Goal: Task Accomplishment & Management: Manage account settings

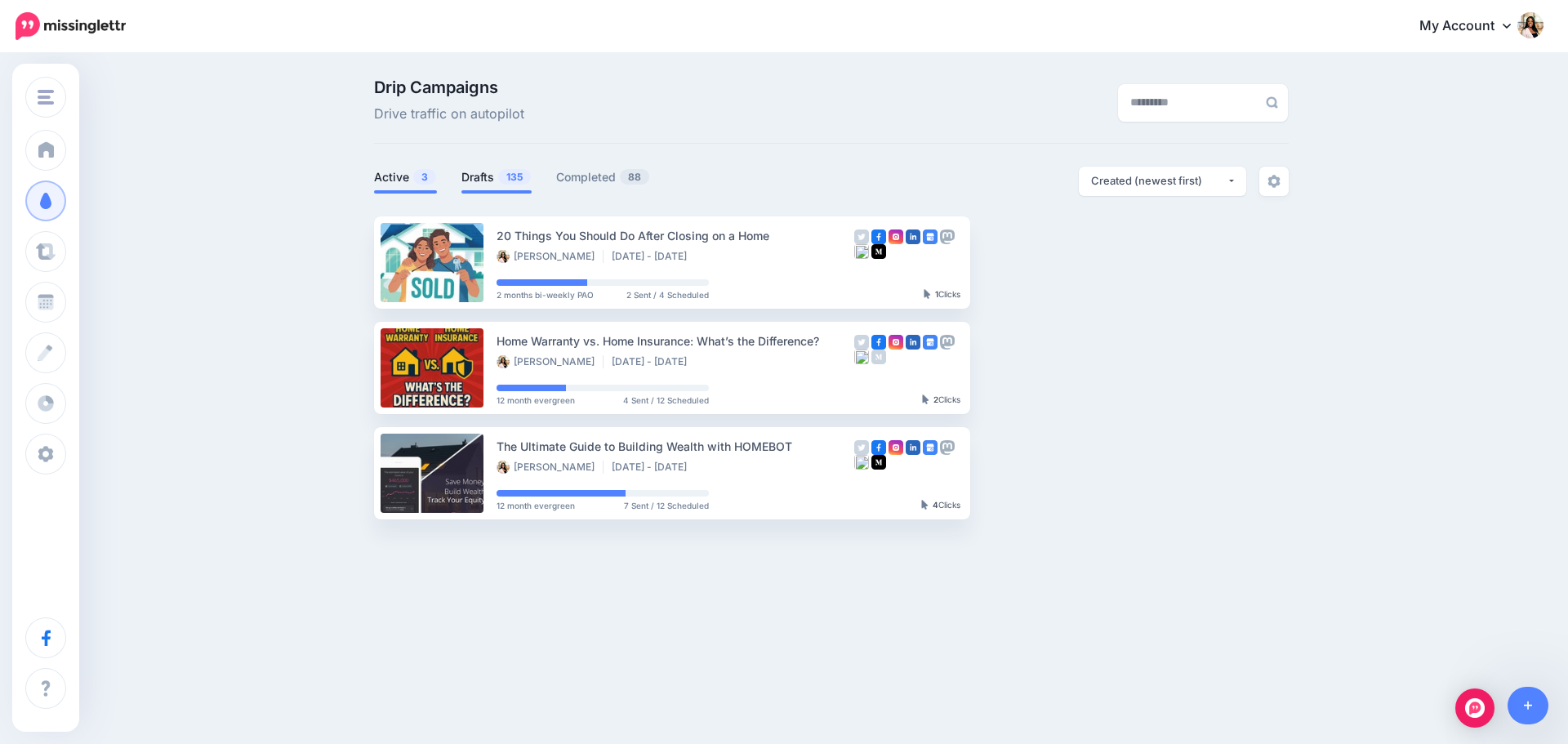
click at [475, 168] on link "Drafts 135" at bounding box center [496, 176] width 70 height 19
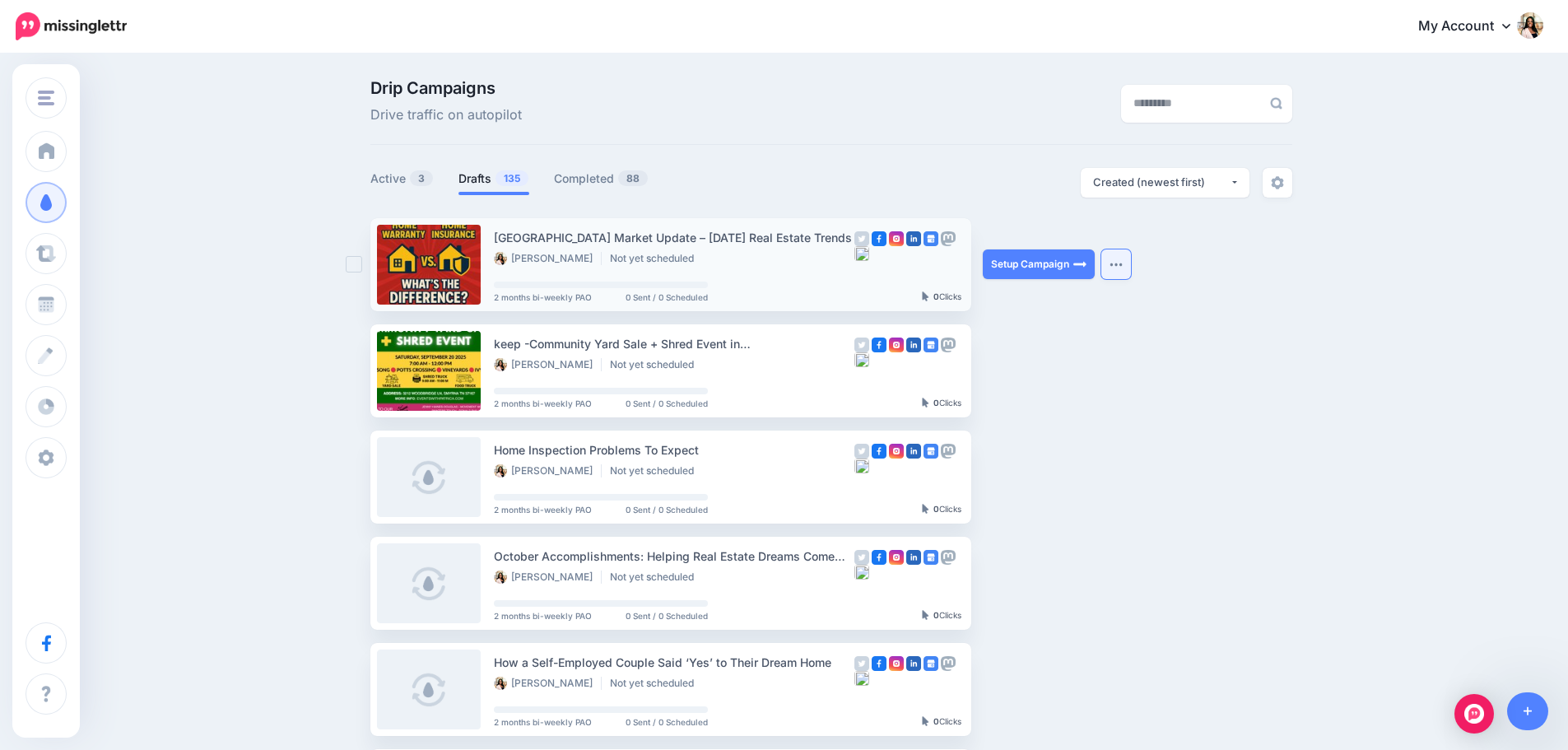
click at [1119, 264] on img "button" at bounding box center [1116, 264] width 13 height 5
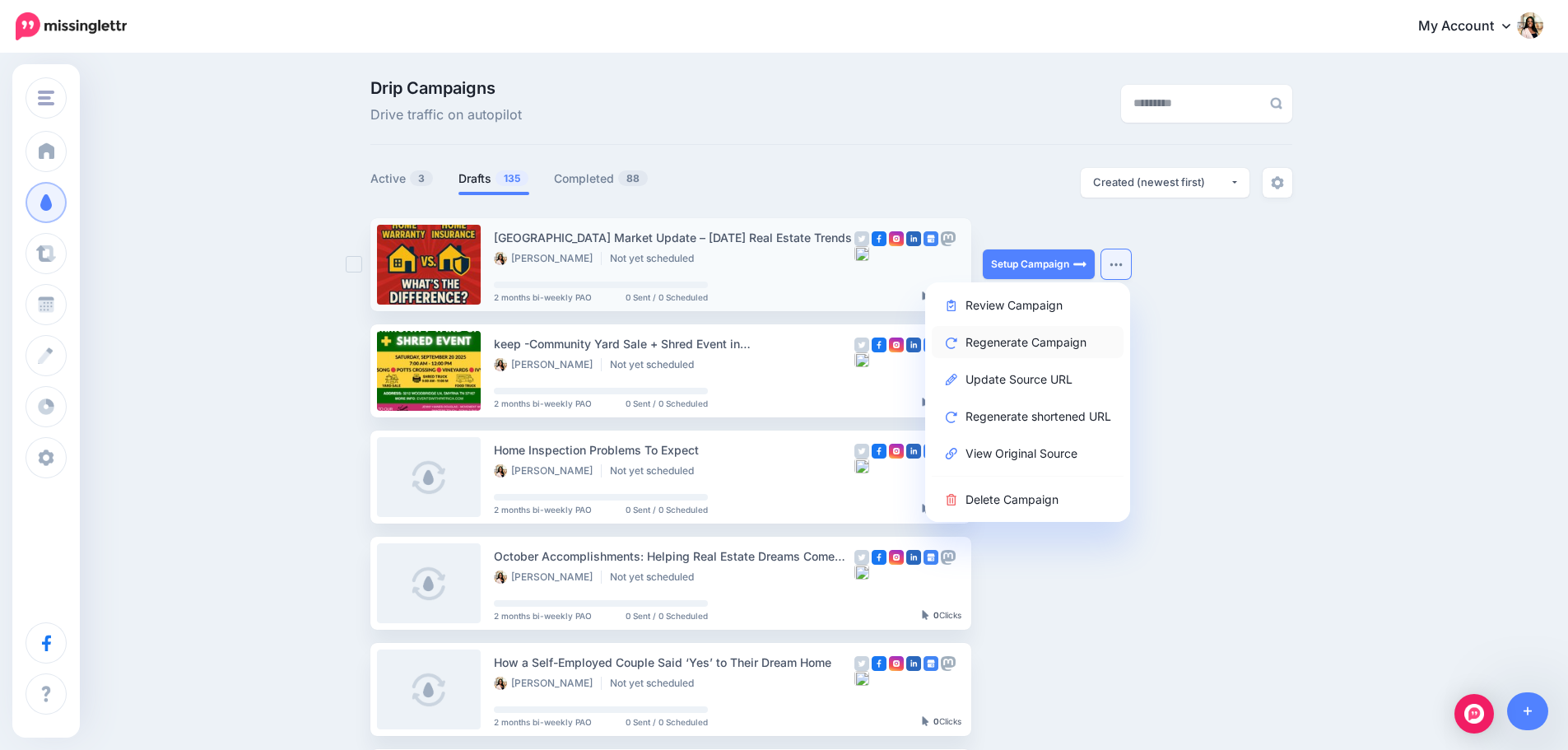
click at [1065, 336] on link "Regenerate Campaign" at bounding box center [1028, 342] width 192 height 32
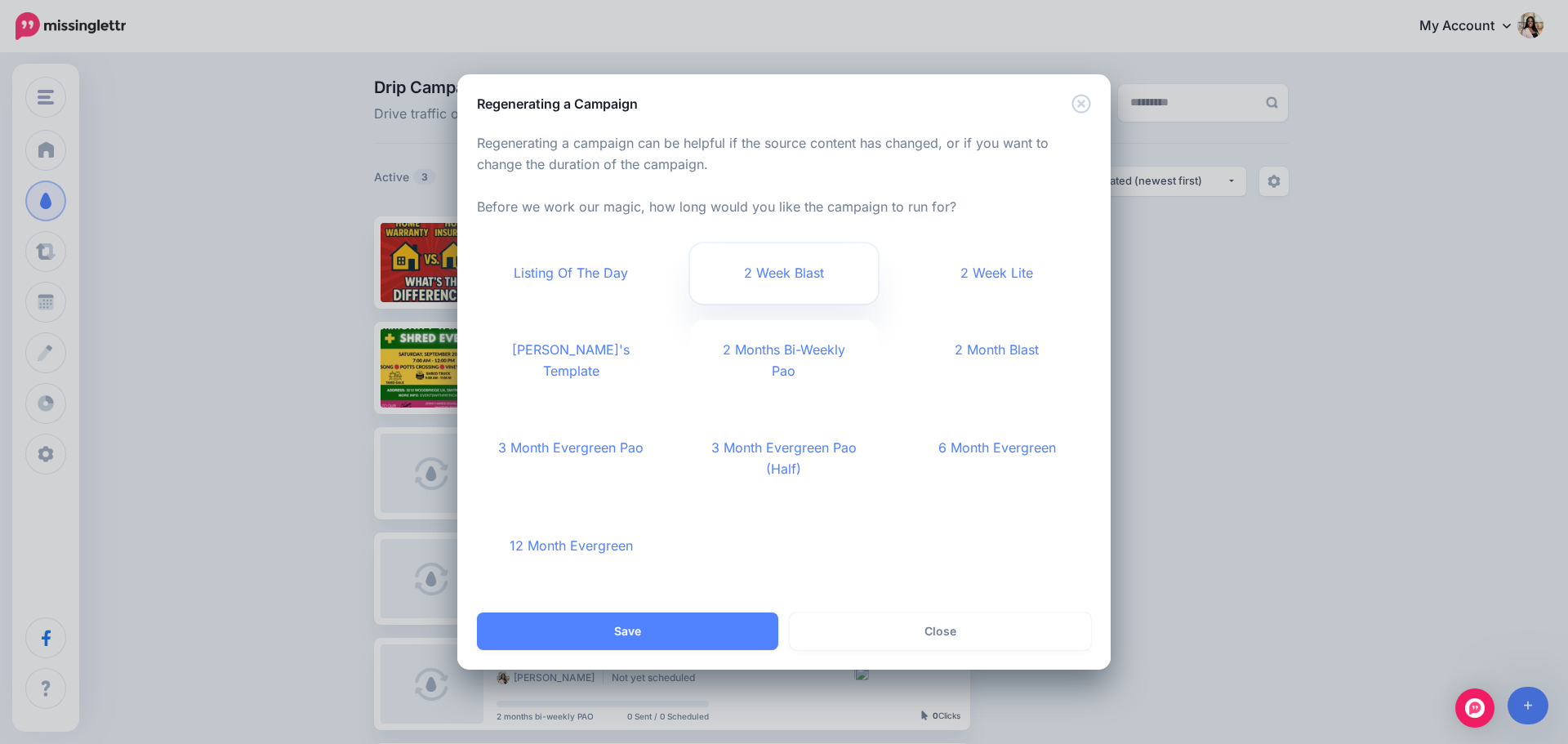
click at [776, 291] on link "2 Week Blast" at bounding box center [784, 274] width 189 height 61
click at [650, 621] on button "Save" at bounding box center [627, 631] width 301 height 38
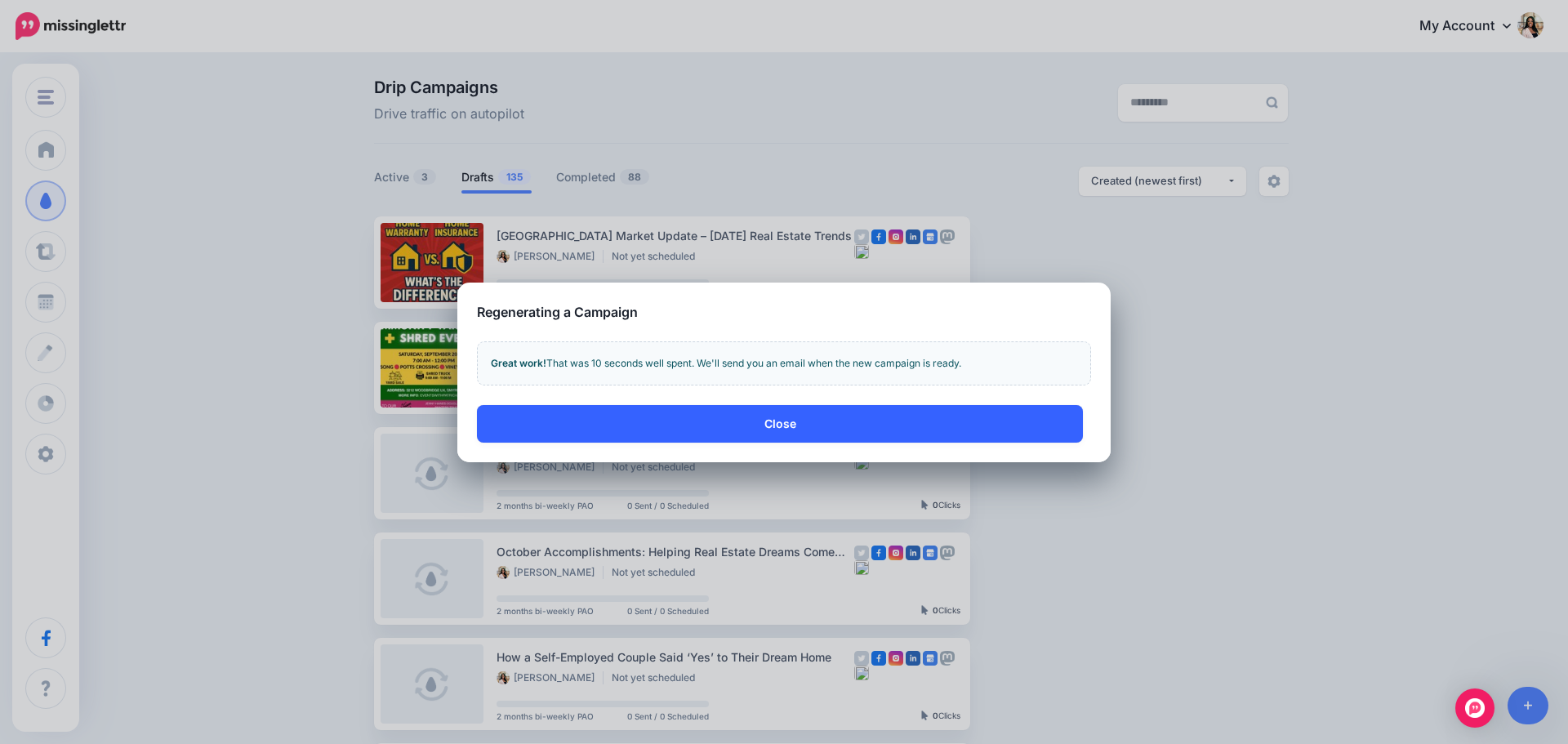
click at [915, 418] on button "Close" at bounding box center [779, 423] width 606 height 38
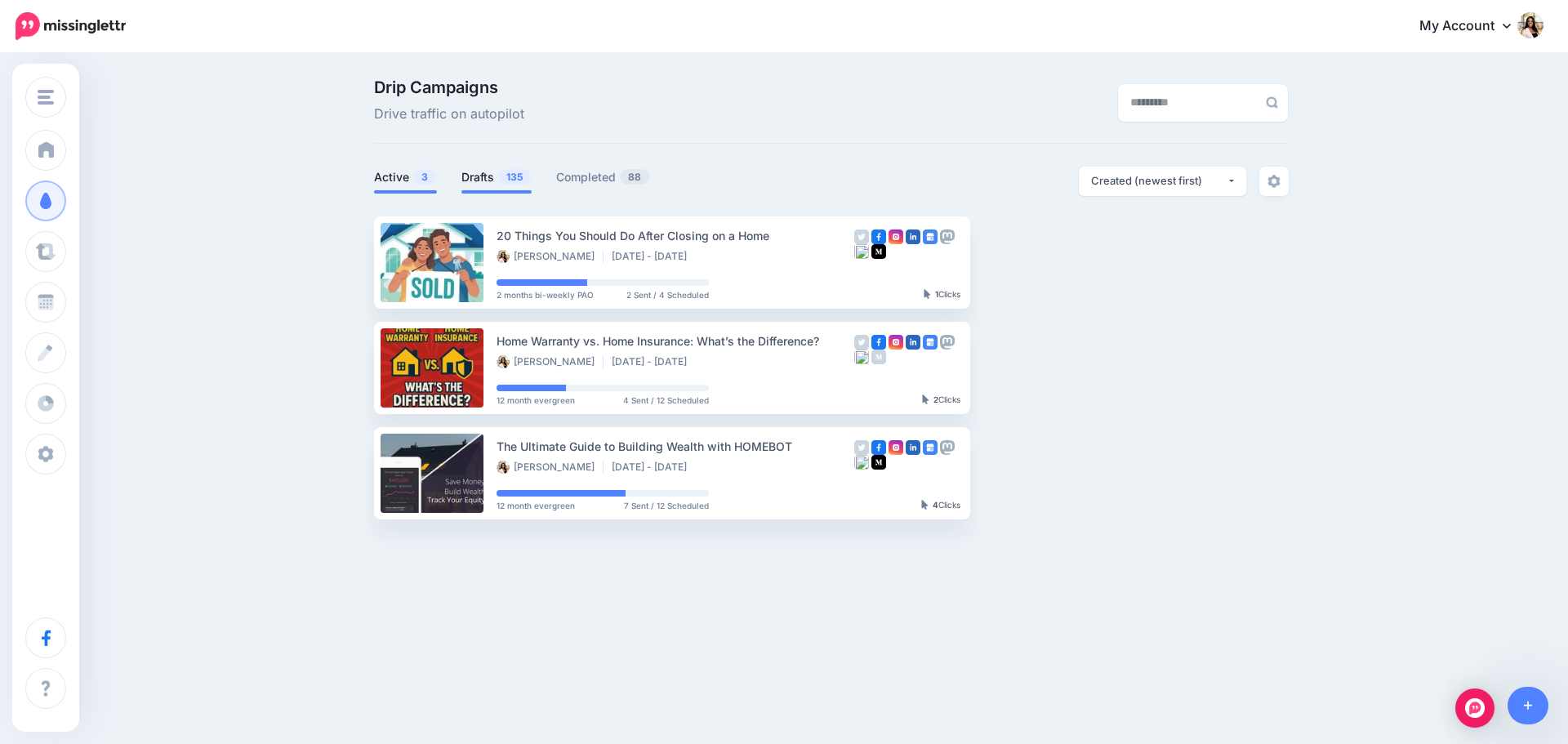
click at [507, 170] on span "135" at bounding box center [515, 176] width 33 height 15
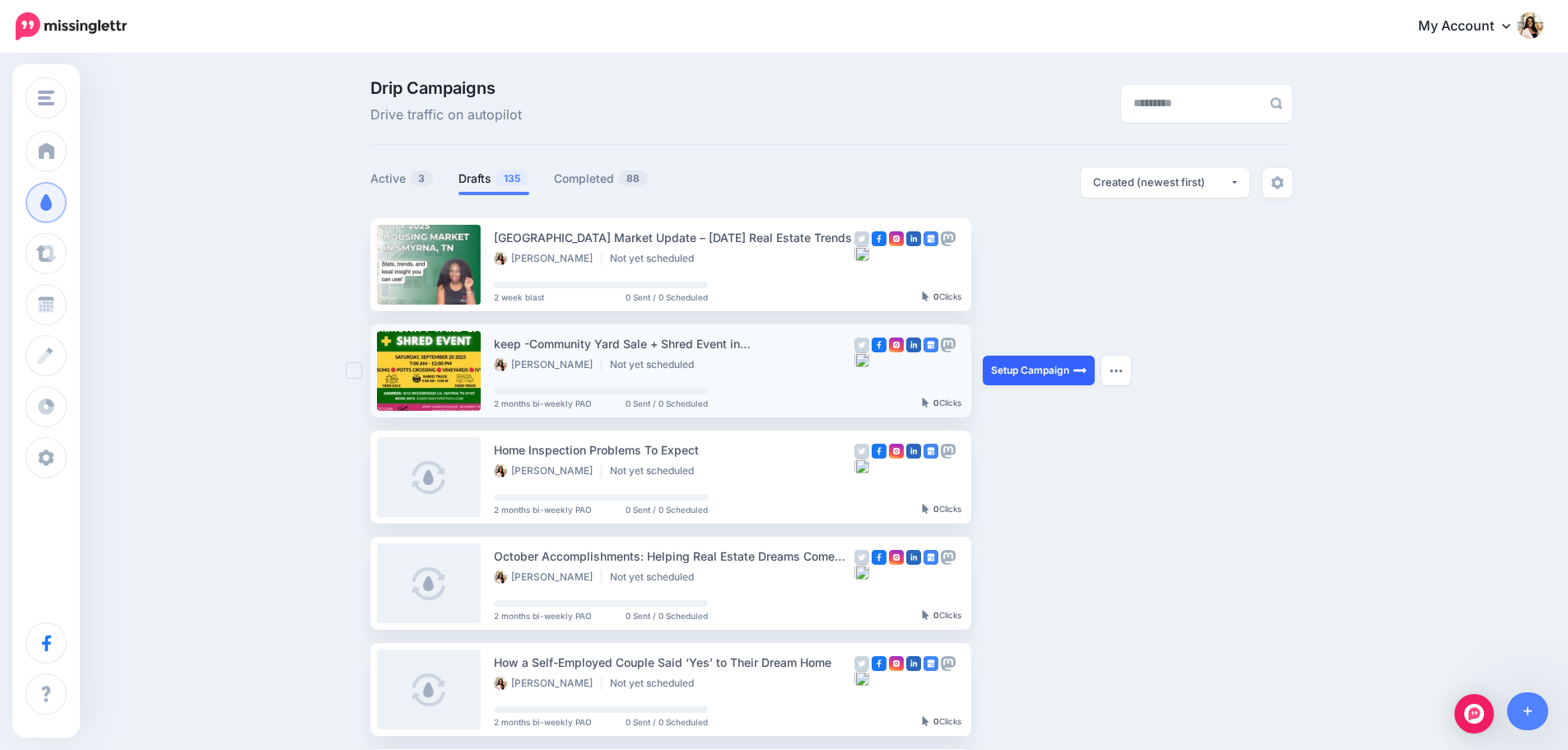
click at [1050, 372] on link "Setup Campaign" at bounding box center [1039, 370] width 112 height 30
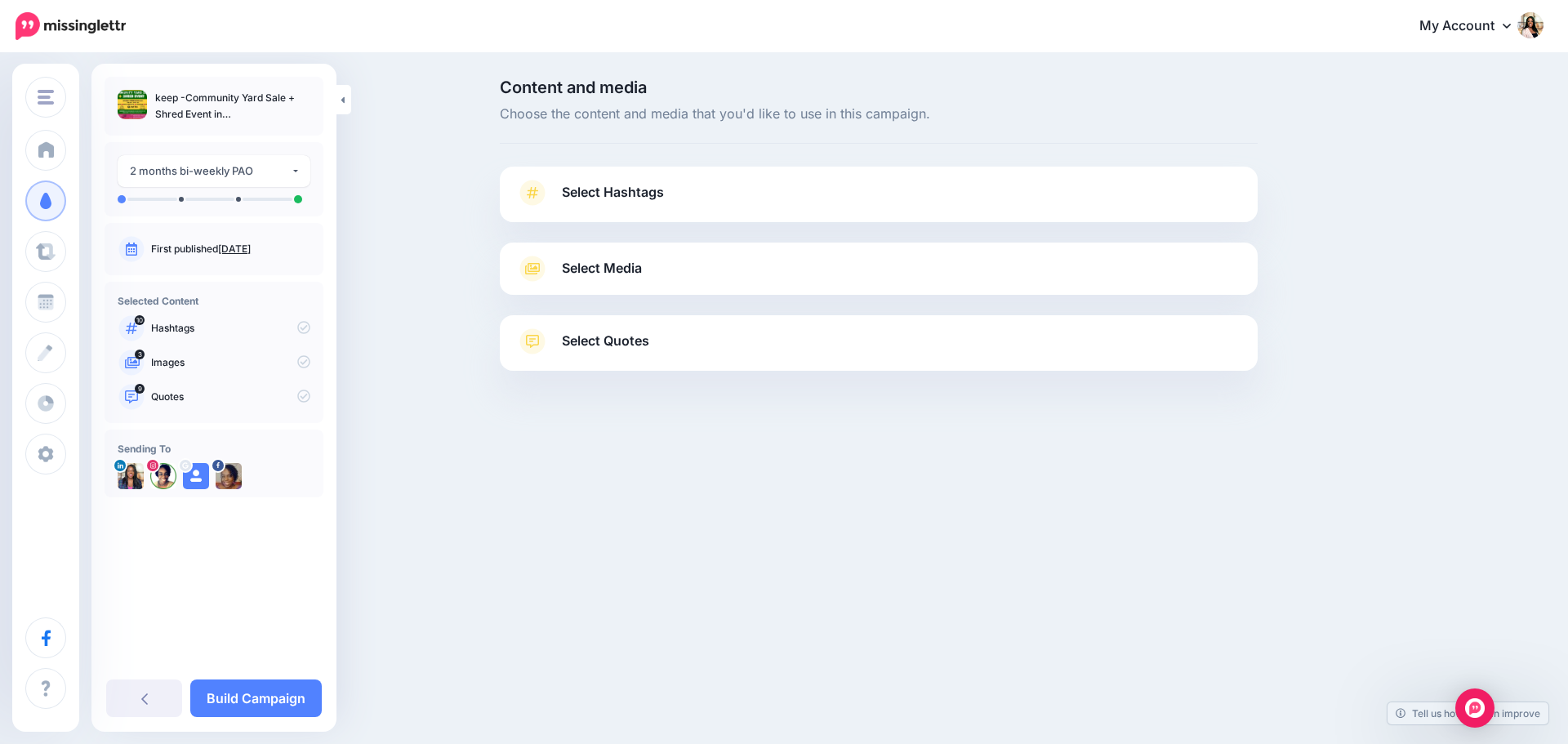
click at [536, 197] on icon at bounding box center [532, 192] width 23 height 26
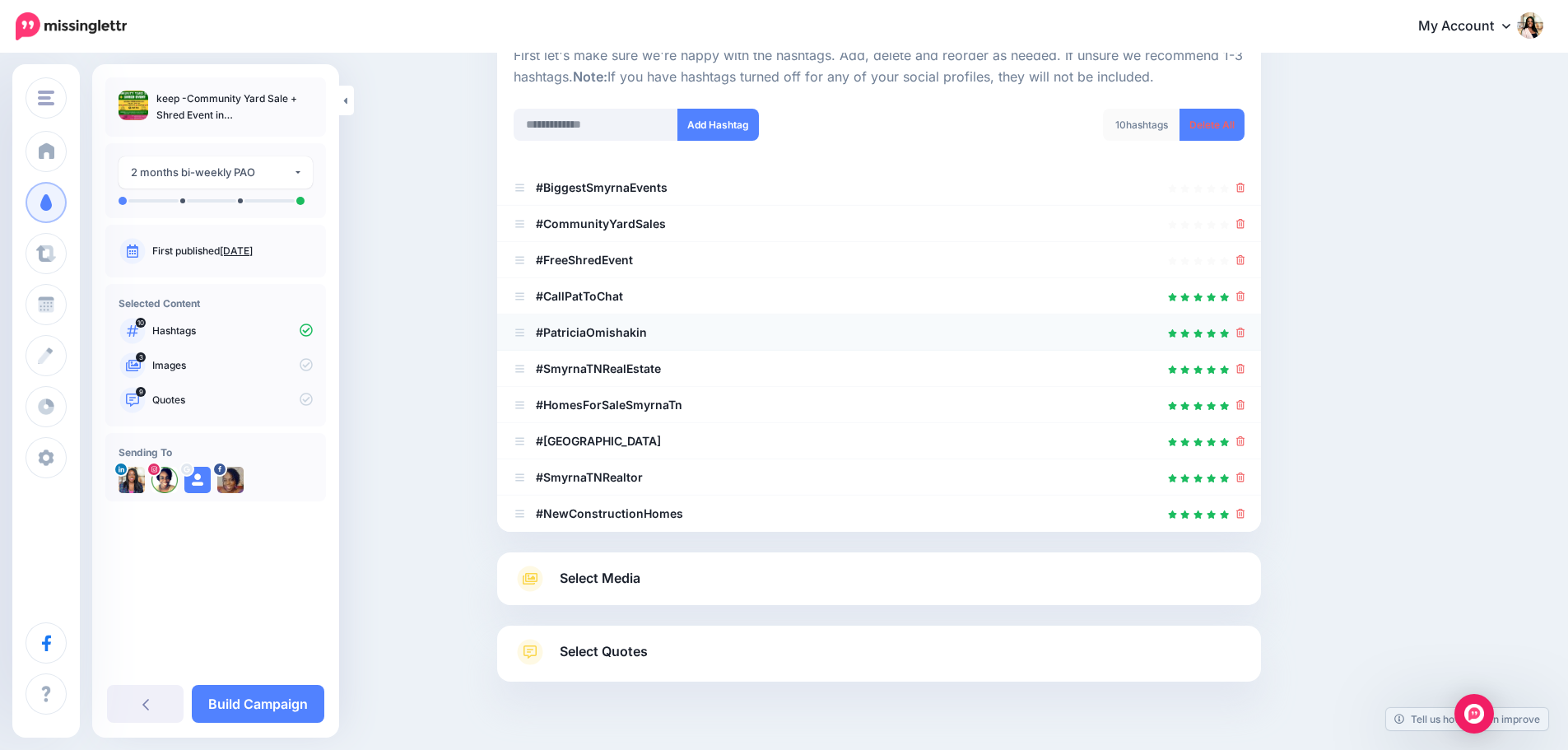
scroll to position [218, 0]
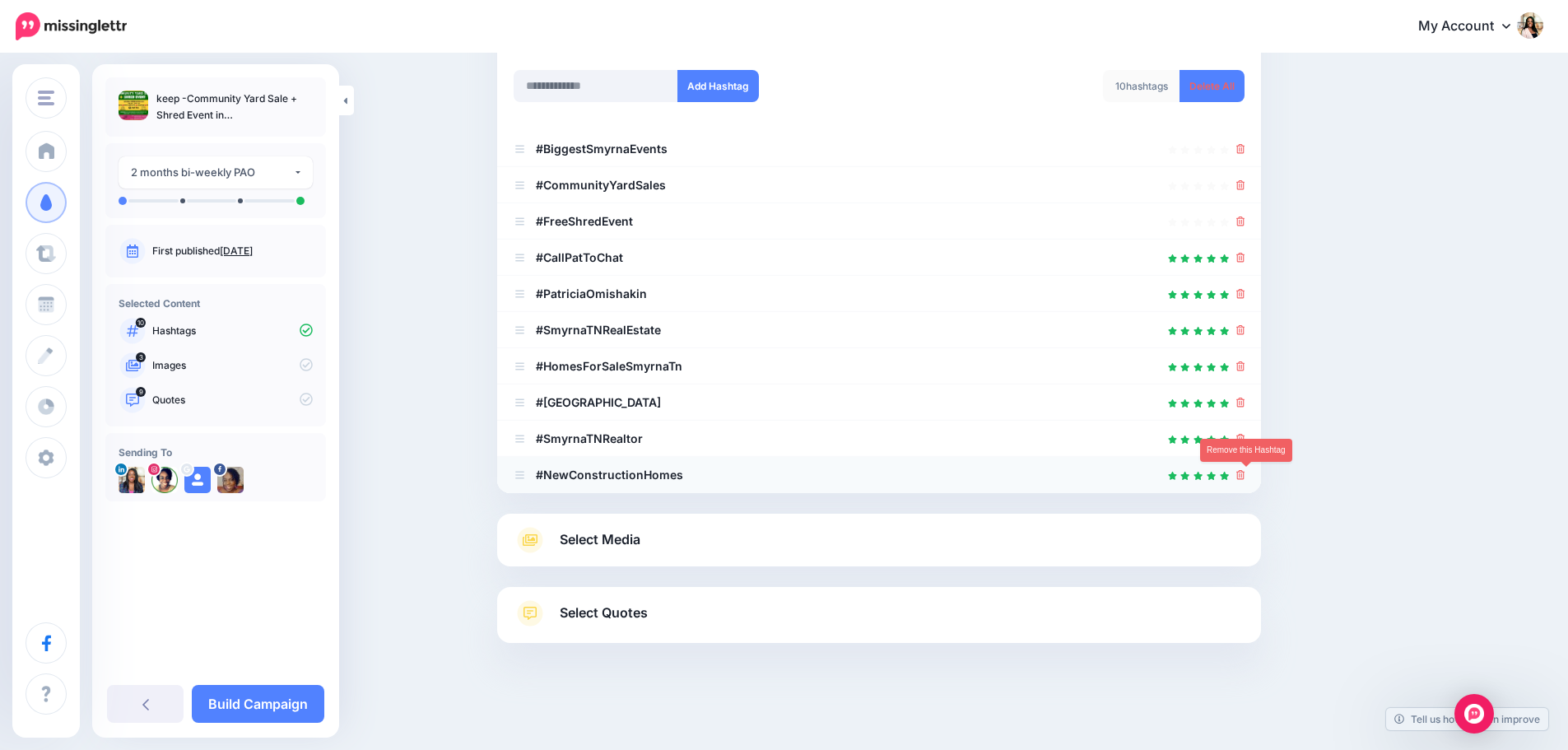
click at [1246, 477] on icon at bounding box center [1241, 475] width 9 height 10
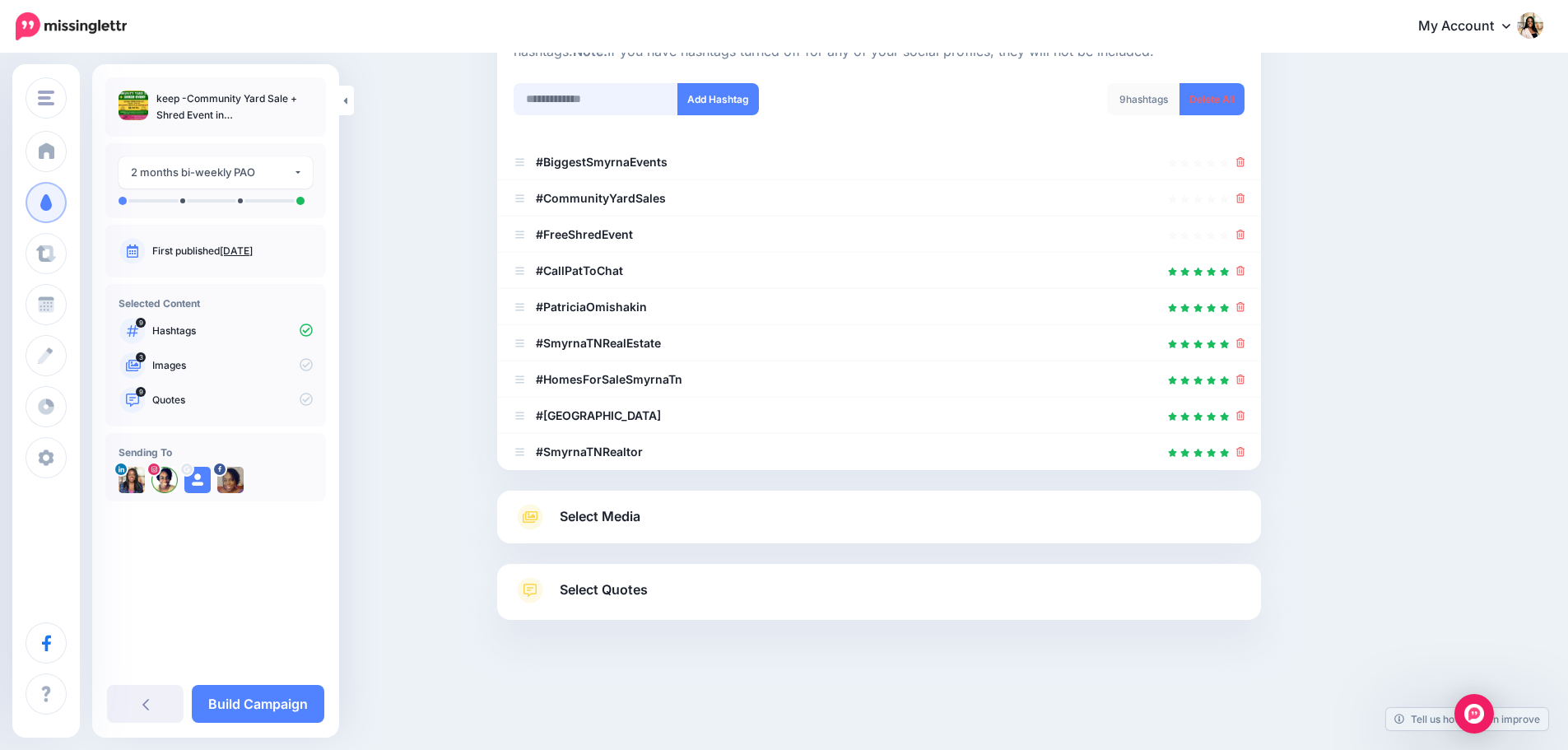
click at [621, 103] on input "text" at bounding box center [596, 99] width 165 height 32
type input "*"
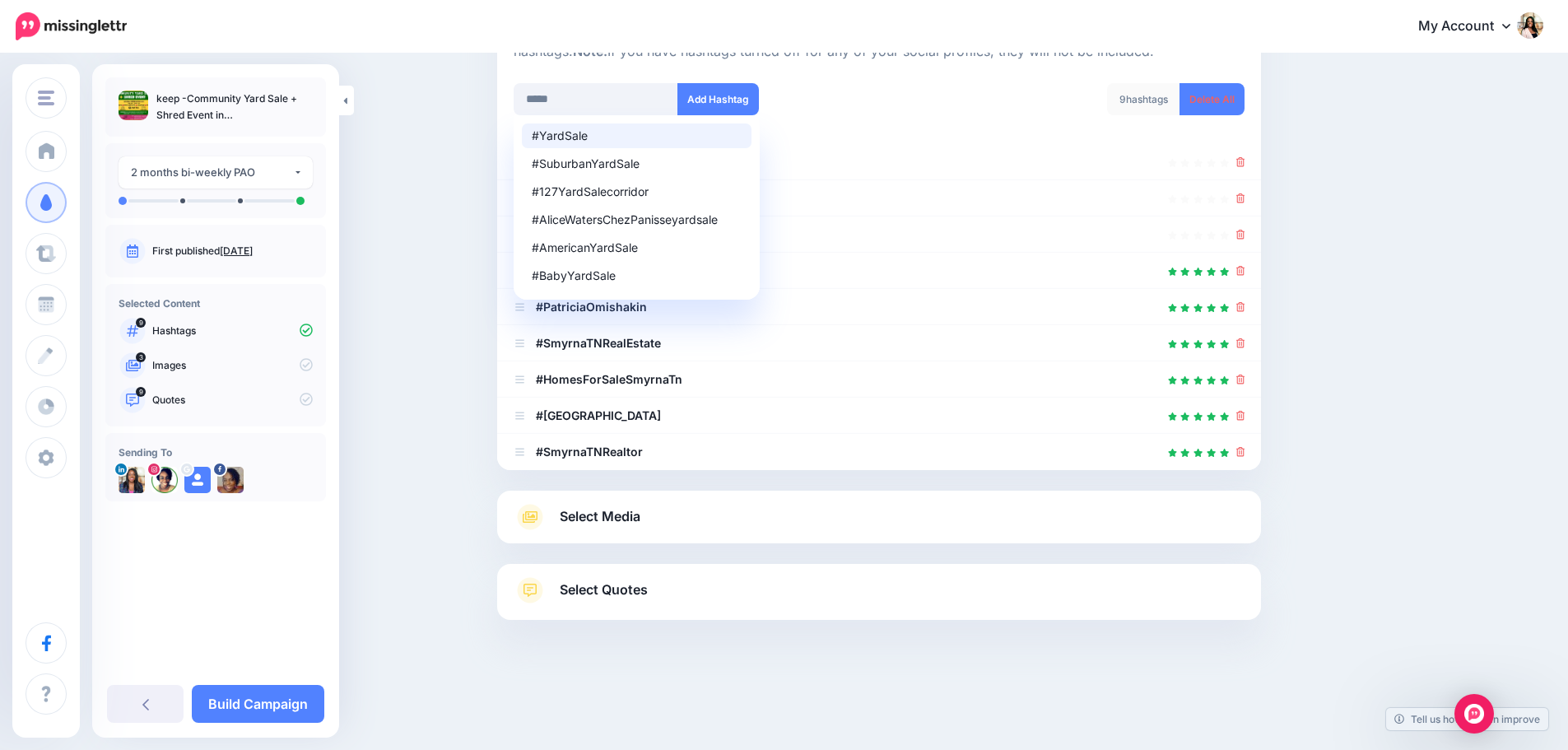
click at [585, 138] on div "#YardSale" at bounding box center [636, 136] width 210 height 12
type input "********"
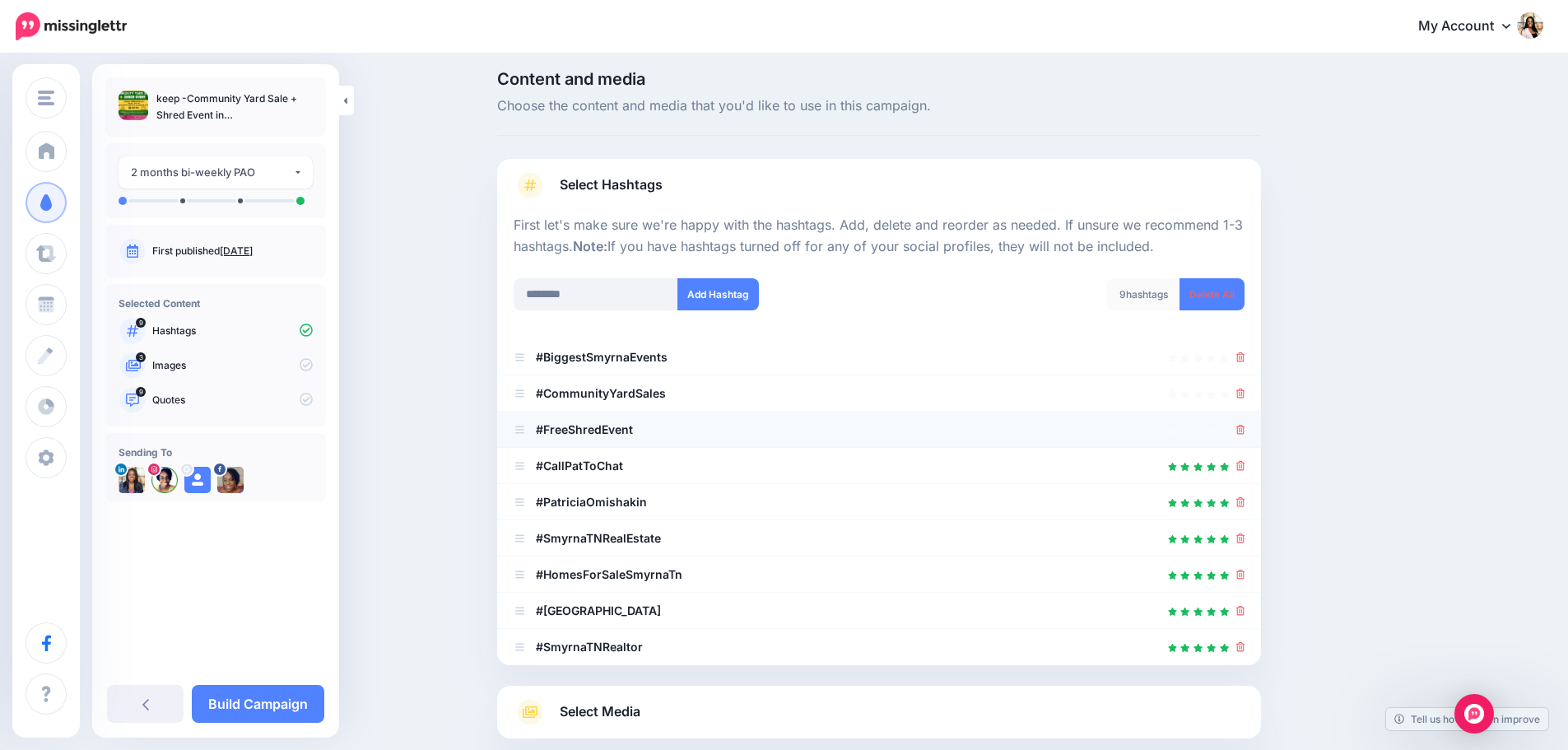
scroll to position [0, 0]
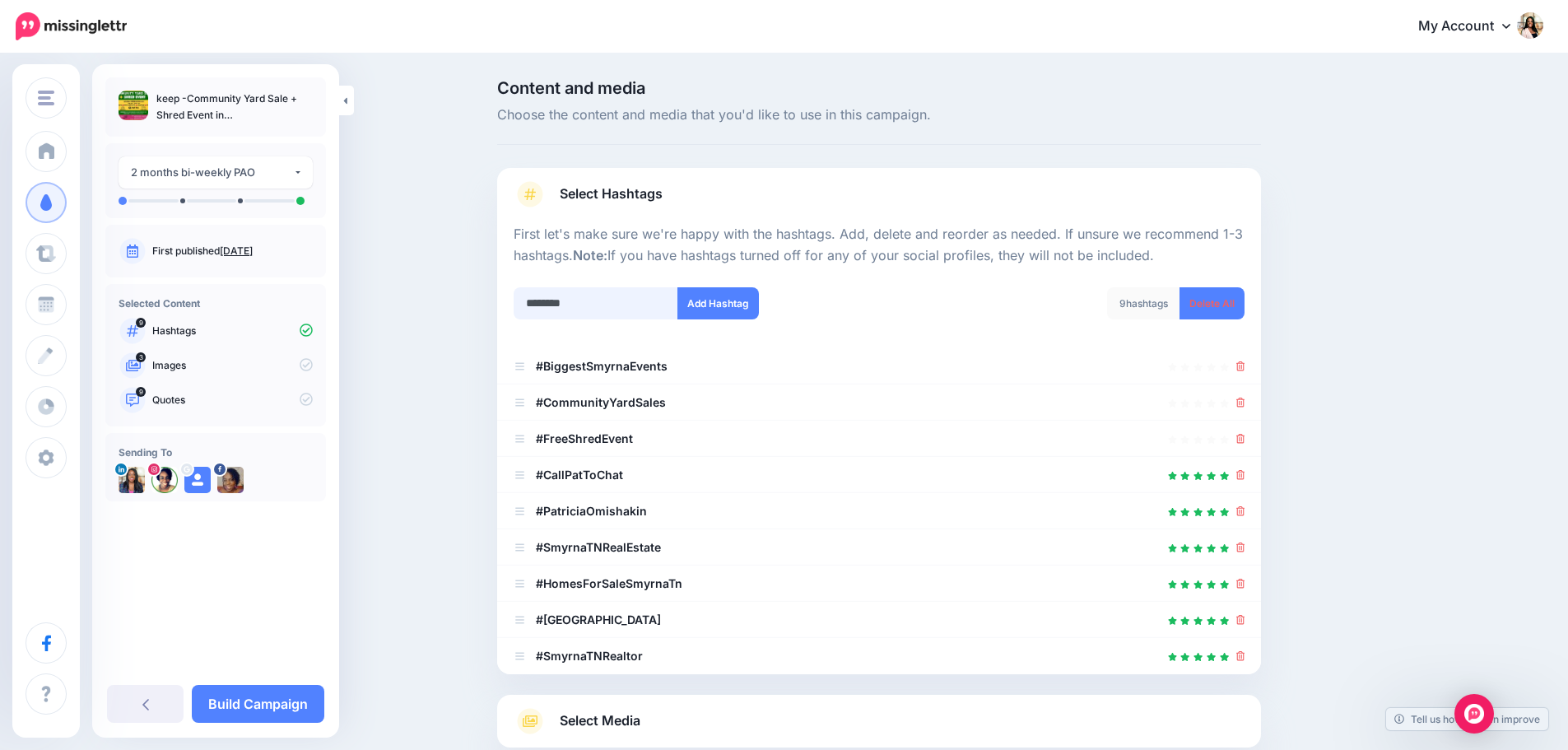
click at [603, 298] on input "********" at bounding box center [596, 304] width 165 height 32
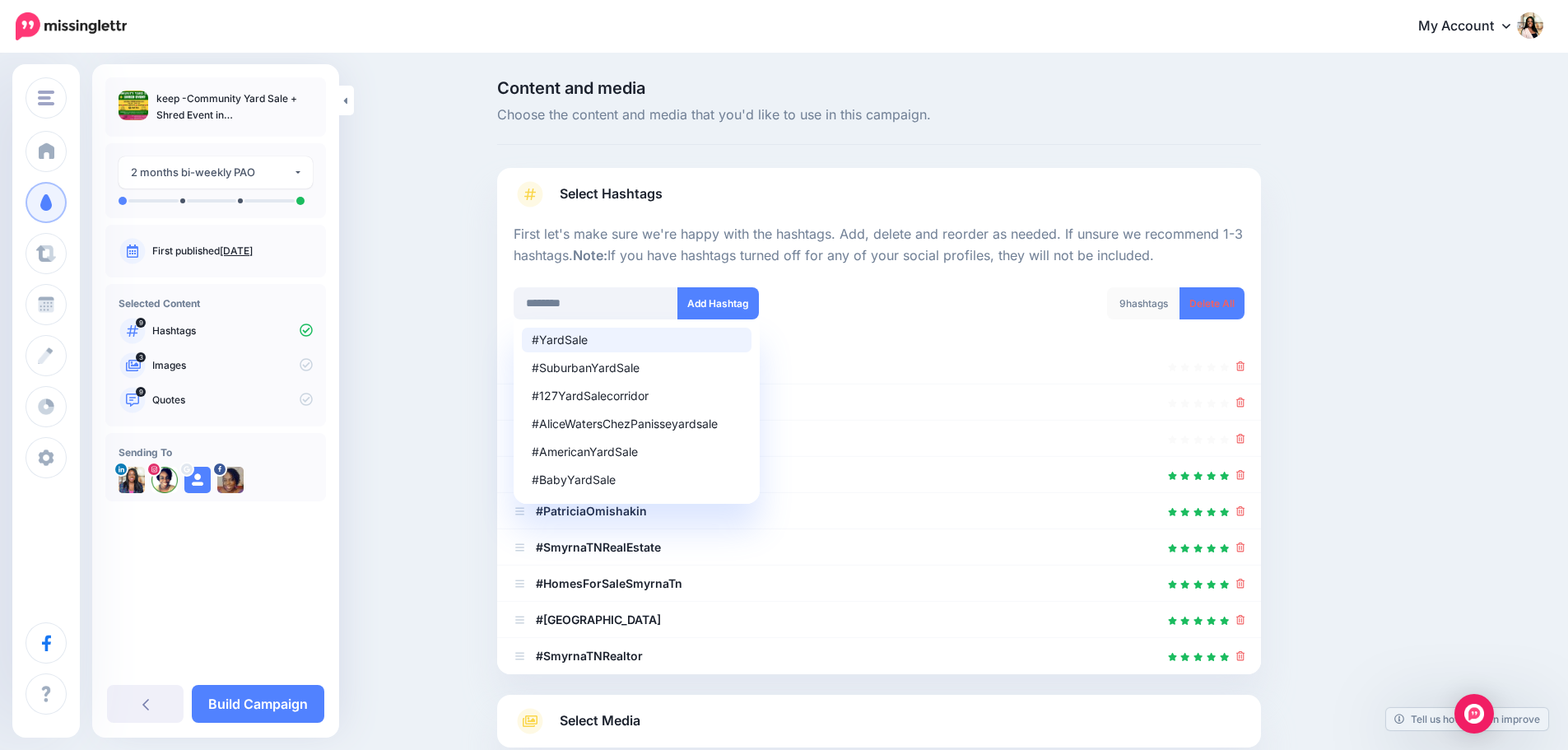
click at [571, 339] on div "#YardSale" at bounding box center [636, 340] width 210 height 12
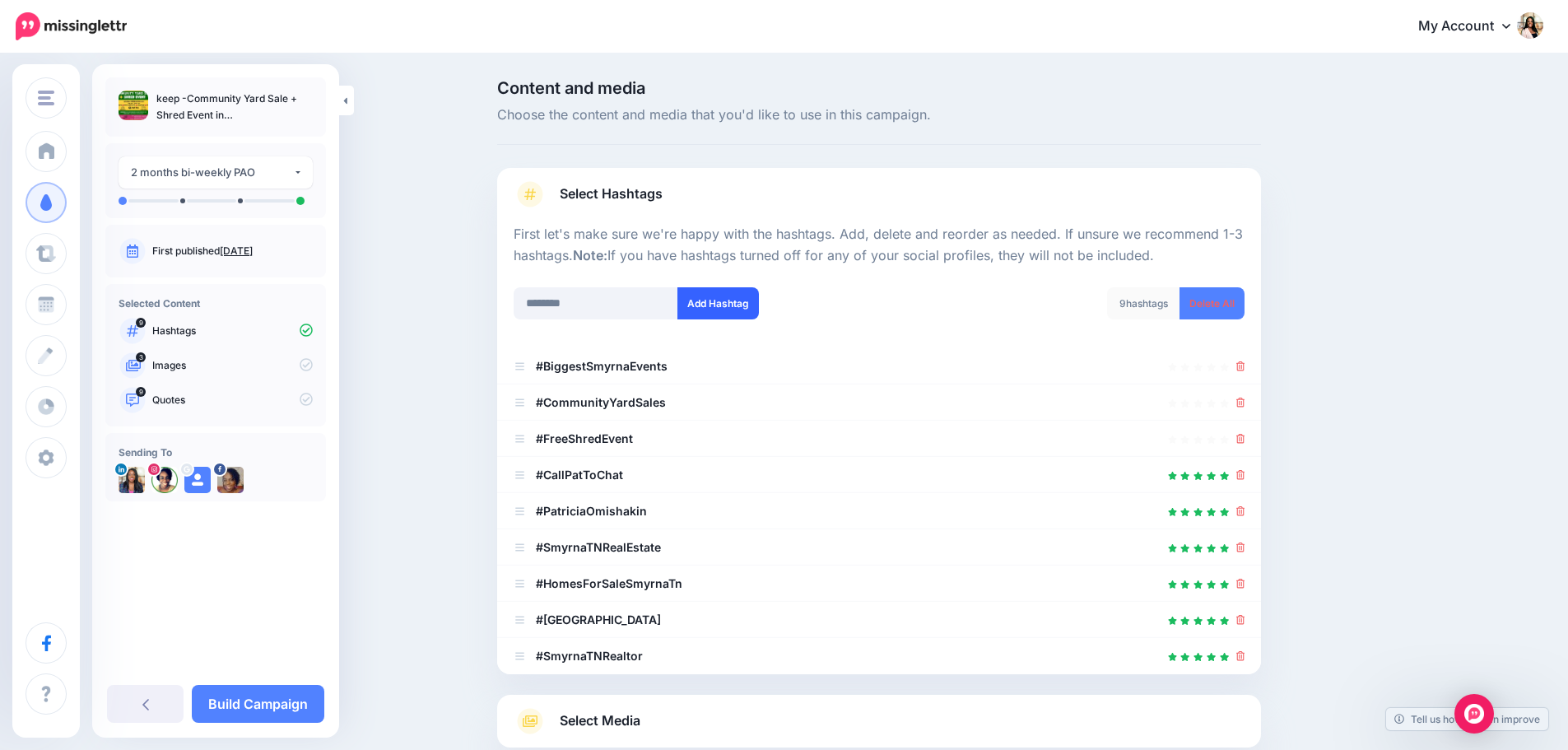
click at [712, 303] on button "Add Hashtag" at bounding box center [719, 304] width 82 height 32
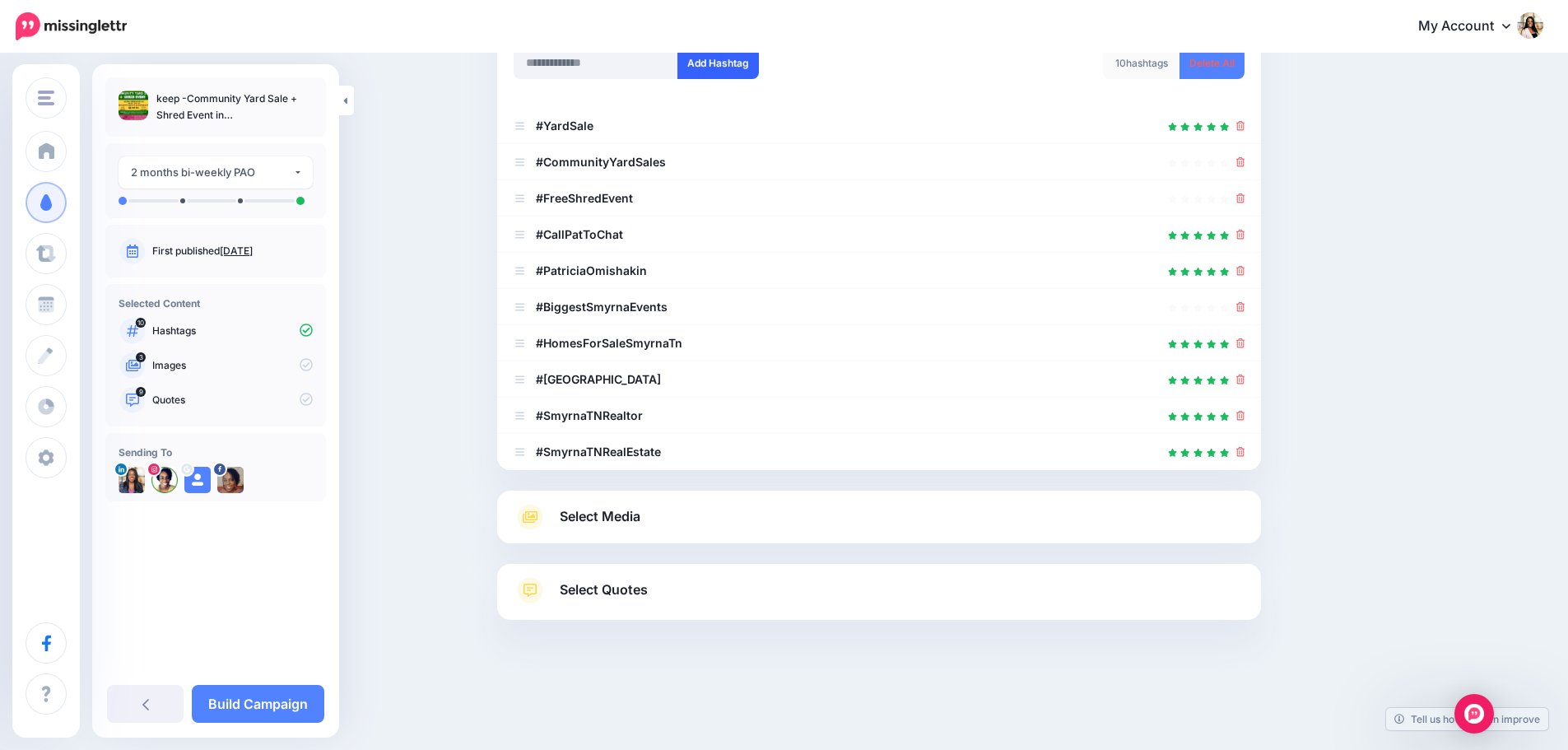
scroll to position [103, 0]
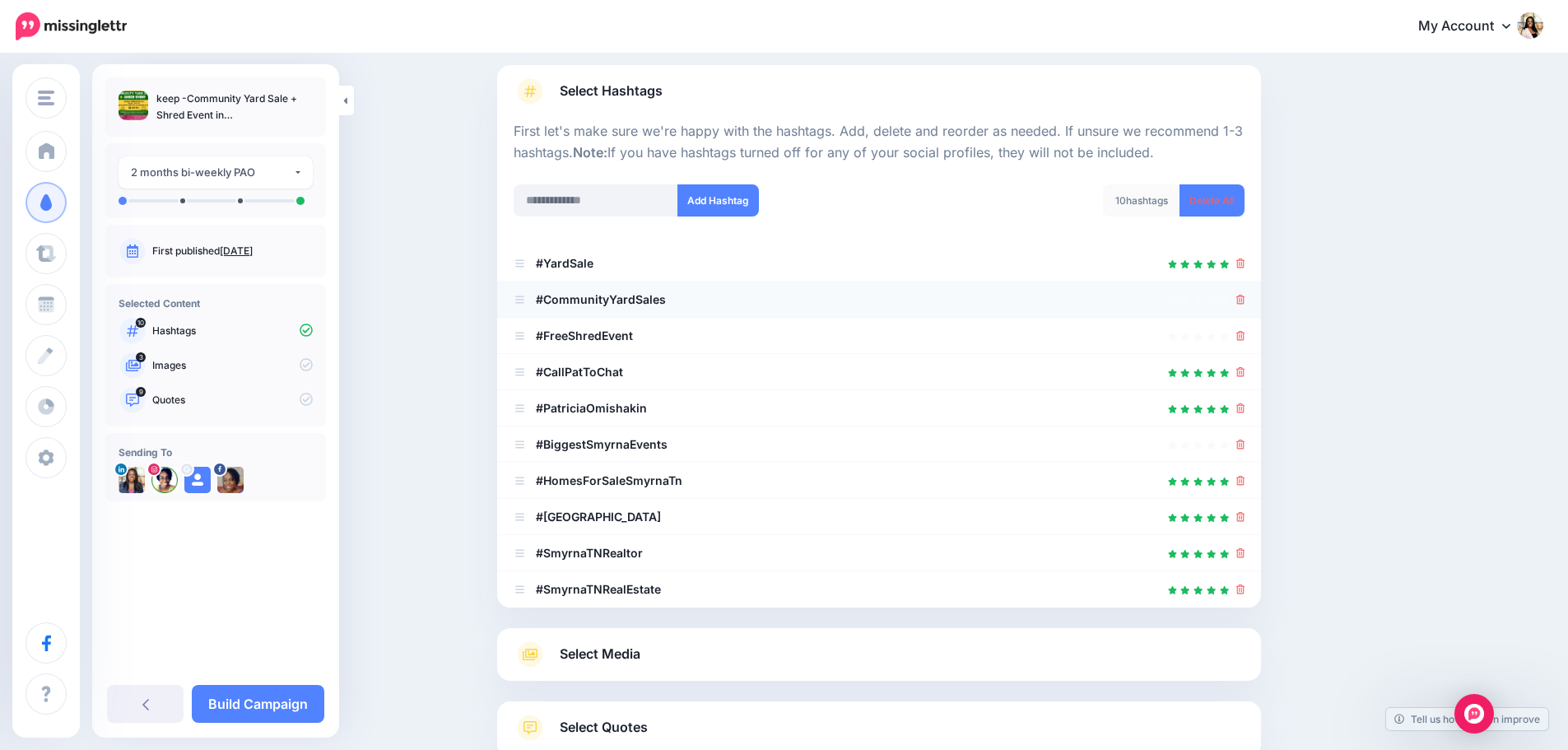
click at [1246, 299] on icon at bounding box center [1241, 300] width 9 height 10
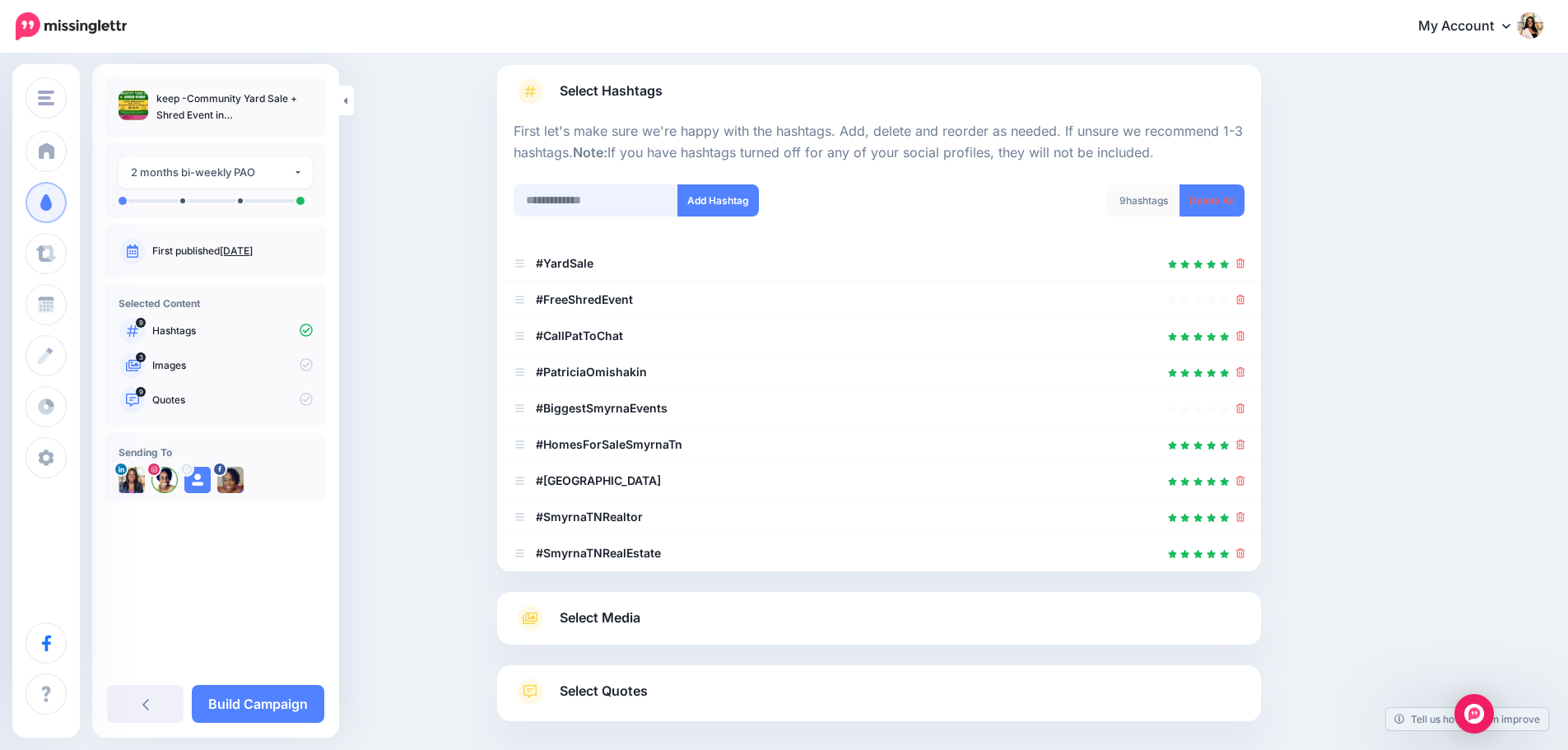
click at [645, 204] on input "text" at bounding box center [596, 201] width 165 height 32
type input "*****"
click at [1243, 298] on icon at bounding box center [1241, 300] width 9 height 10
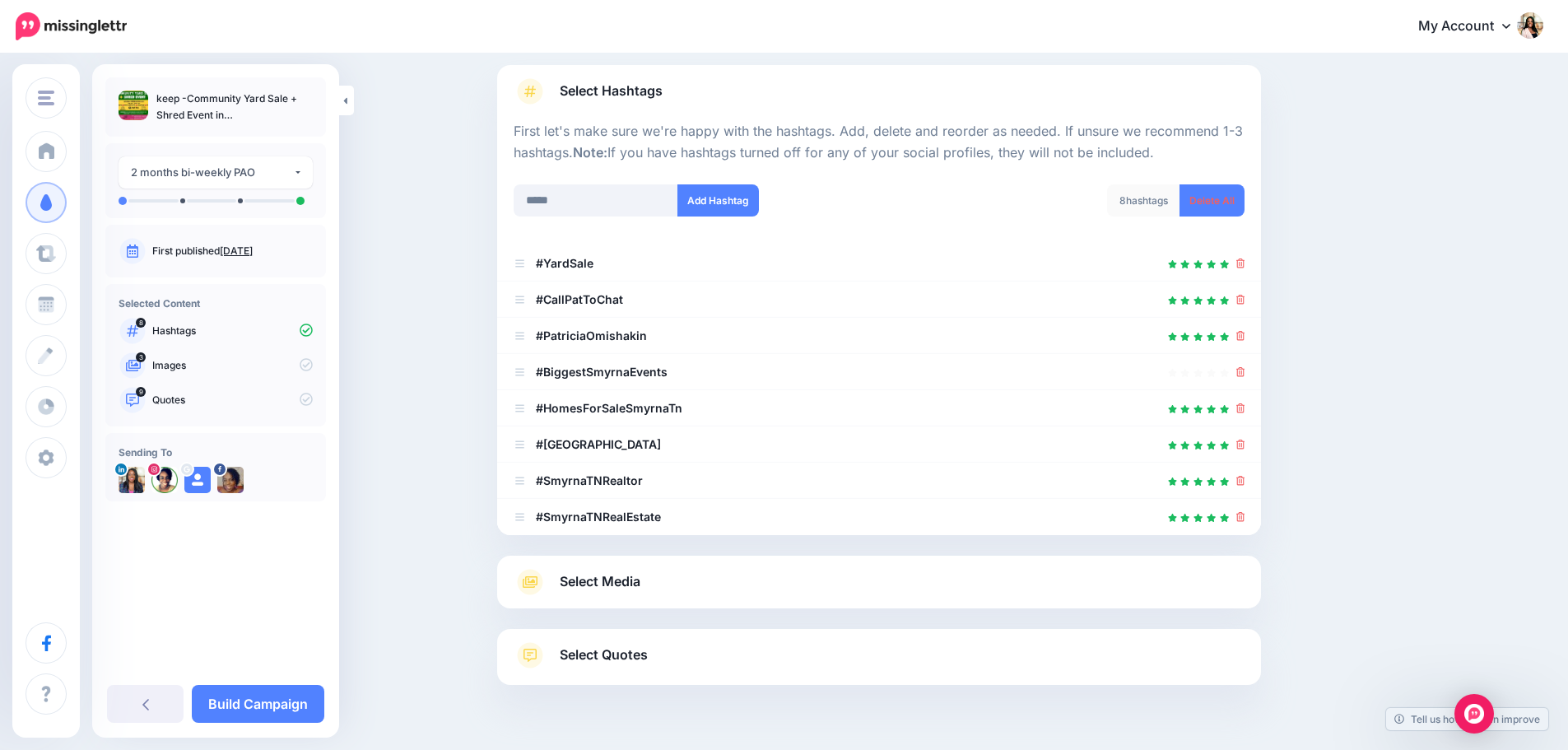
click at [537, 580] on icon at bounding box center [530, 582] width 14 height 12
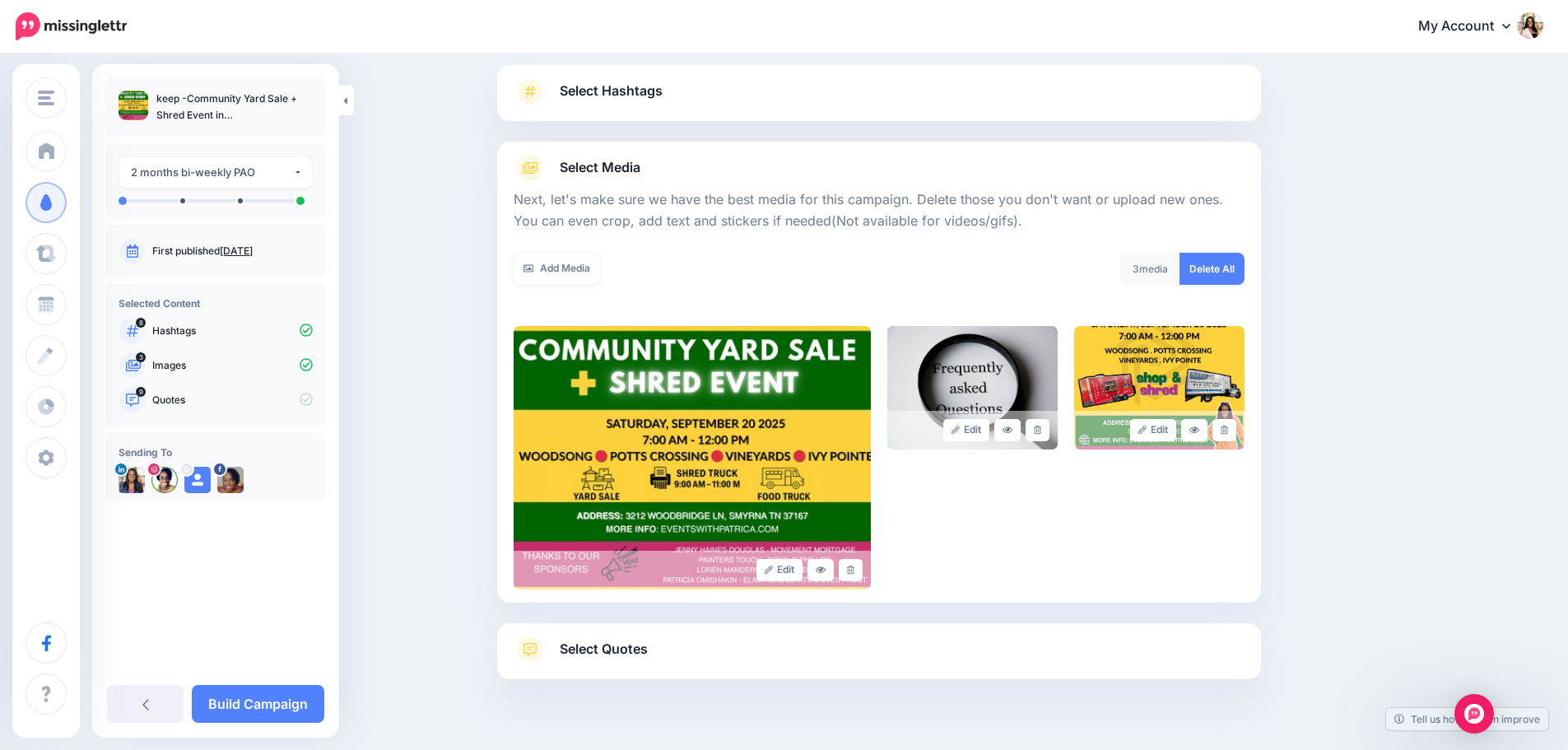
click at [597, 652] on span "Select Quotes" at bounding box center [604, 649] width 88 height 22
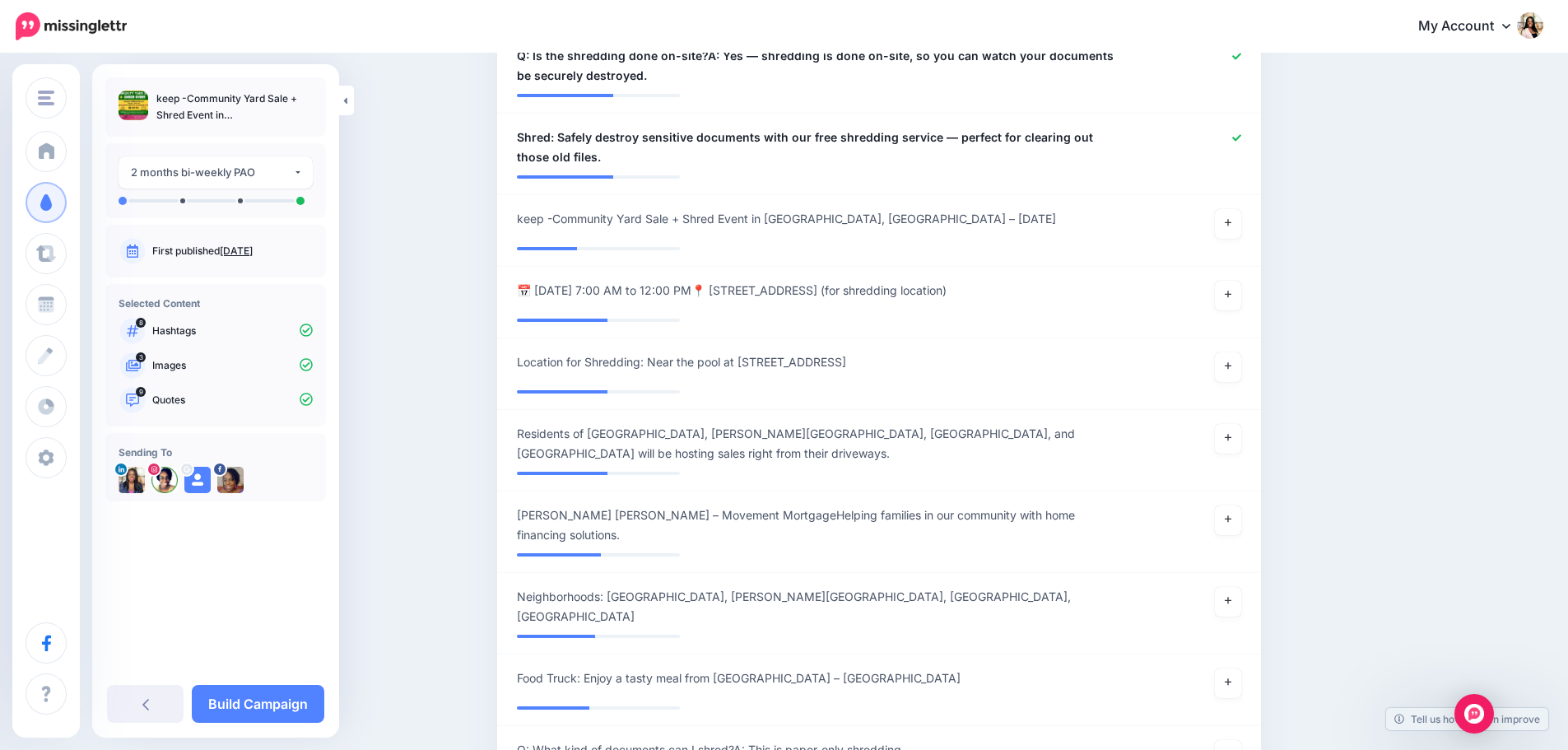
scroll to position [1064, 0]
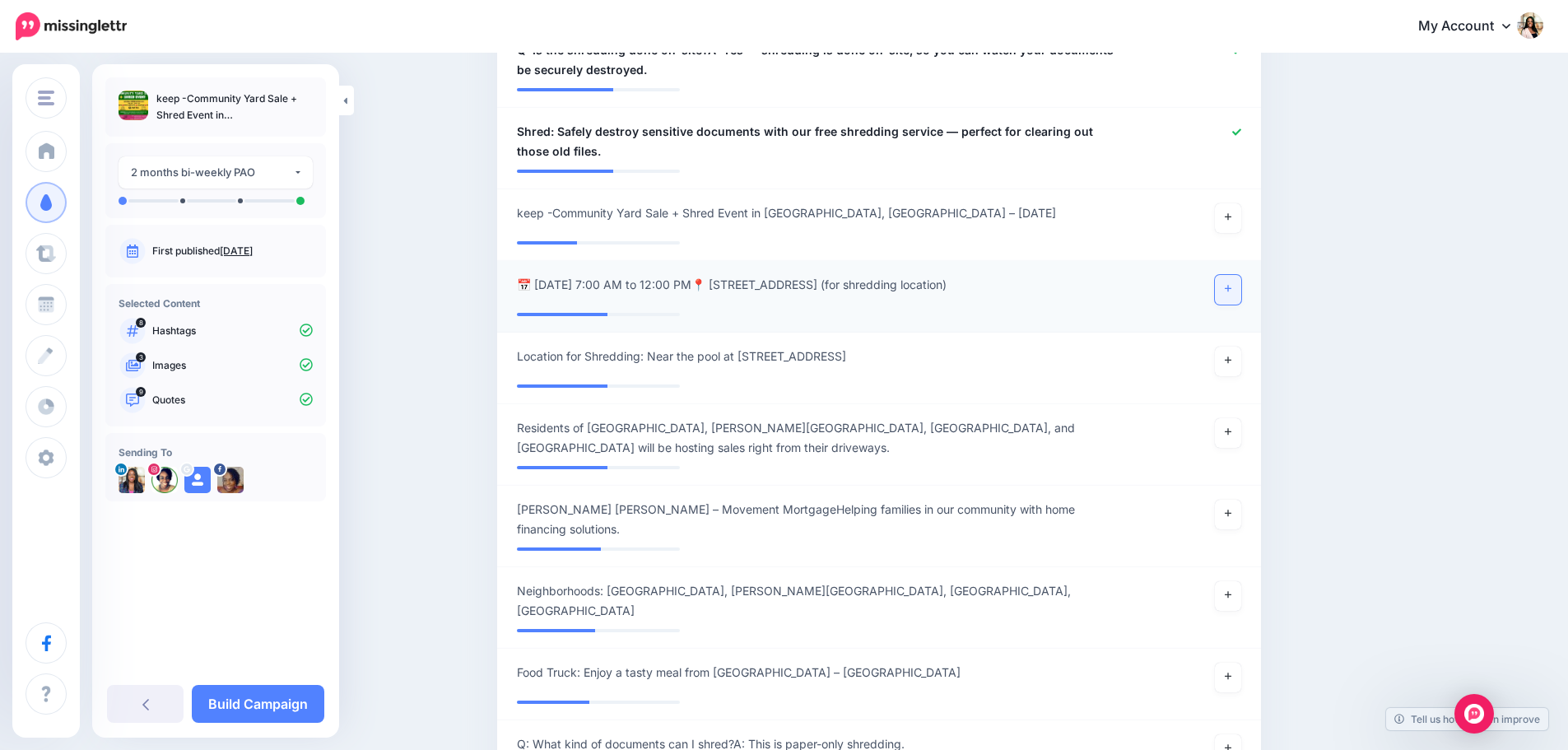
click at [1238, 297] on link at bounding box center [1228, 289] width 26 height 30
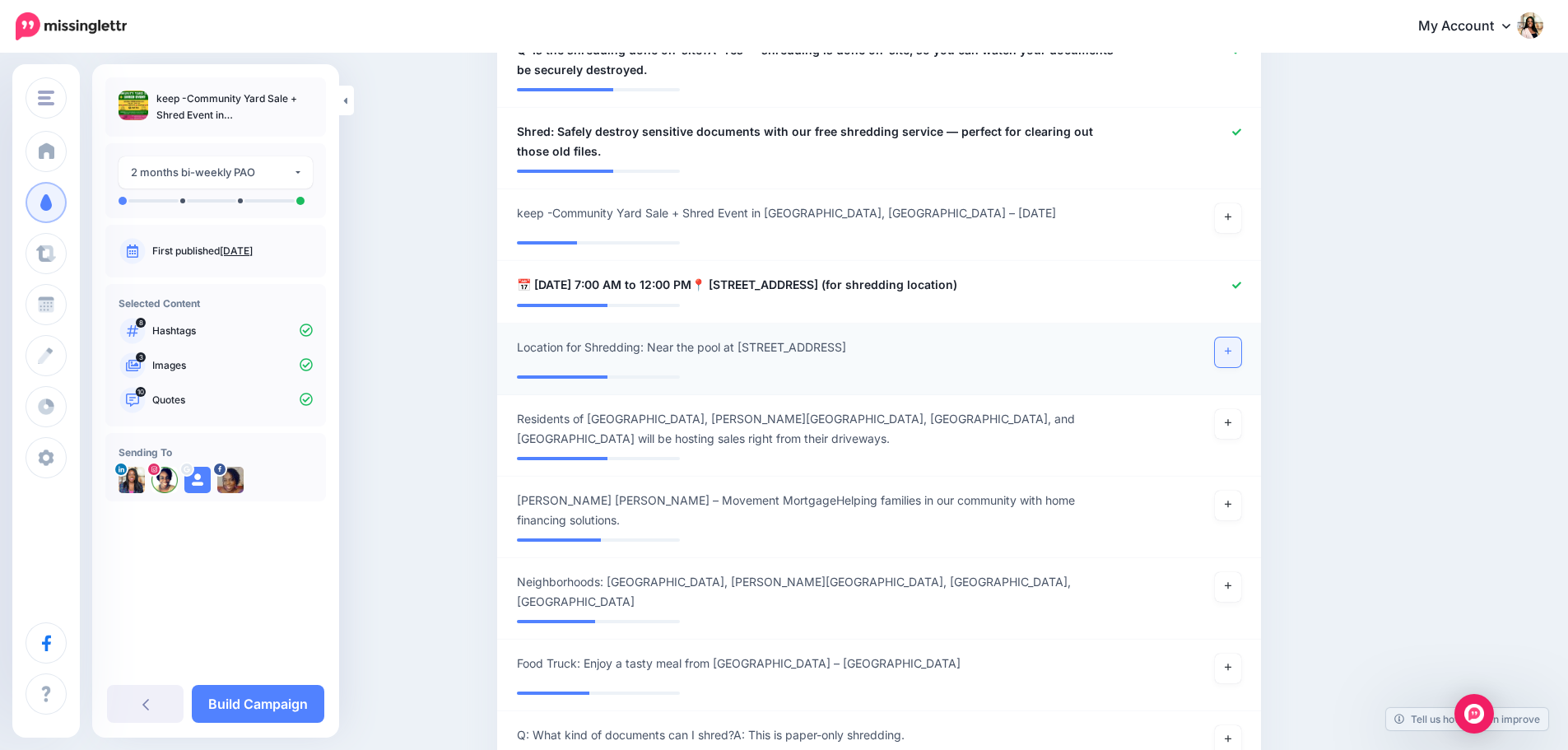
click at [1231, 355] on icon at bounding box center [1229, 351] width 7 height 9
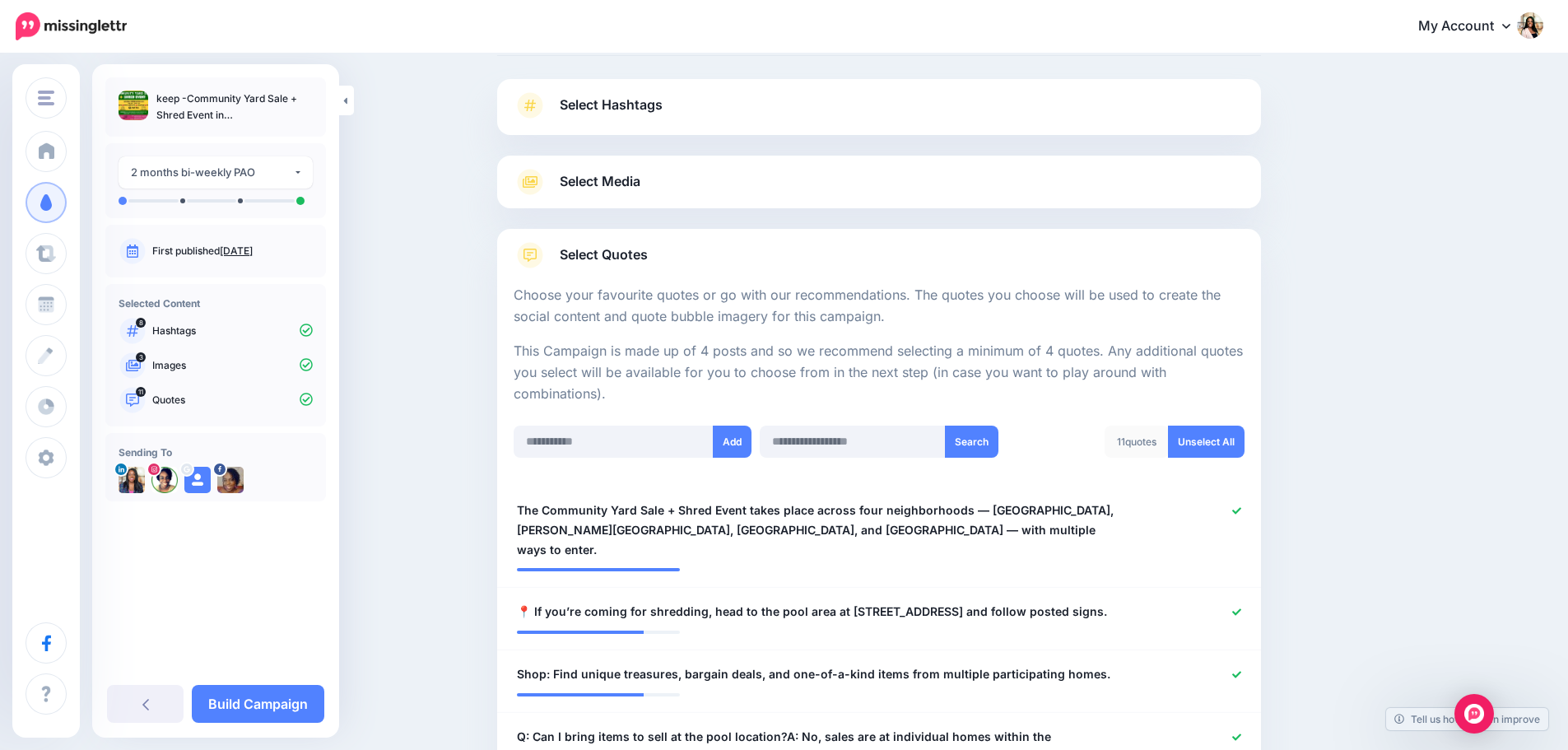
scroll to position [0, 0]
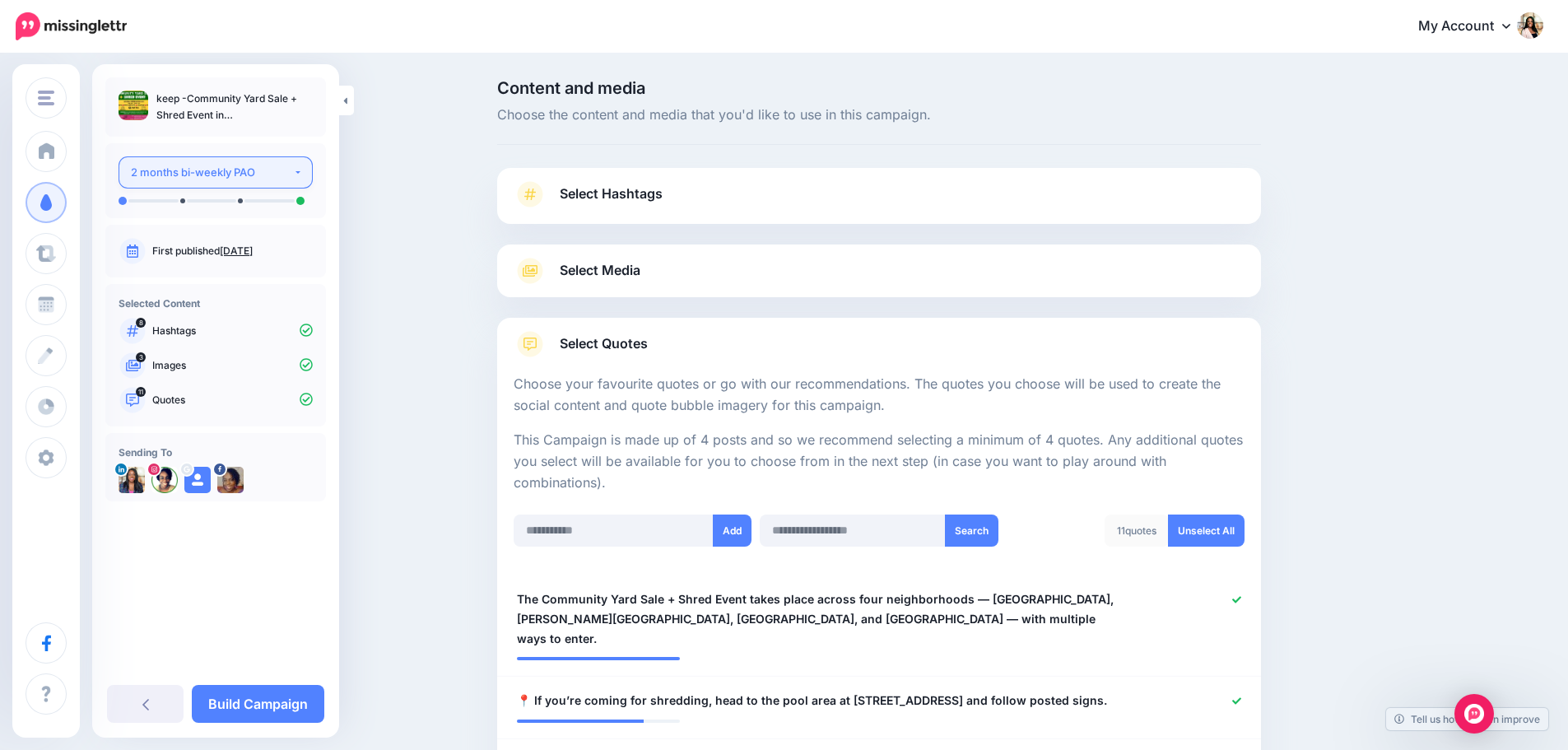
click at [276, 170] on div "2 months bi-weekly PAO" at bounding box center [212, 173] width 162 height 19
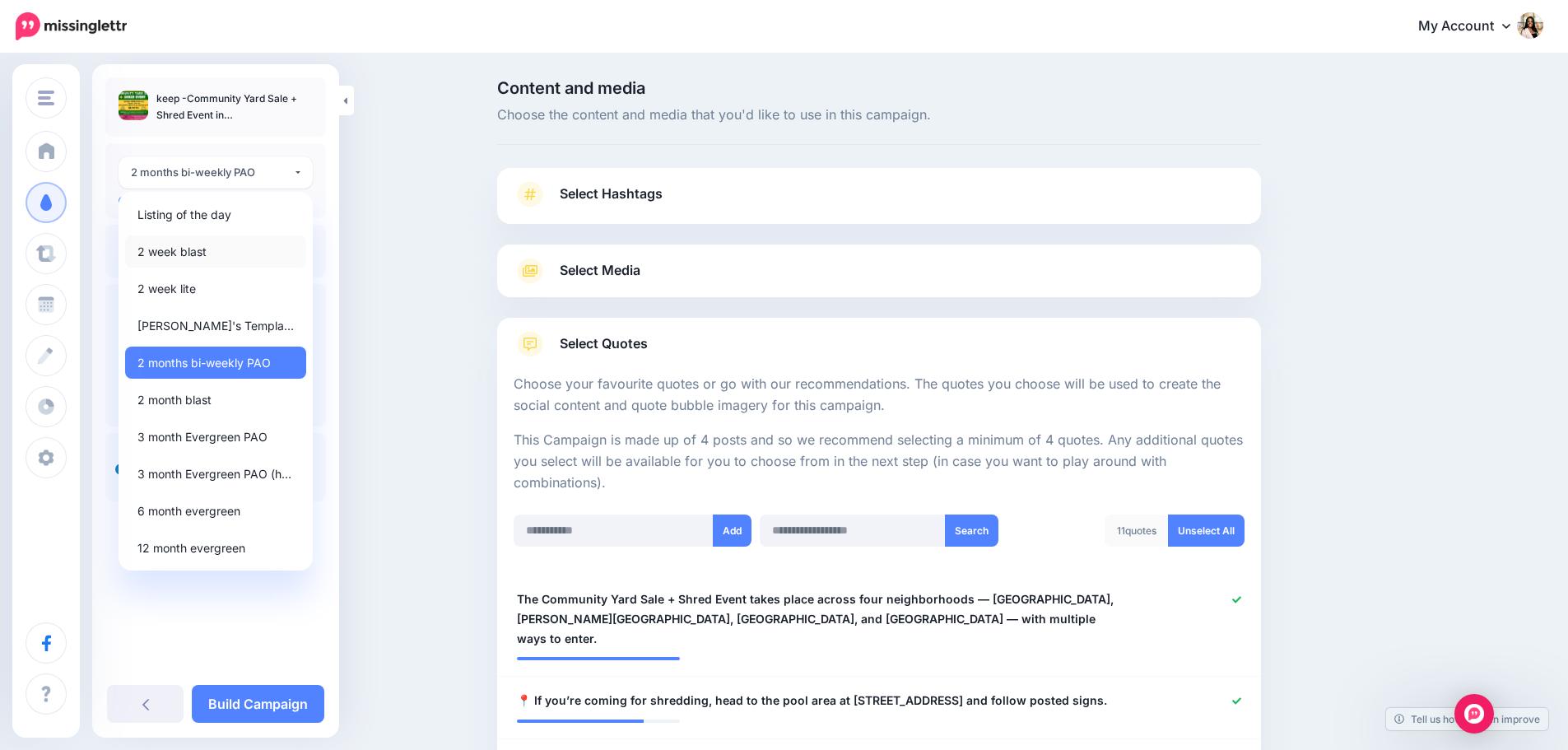
click at [222, 248] on link "2 week blast" at bounding box center [215, 252] width 181 height 32
select select "******"
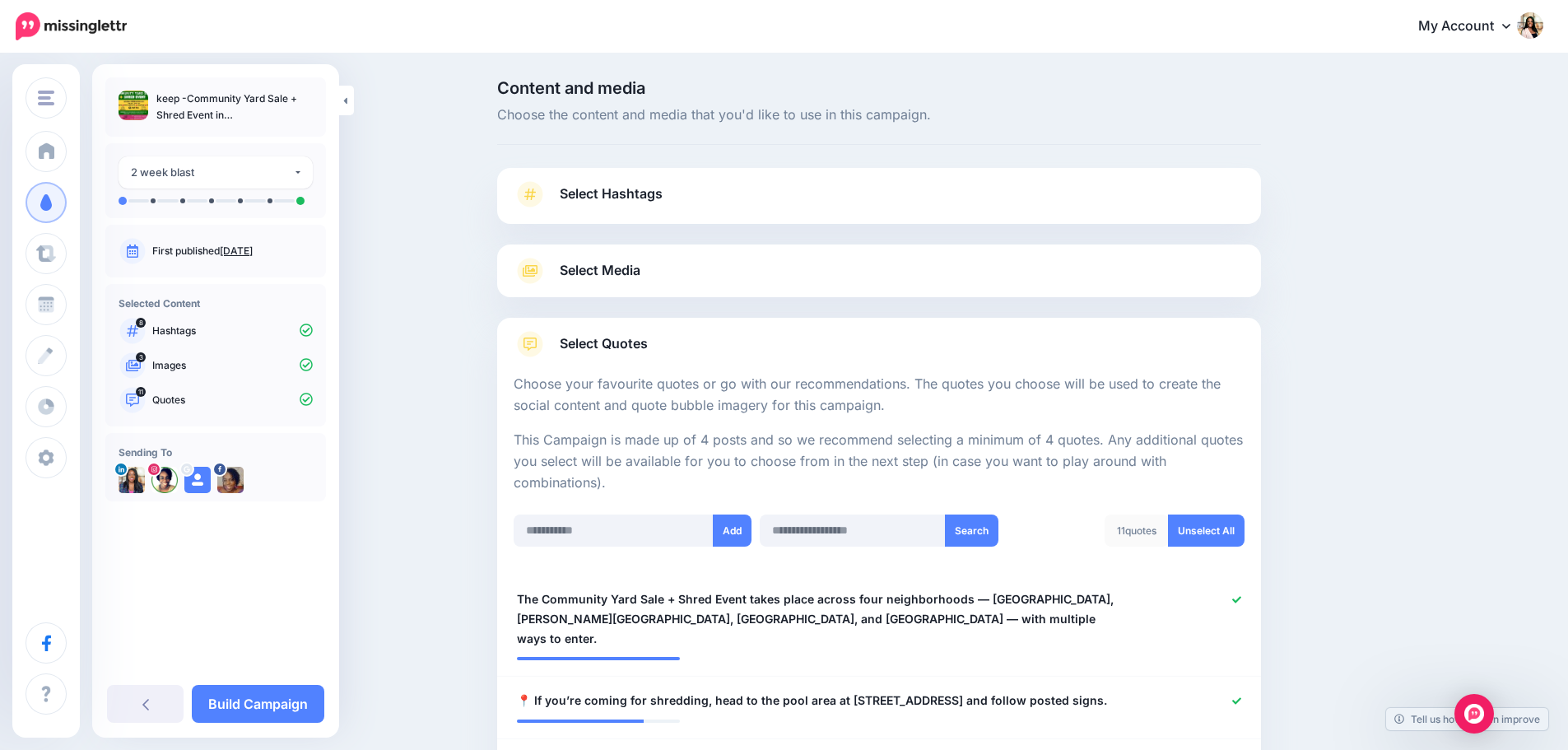
scroll to position [156, 0]
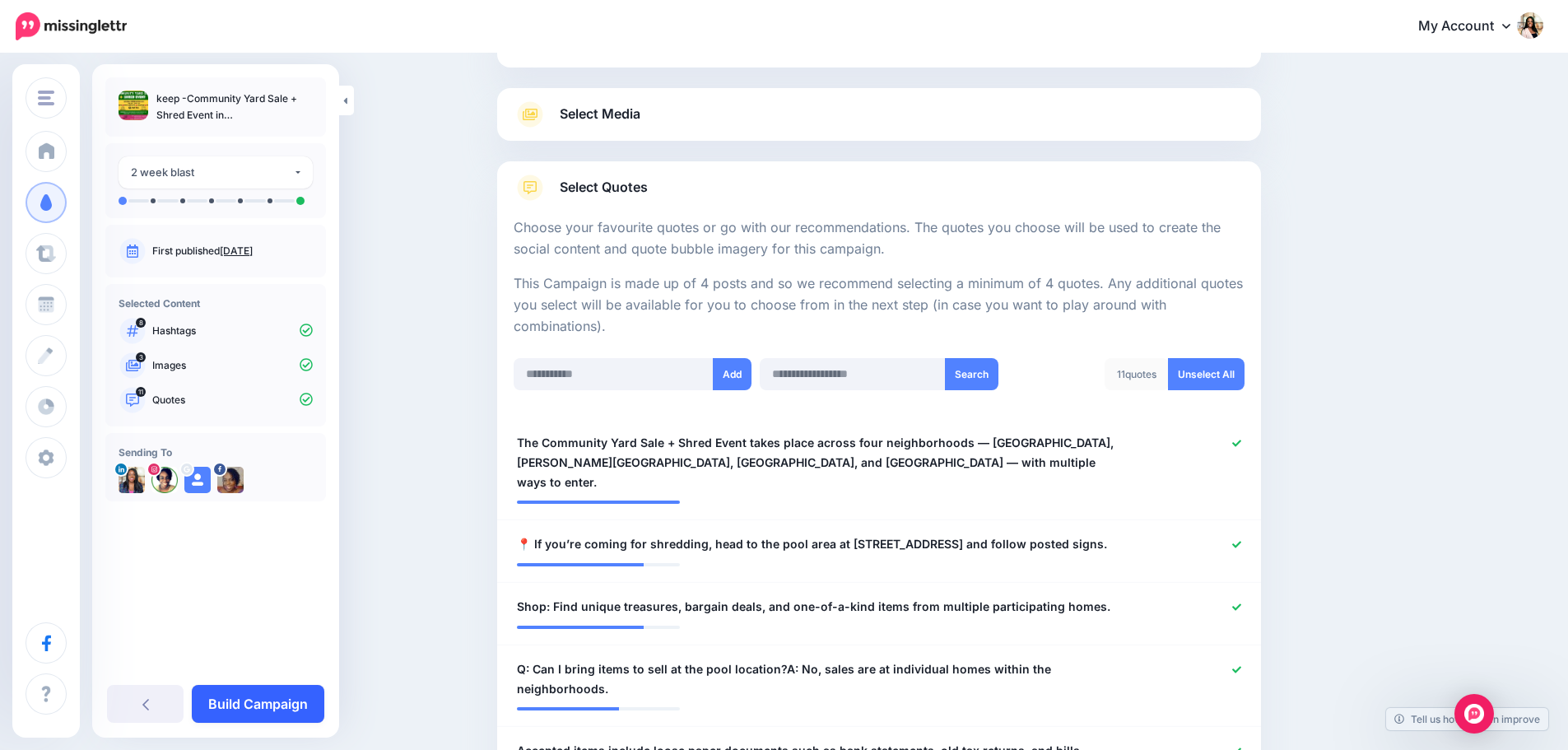
click at [267, 701] on link "Build Campaign" at bounding box center [258, 704] width 133 height 38
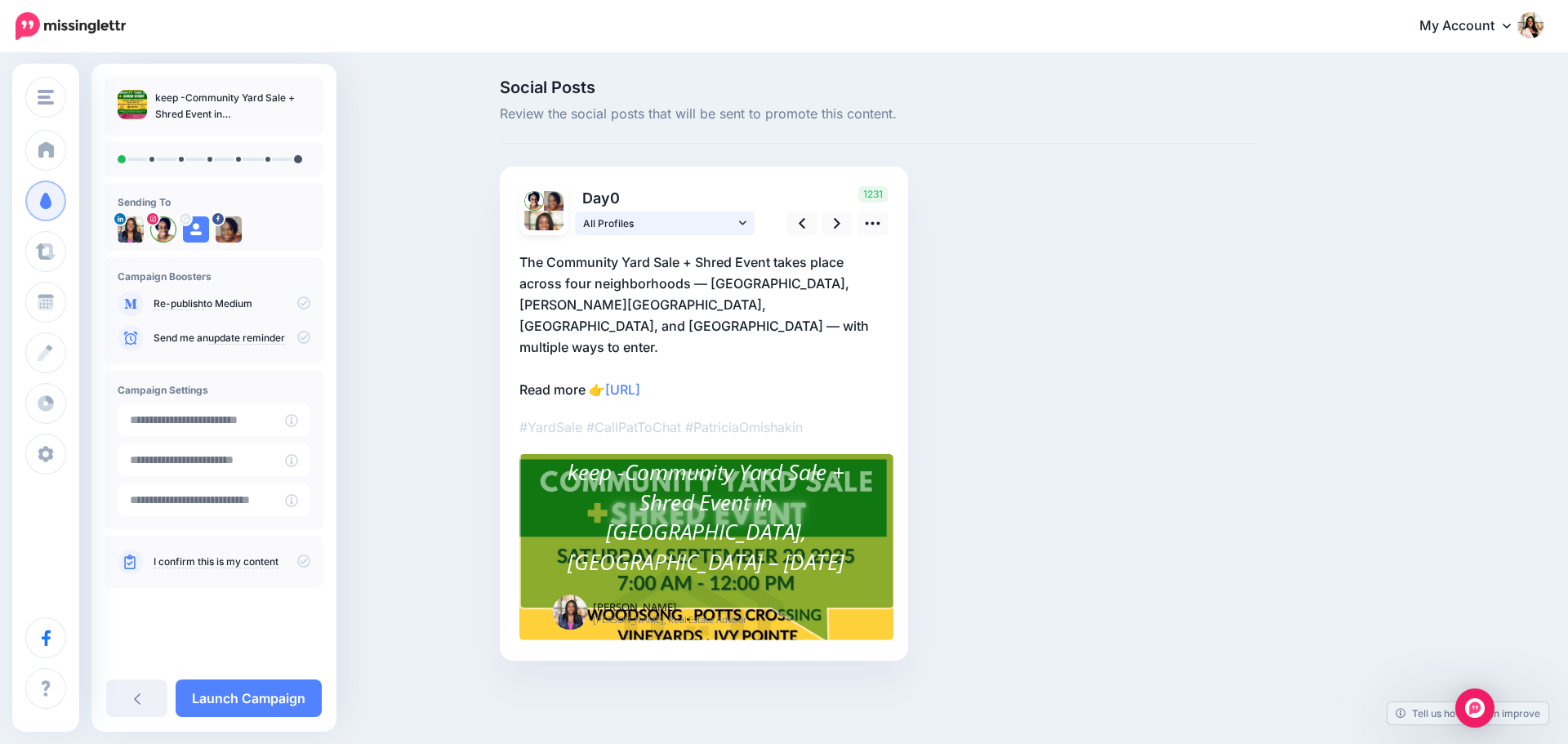
click at [703, 226] on span "All Profiles" at bounding box center [659, 224] width 152 height 17
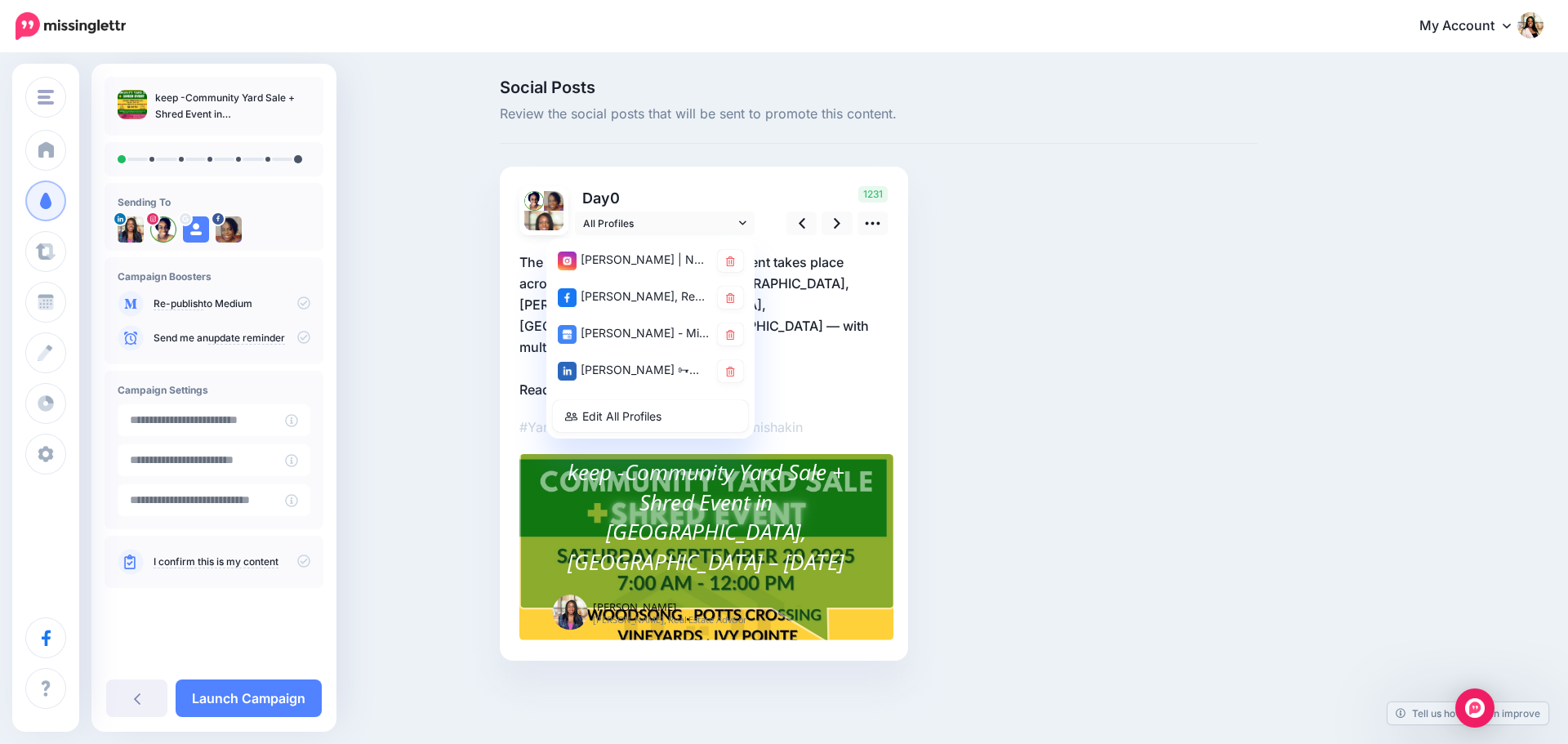
click at [866, 236] on div "Combined Shape" at bounding box center [704, 438] width 369 height 406
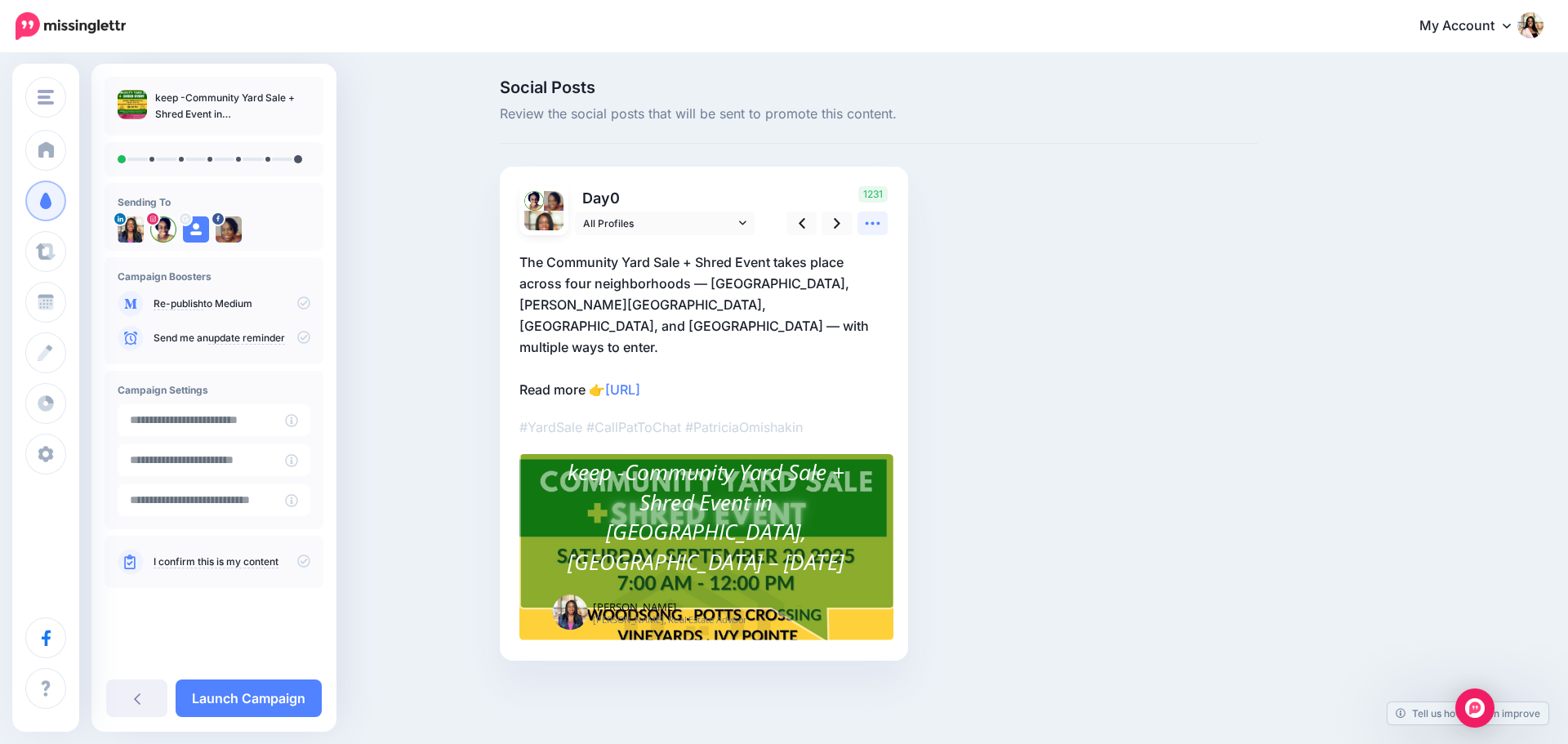
click at [867, 229] on icon at bounding box center [872, 224] width 17 height 17
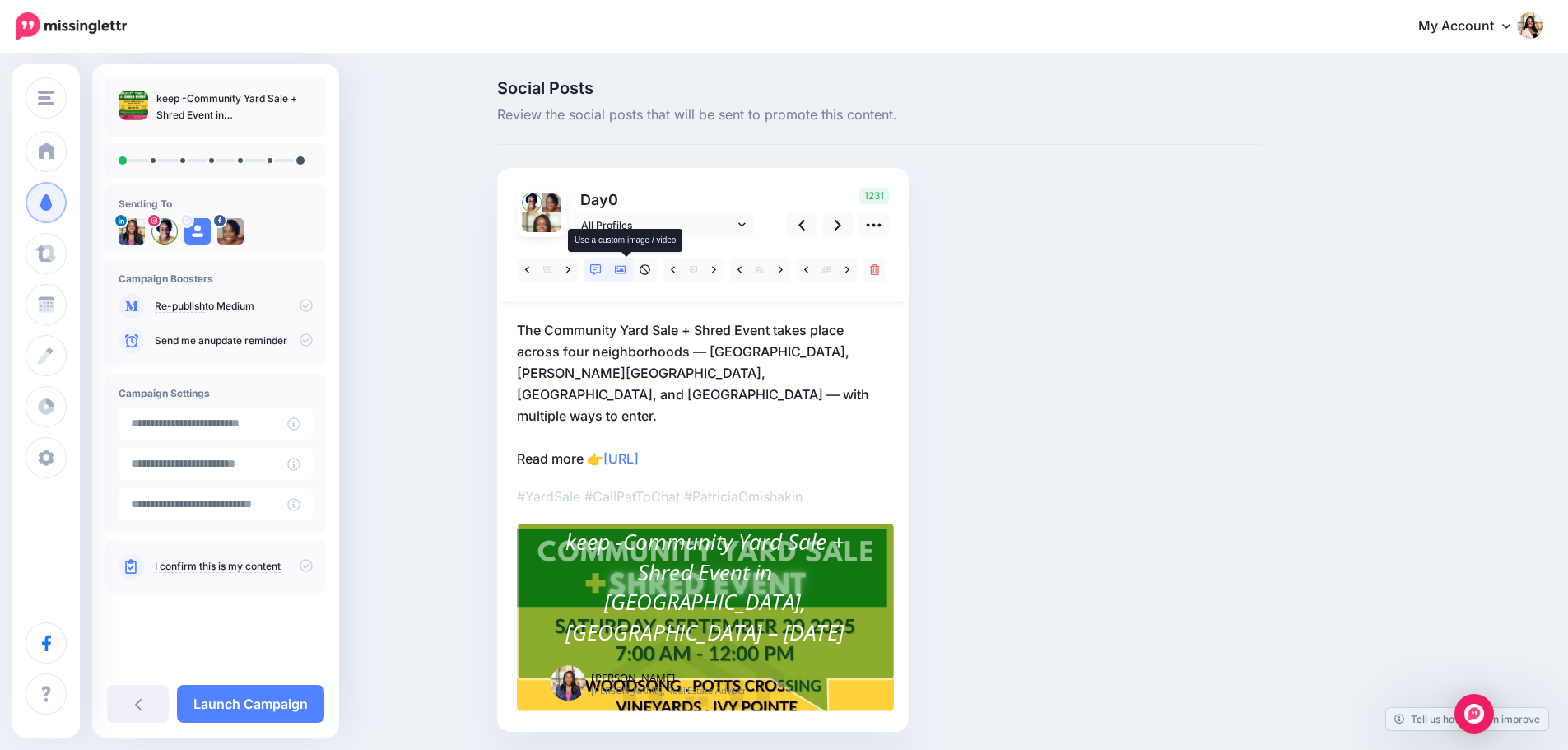
click at [621, 269] on icon at bounding box center [621, 270] width 12 height 12
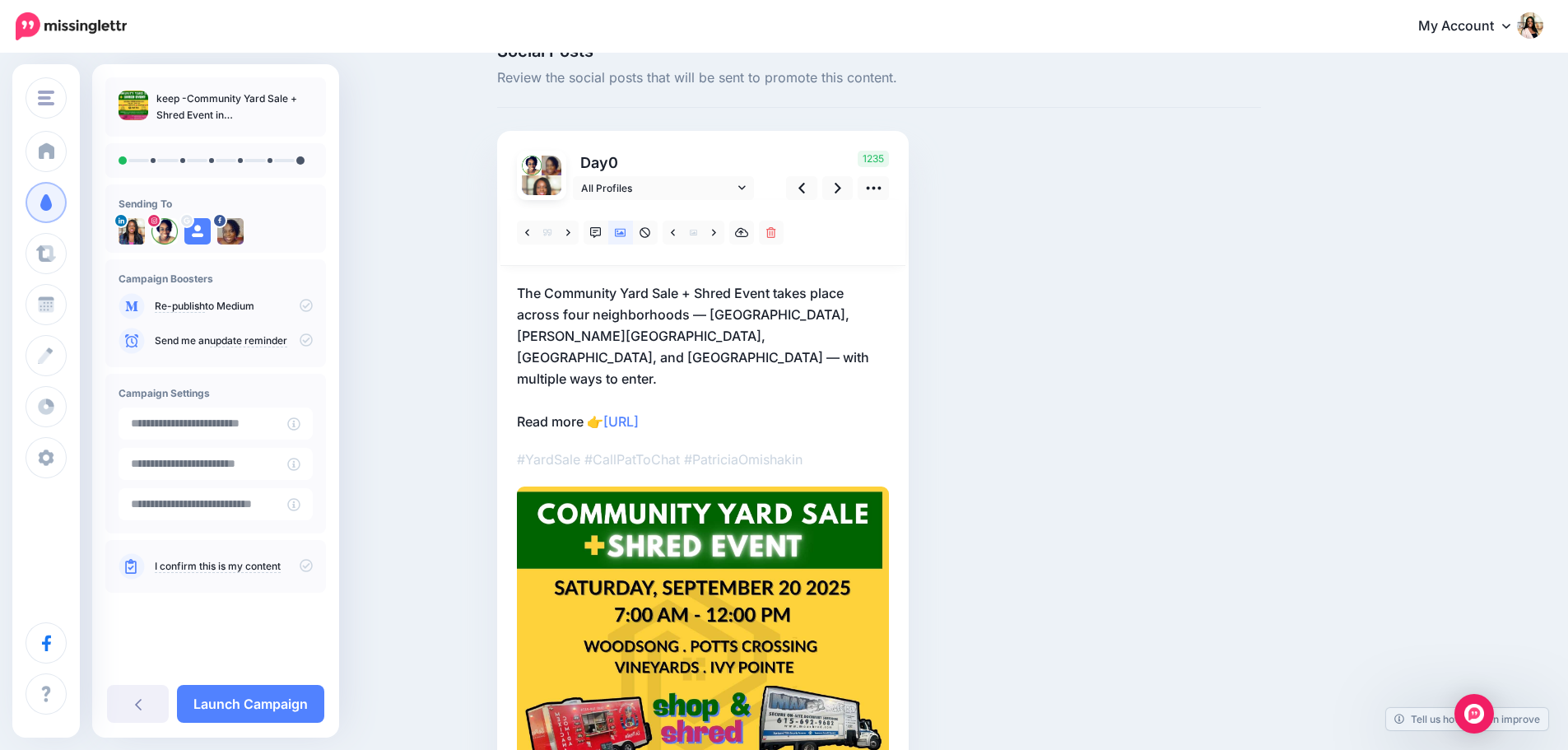
scroll to position [32, 0]
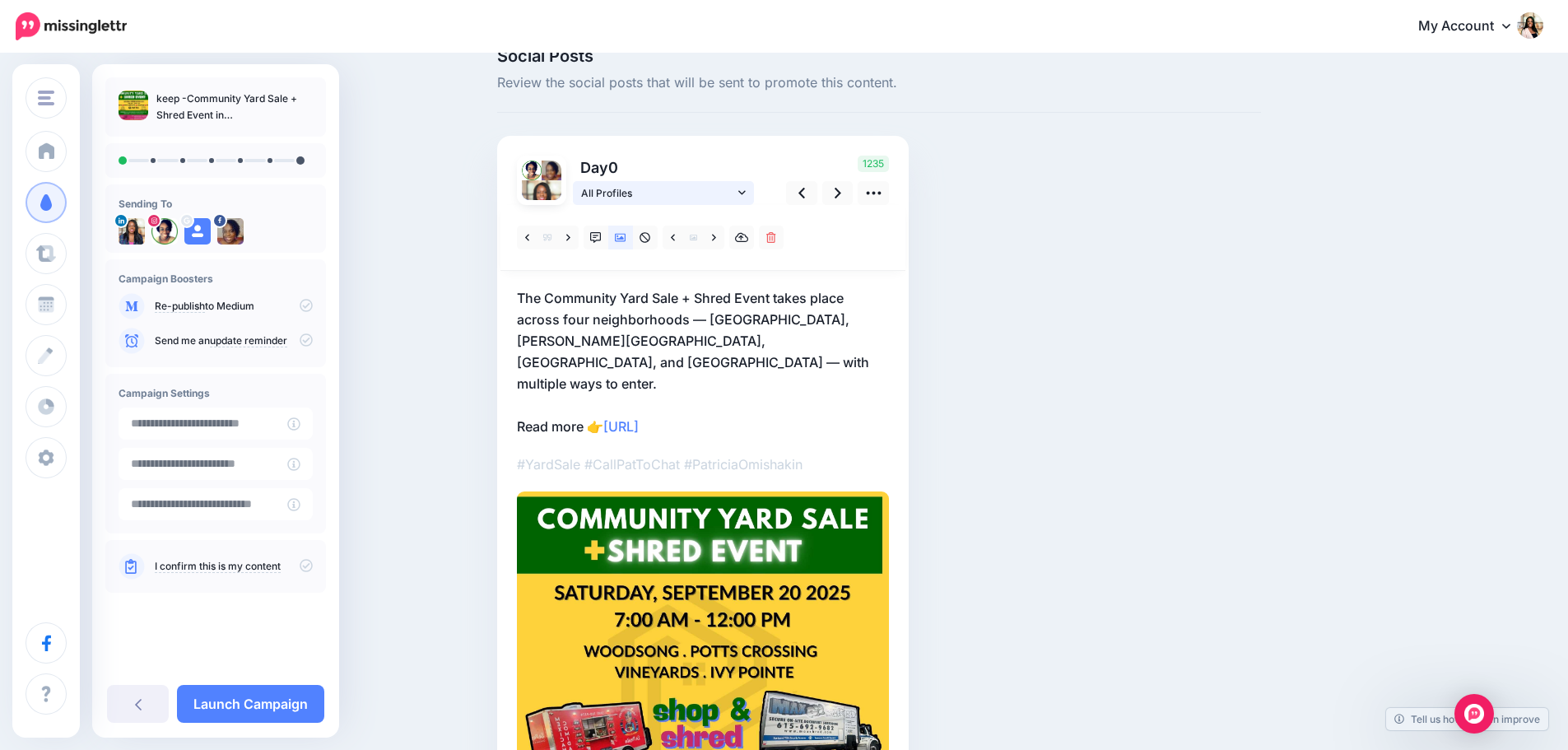
click at [754, 196] on link "All Profiles" at bounding box center [663, 193] width 181 height 24
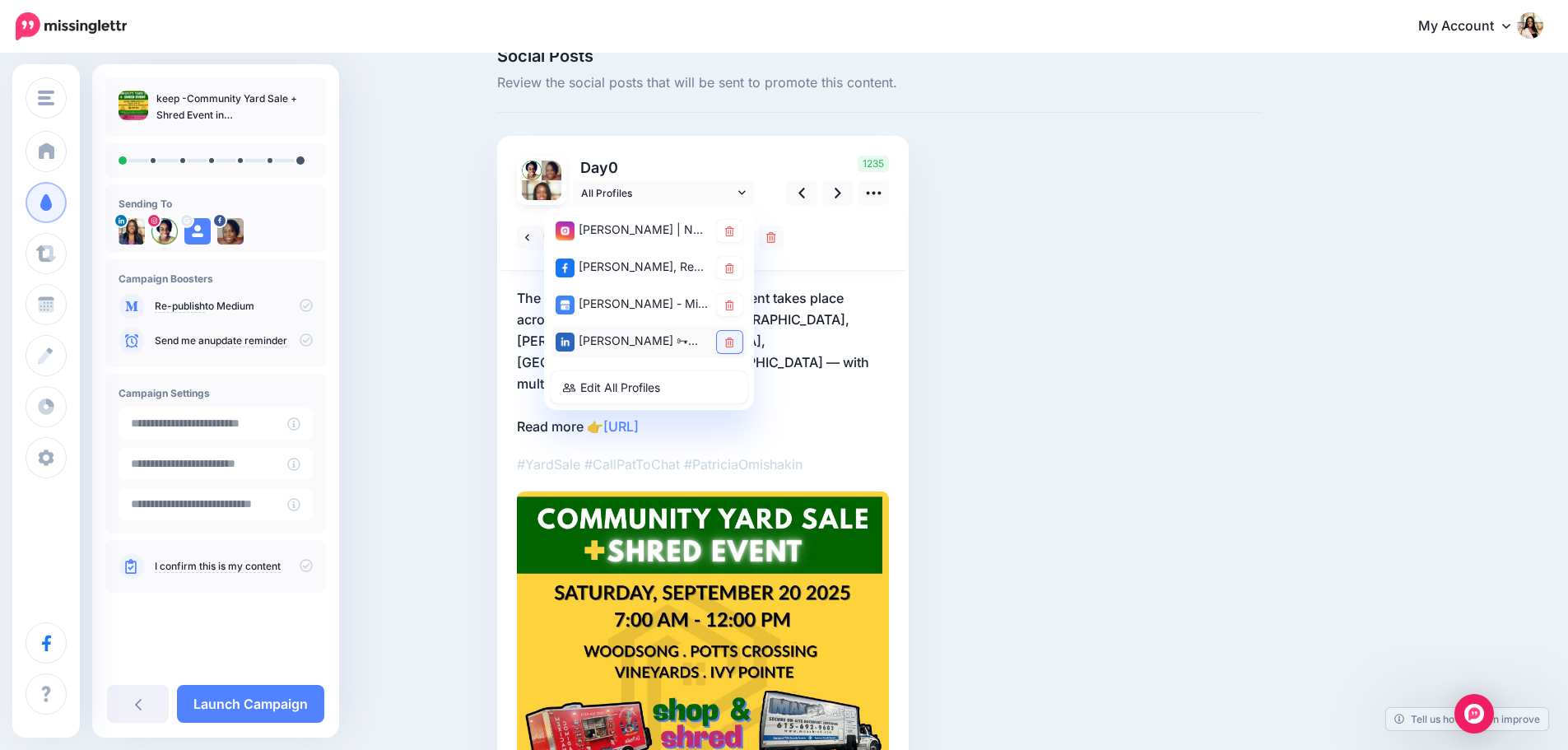
click at [740, 334] on link at bounding box center [730, 342] width 26 height 22
click at [929, 337] on div "Social Posts Review the social posts that will be sent to promote this content.…" at bounding box center [879, 545] width 789 height 995
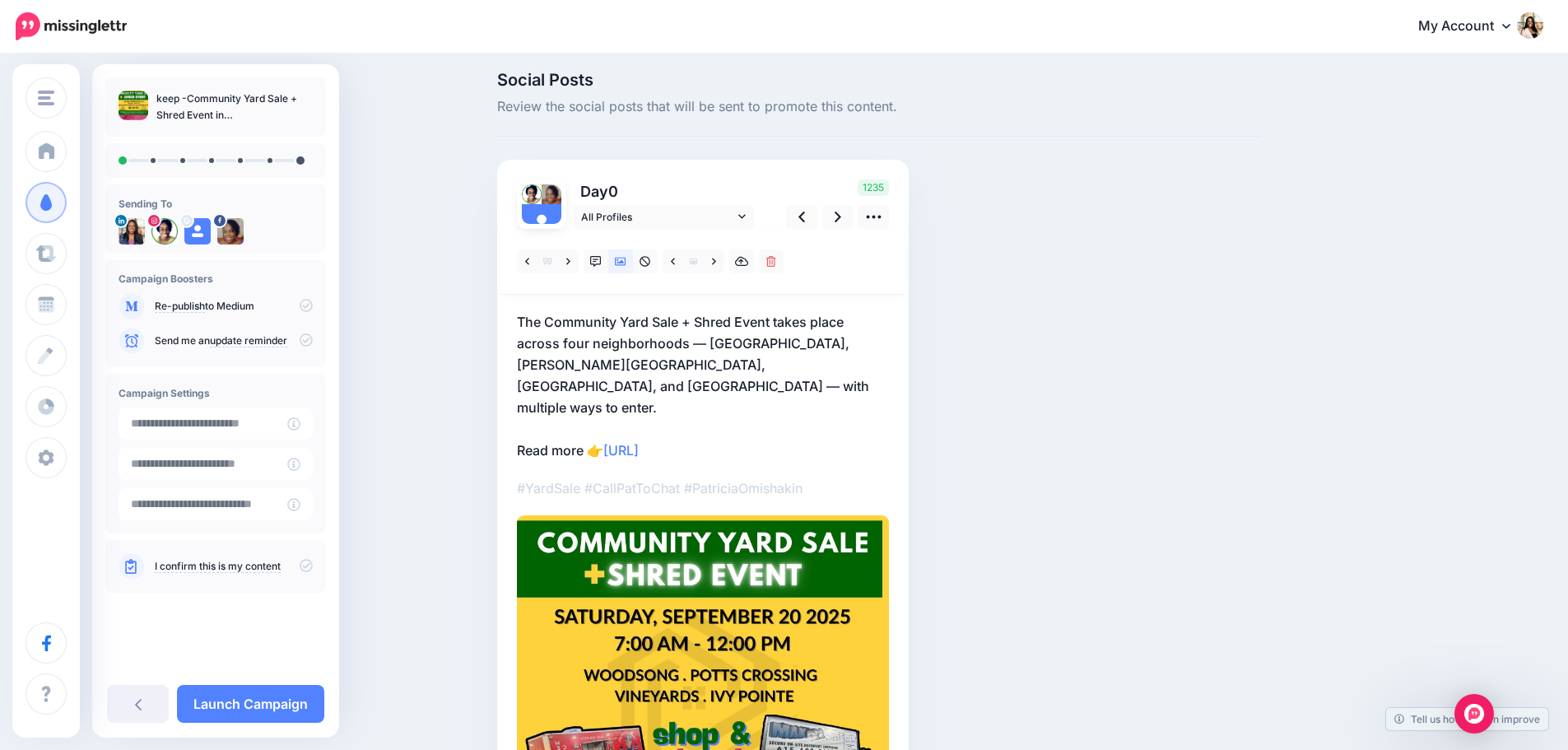
scroll to position [0, 0]
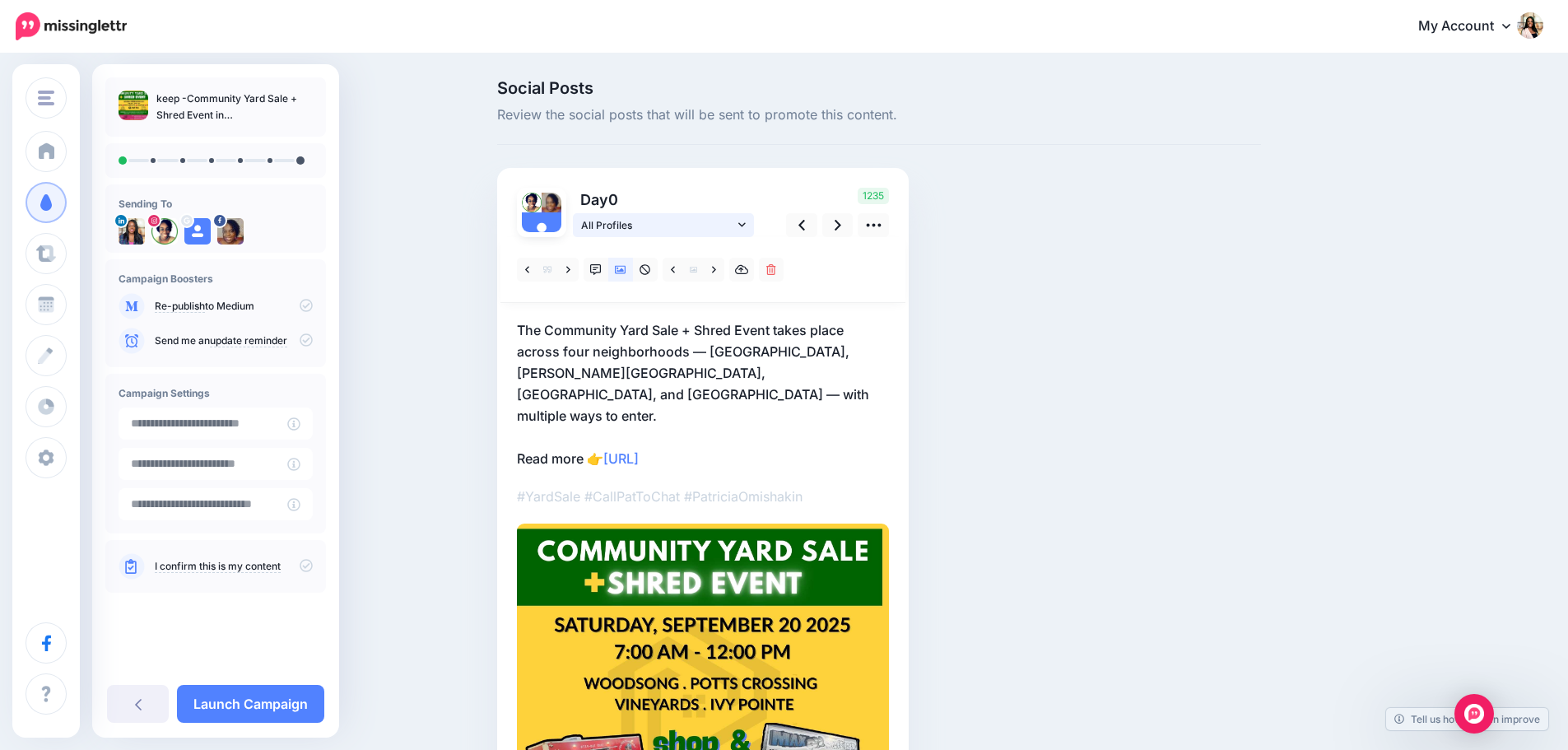
click at [743, 229] on link "All Profiles" at bounding box center [663, 225] width 181 height 24
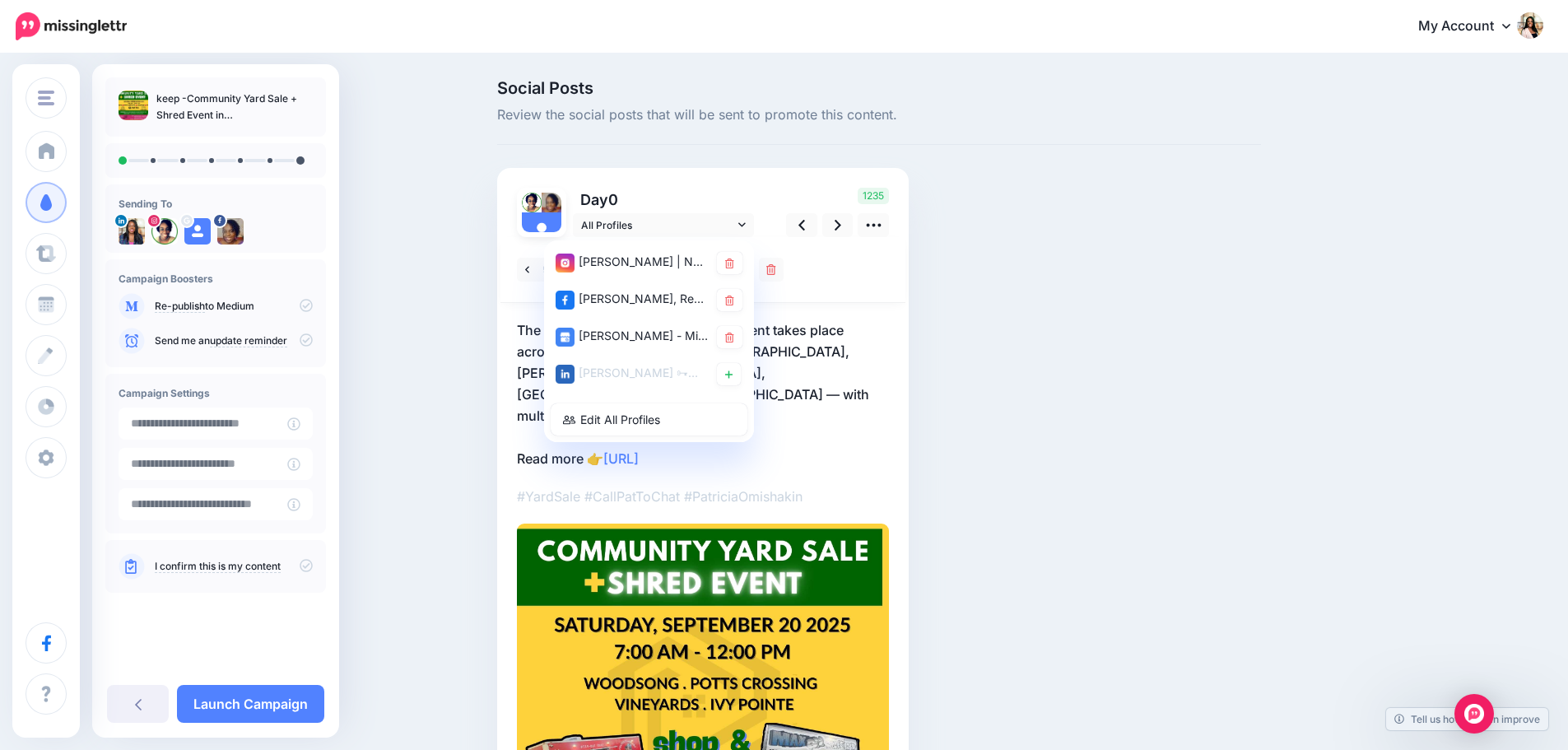
click at [794, 181] on div "Day 0 All Profiles" at bounding box center [703, 597] width 412 height 857
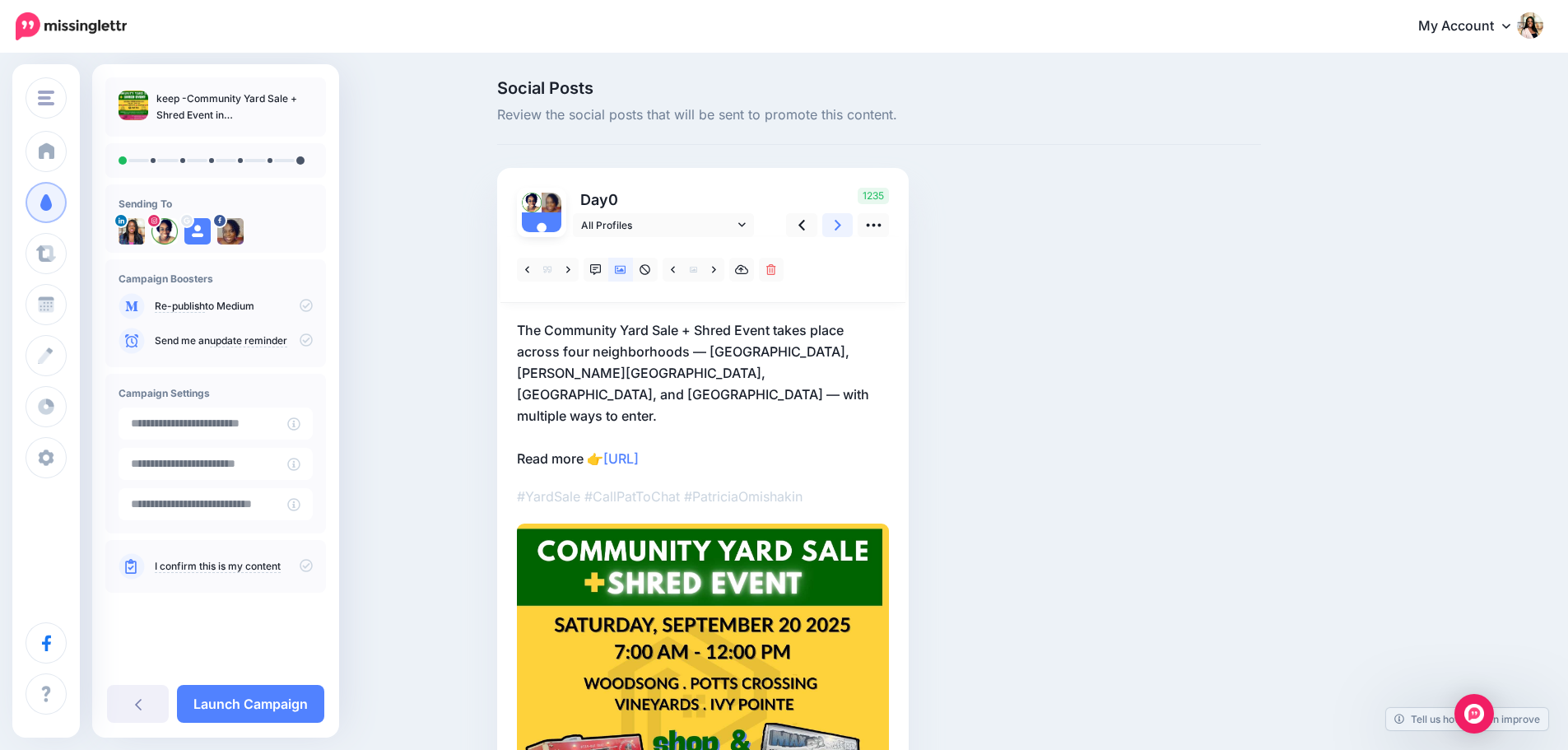
click at [837, 225] on link at bounding box center [838, 225] width 31 height 24
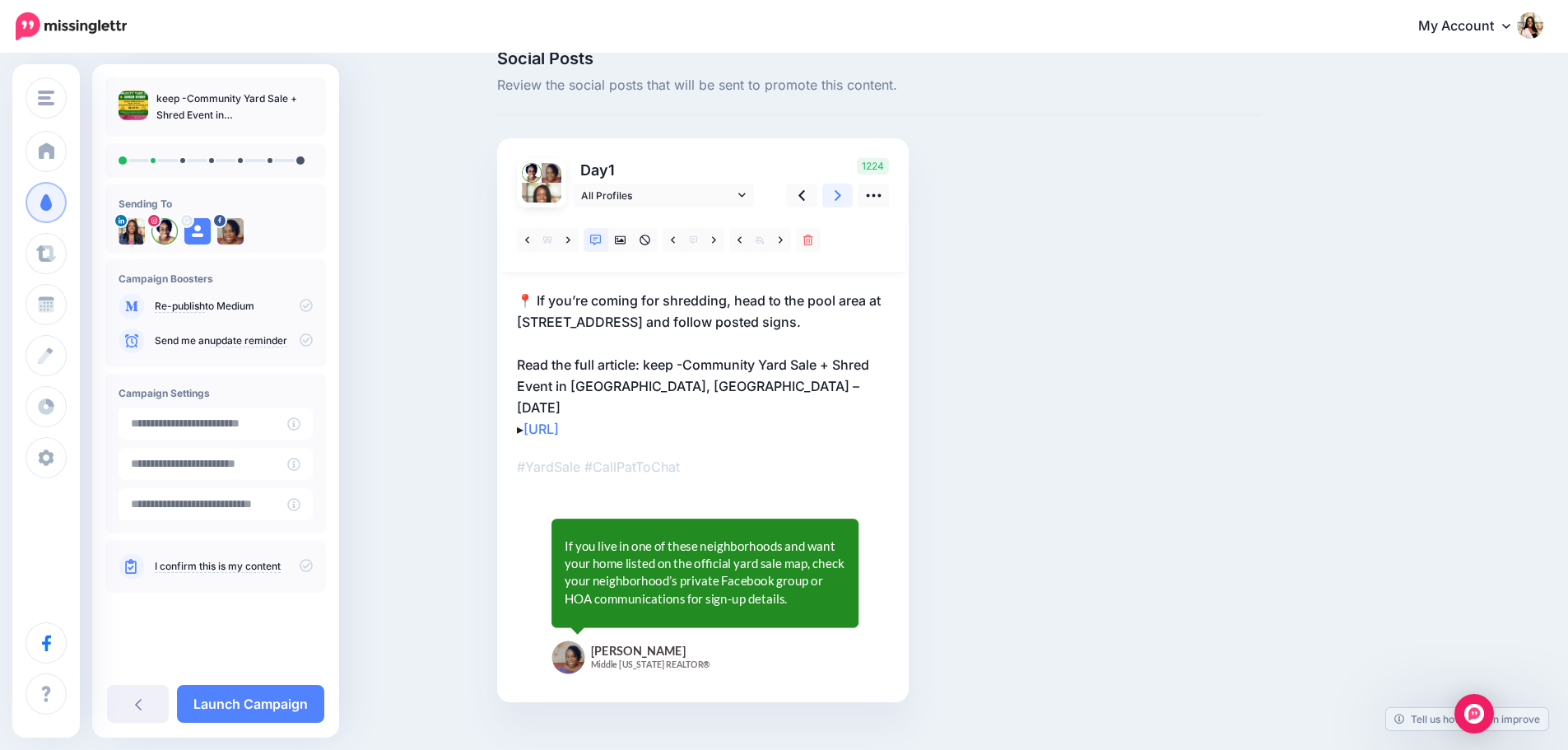
scroll to position [56, 0]
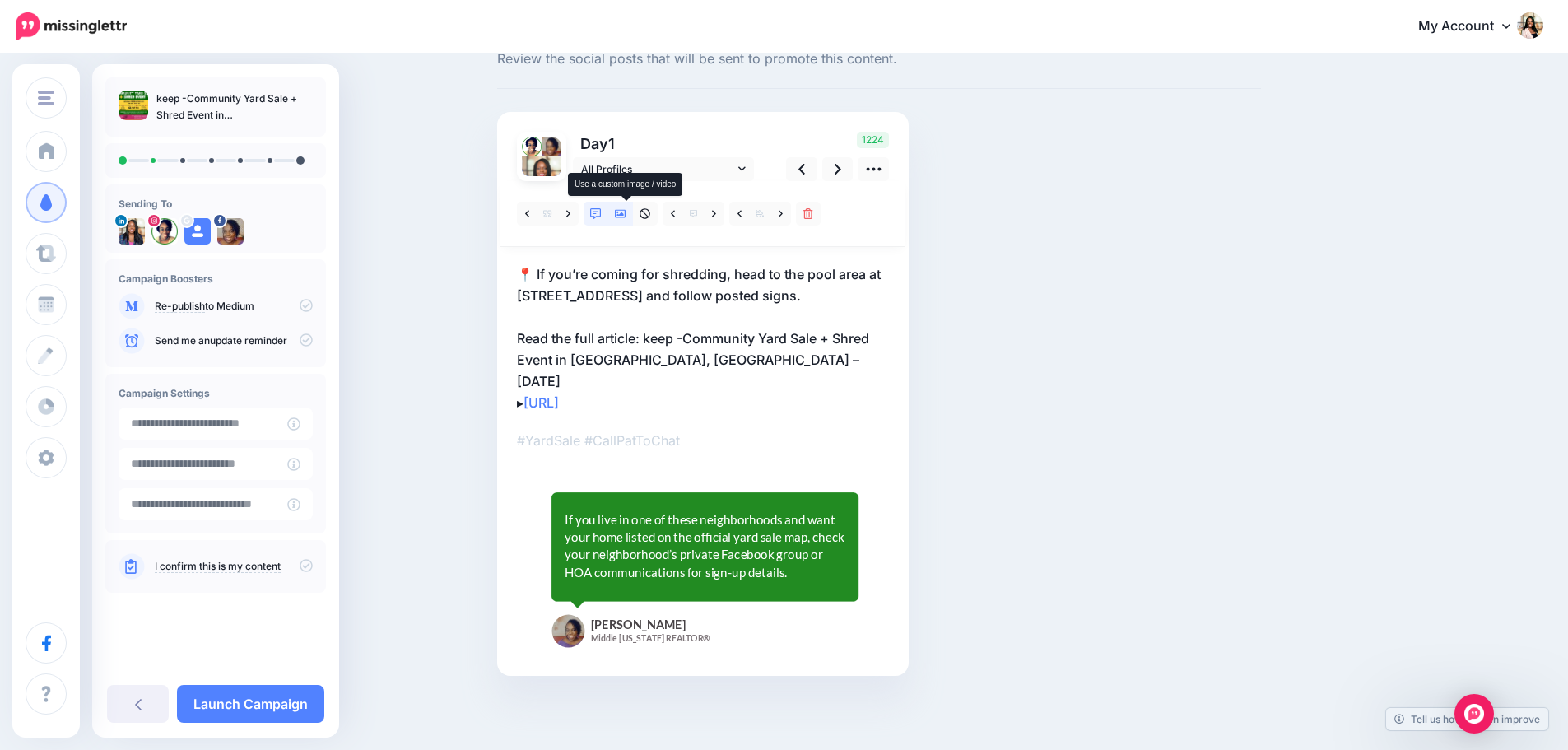
click at [626, 211] on icon at bounding box center [621, 214] width 12 height 12
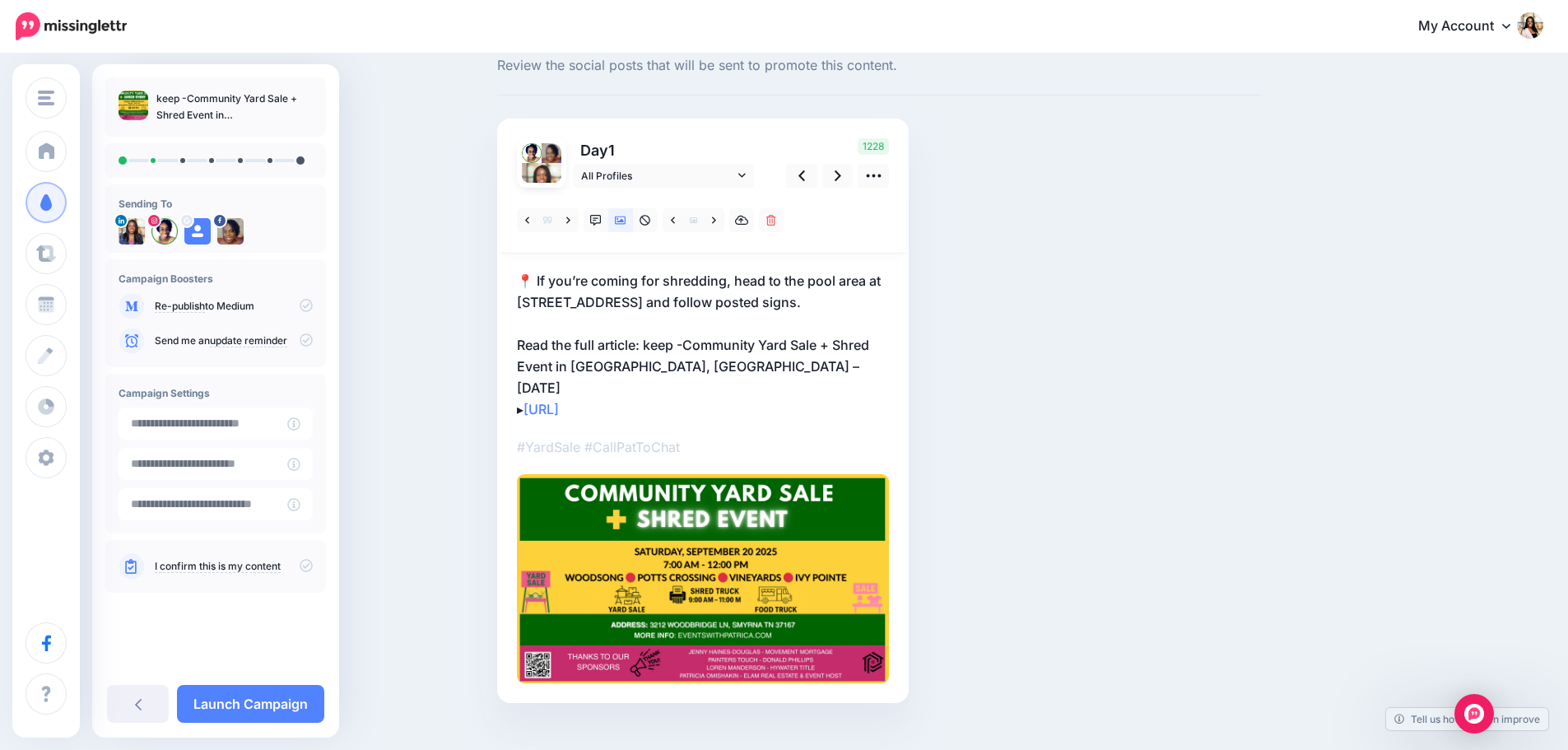
scroll to position [77, 0]
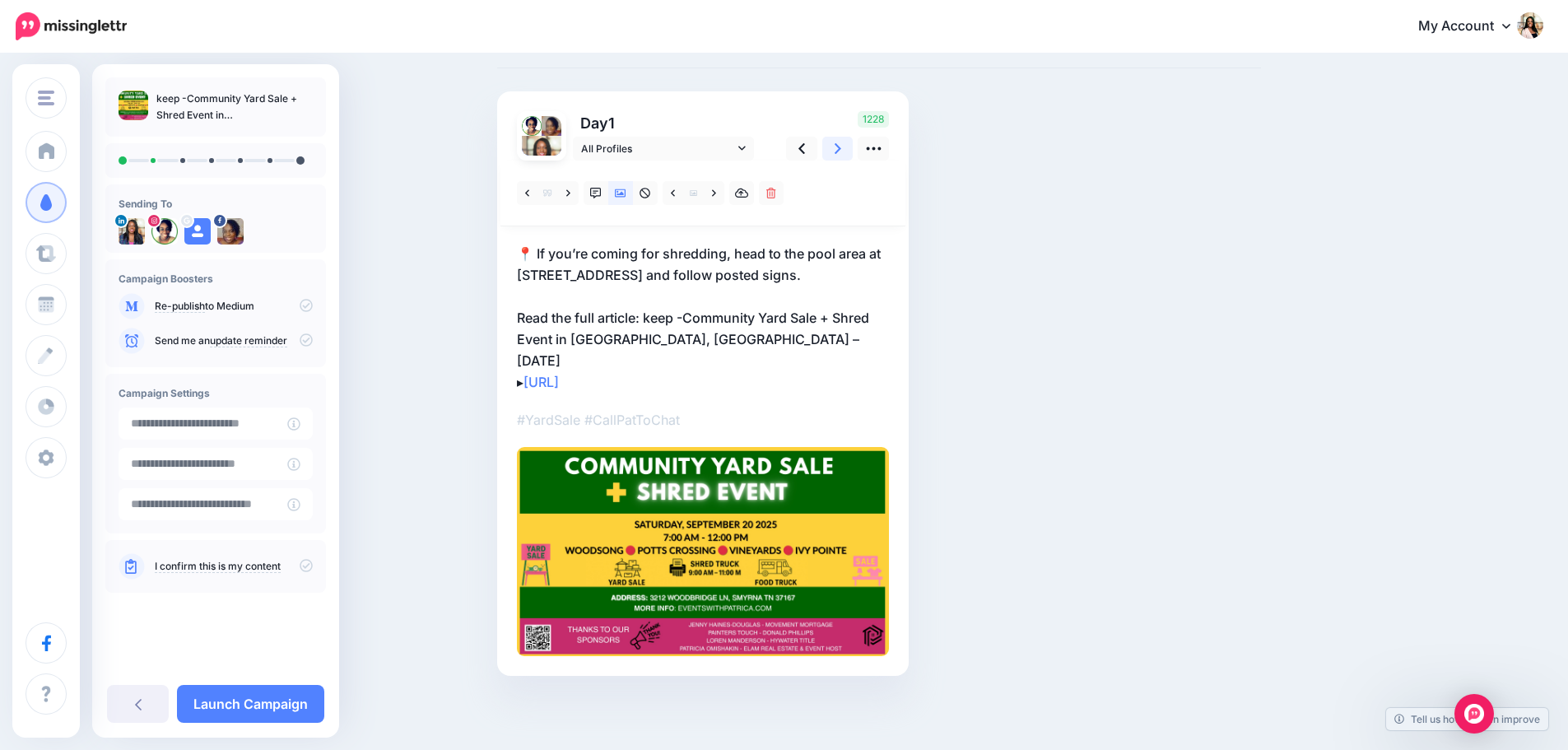
click at [841, 150] on icon at bounding box center [838, 148] width 7 height 11
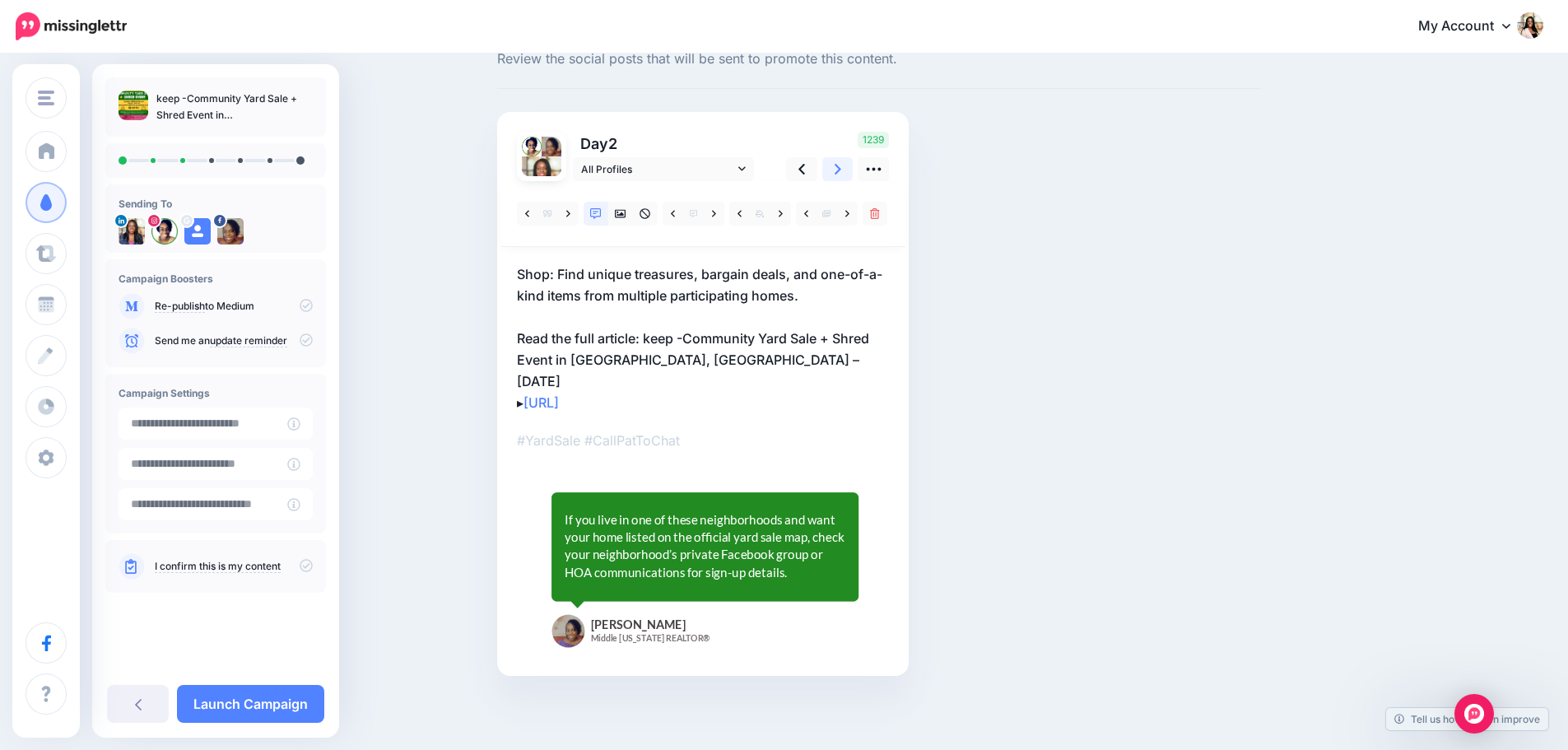
scroll to position [35, 0]
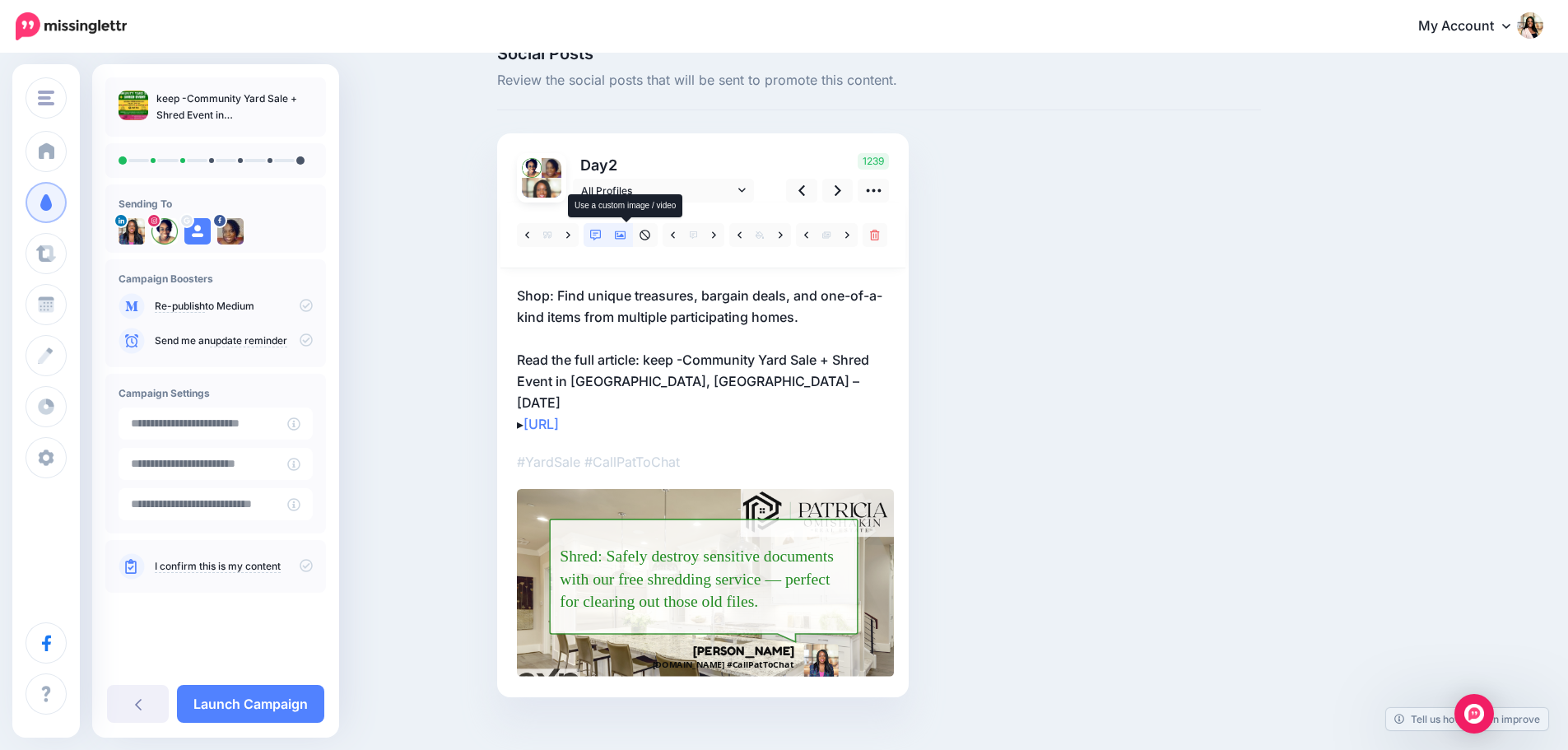
click at [626, 232] on icon at bounding box center [621, 236] width 12 height 12
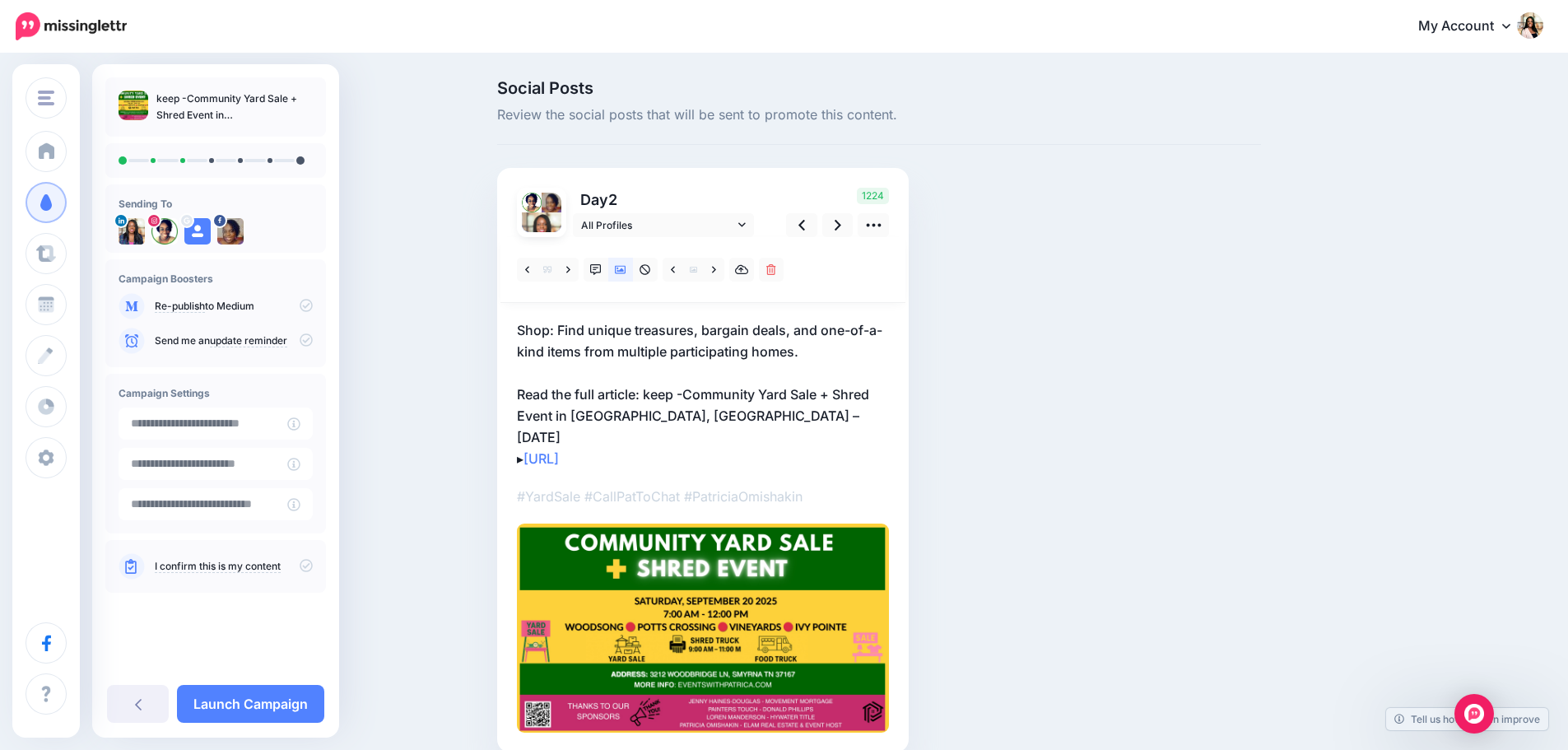
scroll to position [55, 0]
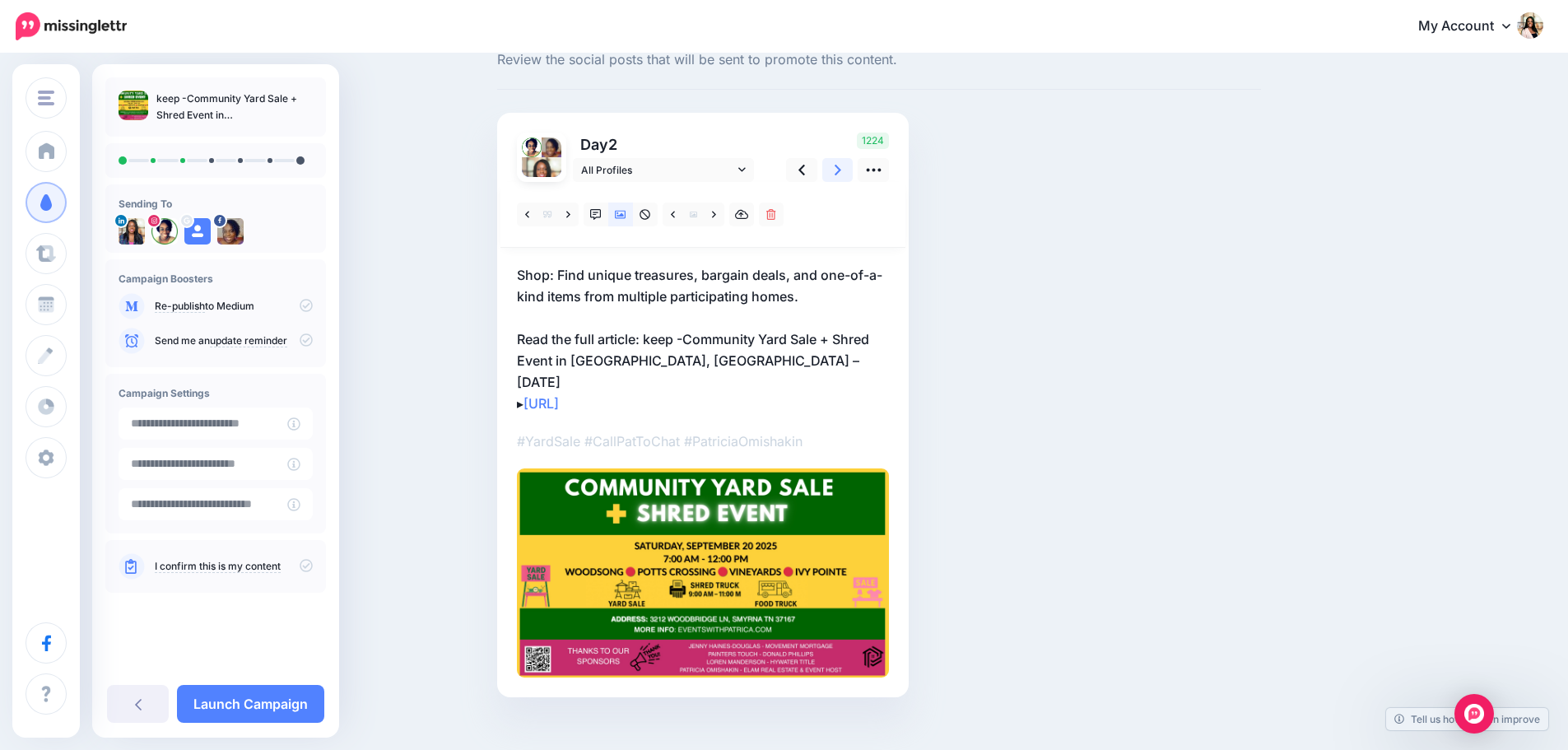
click at [841, 172] on icon at bounding box center [838, 170] width 7 height 17
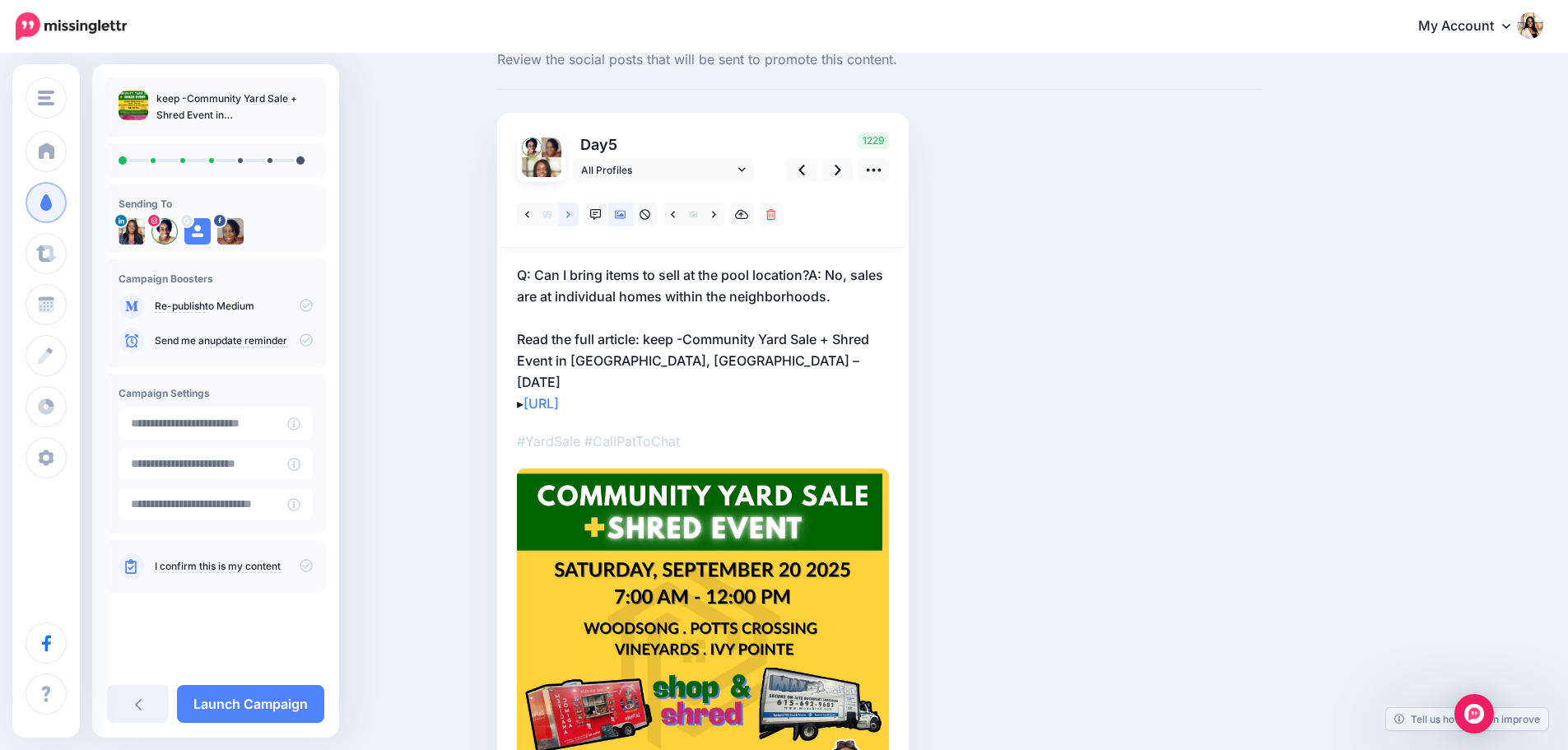
click at [571, 213] on icon at bounding box center [568, 215] width 4 height 12
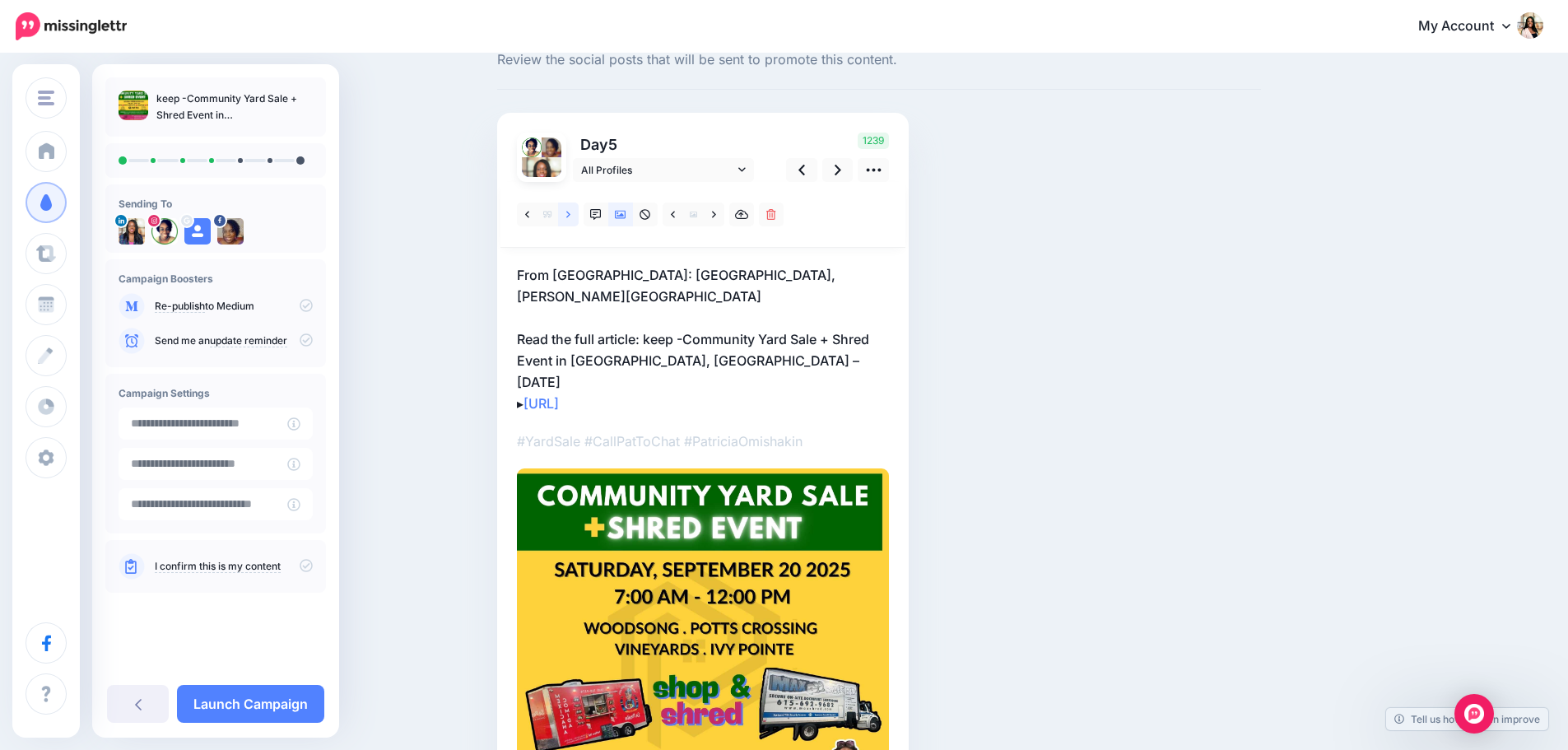
click at [571, 213] on icon at bounding box center [568, 215] width 4 height 12
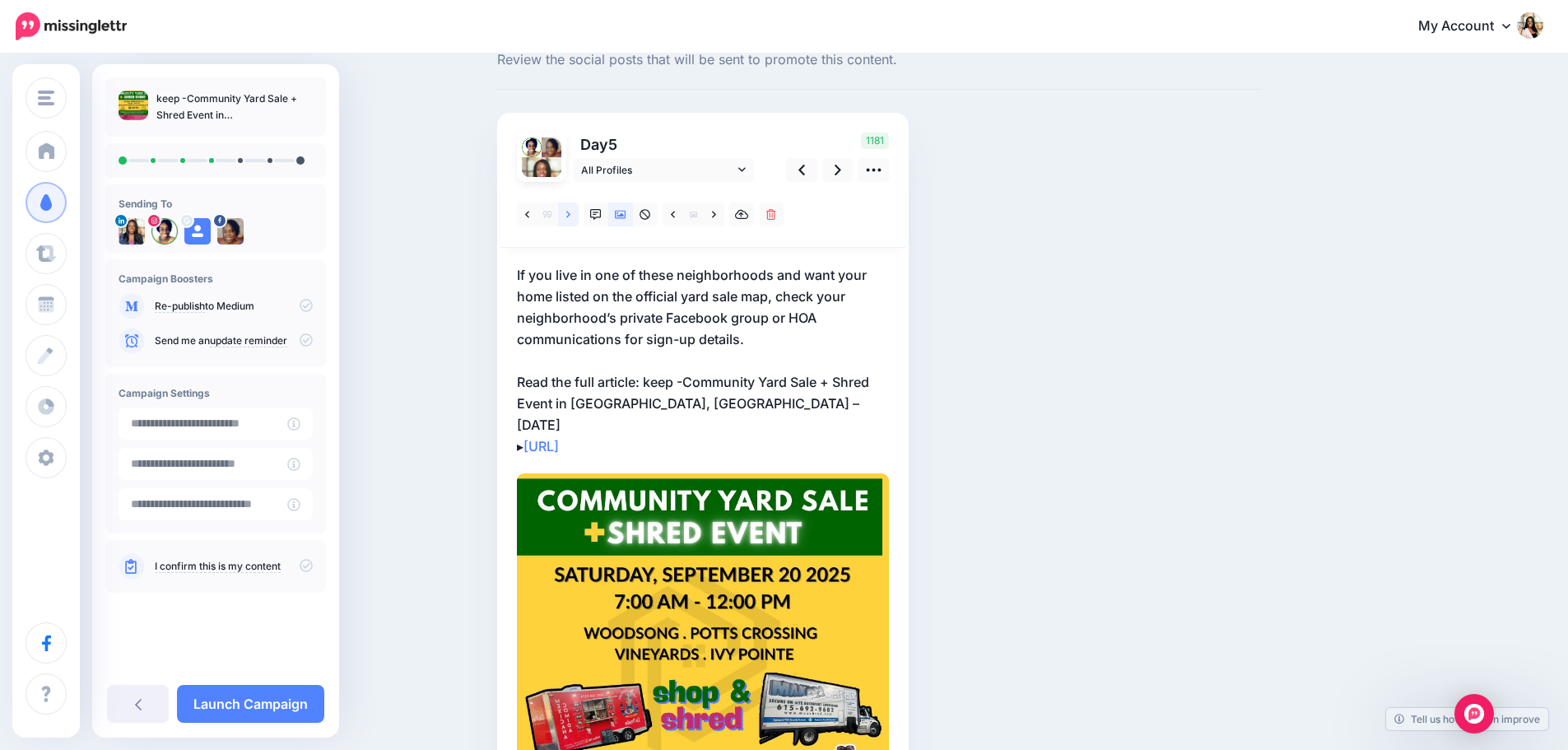
click at [571, 213] on icon at bounding box center [568, 215] width 4 height 12
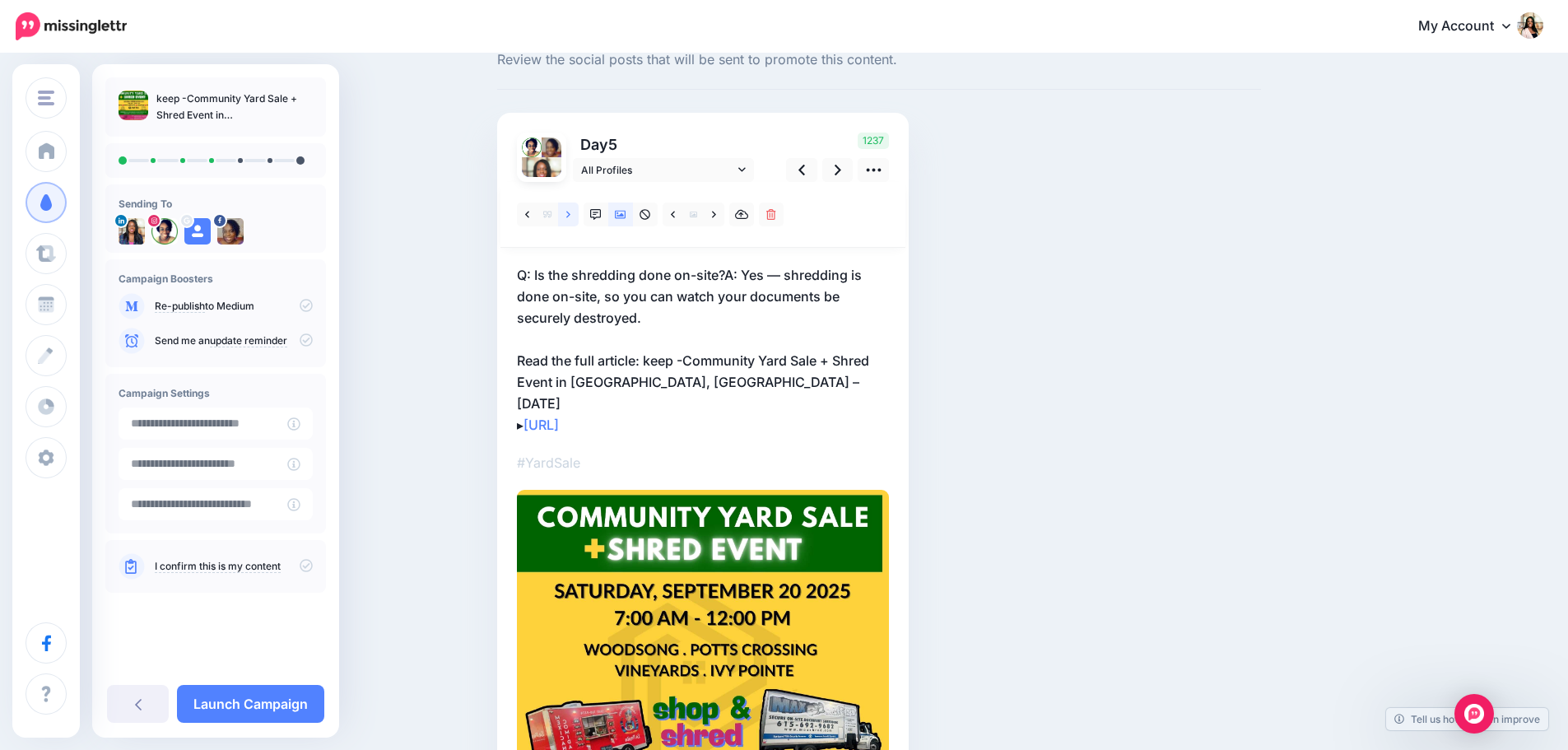
click at [571, 213] on icon at bounding box center [568, 215] width 4 height 12
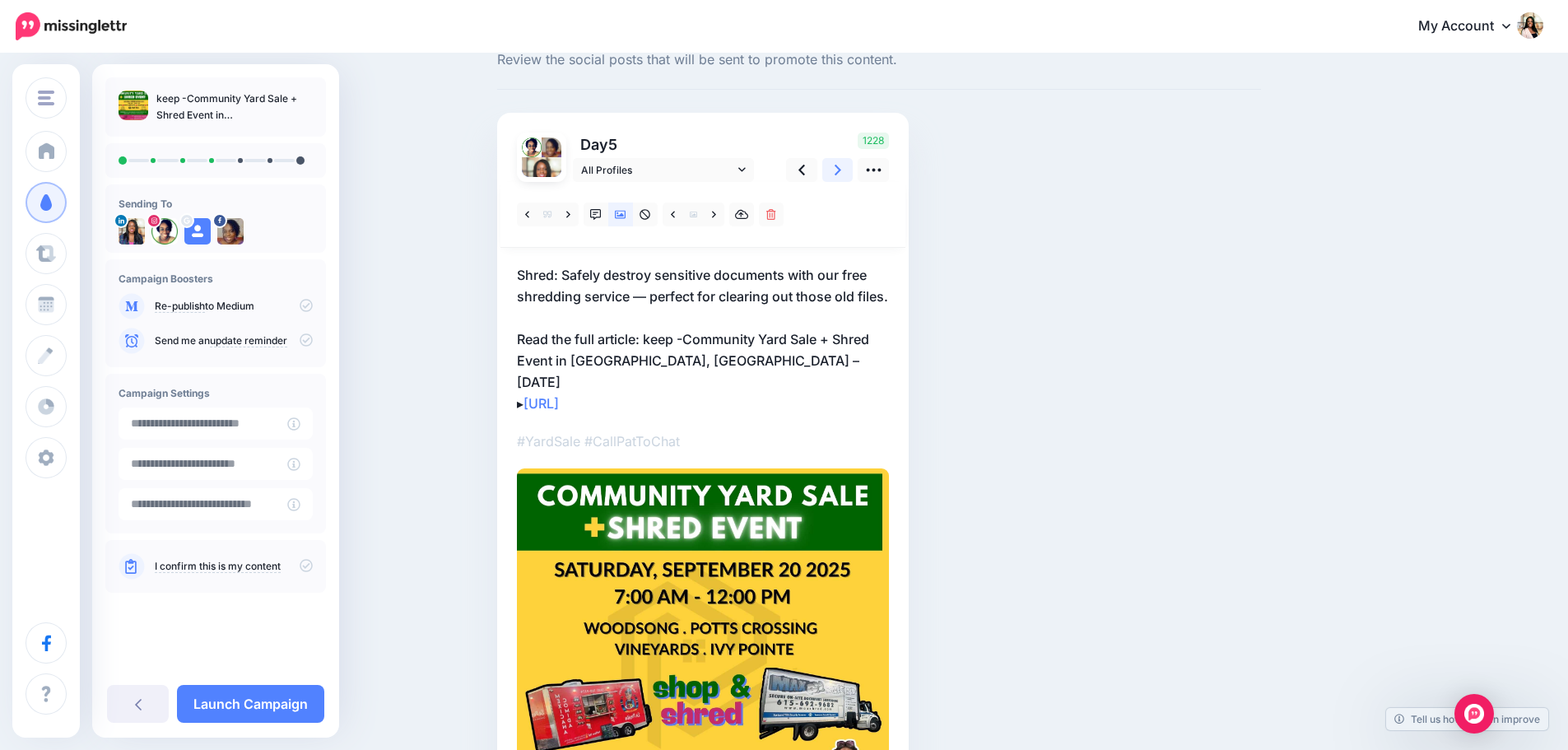
click at [849, 173] on link at bounding box center [838, 170] width 31 height 24
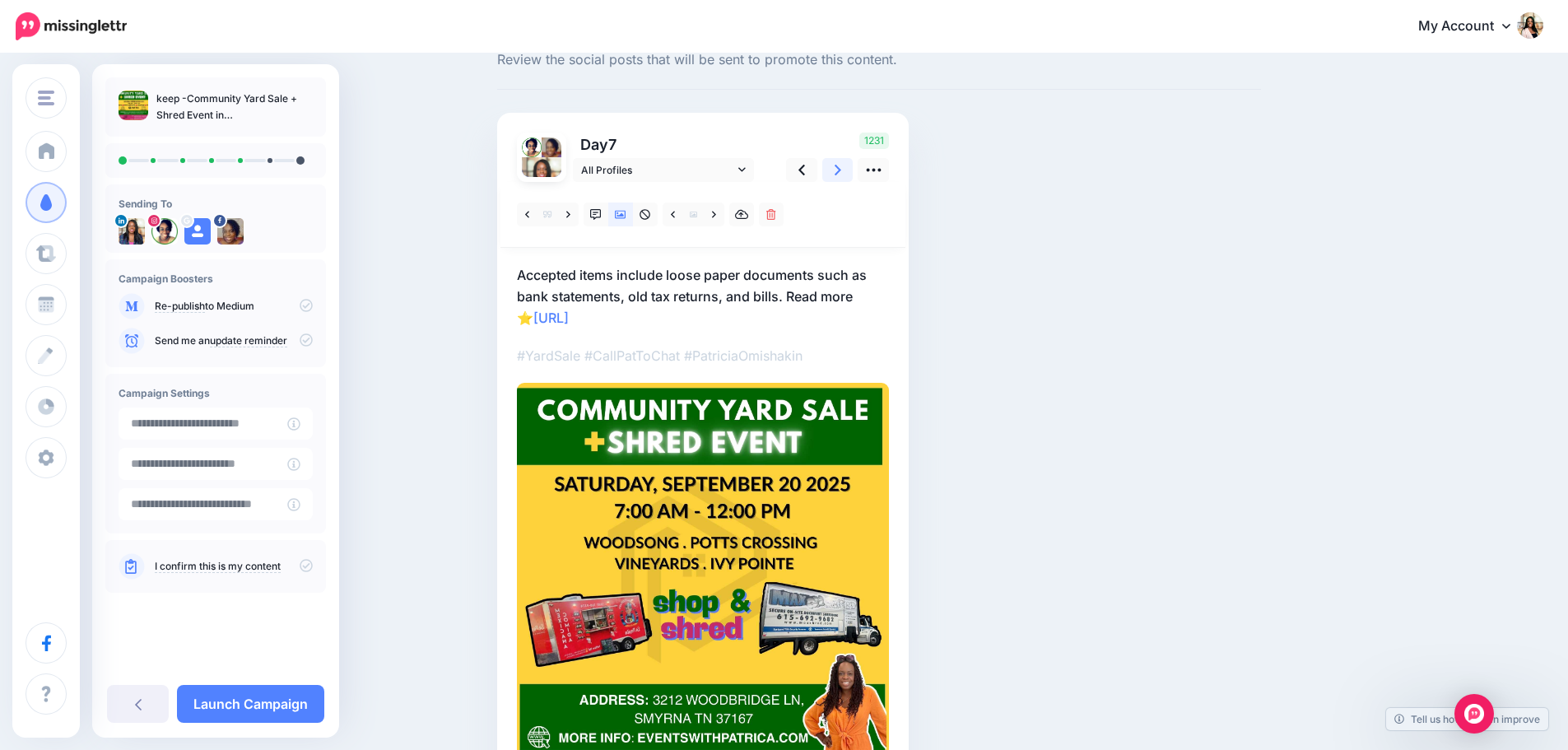
click at [849, 173] on link at bounding box center [838, 170] width 31 height 24
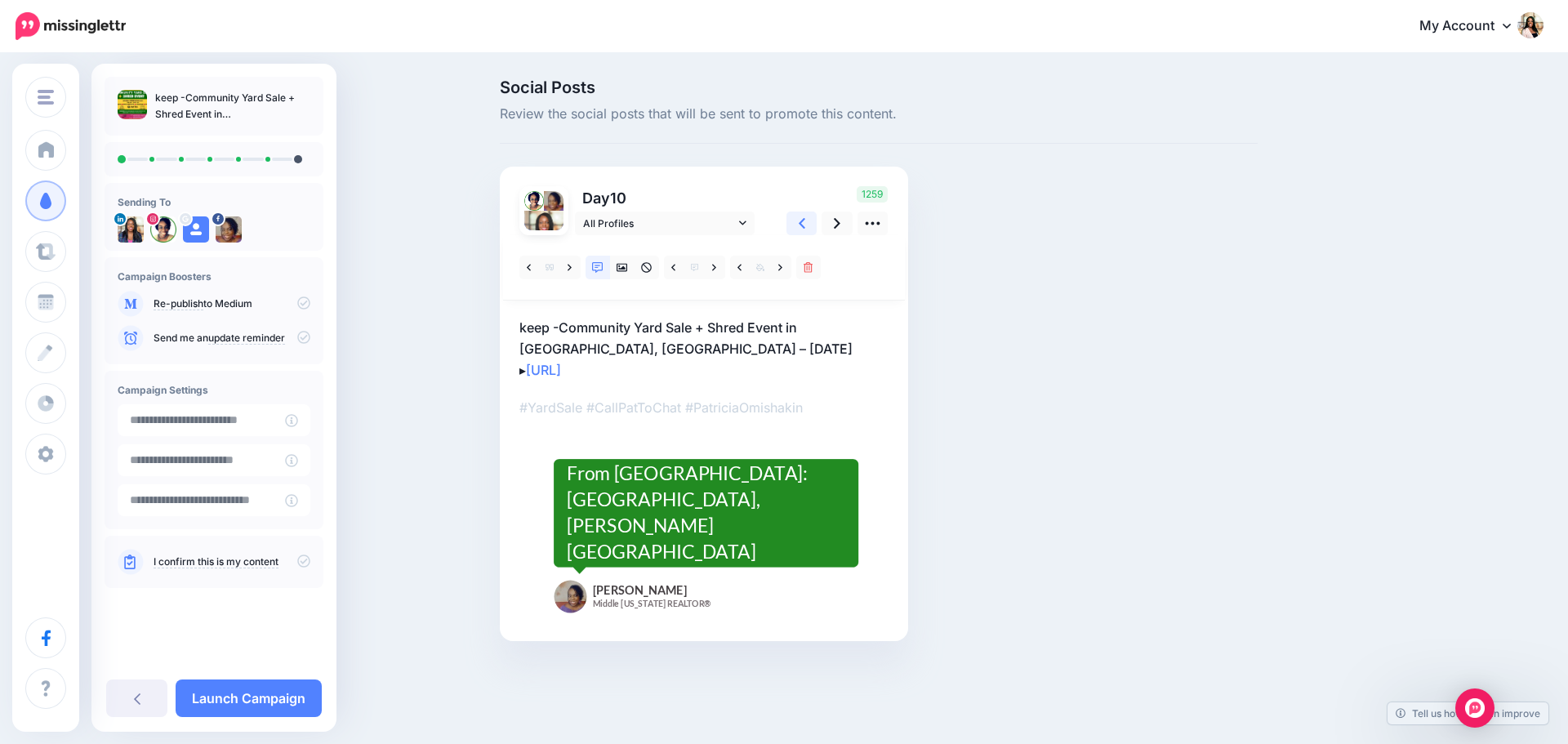
click at [799, 227] on icon at bounding box center [802, 224] width 7 height 17
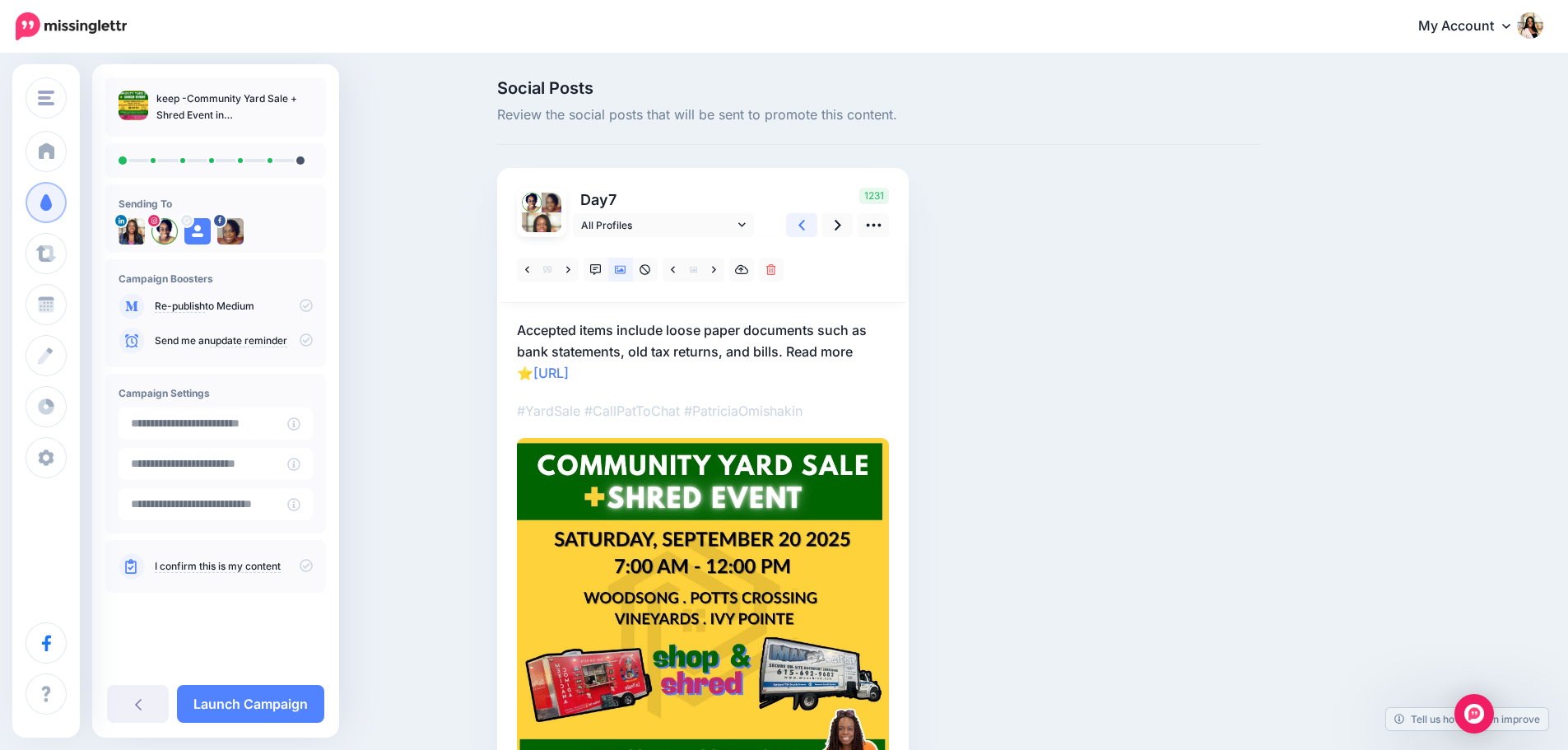
click at [804, 229] on icon at bounding box center [802, 225] width 7 height 17
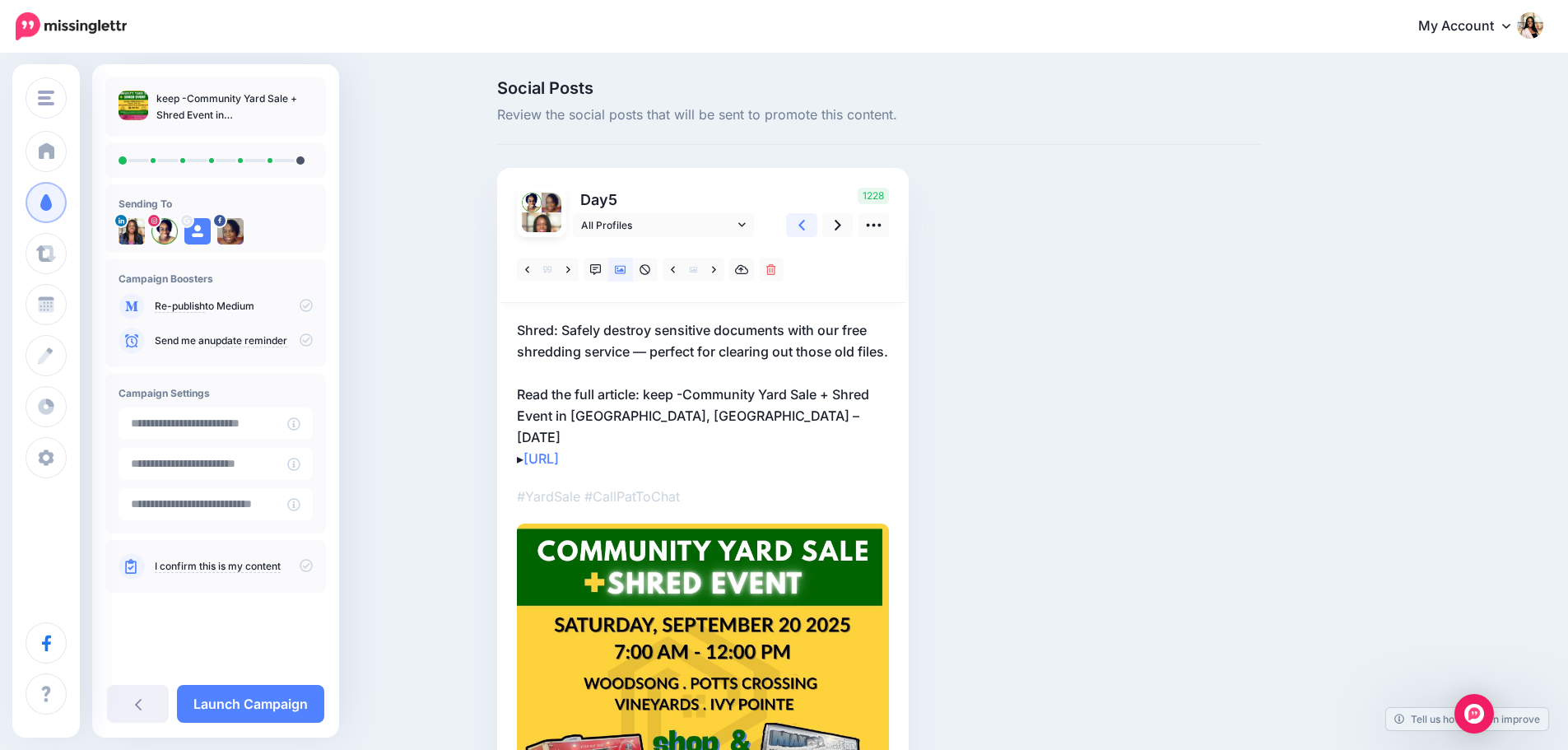
click at [804, 229] on icon at bounding box center [802, 225] width 7 height 17
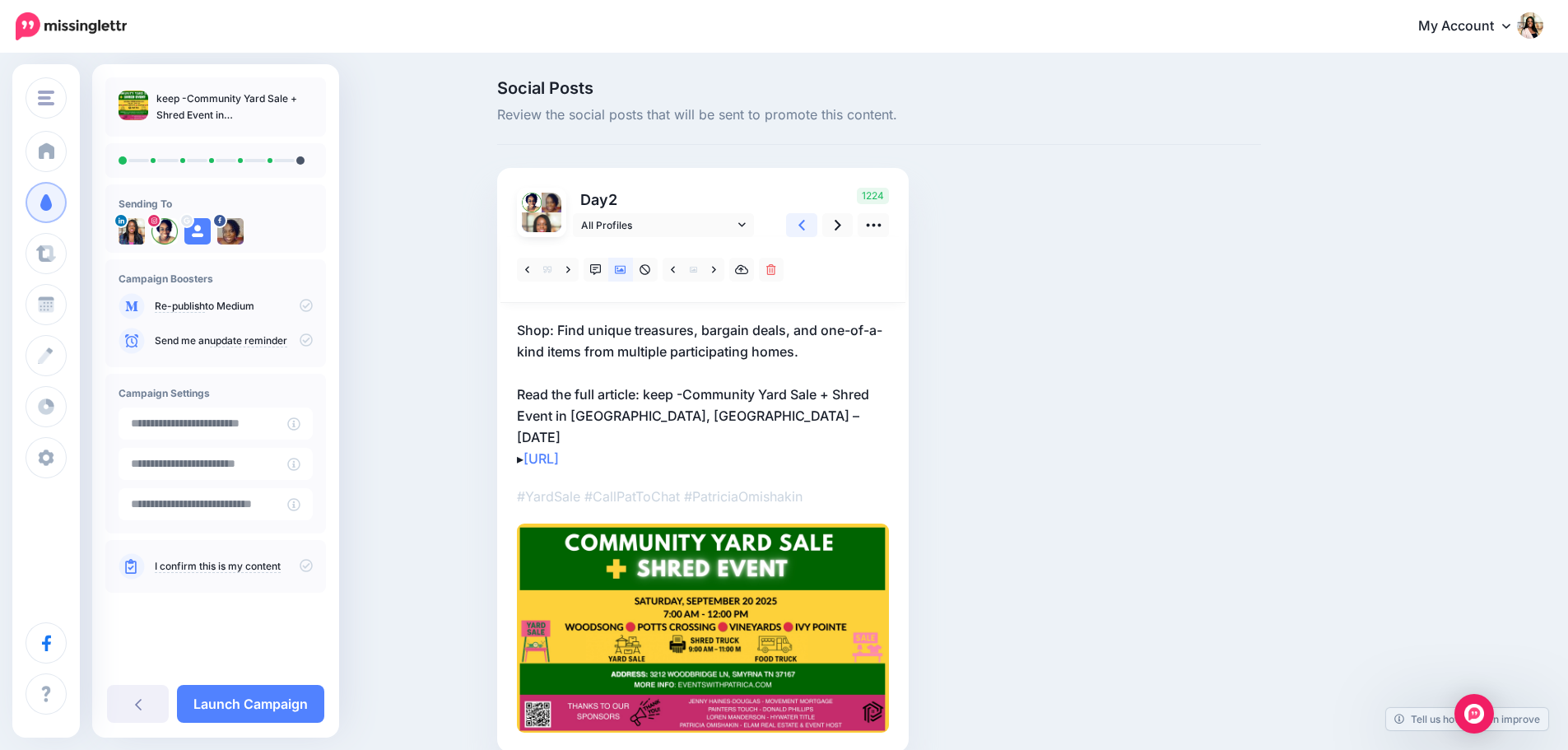
click at [805, 229] on icon at bounding box center [802, 225] width 7 height 17
click at [746, 225] on icon at bounding box center [741, 224] width 8 height 4
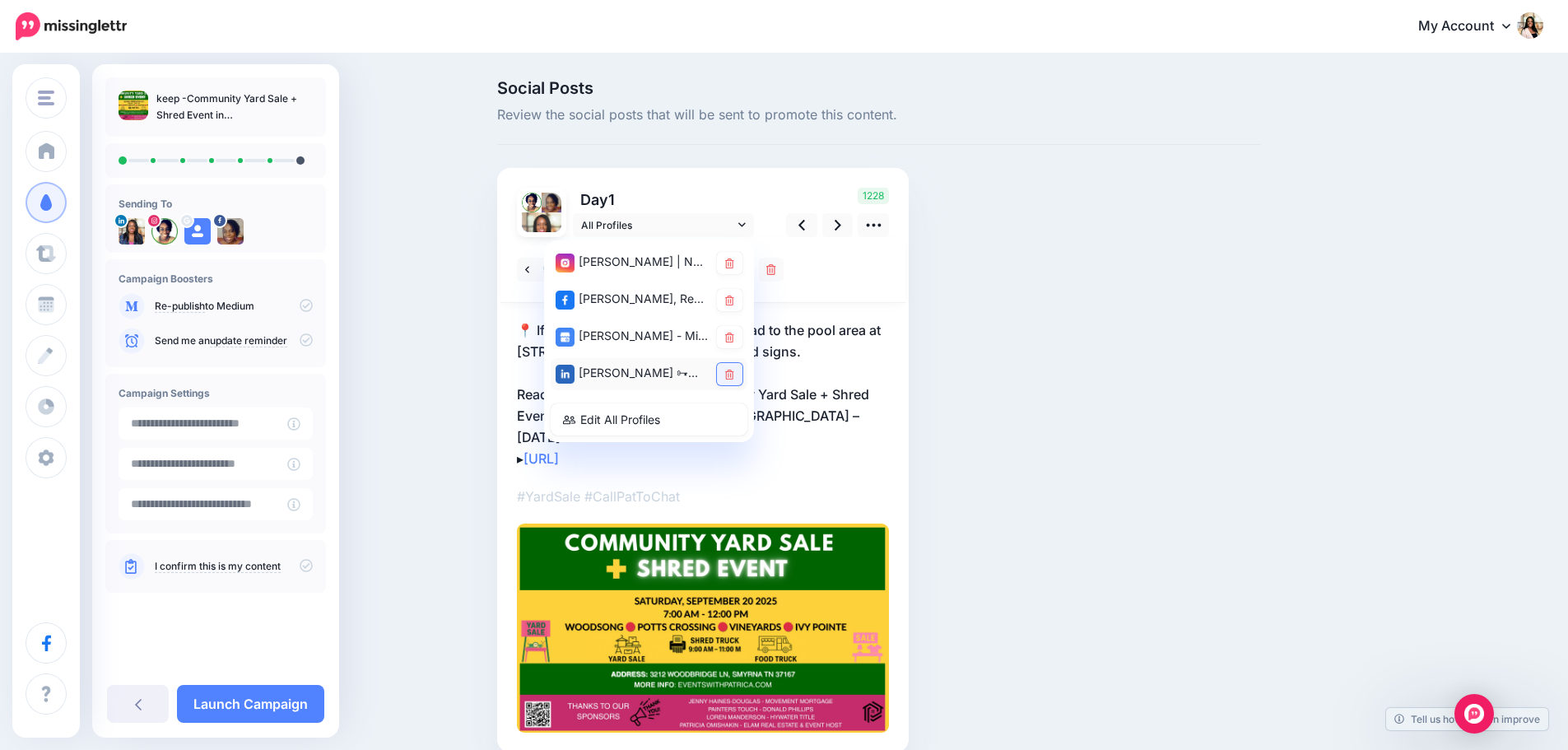
click at [735, 373] on icon at bounding box center [730, 375] width 9 height 10
click at [841, 228] on icon at bounding box center [838, 225] width 7 height 11
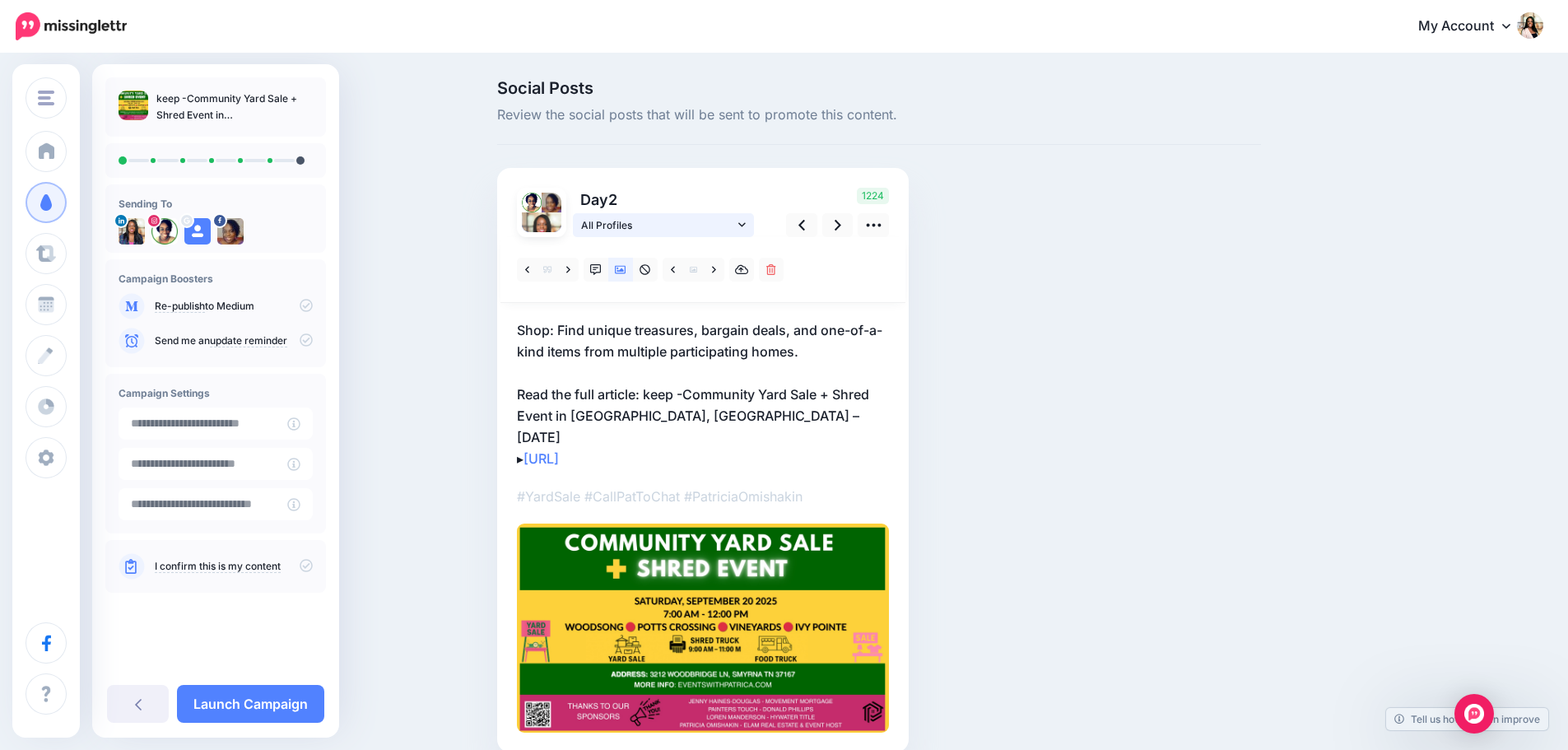
click at [746, 225] on icon at bounding box center [741, 224] width 8 height 4
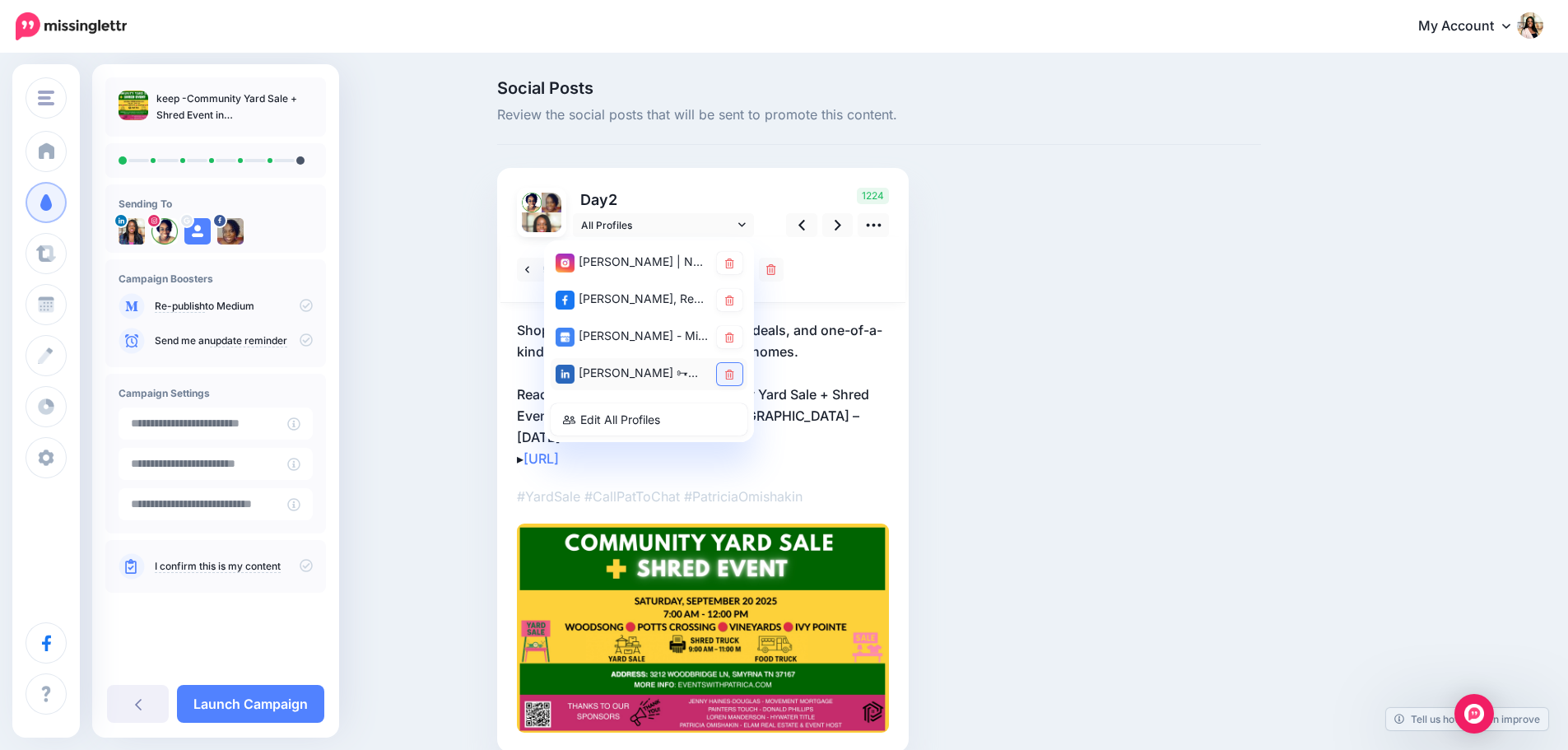
click at [735, 372] on icon at bounding box center [730, 375] width 9 height 10
click at [838, 231] on link at bounding box center [838, 225] width 31 height 24
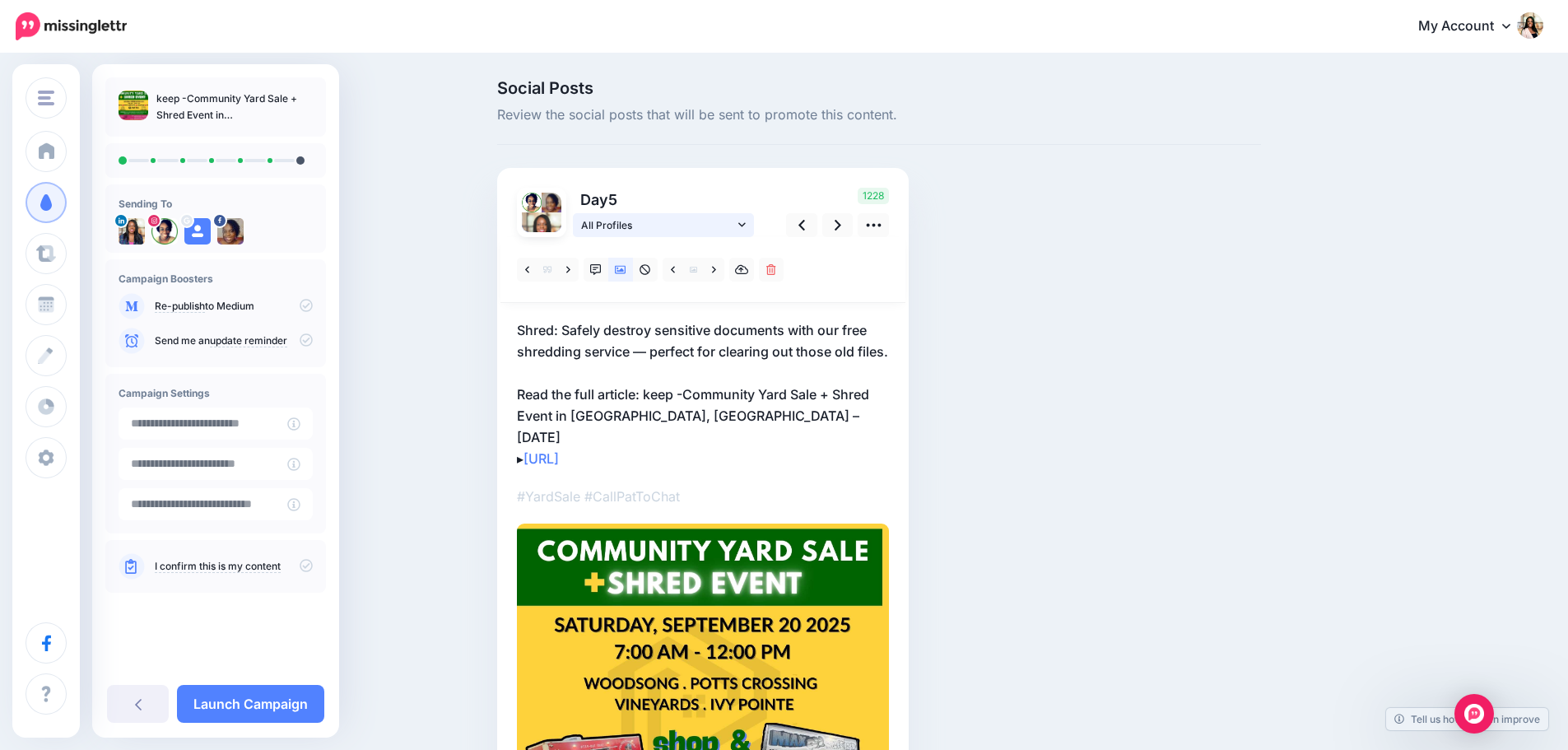
click at [745, 225] on icon at bounding box center [741, 225] width 8 height 12
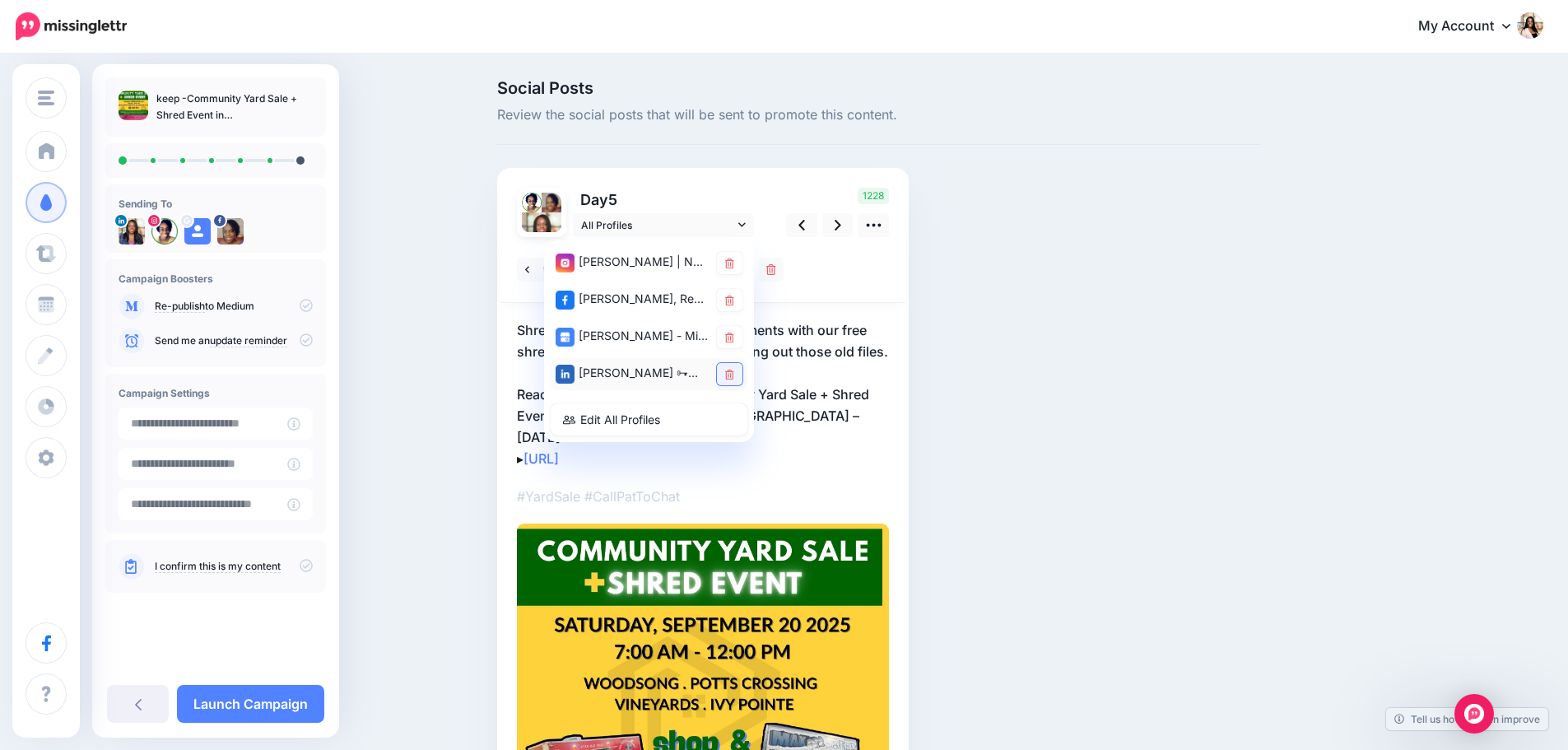
click at [735, 371] on icon at bounding box center [730, 375] width 9 height 10
click at [841, 224] on icon at bounding box center [838, 225] width 7 height 17
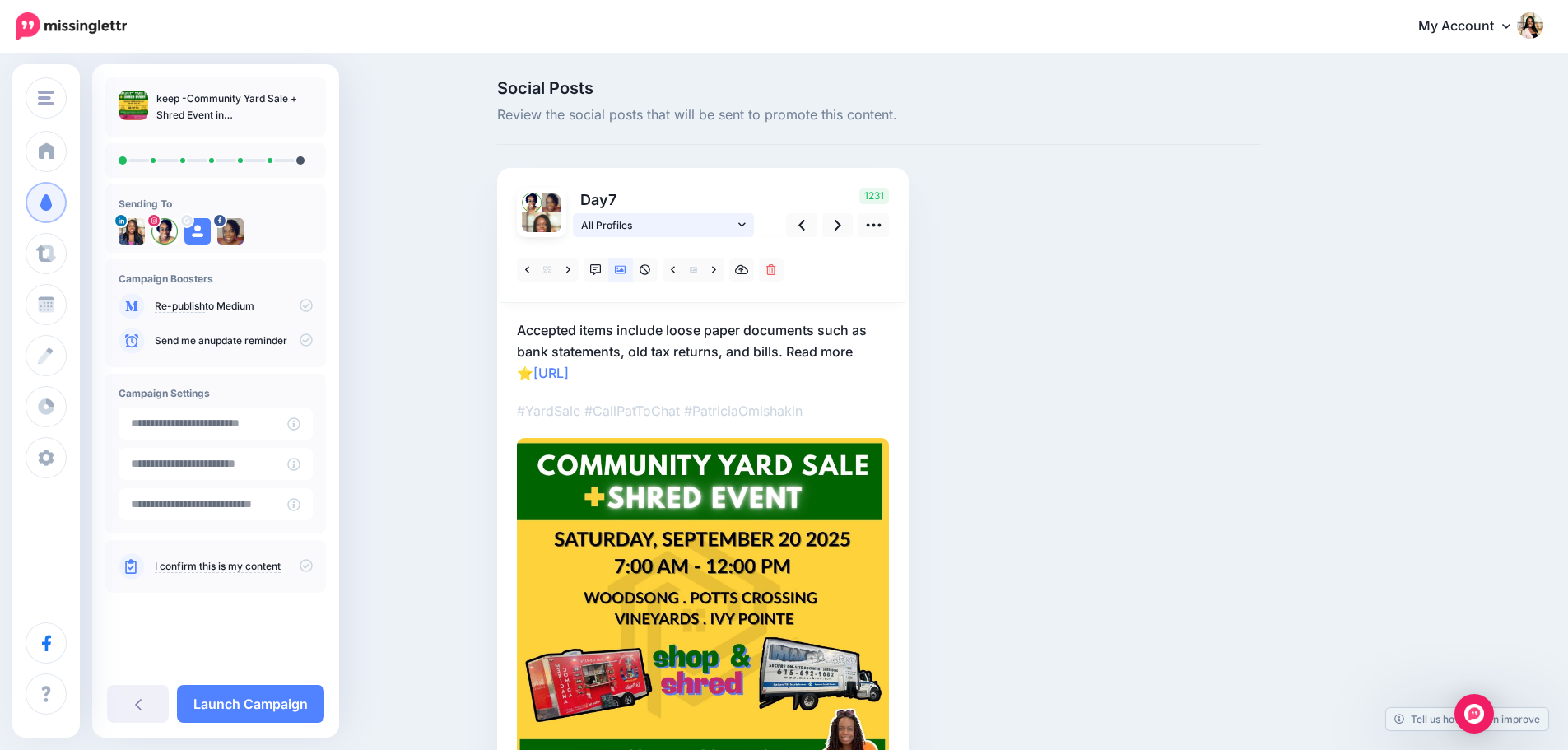
click at [746, 225] on icon at bounding box center [741, 224] width 8 height 4
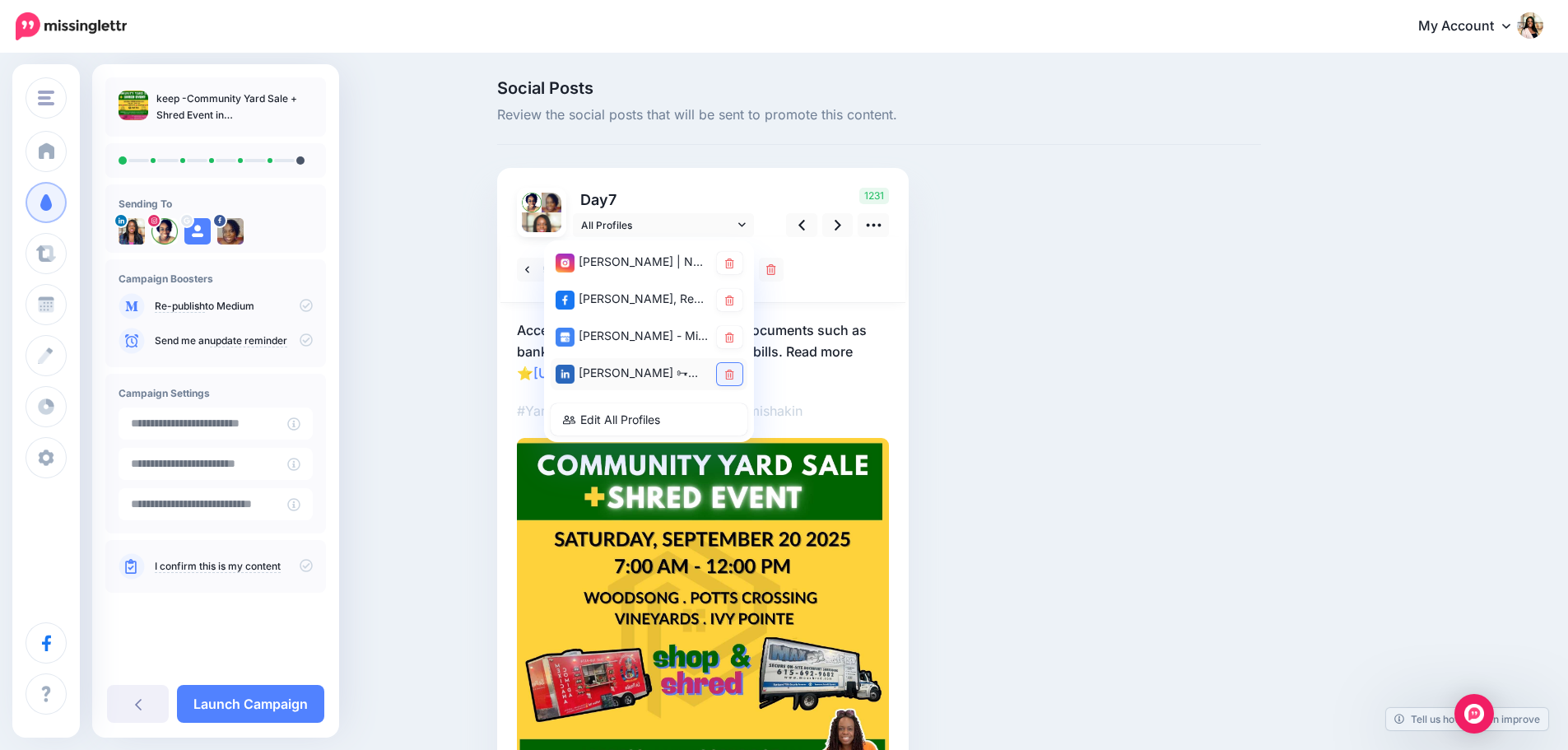
click at [735, 370] on icon at bounding box center [730, 375] width 9 height 10
click at [841, 230] on icon at bounding box center [838, 225] width 7 height 17
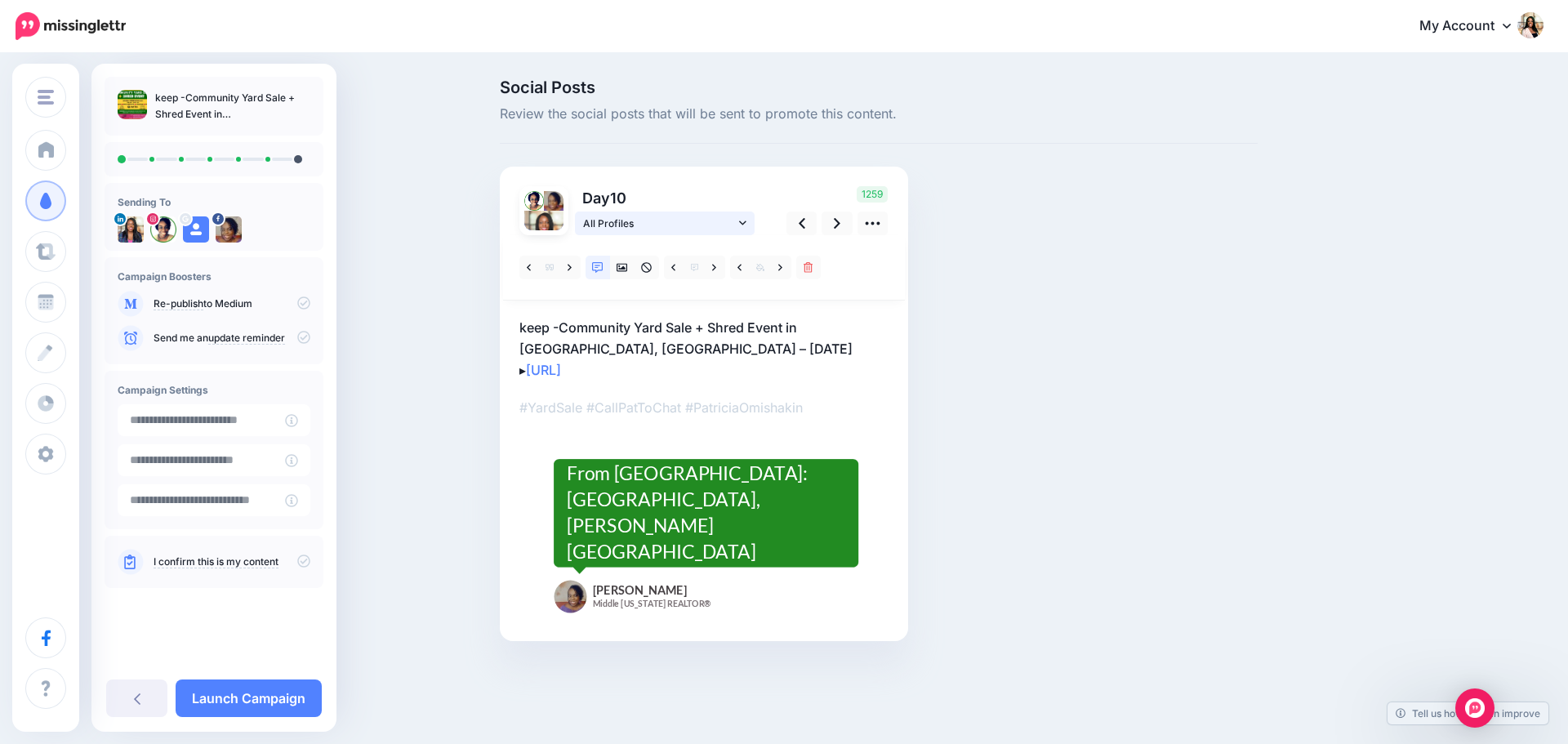
click at [742, 224] on icon at bounding box center [742, 222] width 8 height 4
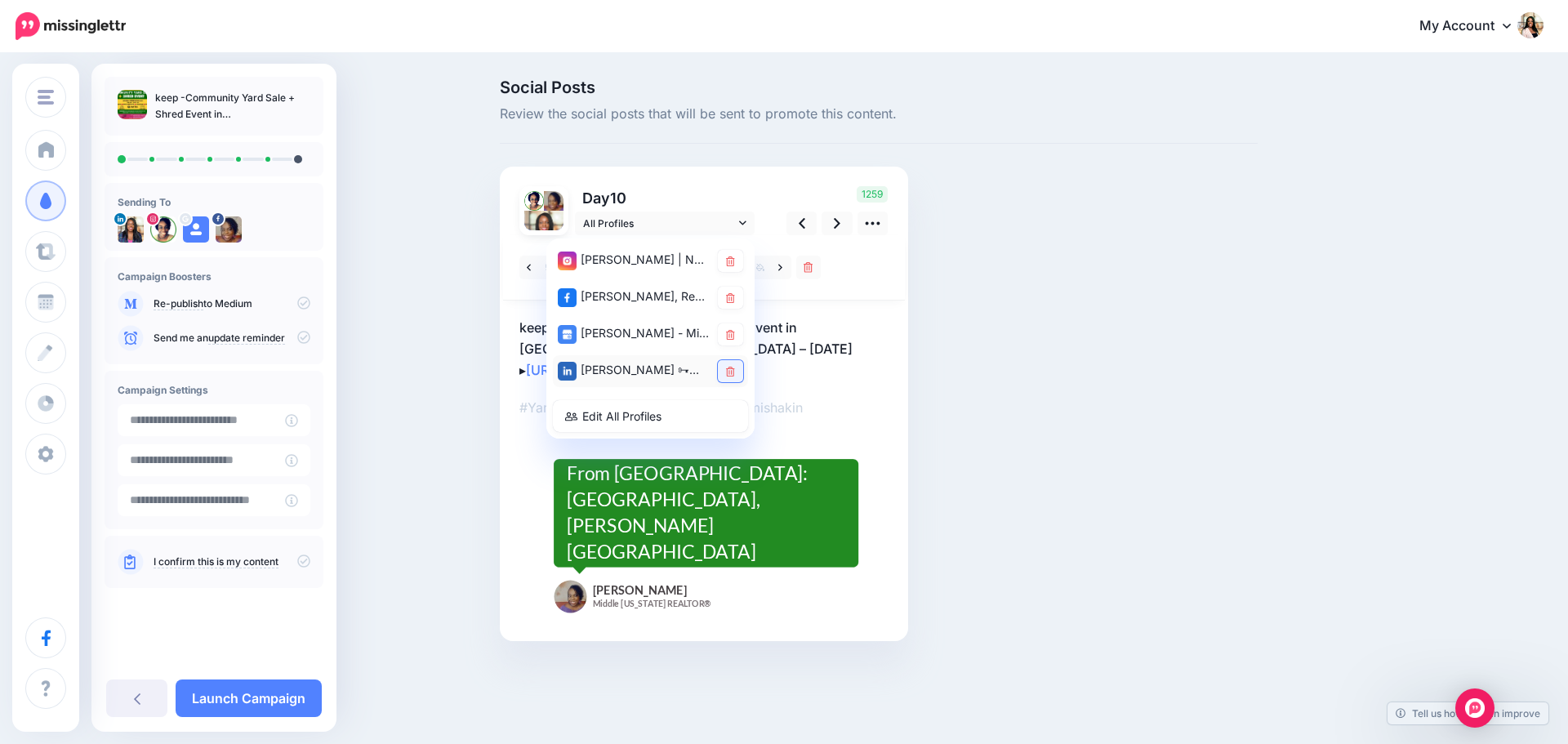
click at [729, 375] on icon at bounding box center [730, 372] width 9 height 10
click at [839, 227] on icon at bounding box center [838, 224] width 7 height 17
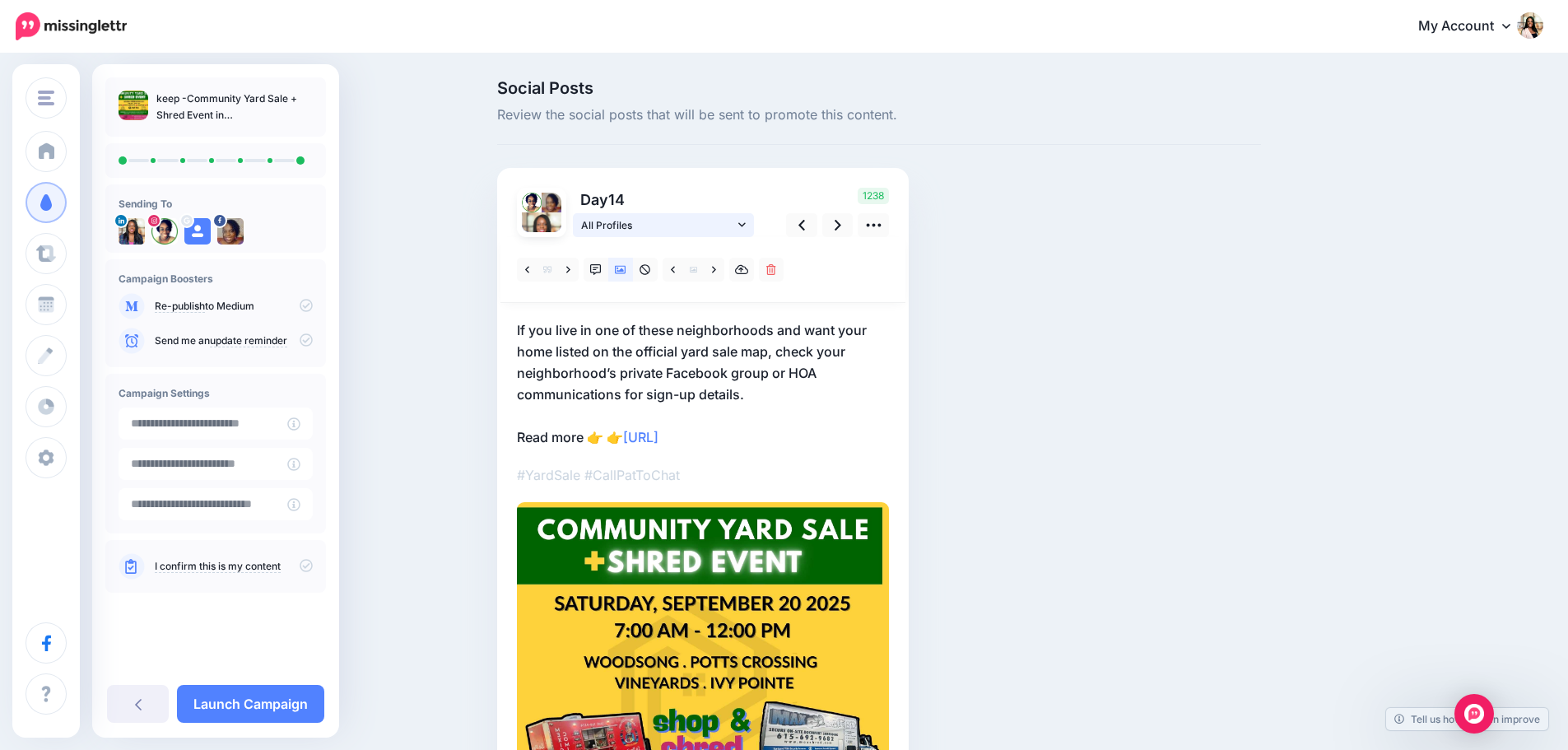
click at [746, 223] on icon at bounding box center [741, 225] width 8 height 12
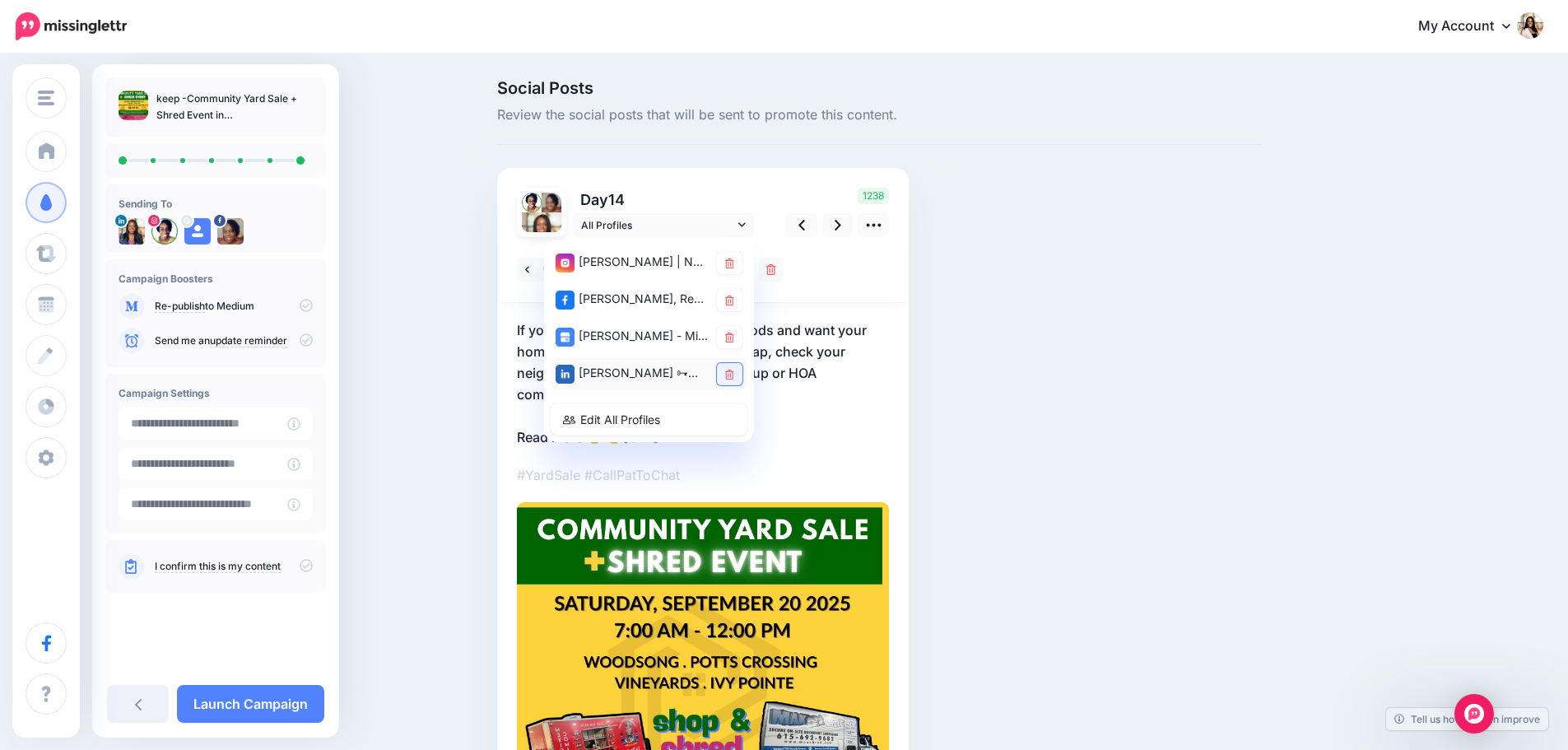
click at [735, 375] on icon at bounding box center [730, 375] width 9 height 10
click at [841, 227] on icon at bounding box center [838, 225] width 7 height 11
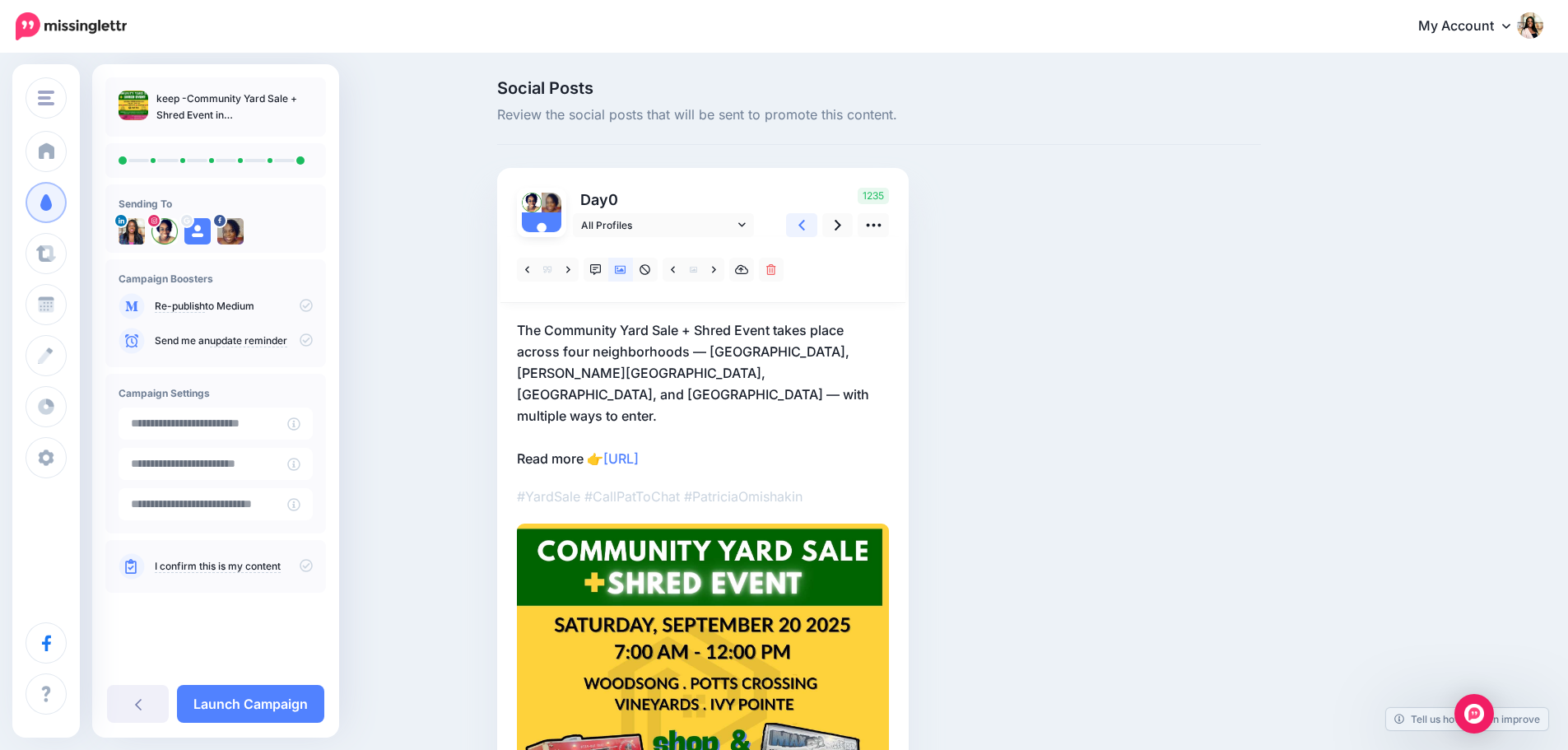
click at [813, 230] on link at bounding box center [802, 225] width 31 height 24
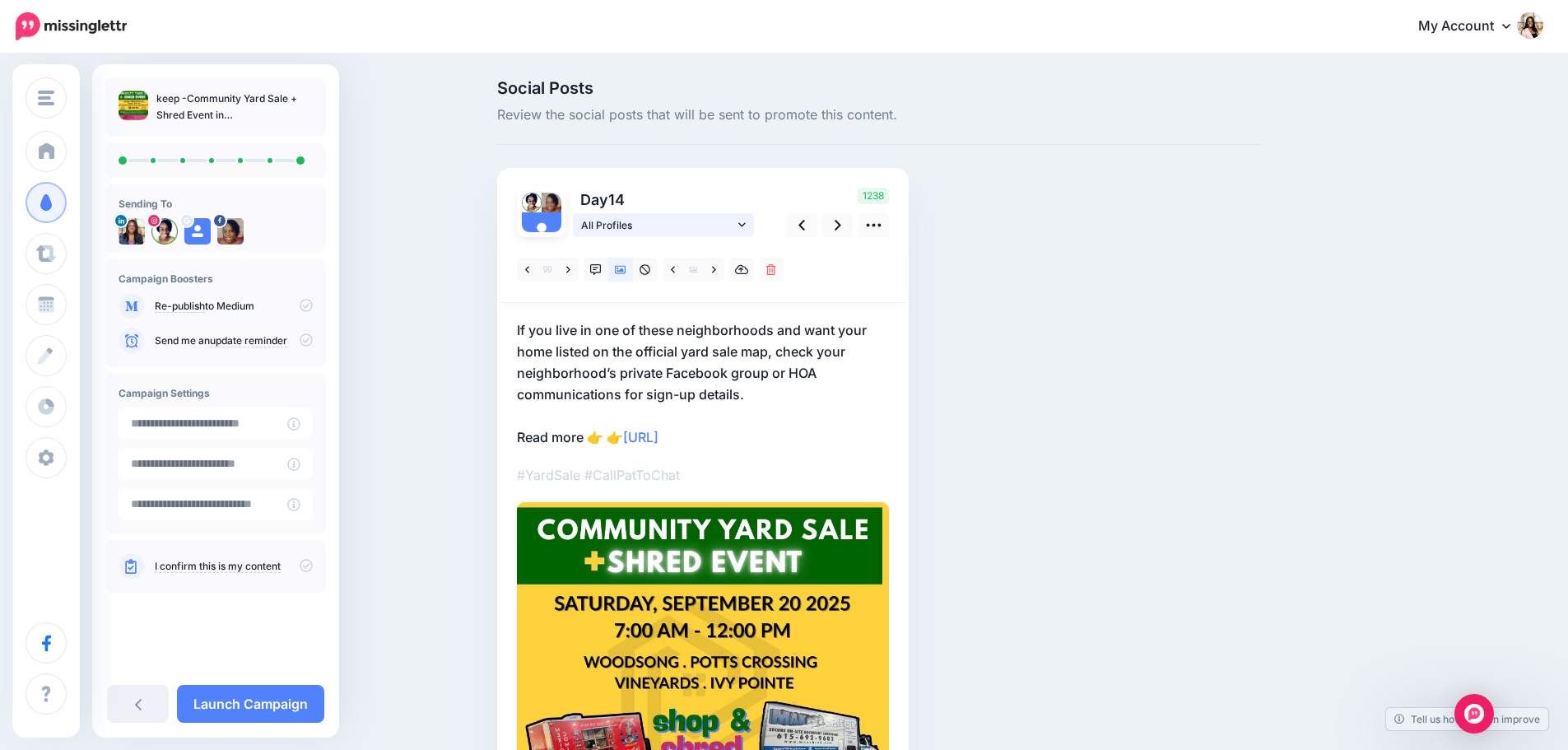
click at [745, 230] on icon at bounding box center [741, 225] width 8 height 12
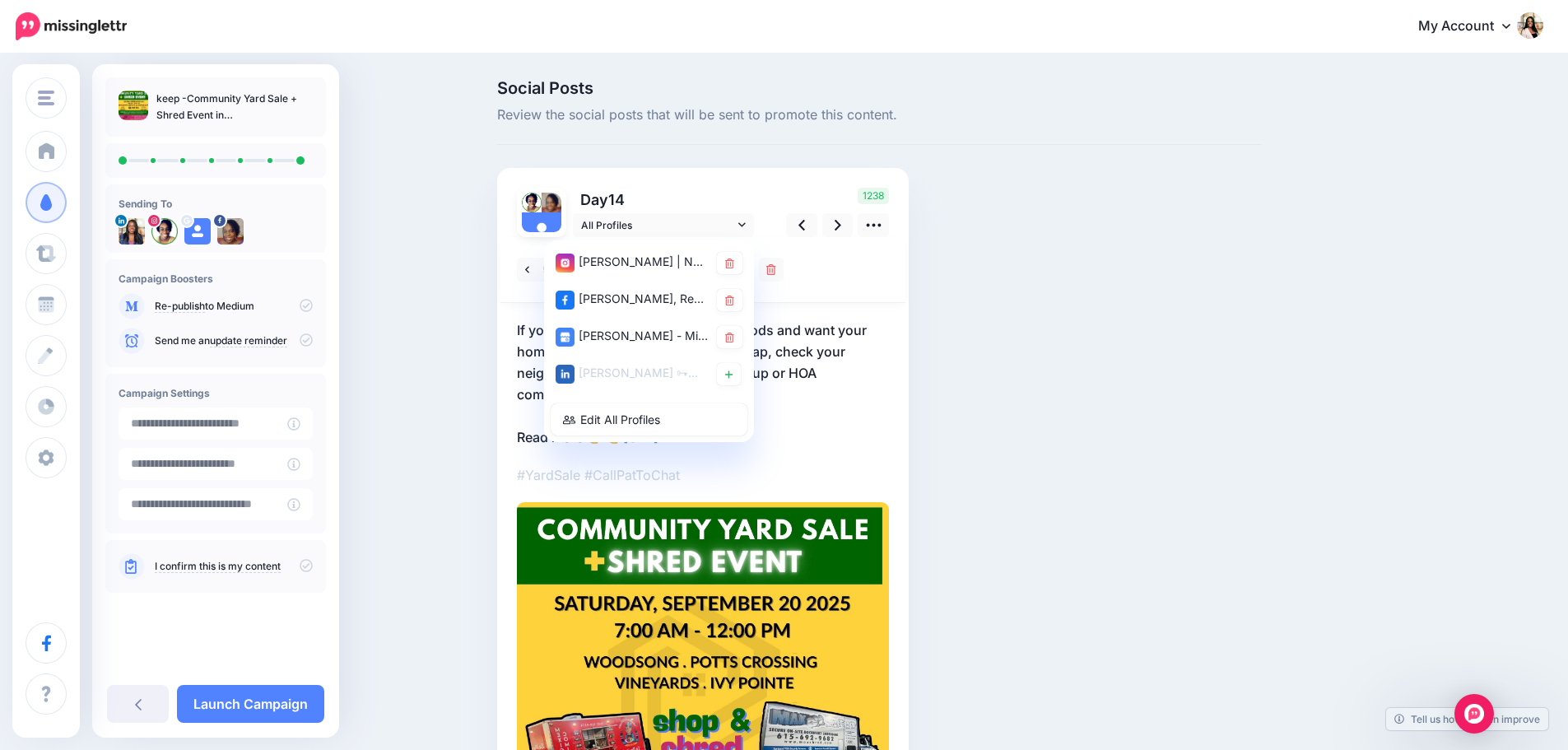
click at [928, 286] on div "Social Posts Review the social posts that will be sent to promote this content.…" at bounding box center [879, 566] width 789 height 973
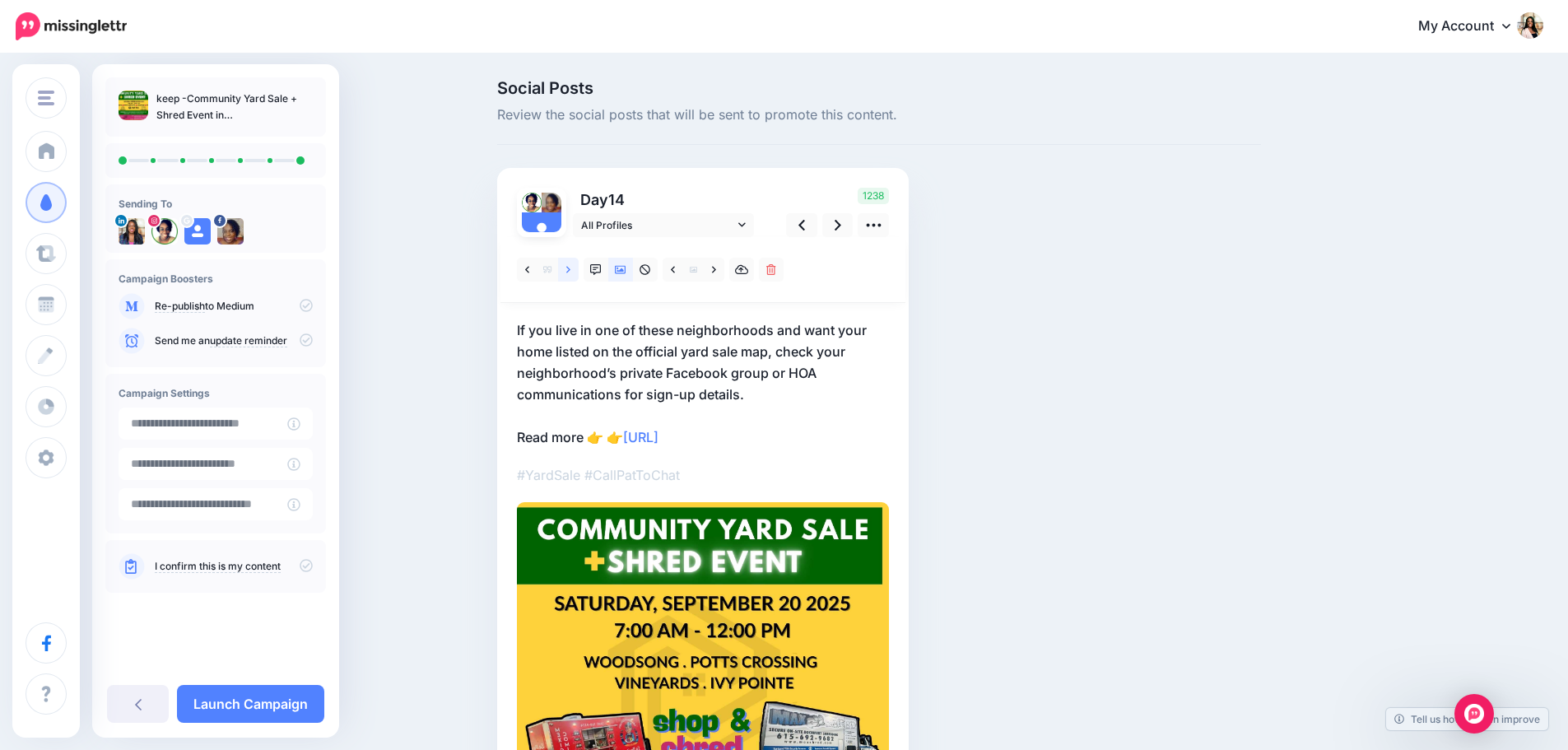
click at [571, 269] on icon at bounding box center [568, 270] width 4 height 12
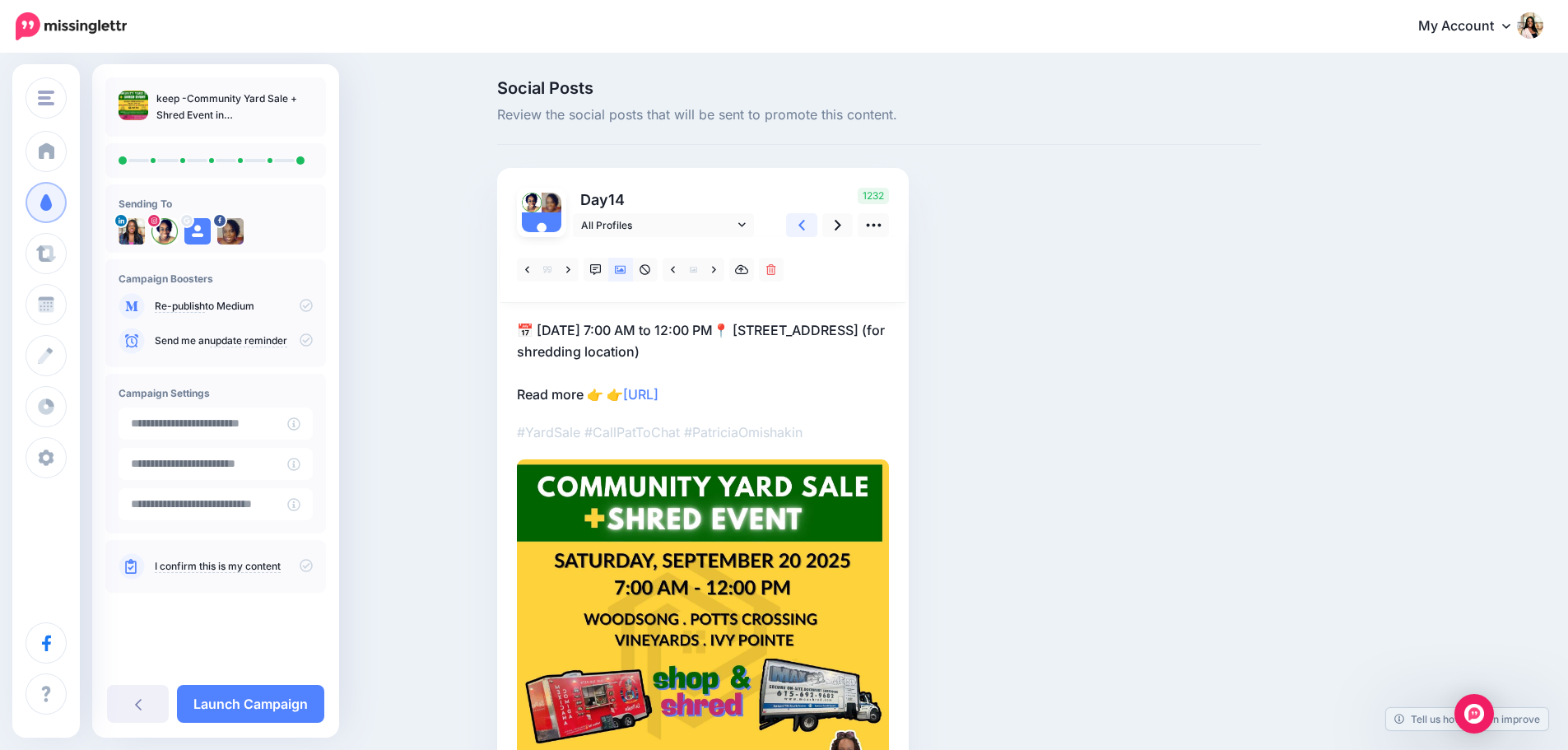
click at [806, 235] on link at bounding box center [802, 225] width 31 height 24
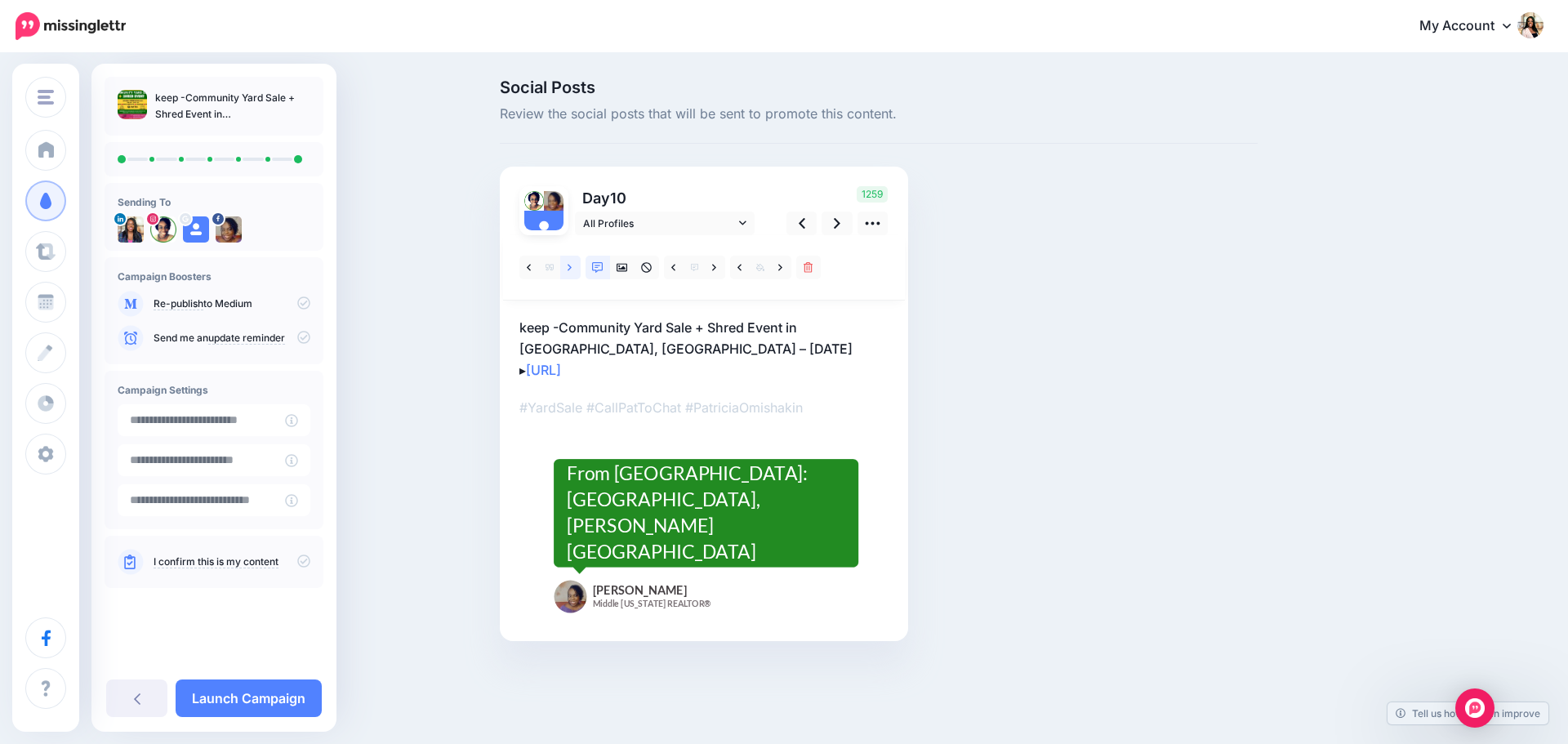
click at [566, 267] on link at bounding box center [570, 267] width 20 height 24
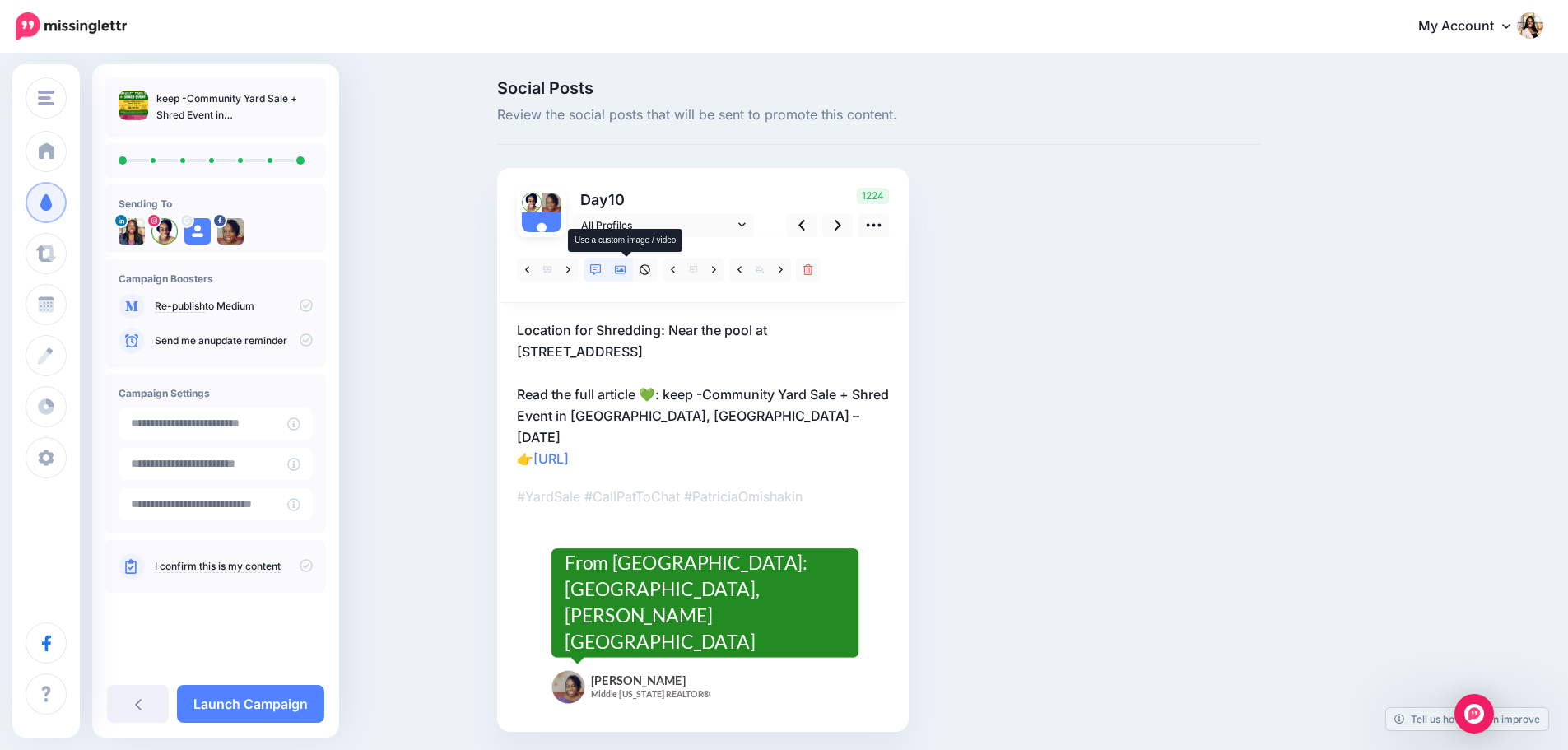
click at [627, 265] on icon at bounding box center [621, 270] width 12 height 12
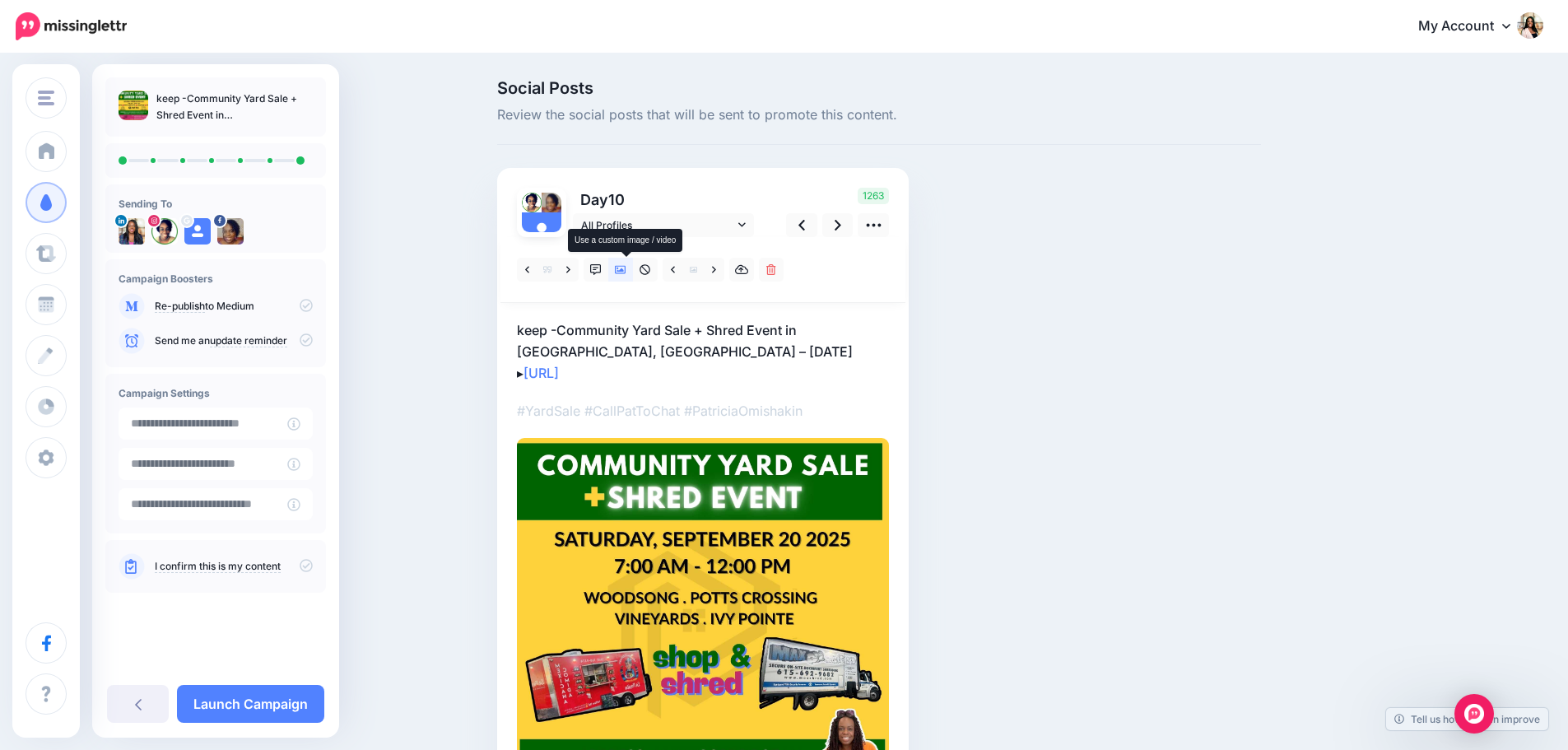
click at [624, 268] on icon at bounding box center [621, 270] width 12 height 9
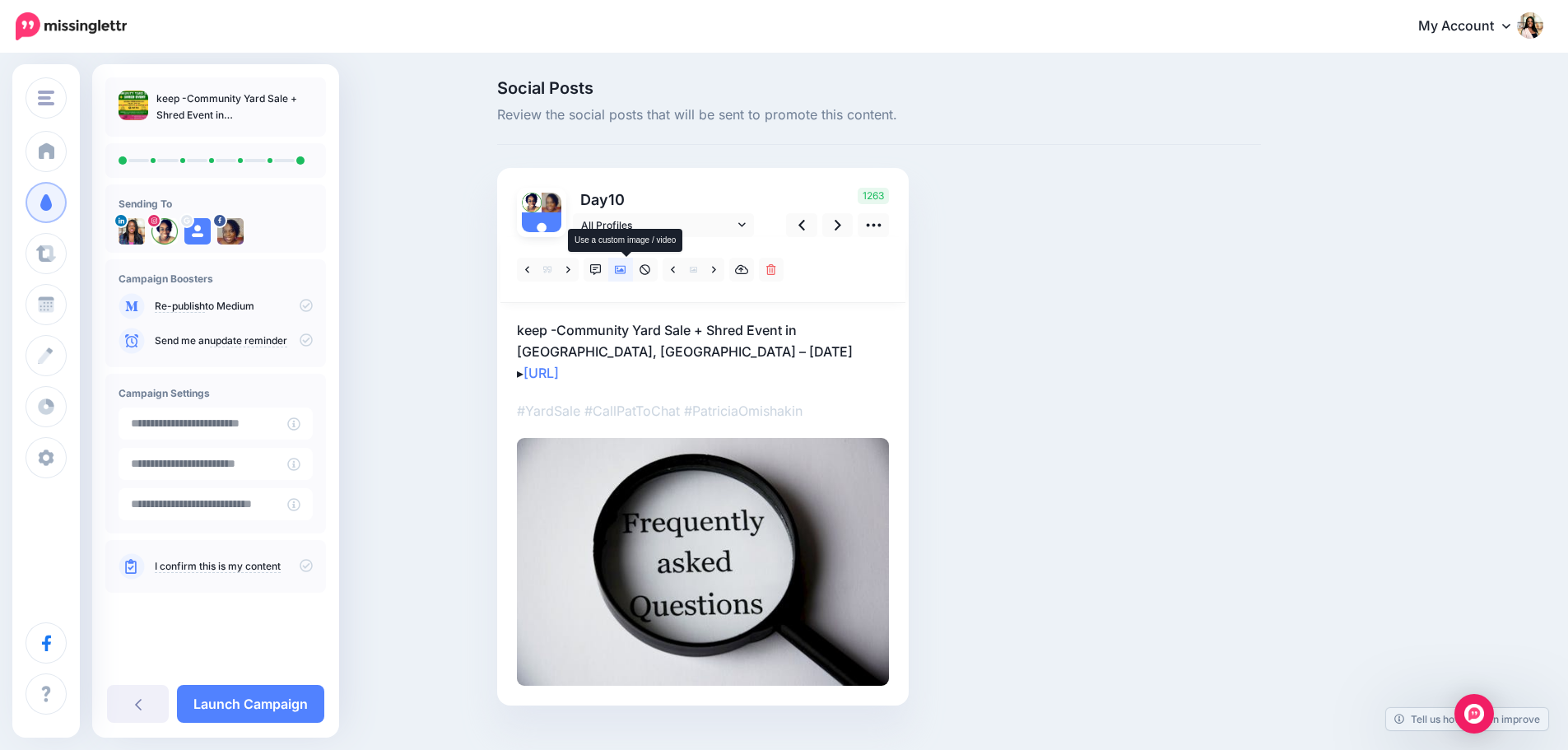
click at [624, 268] on icon at bounding box center [621, 270] width 12 height 9
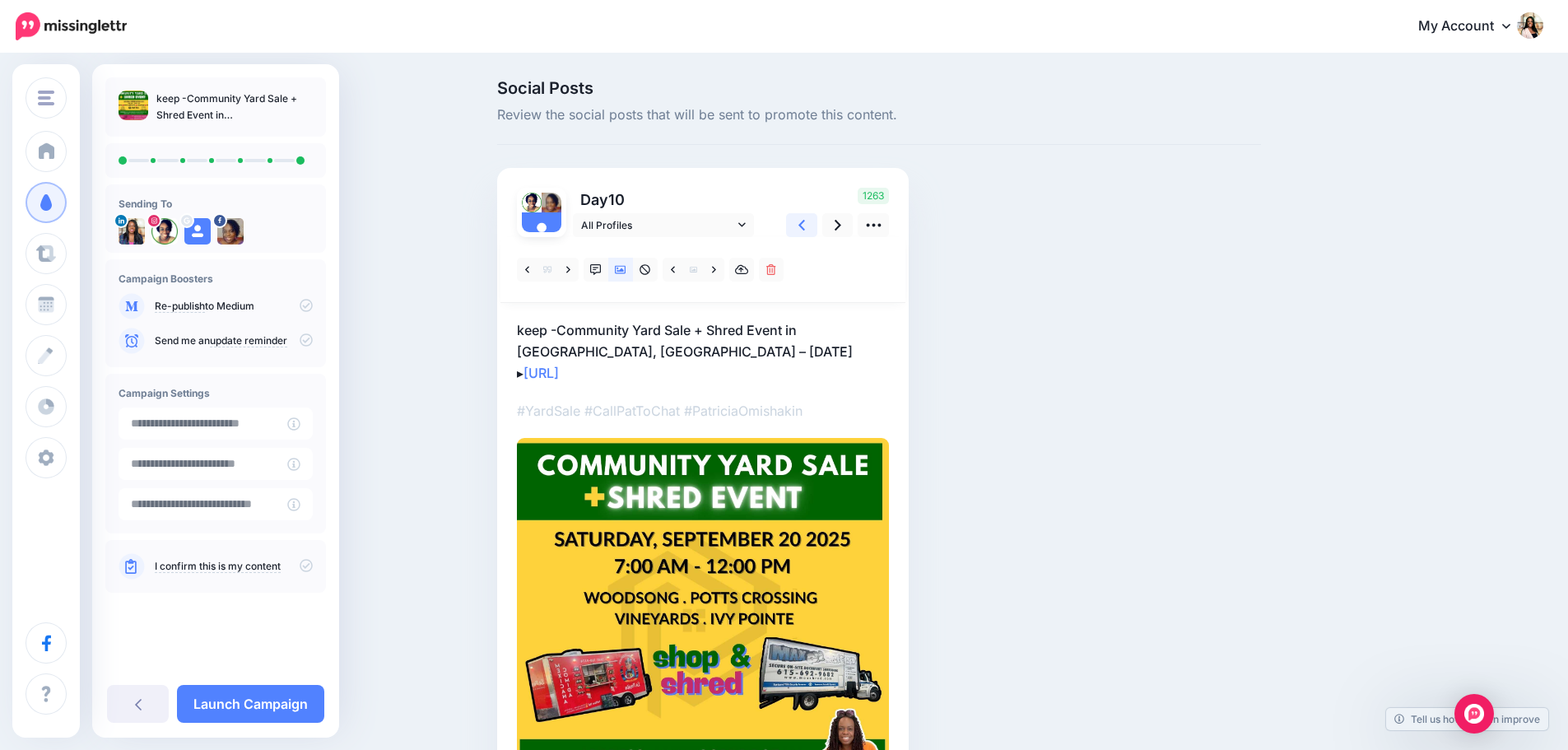
click at [813, 223] on link at bounding box center [802, 225] width 31 height 24
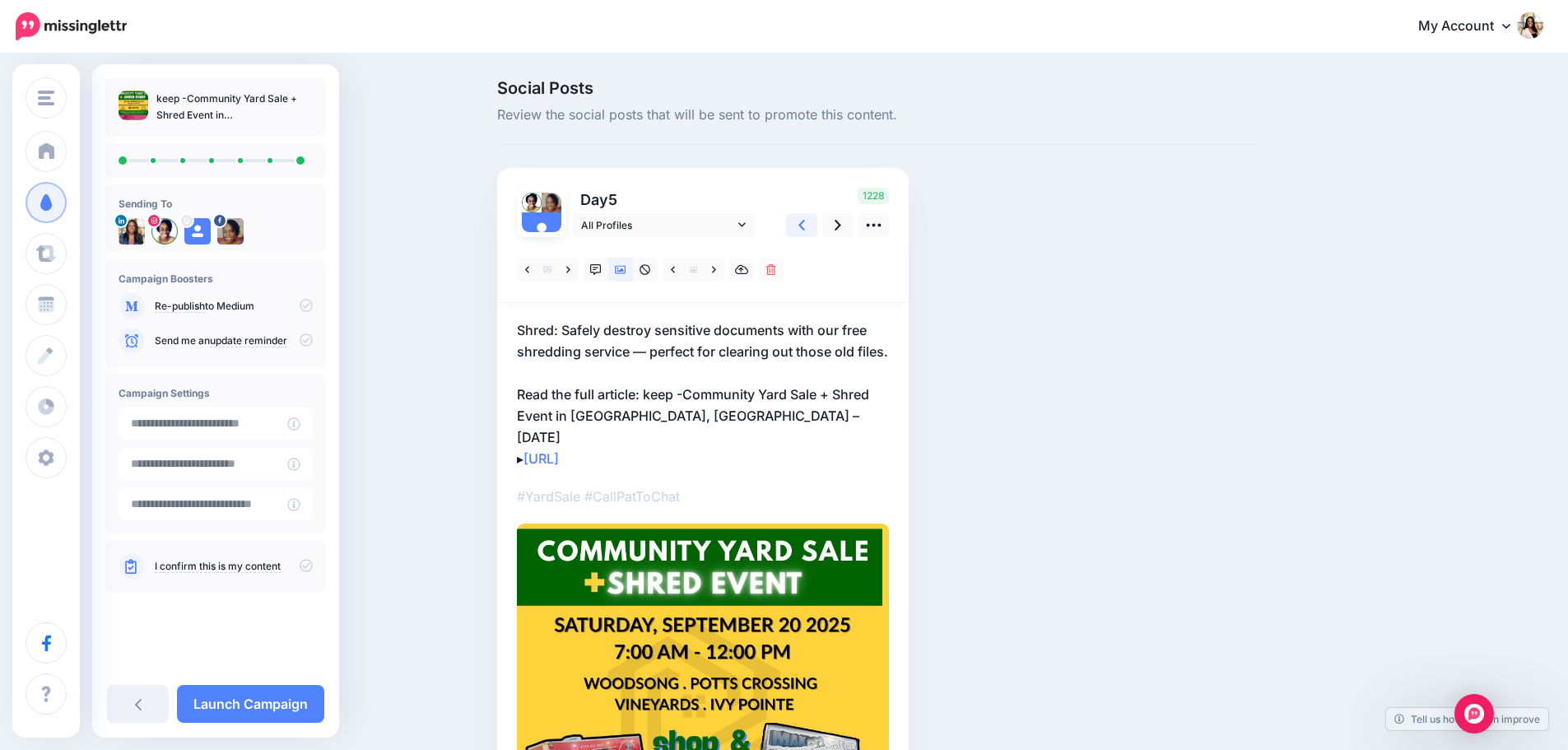
click at [813, 223] on link at bounding box center [802, 225] width 31 height 24
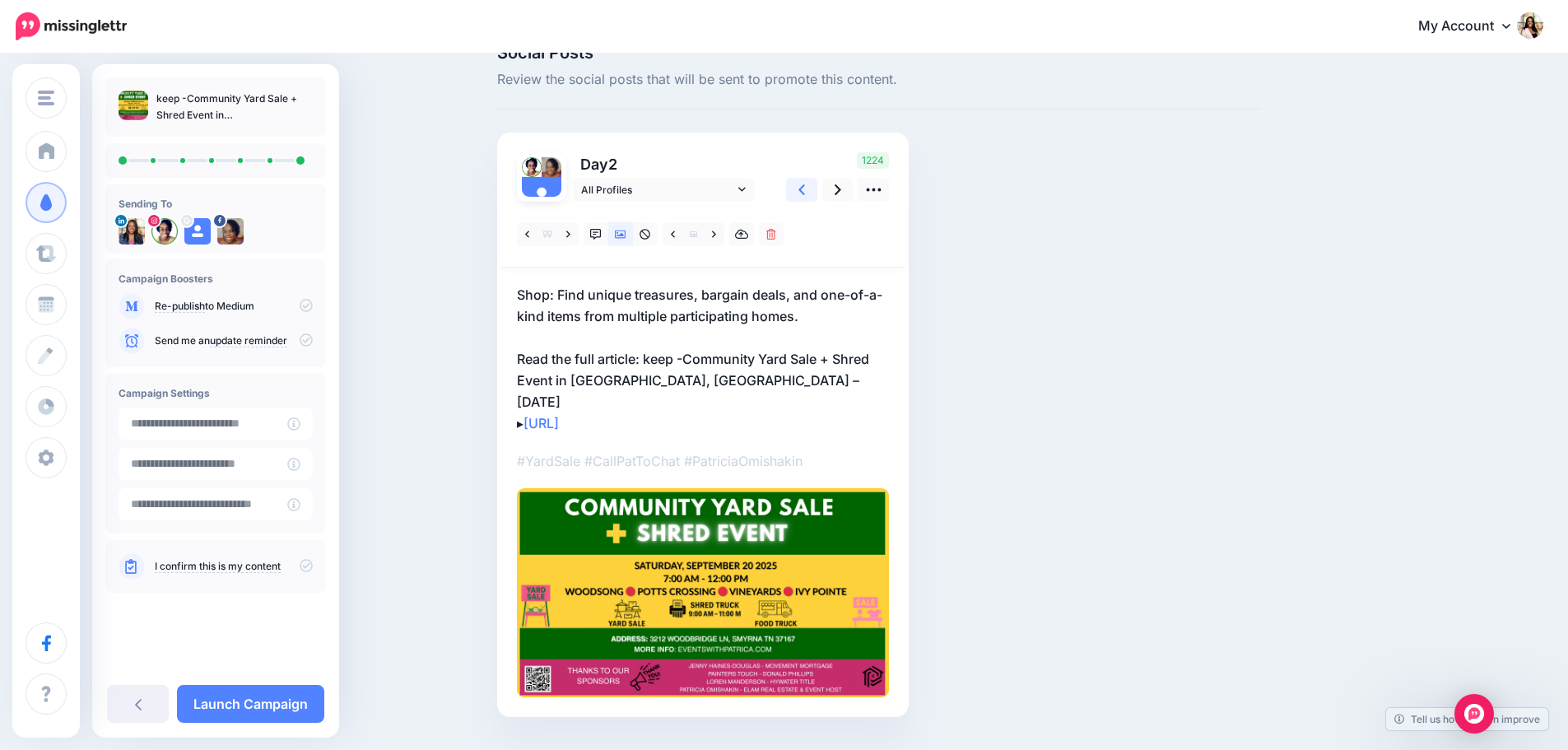
scroll to position [55, 0]
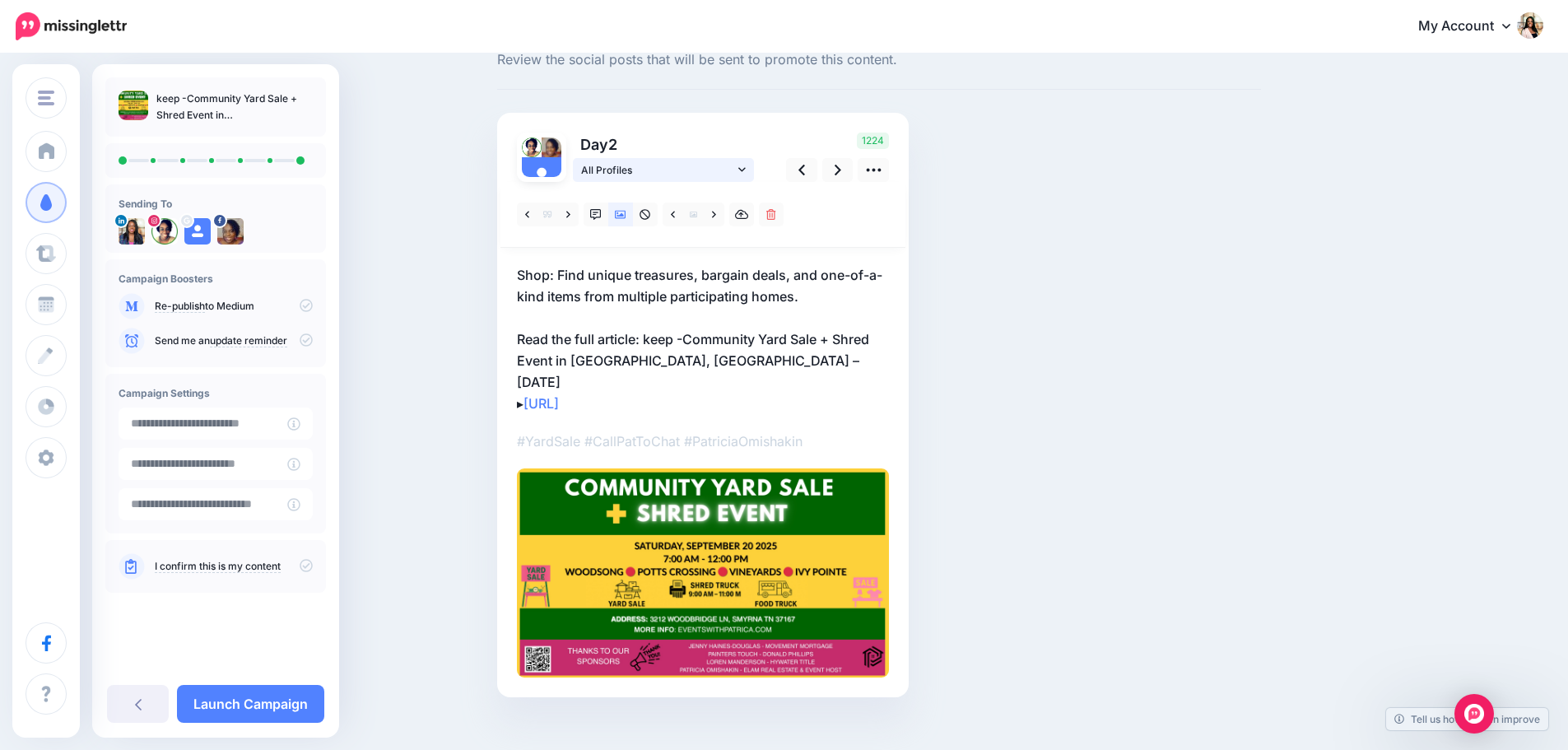
click at [746, 170] on icon at bounding box center [741, 170] width 8 height 12
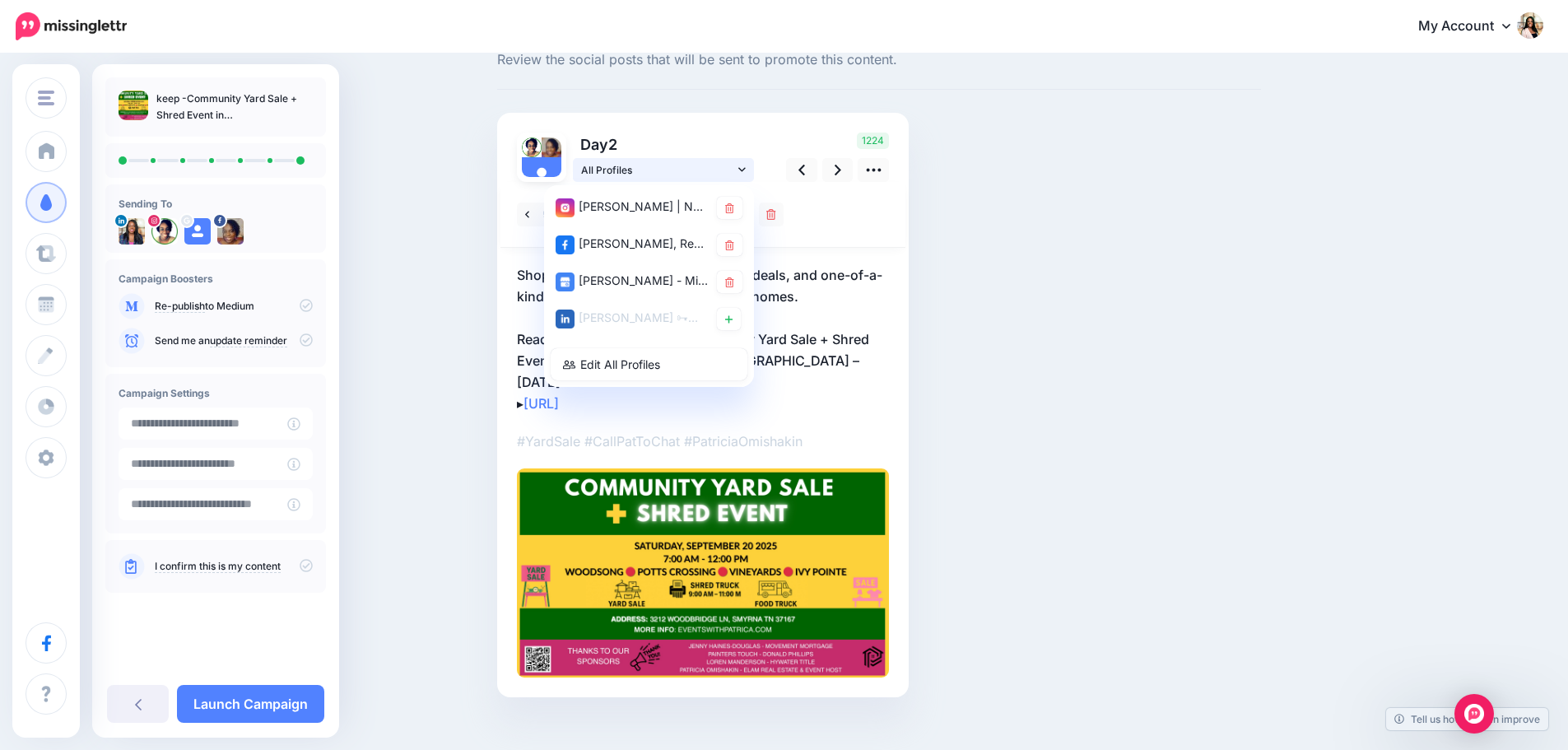
click at [746, 170] on icon at bounding box center [741, 170] width 8 height 12
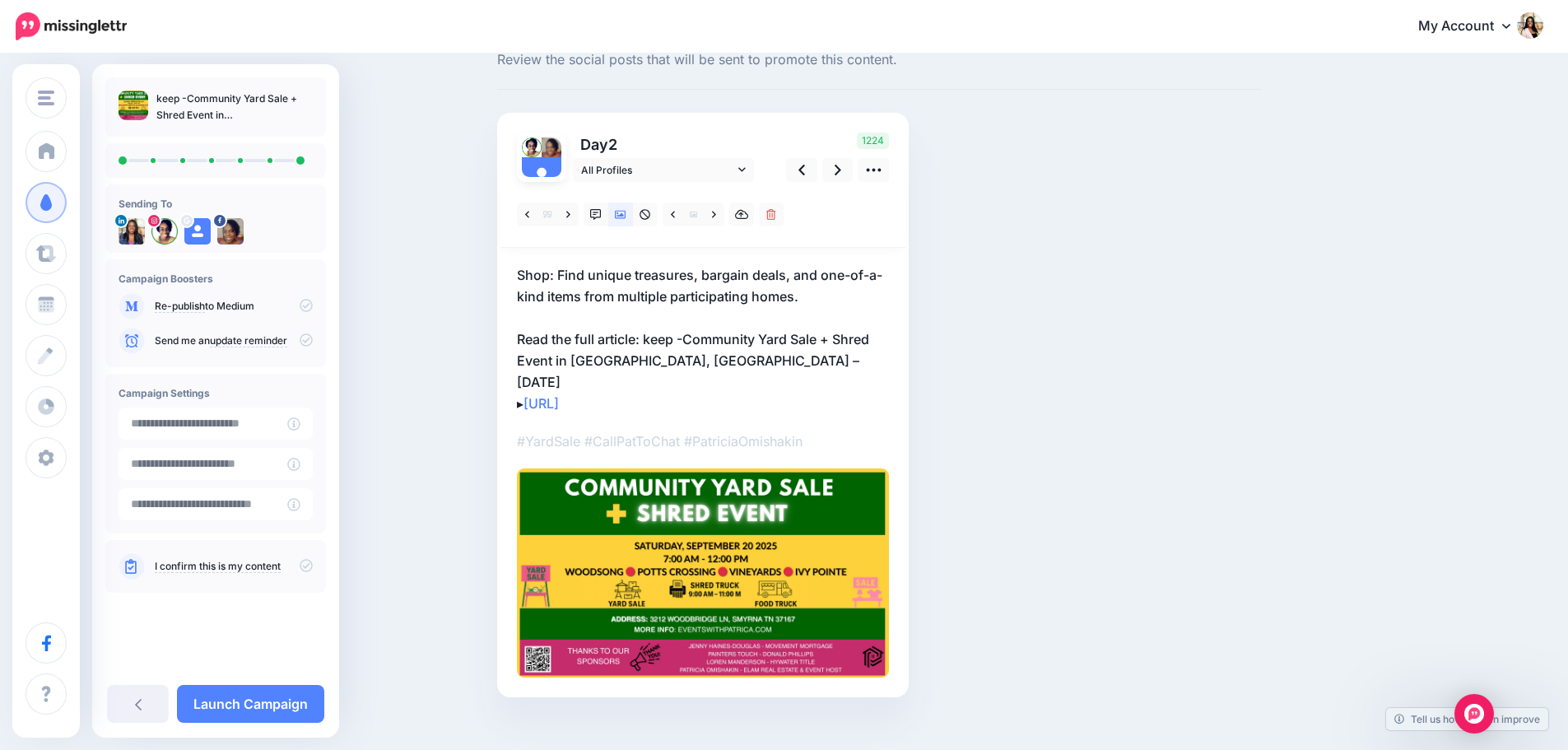
click at [305, 564] on icon at bounding box center [305, 565] width 13 height 13
click at [251, 697] on link "Launch Campaign" at bounding box center [250, 704] width 147 height 38
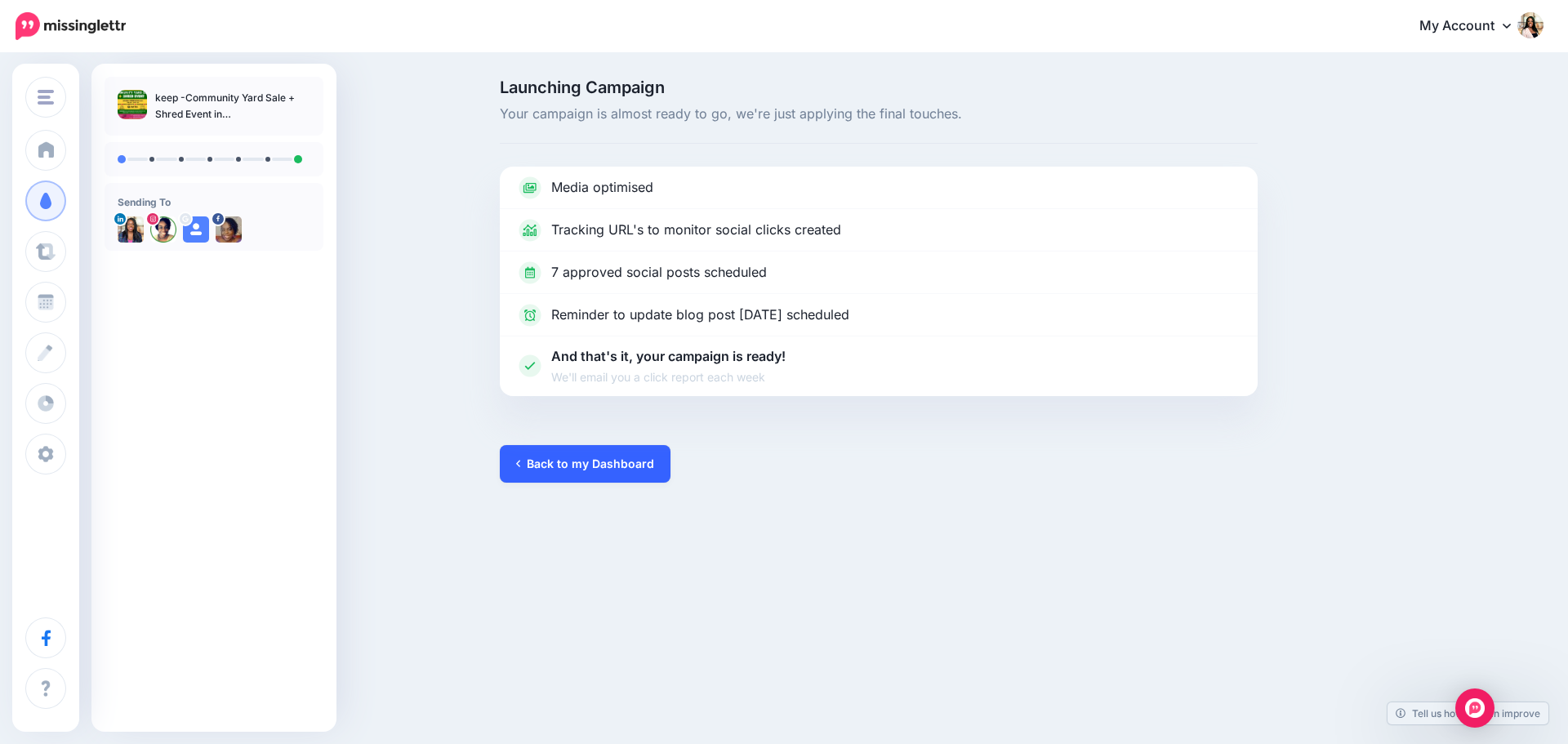
click at [611, 465] on link "Back to my Dashboard" at bounding box center [585, 464] width 170 height 38
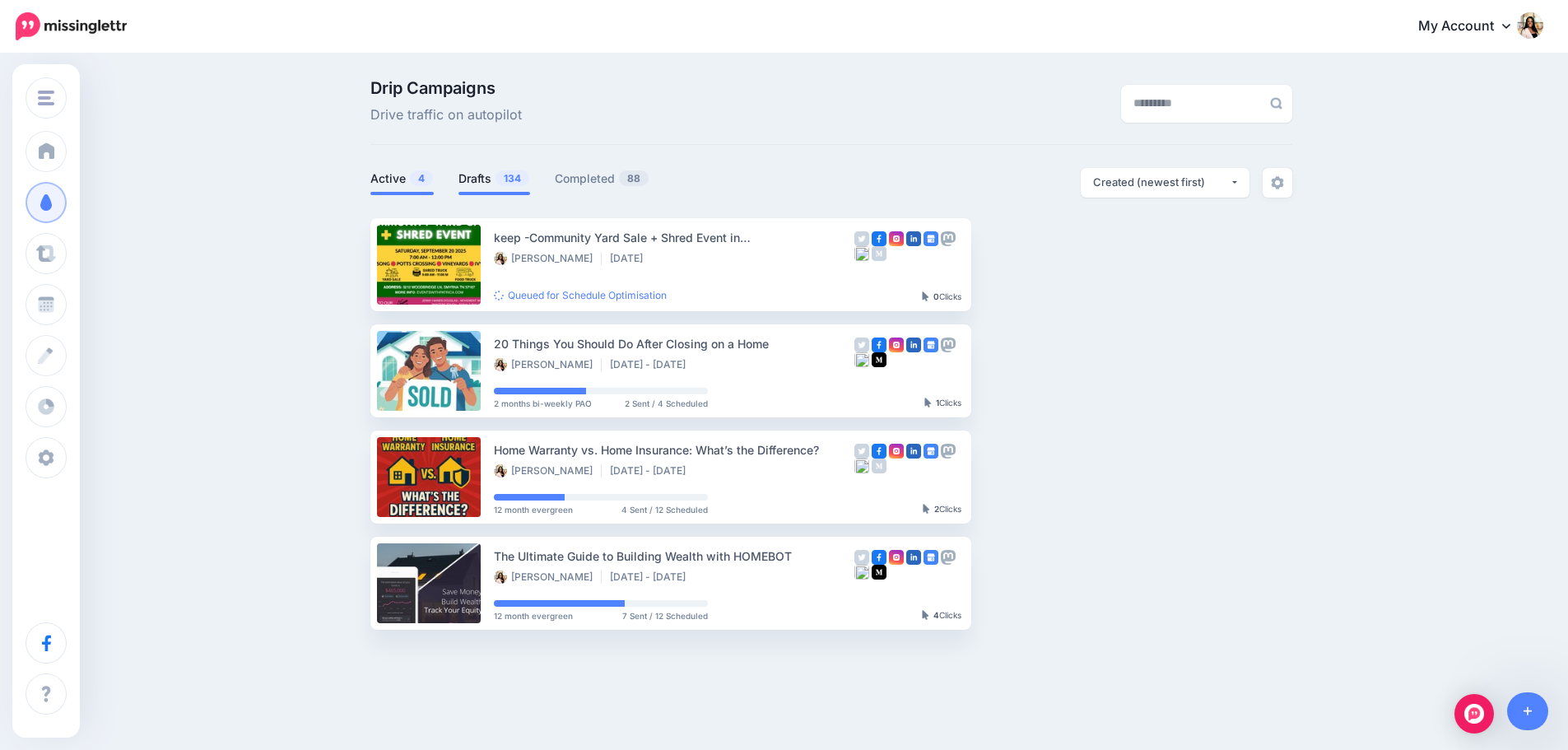
click at [495, 171] on link "Drafts 134" at bounding box center [494, 178] width 71 height 20
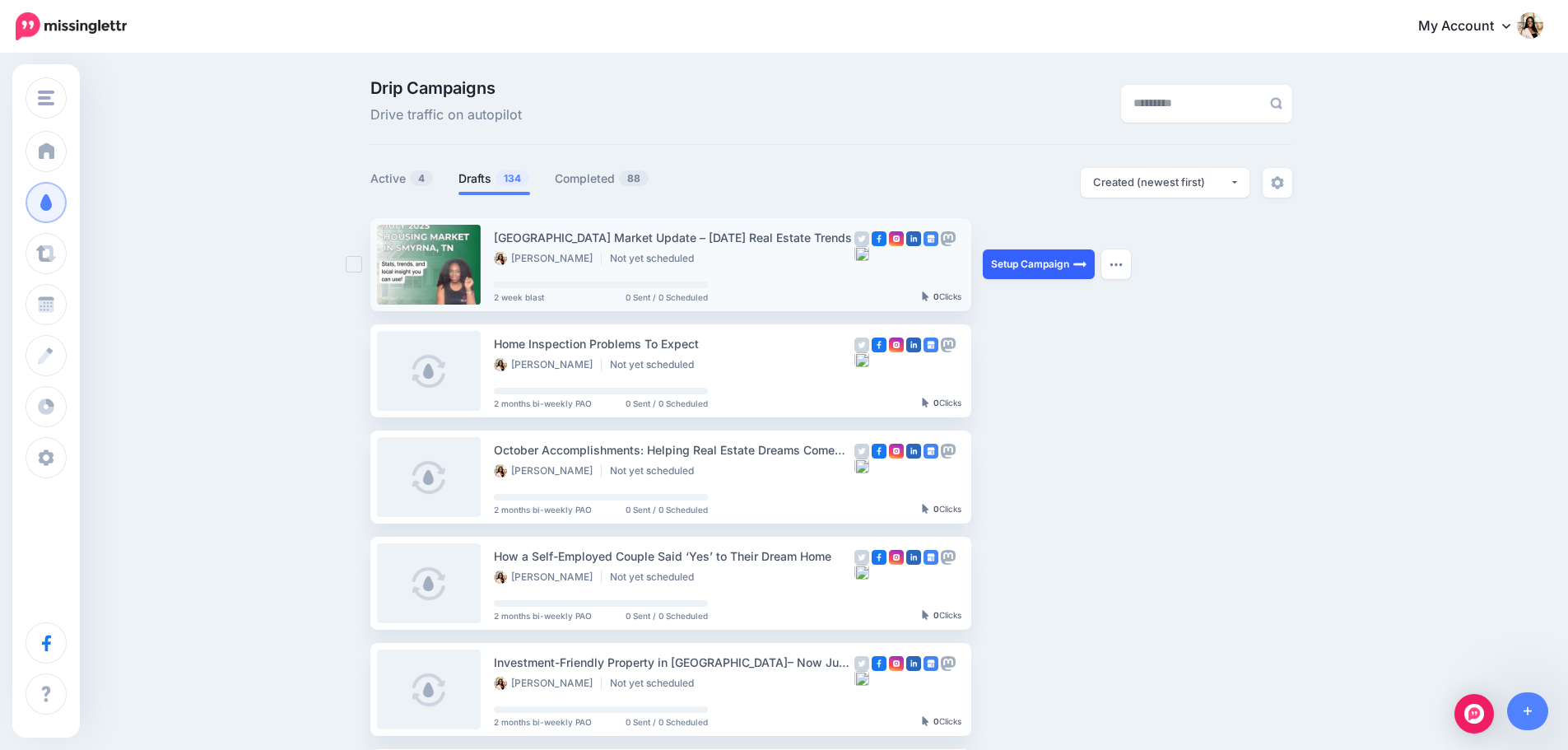
click at [1026, 262] on link "Setup Campaign" at bounding box center [1039, 264] width 112 height 30
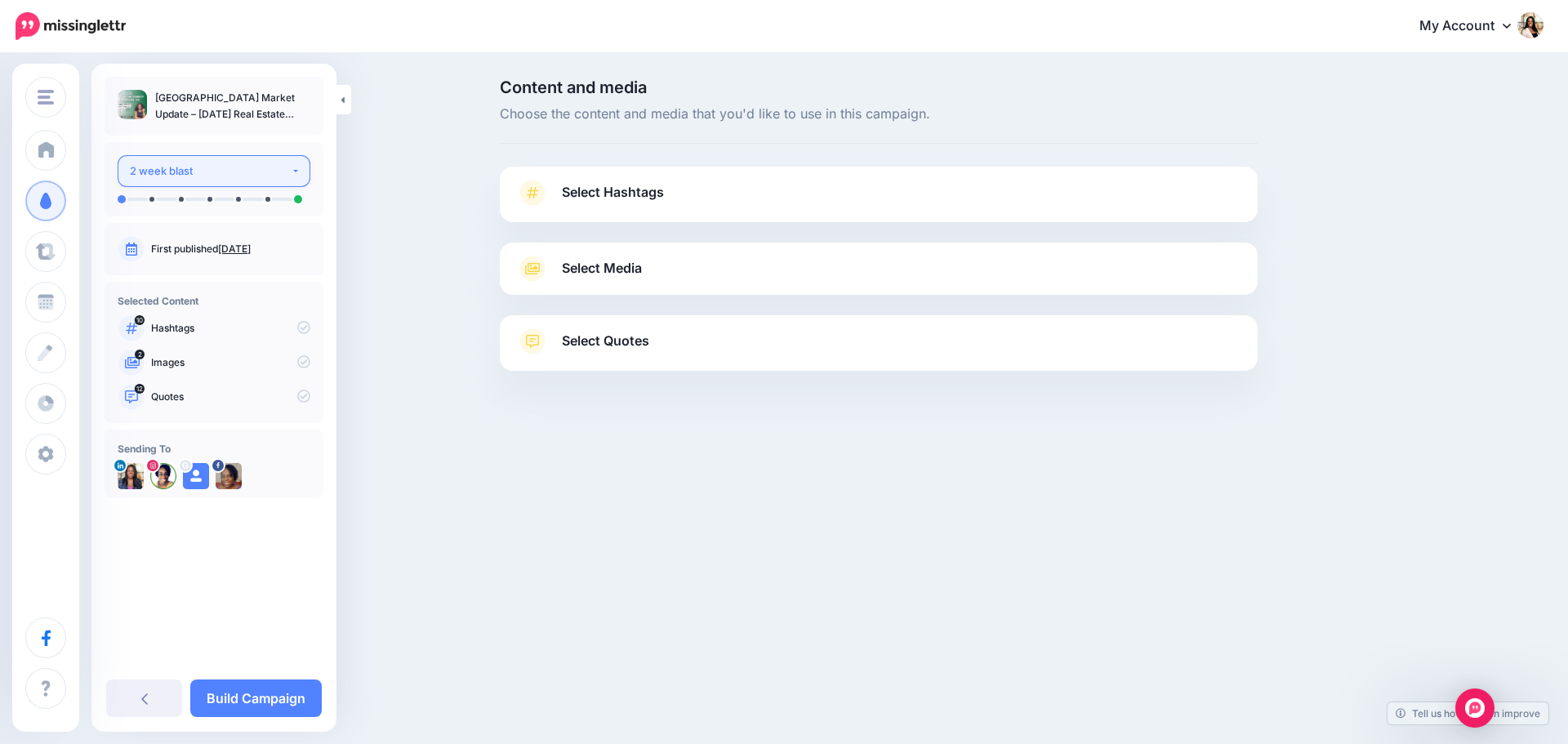
click at [277, 172] on div "2 week blast" at bounding box center [210, 171] width 161 height 19
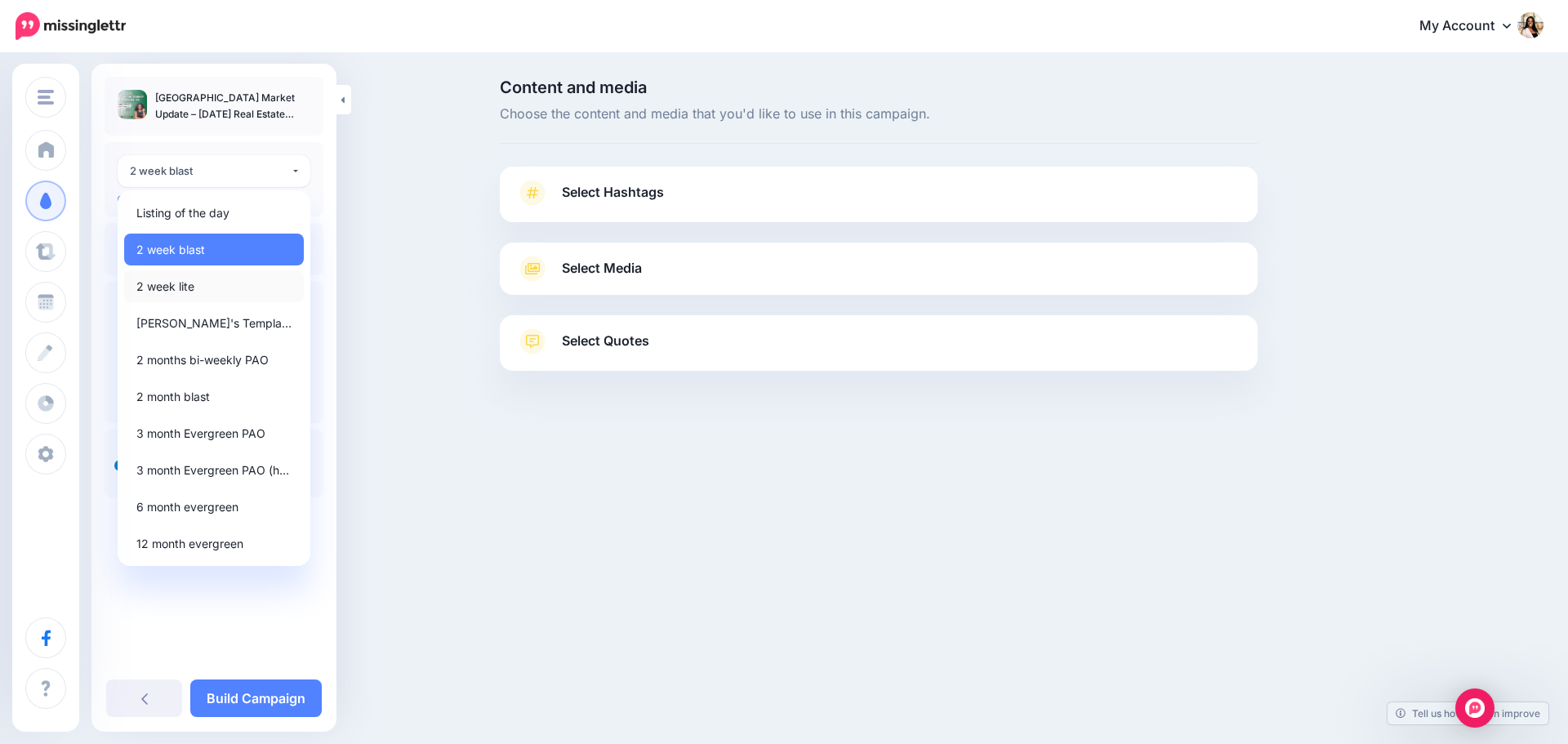
click at [221, 290] on link "2 week lite" at bounding box center [213, 286] width 180 height 32
select select "******"
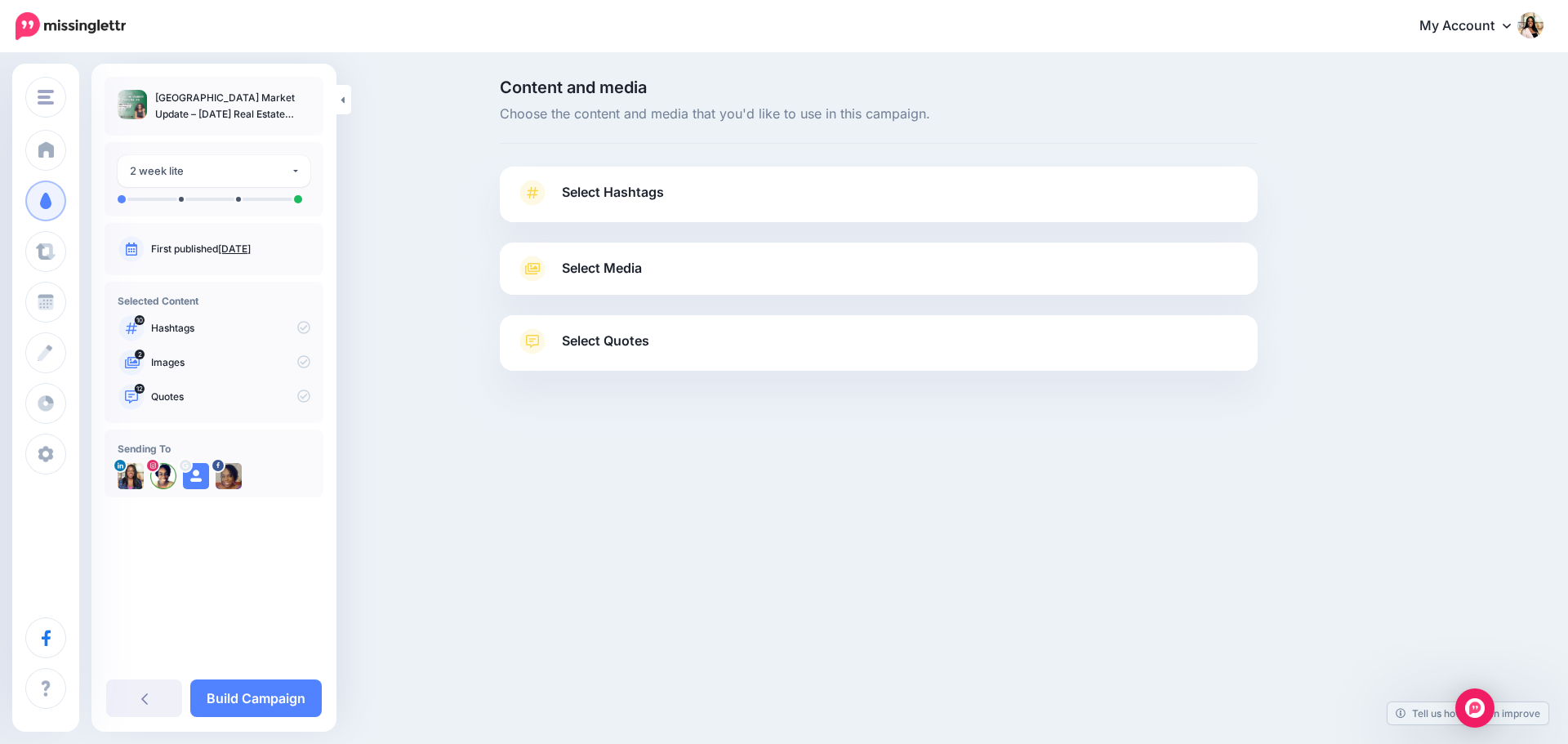
click at [545, 192] on icon at bounding box center [532, 192] width 26 height 26
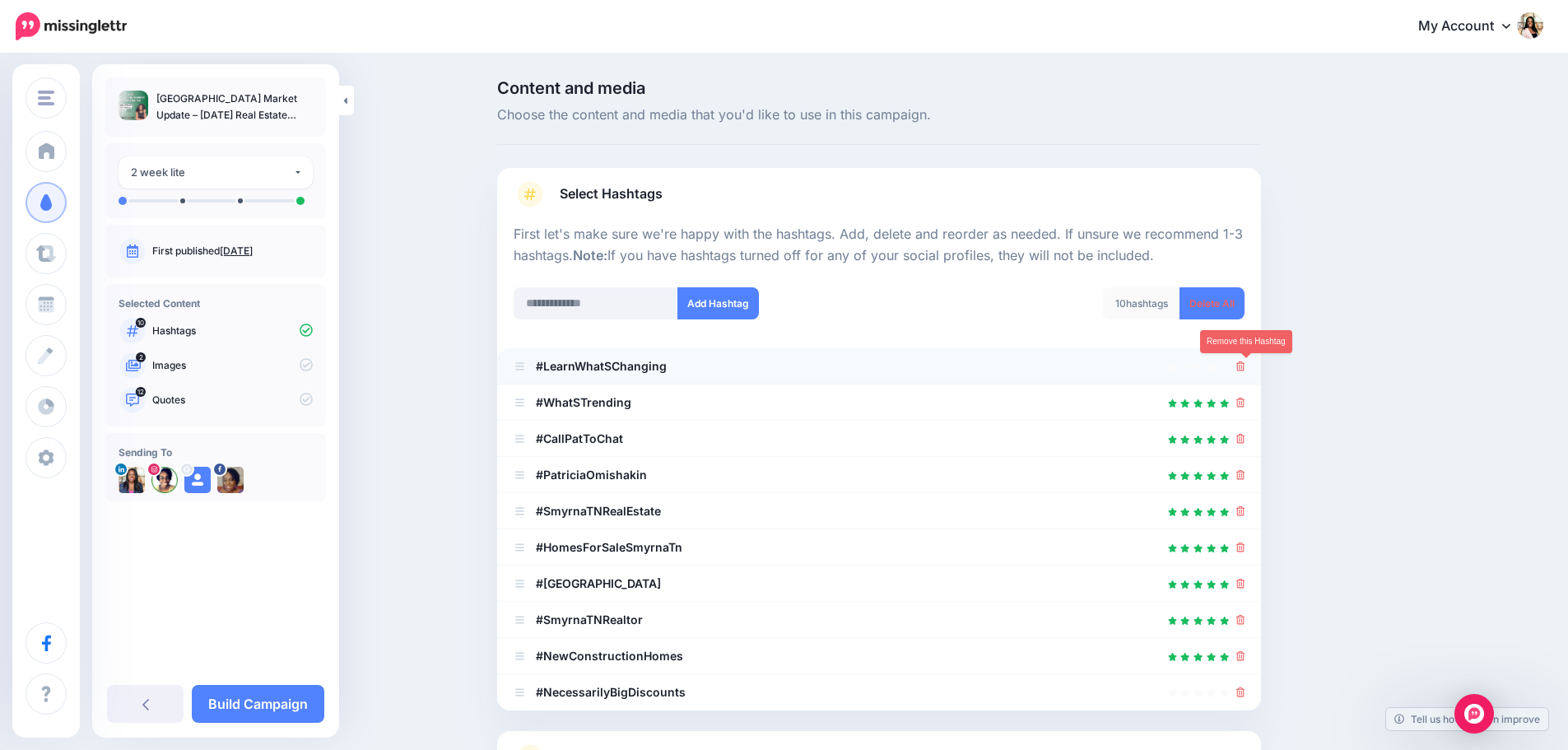
click at [1244, 370] on icon at bounding box center [1241, 366] width 9 height 10
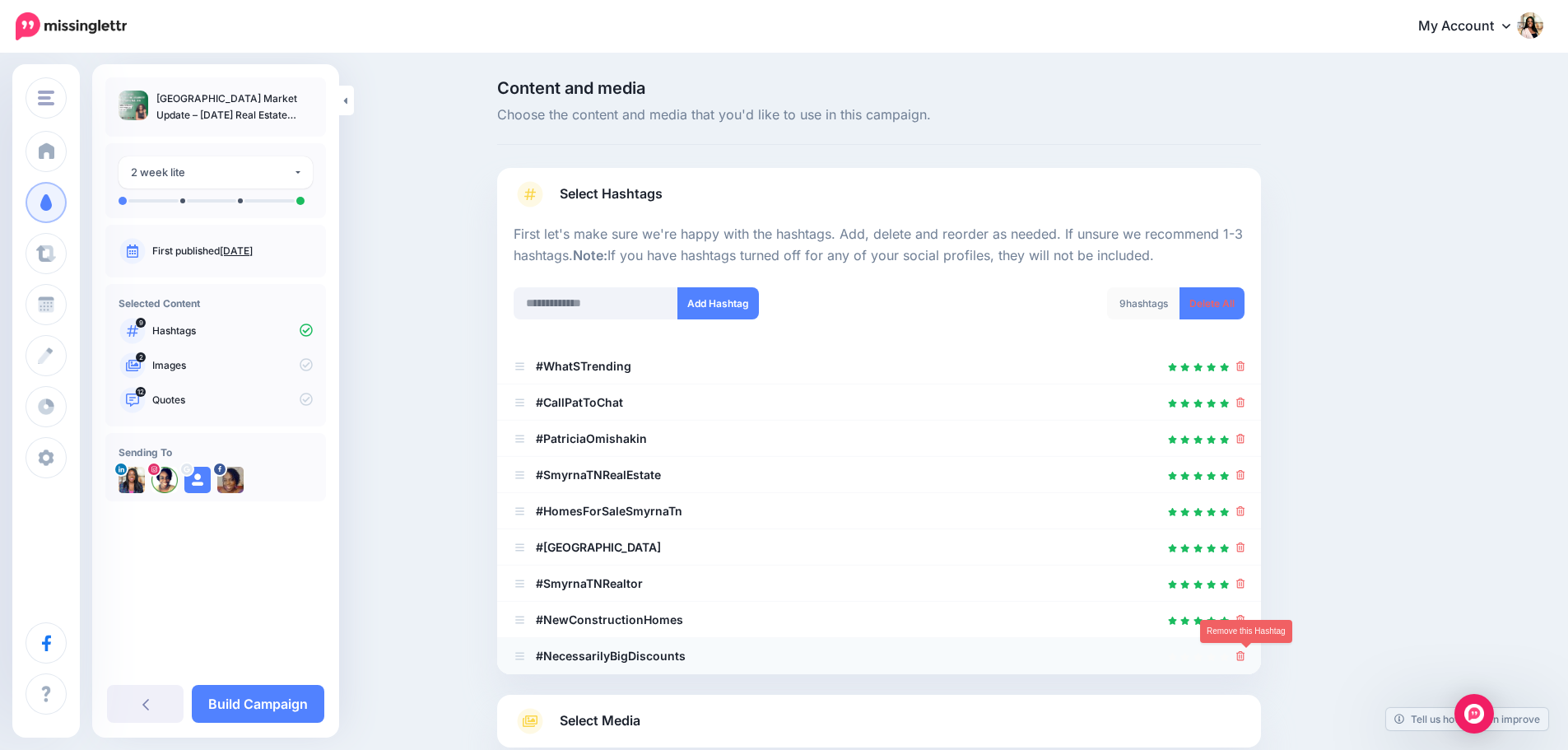
click at [1246, 659] on icon at bounding box center [1241, 656] width 9 height 10
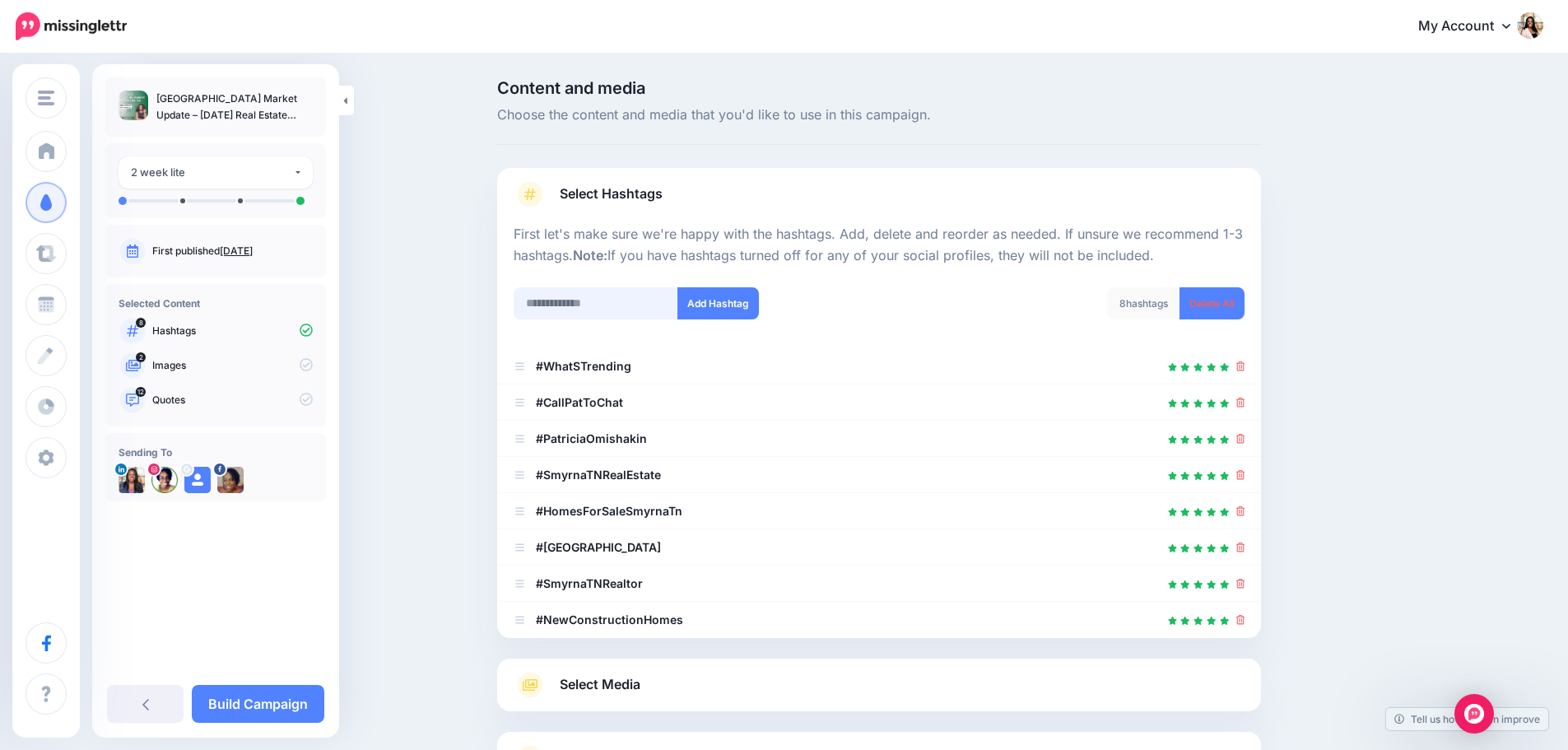
click at [588, 299] on input "text" at bounding box center [596, 304] width 165 height 32
type input "*"
type input "**********"
click at [643, 305] on input "**********" at bounding box center [596, 304] width 165 height 32
click at [710, 310] on button "Add Hashtag" at bounding box center [719, 304] width 82 height 32
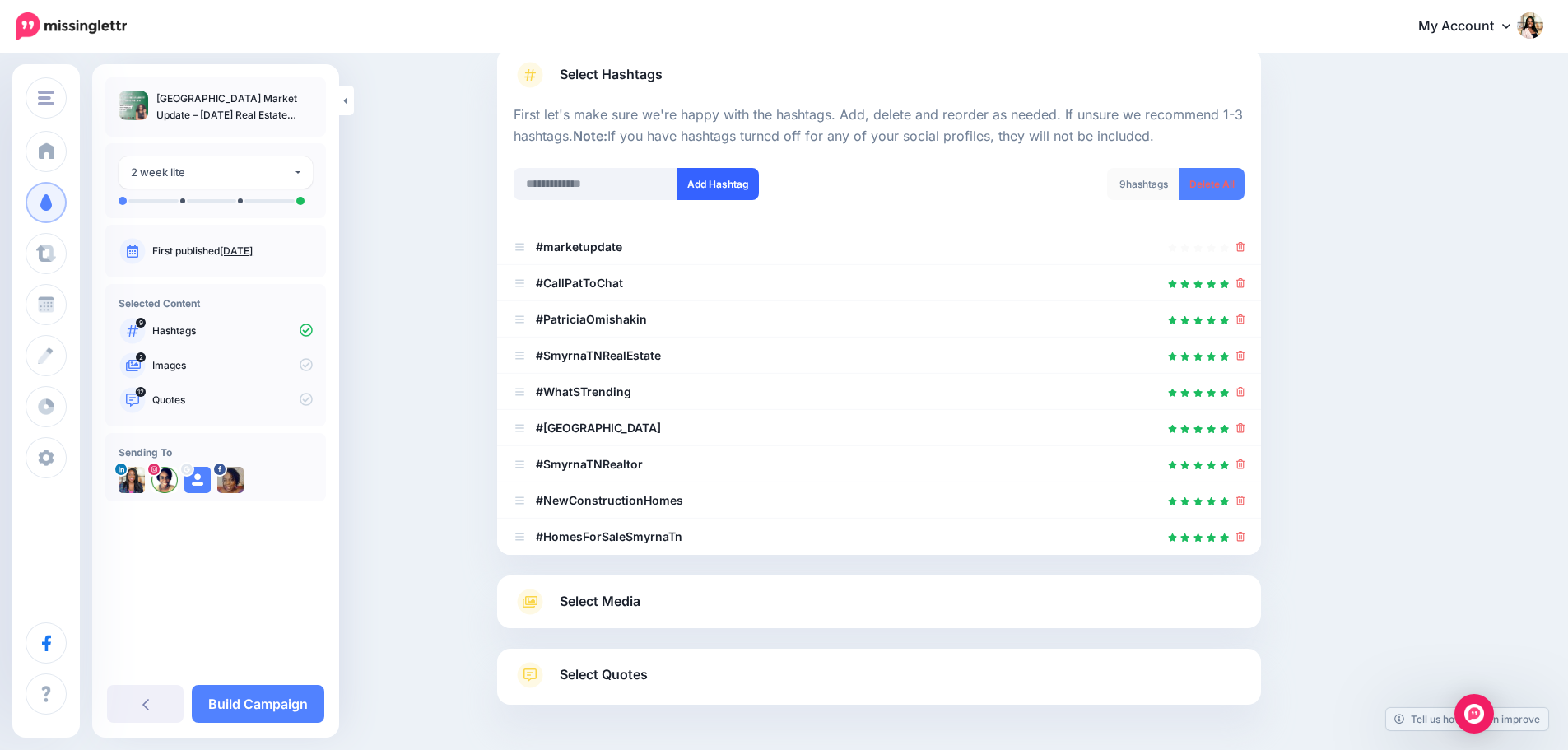
scroll to position [66, 0]
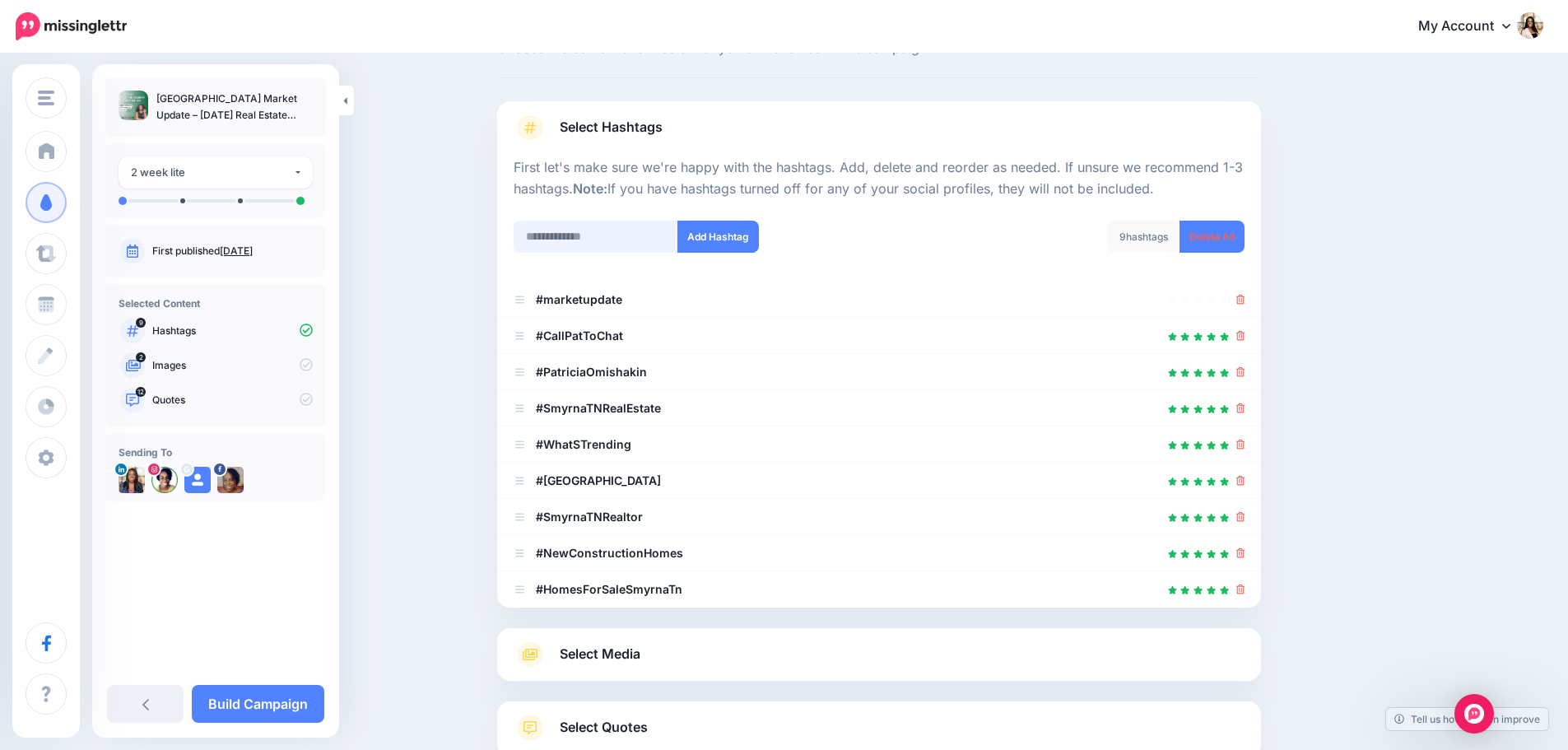
click at [605, 236] on input "text" at bounding box center [596, 236] width 165 height 32
type input "*"
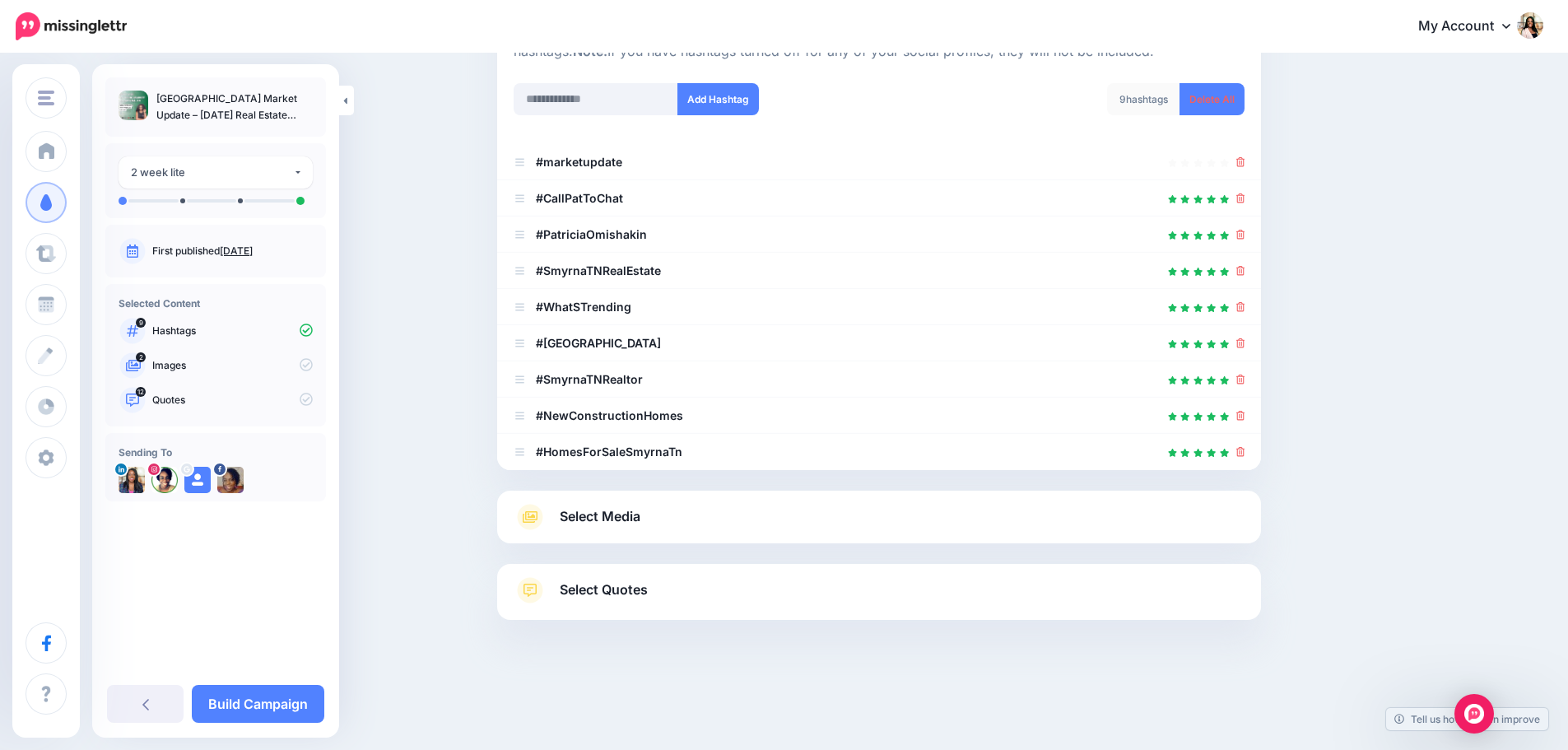
click at [537, 522] on icon at bounding box center [530, 517] width 14 height 12
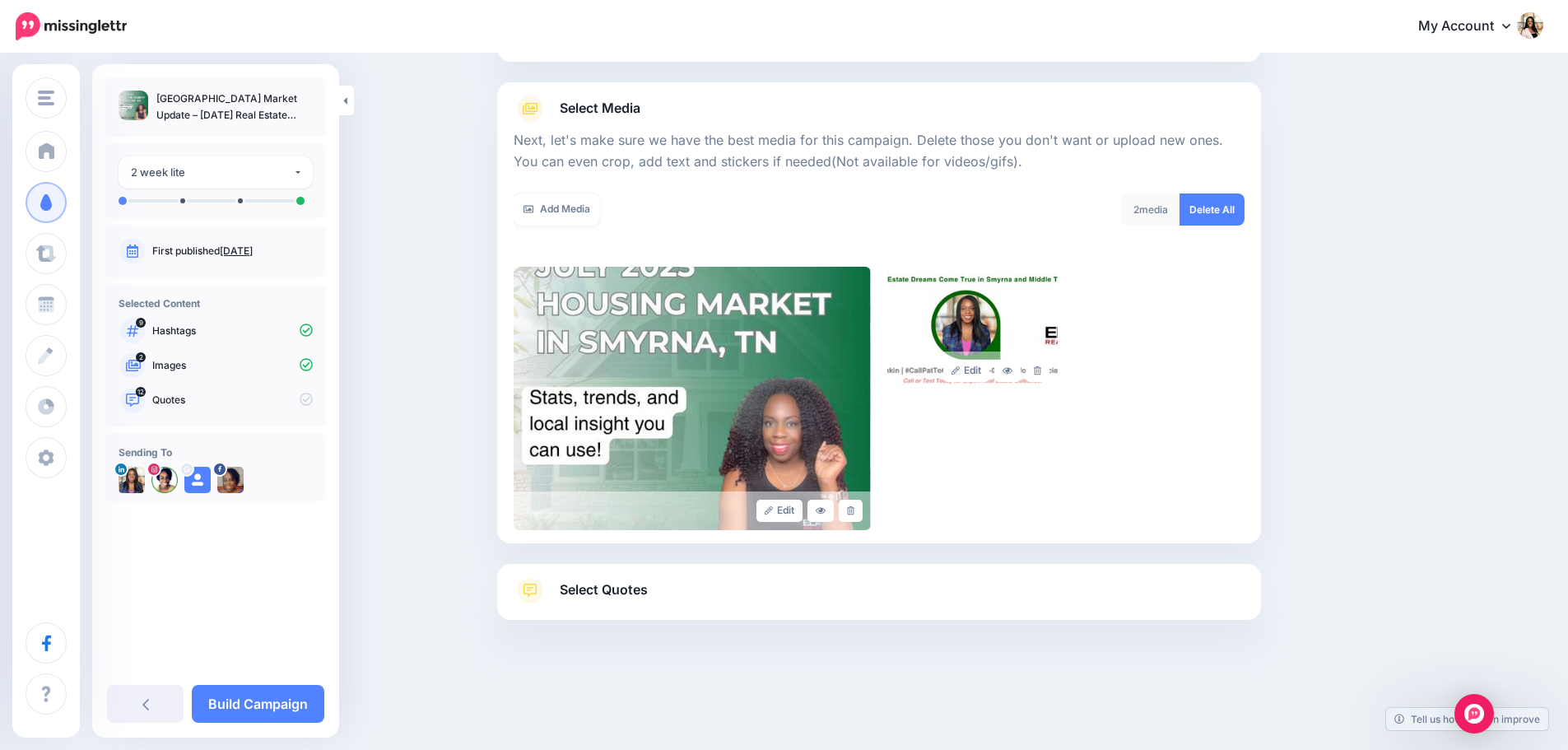
scroll to position [162, 0]
click at [608, 594] on span "Select Quotes" at bounding box center [604, 590] width 88 height 22
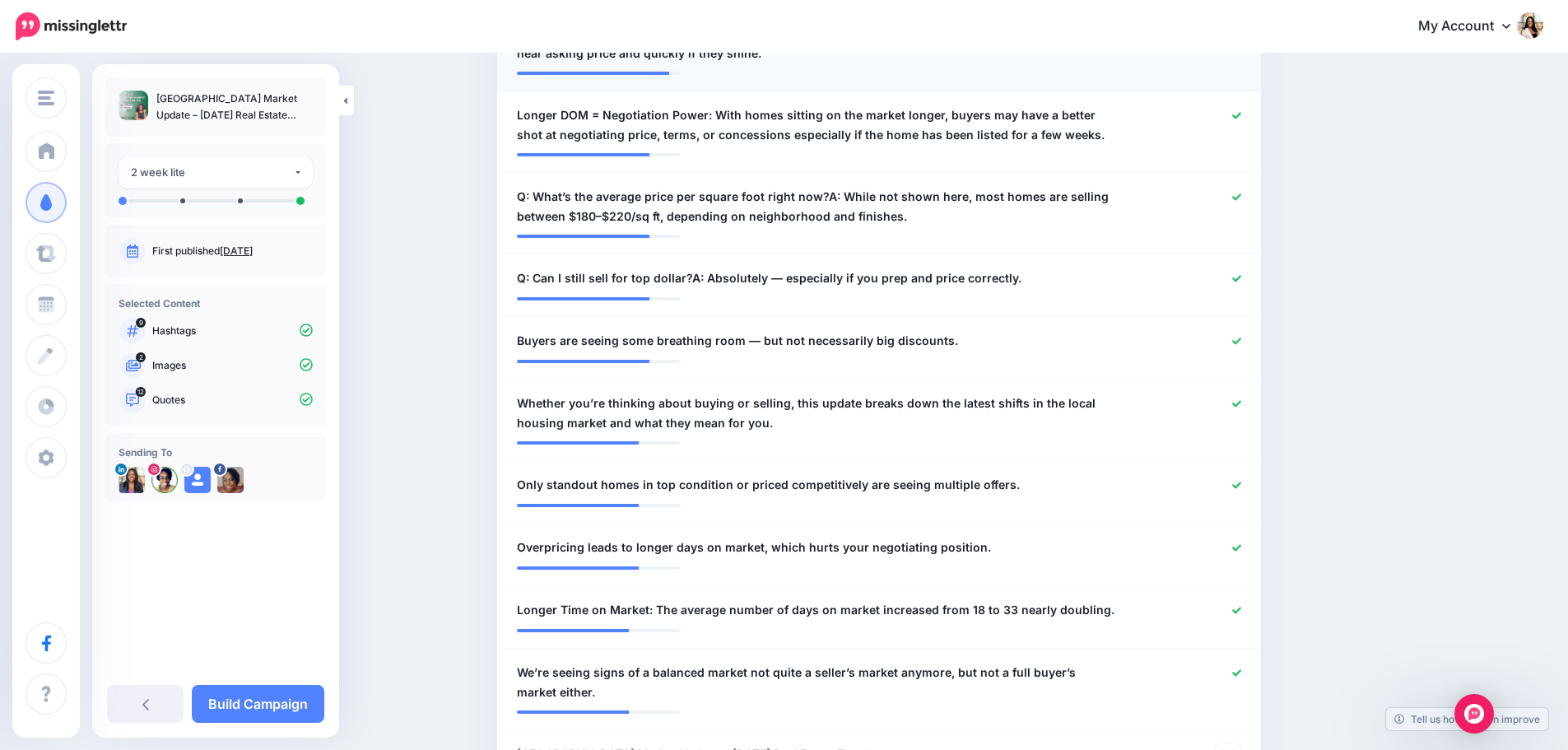
scroll to position [712, 0]
click at [271, 698] on link "Build Campaign" at bounding box center [258, 704] width 133 height 38
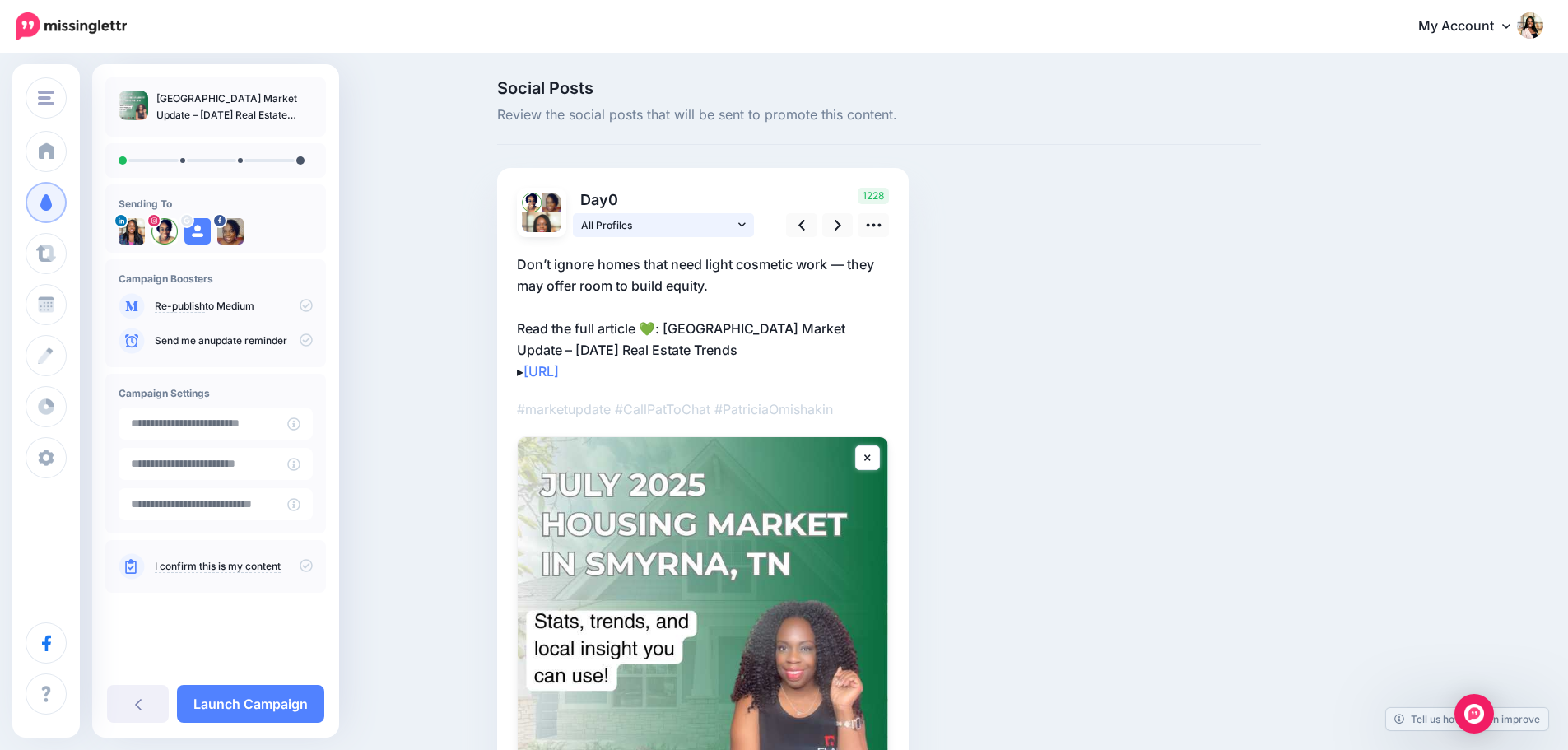
click at [746, 222] on icon at bounding box center [741, 225] width 8 height 12
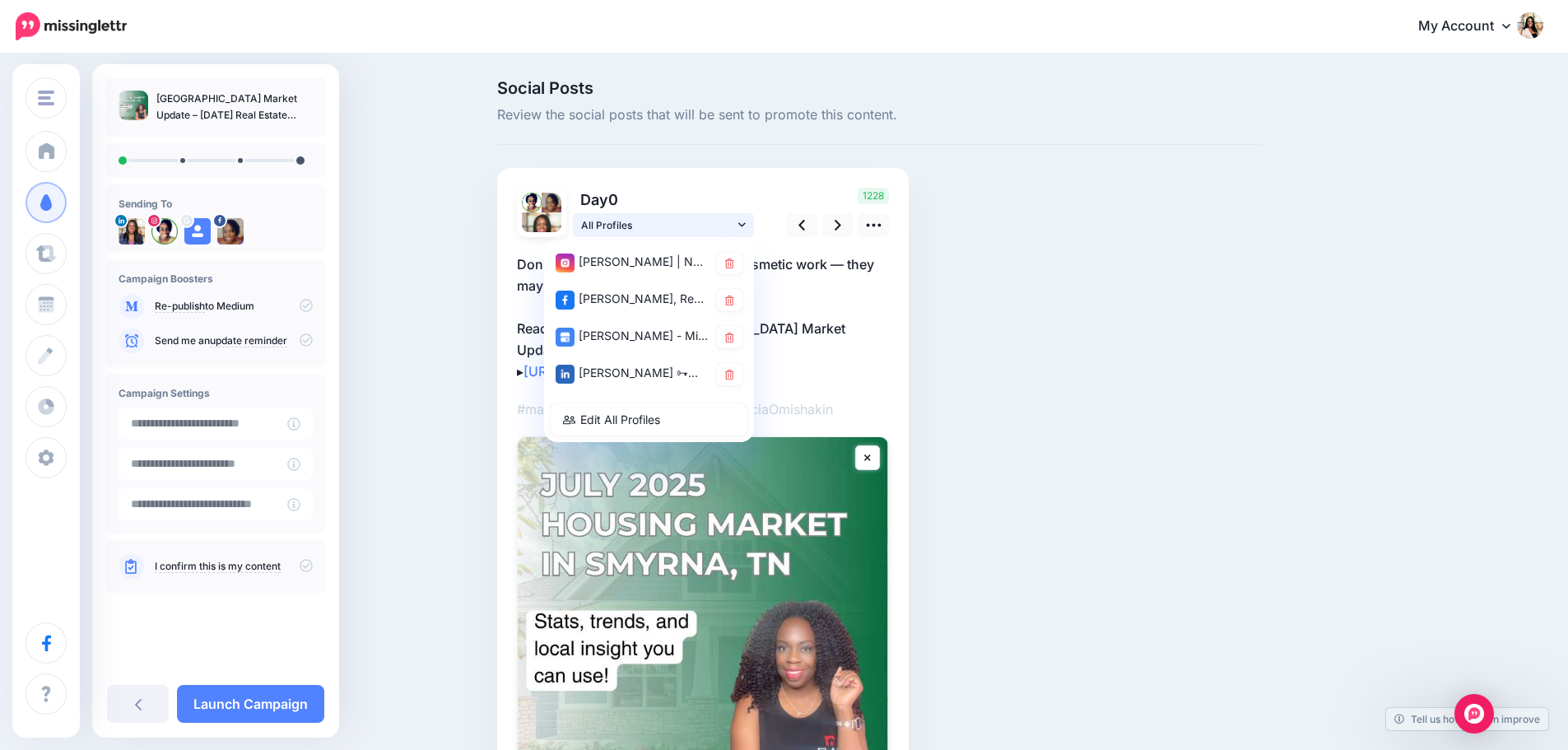
click at [746, 222] on icon at bounding box center [741, 225] width 8 height 12
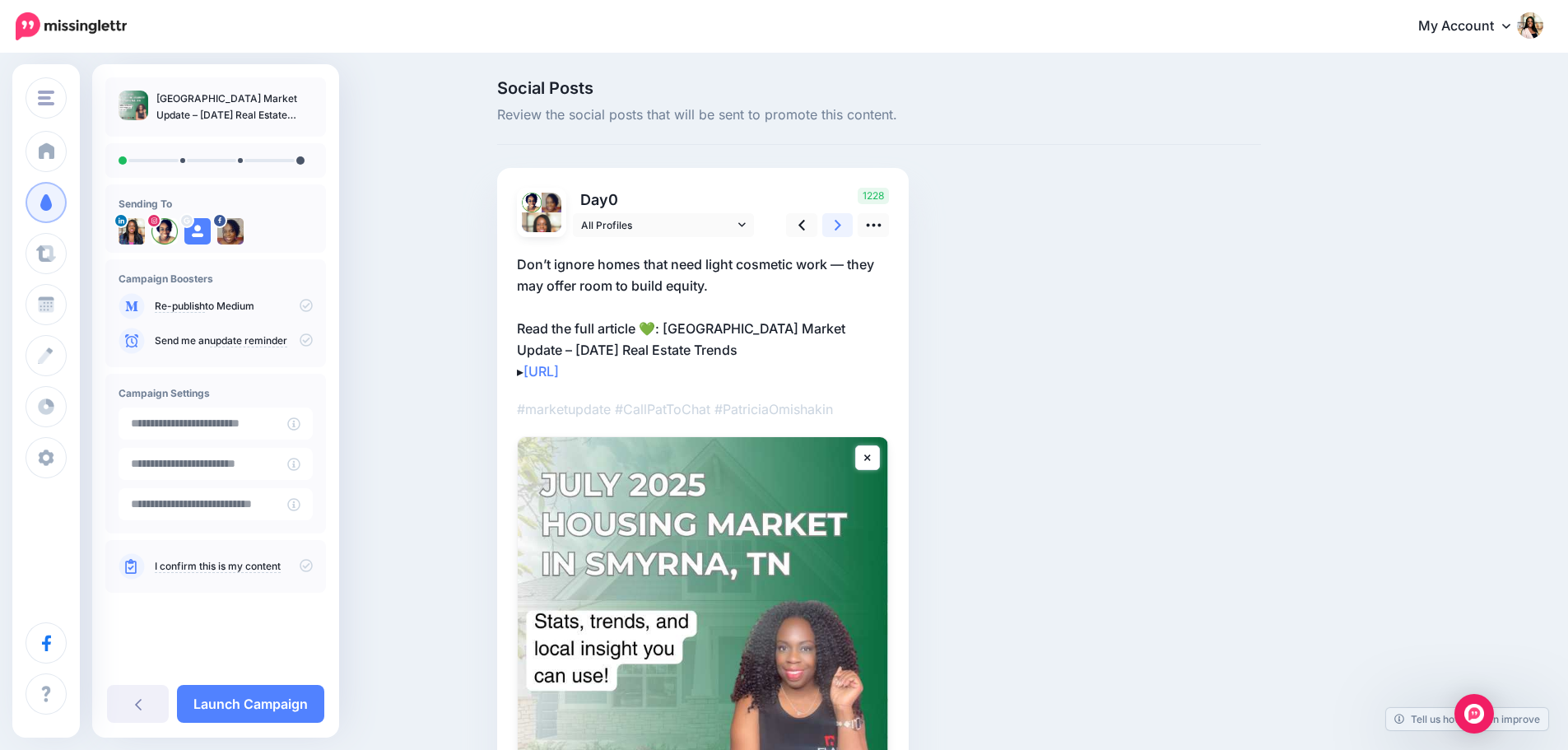
click at [841, 228] on icon at bounding box center [838, 225] width 7 height 17
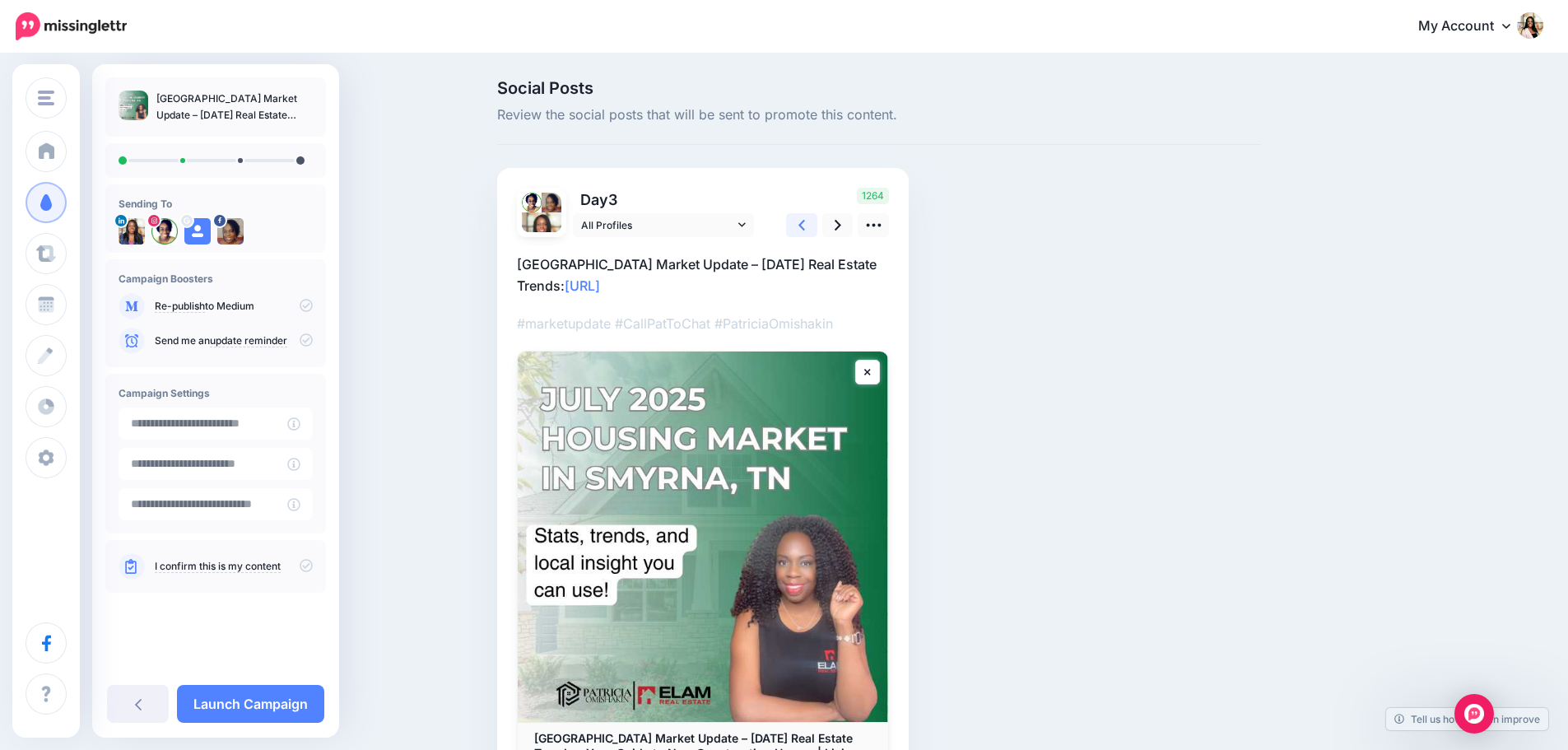
click at [793, 225] on link at bounding box center [802, 225] width 31 height 24
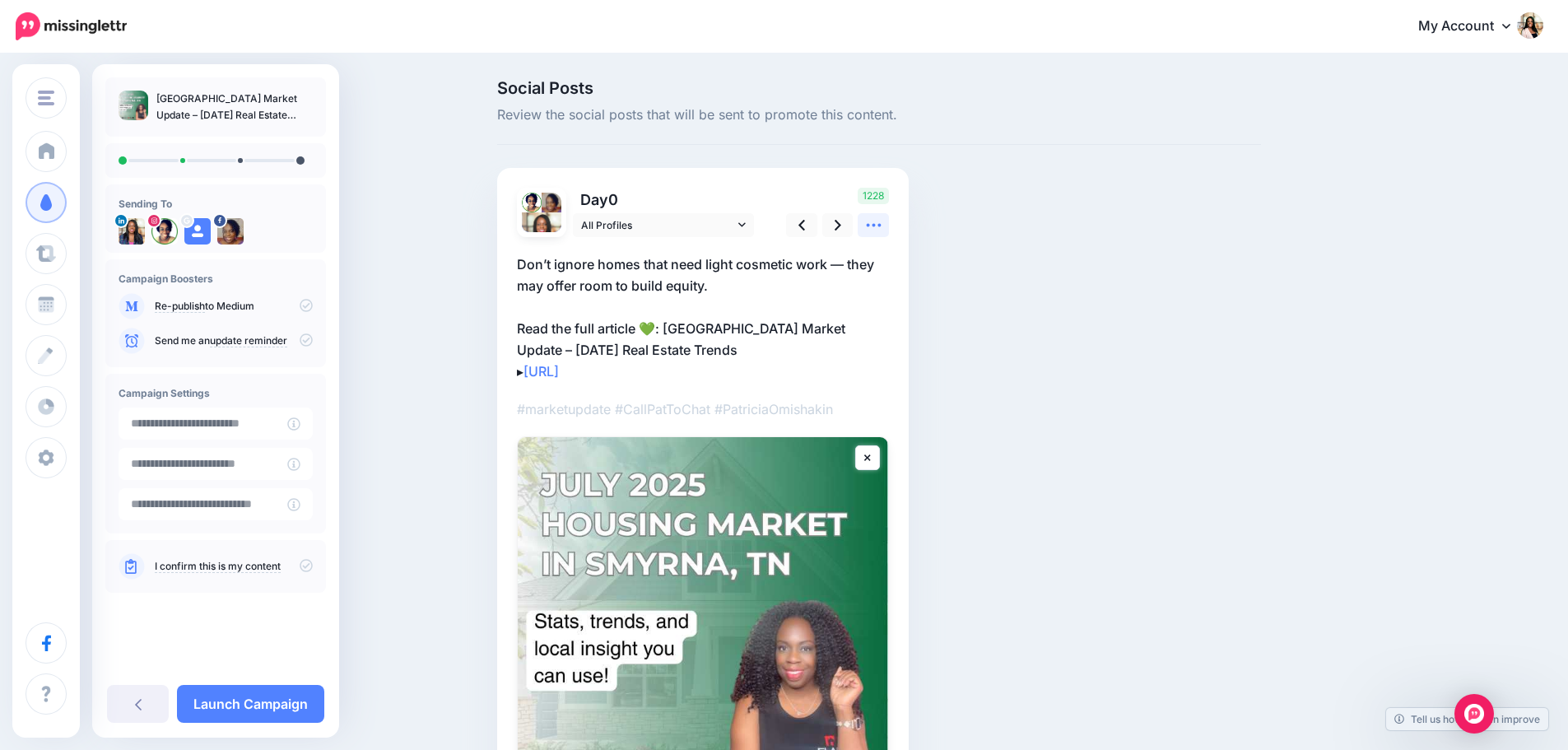
click at [878, 228] on icon at bounding box center [874, 225] width 17 height 17
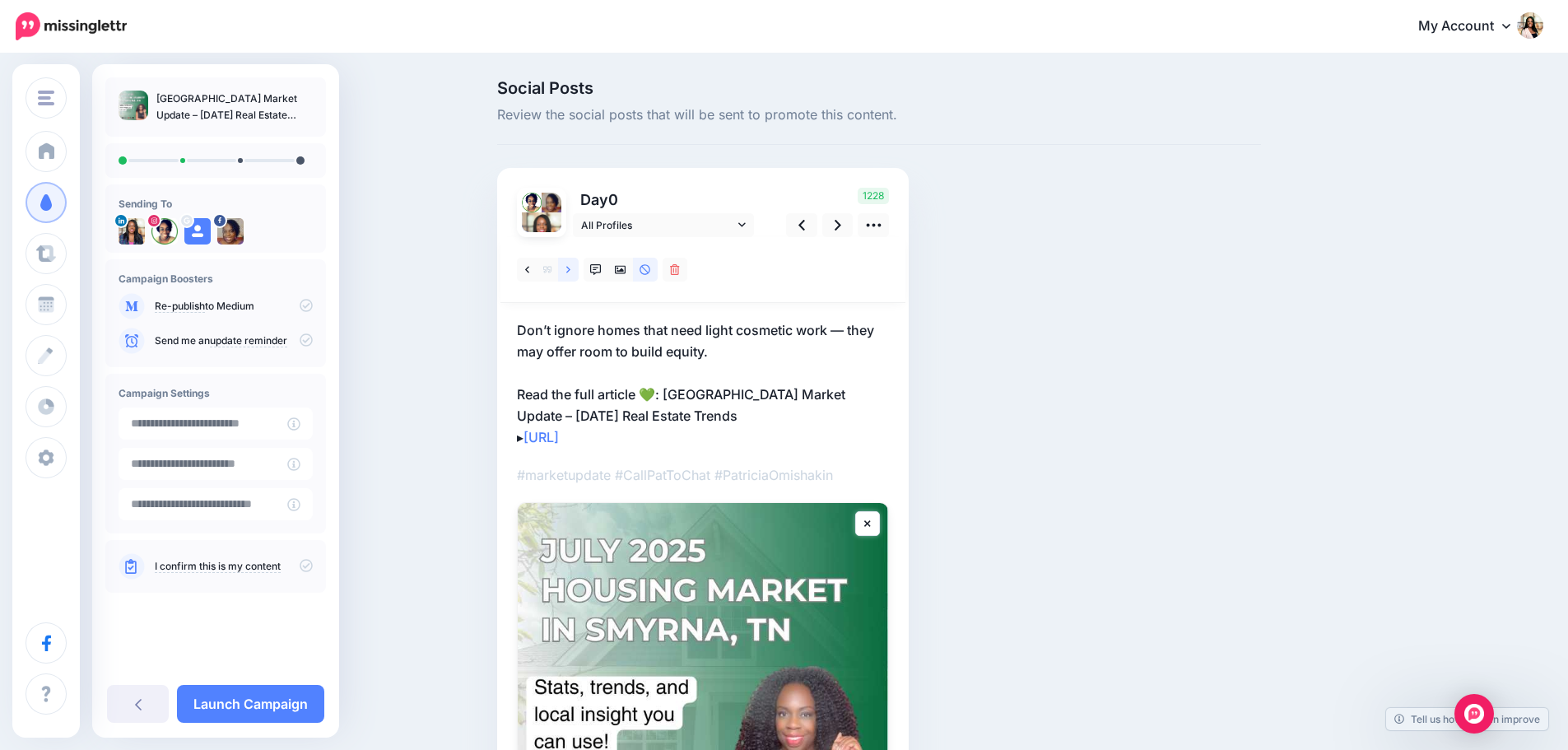
click at [579, 267] on link at bounding box center [568, 270] width 20 height 24
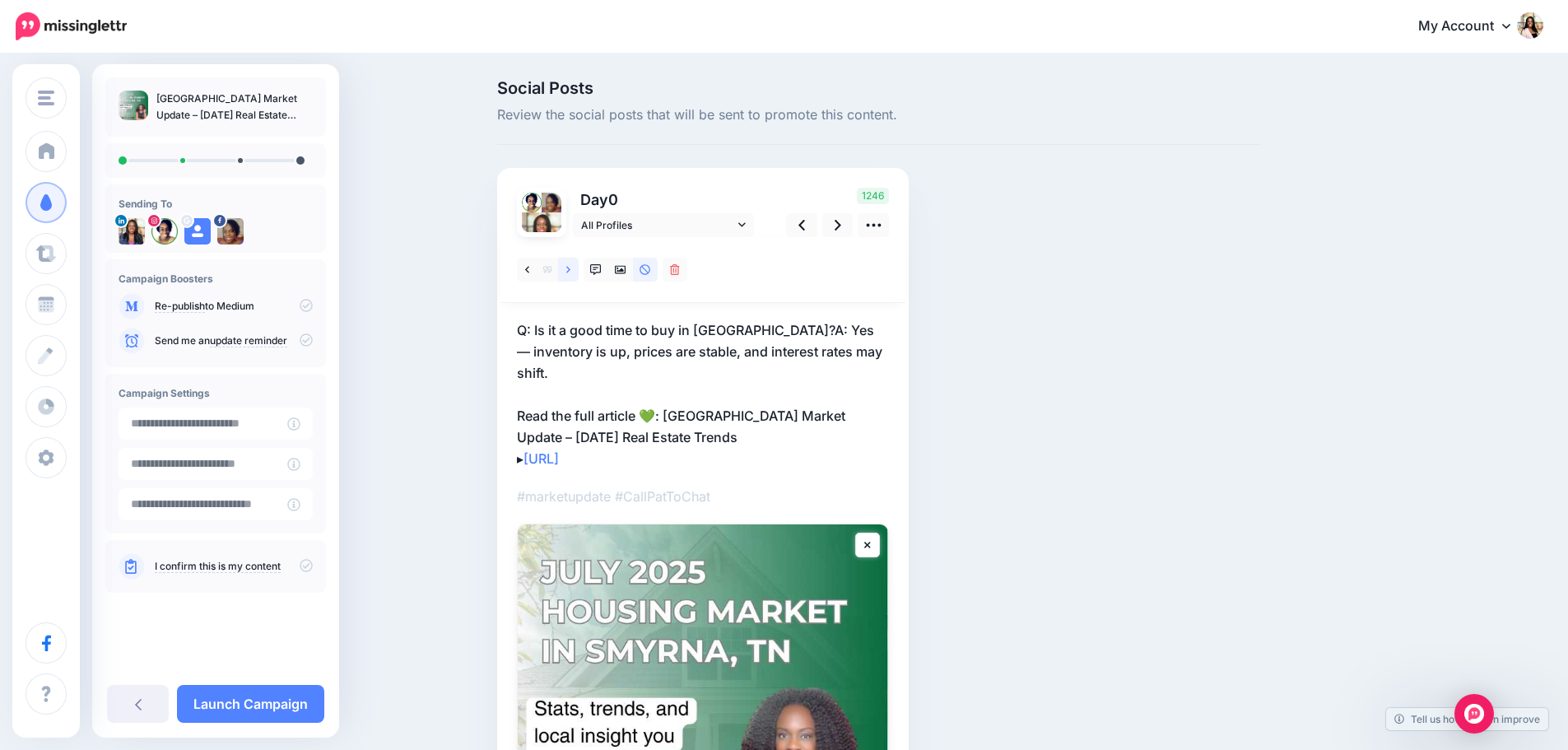
click at [579, 267] on link at bounding box center [568, 270] width 20 height 24
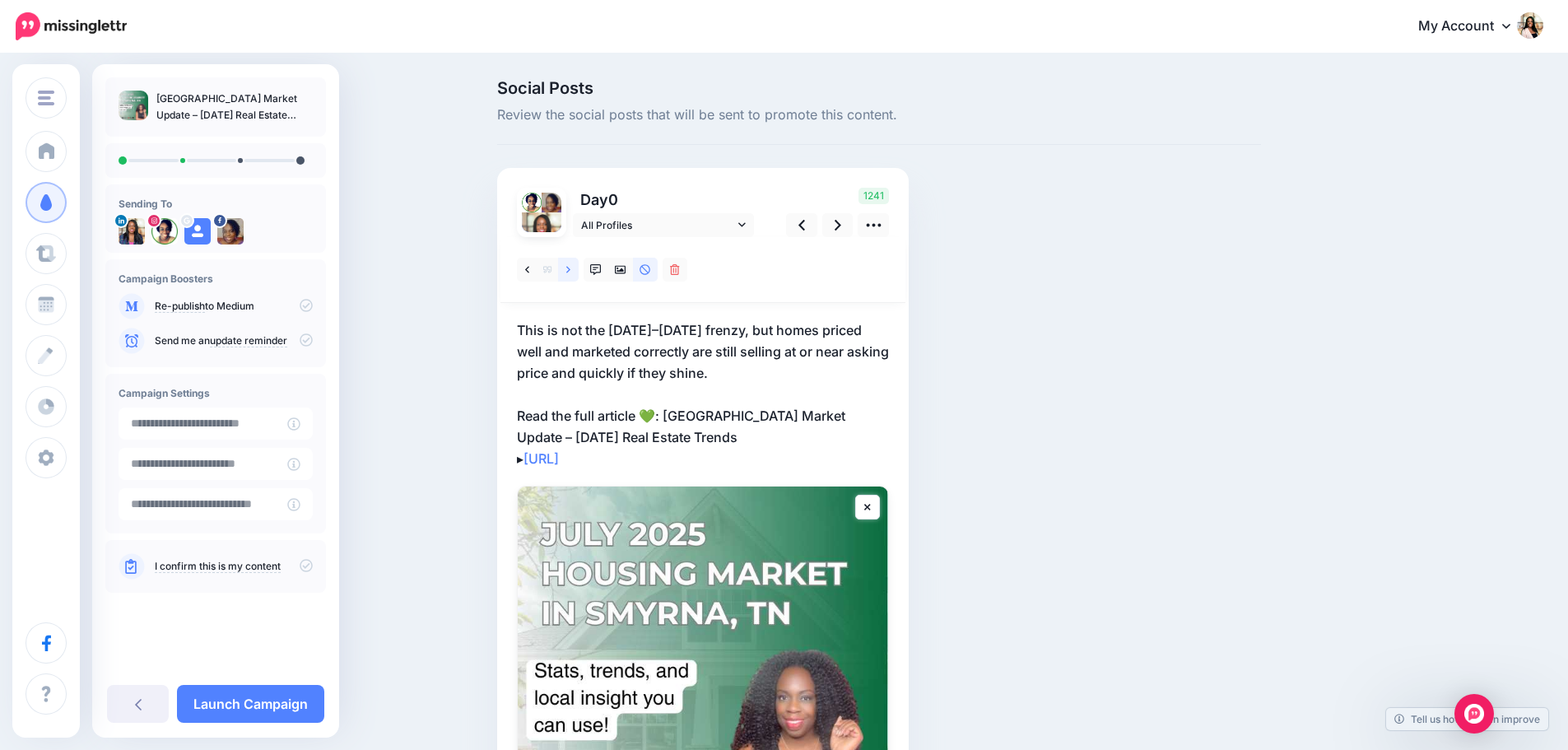
click at [579, 267] on link at bounding box center [568, 270] width 20 height 24
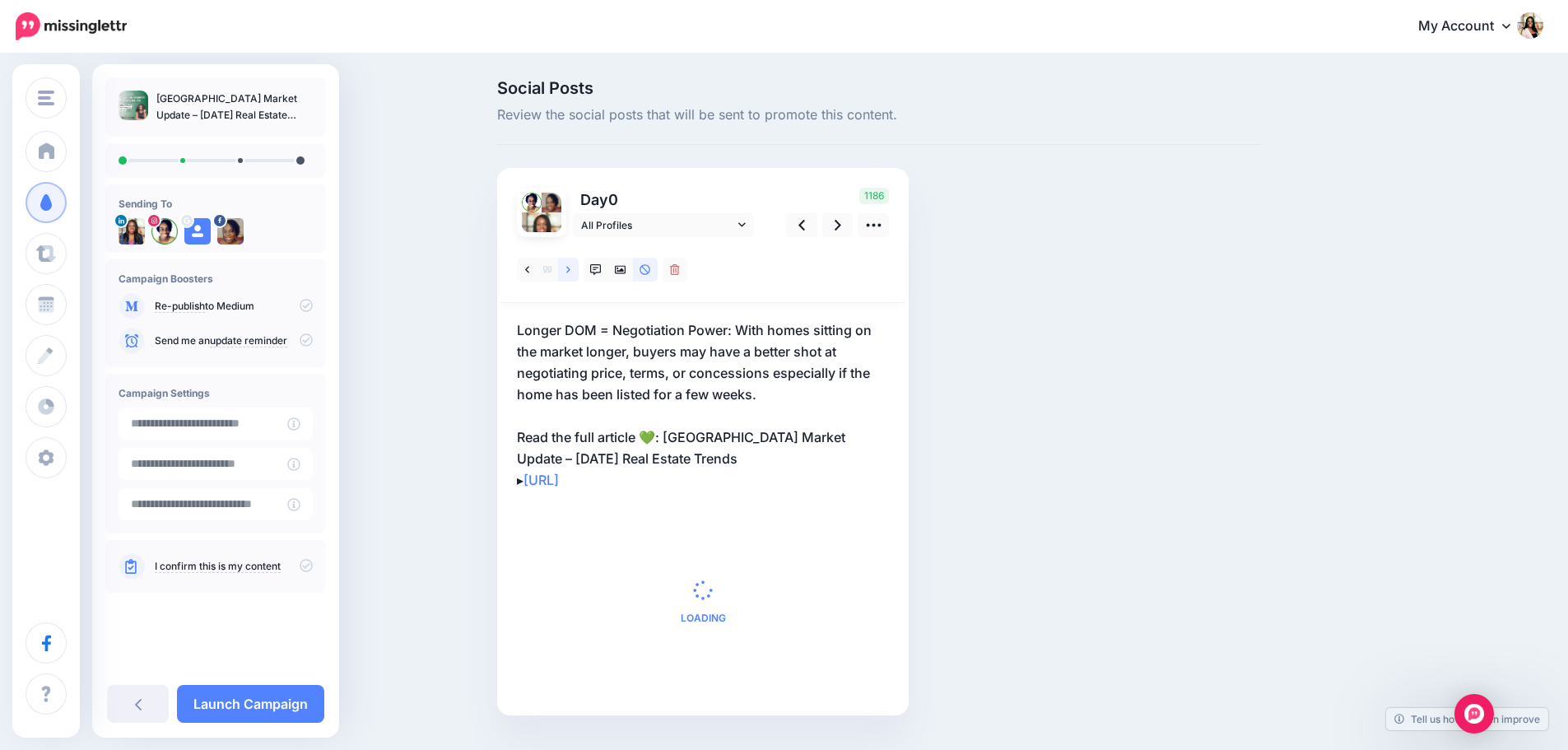
click at [579, 267] on link at bounding box center [568, 270] width 20 height 24
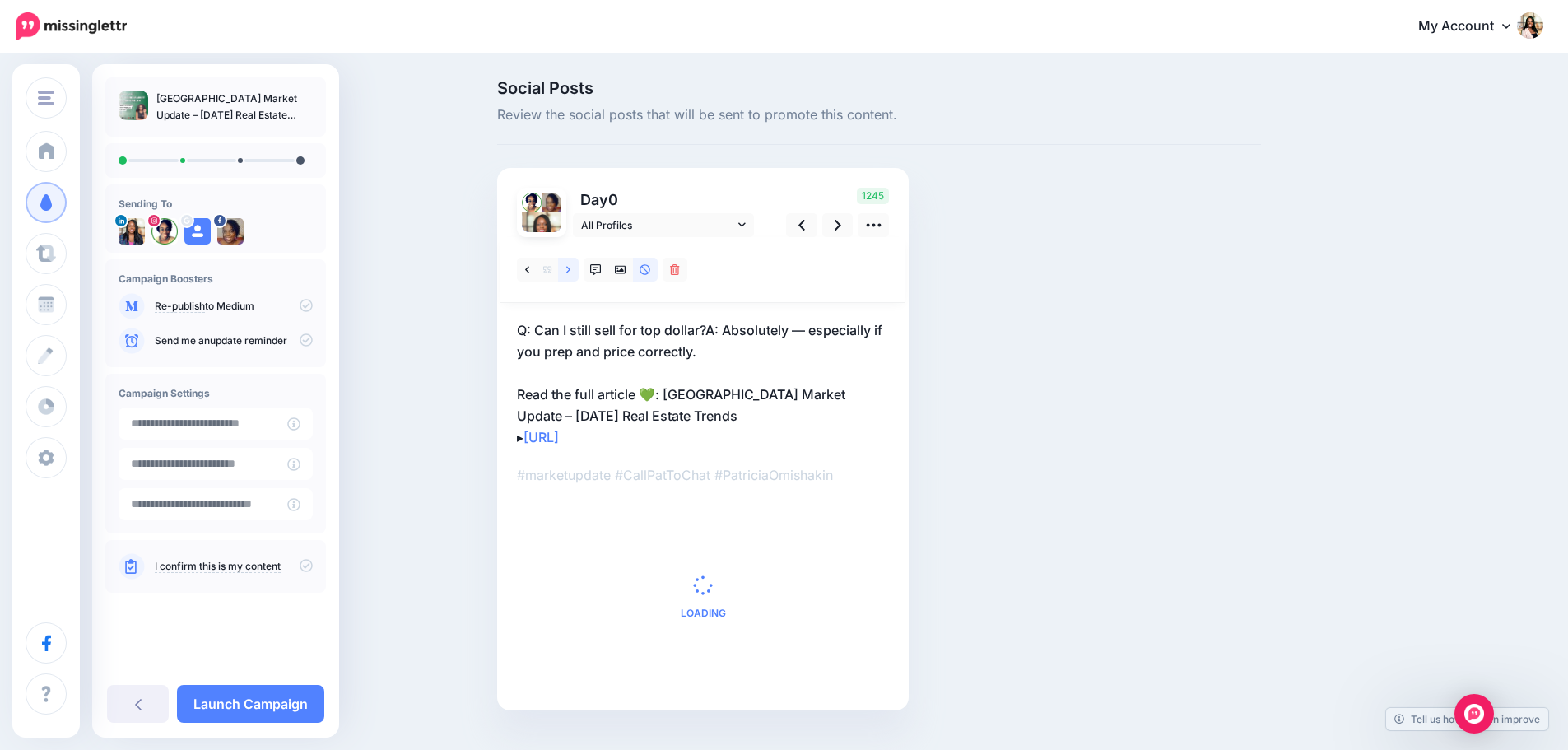
click at [579, 267] on link at bounding box center [568, 270] width 20 height 24
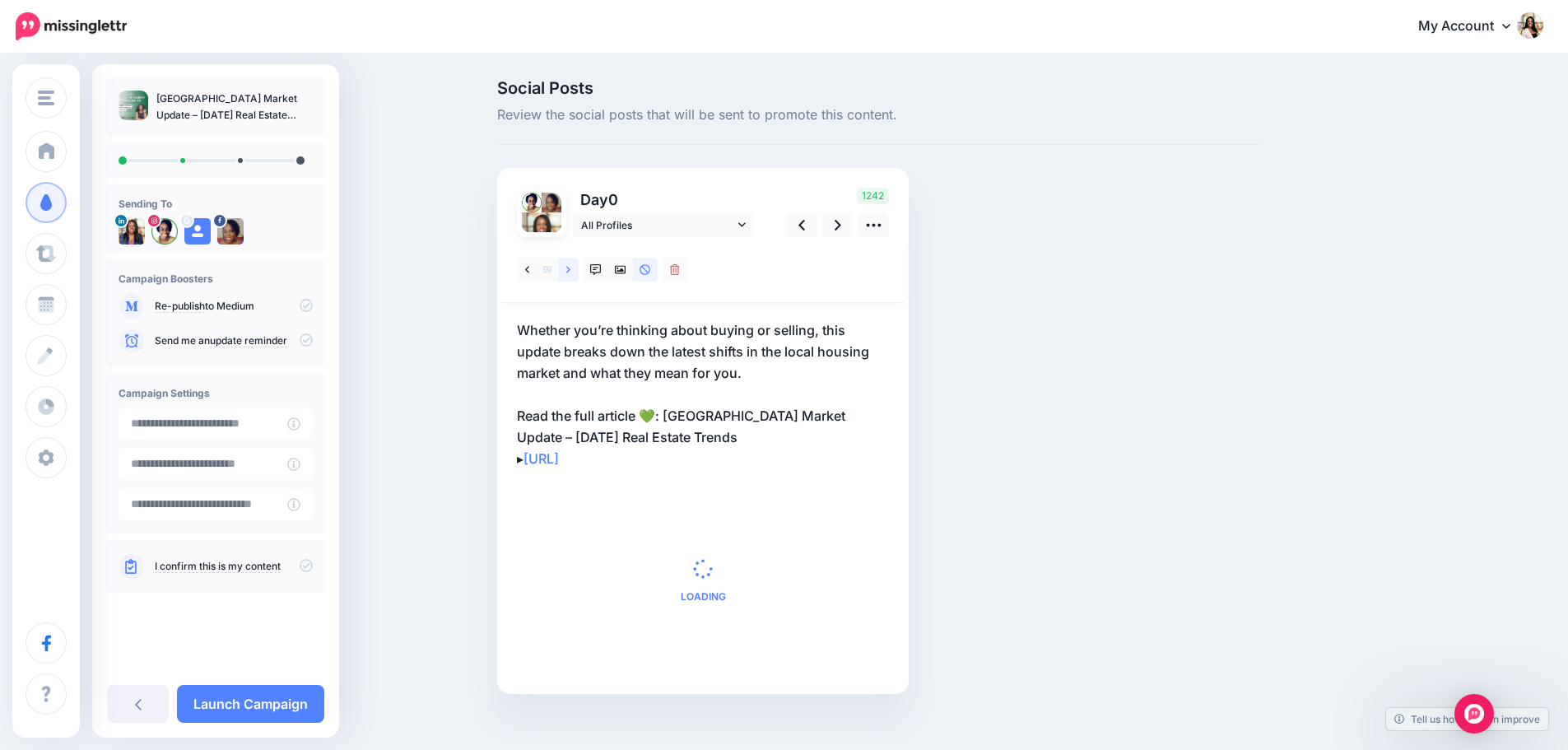
click at [579, 267] on link at bounding box center [568, 270] width 20 height 24
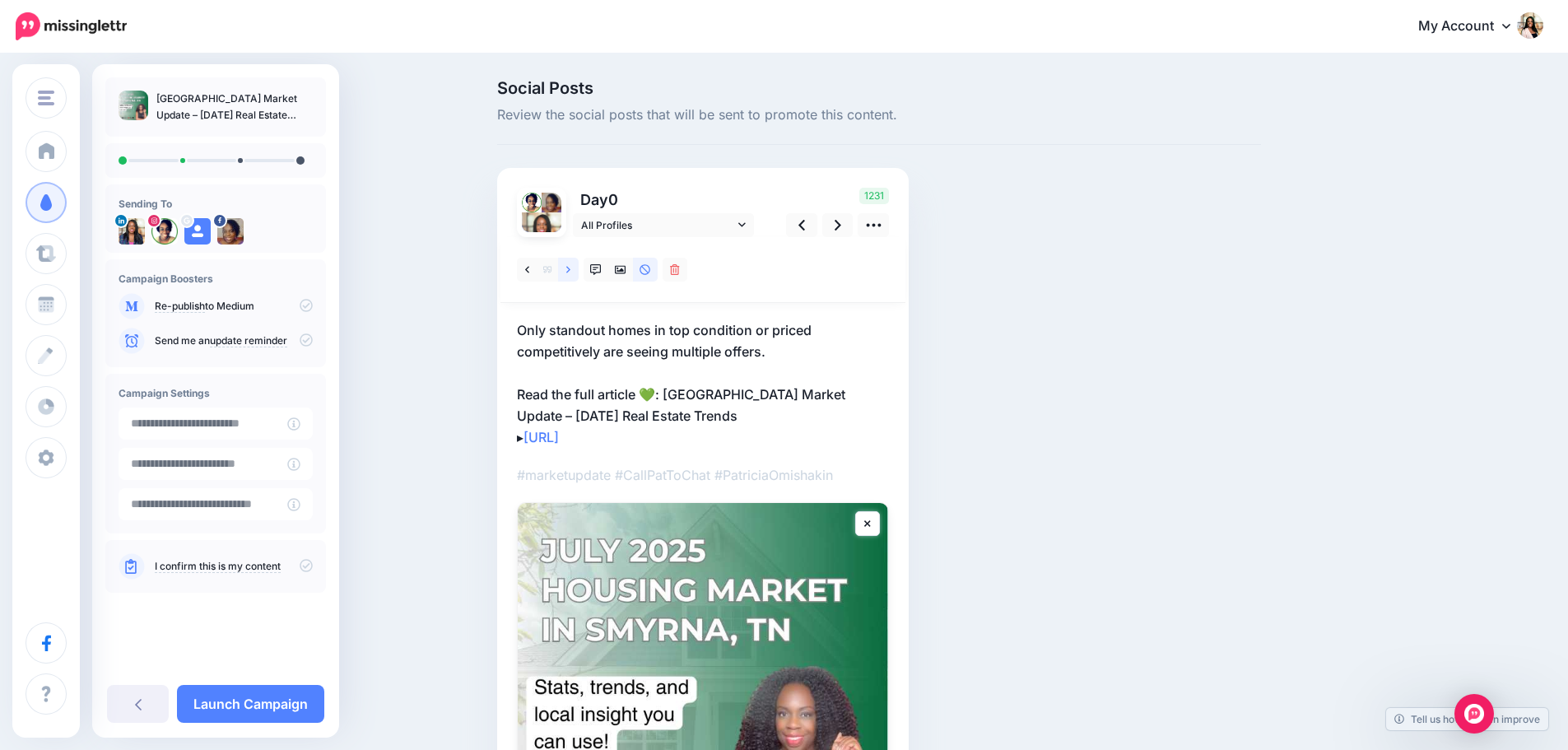
click at [579, 267] on link at bounding box center [568, 270] width 20 height 24
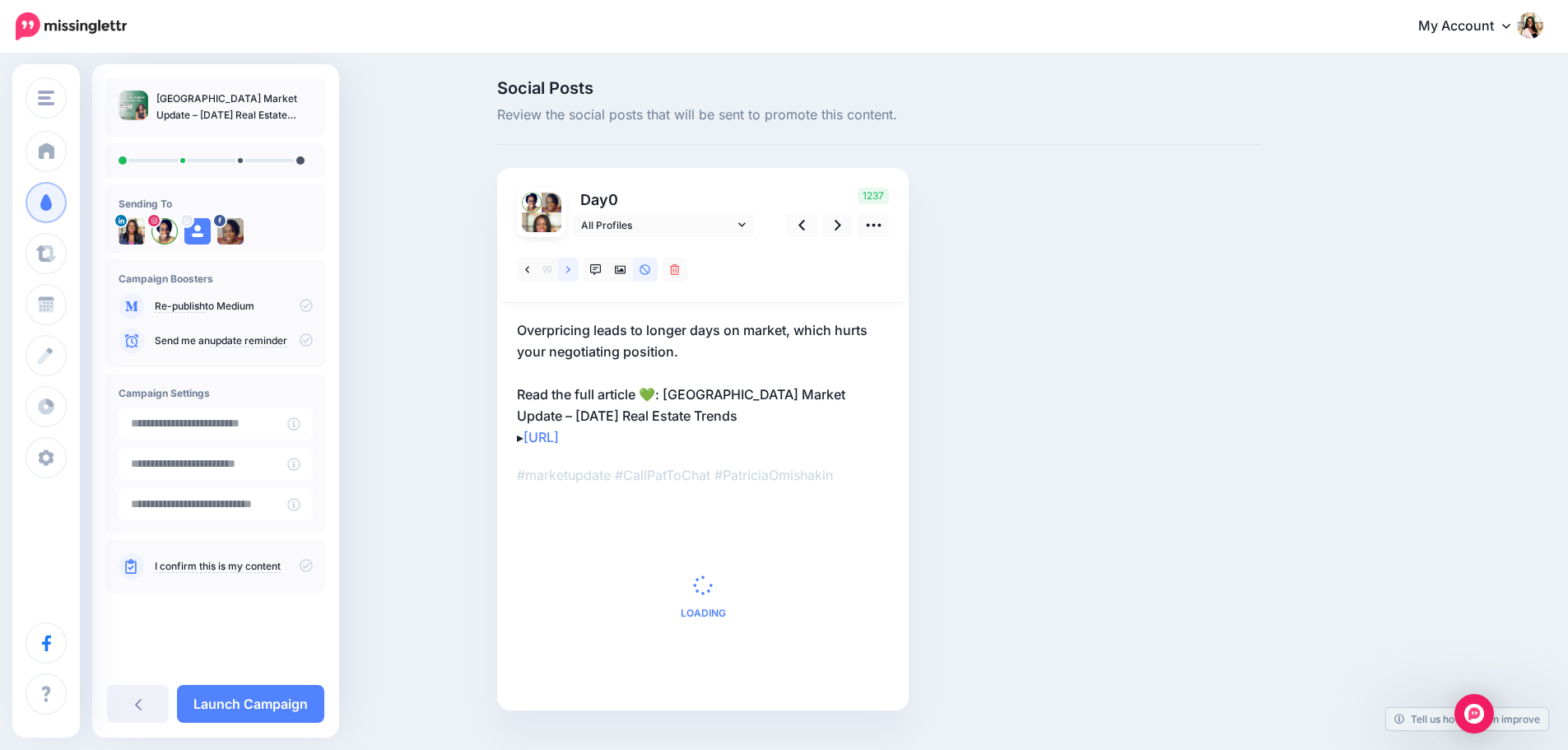
click at [579, 267] on link at bounding box center [568, 270] width 20 height 24
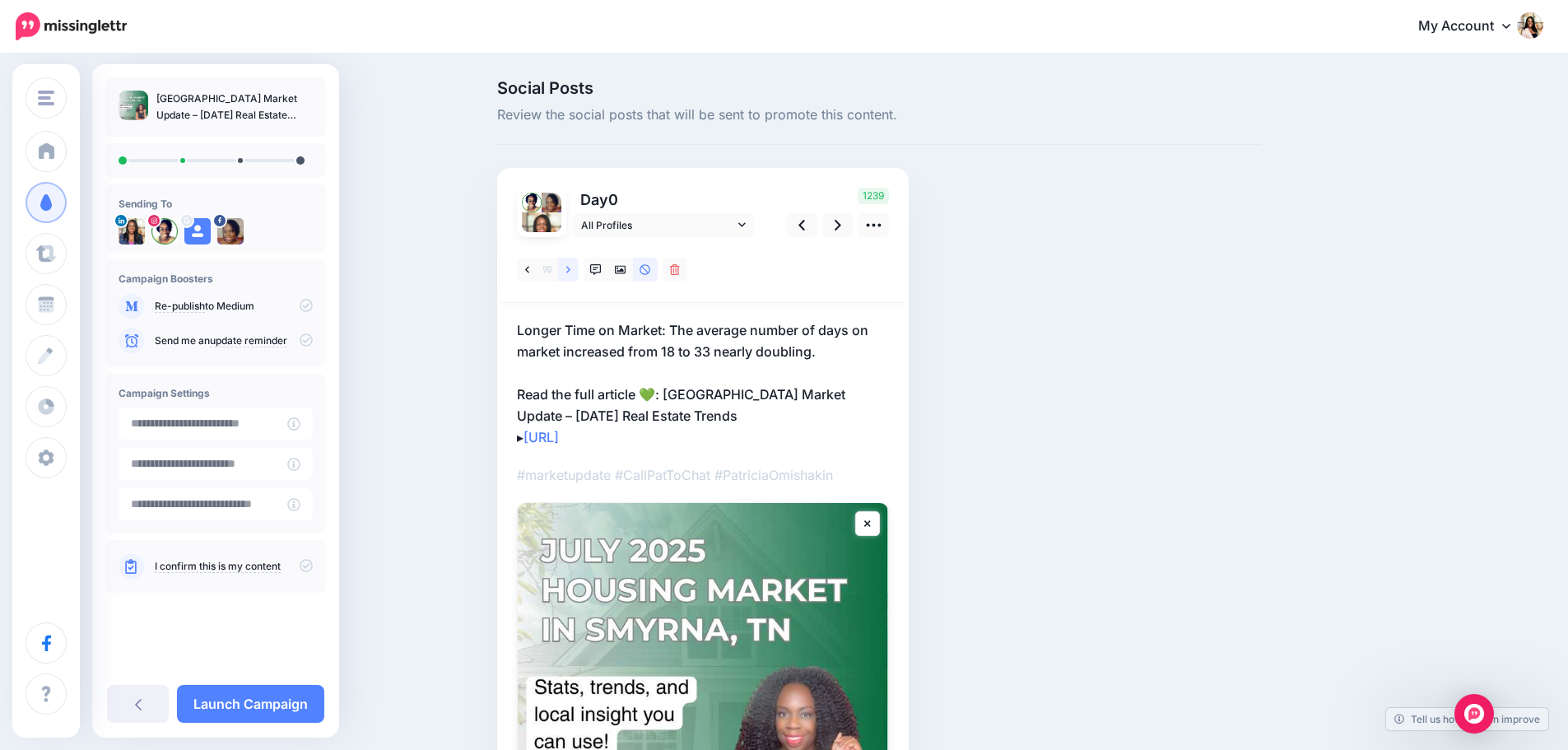
click at [579, 267] on link at bounding box center [568, 270] width 20 height 24
click at [303, 568] on icon at bounding box center [305, 565] width 13 height 13
click at [841, 224] on icon at bounding box center [838, 225] width 7 height 11
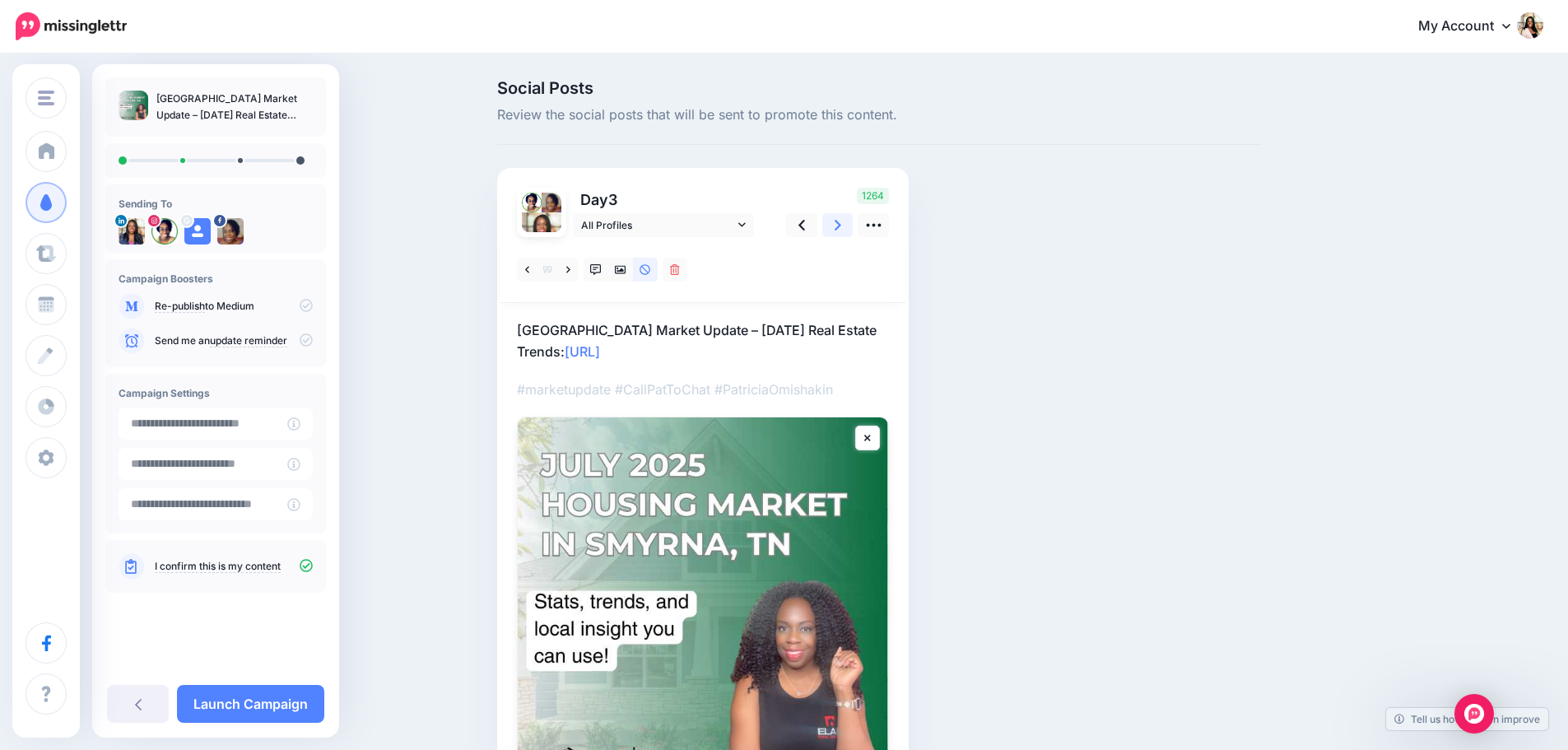
click at [841, 224] on icon at bounding box center [838, 225] width 7 height 11
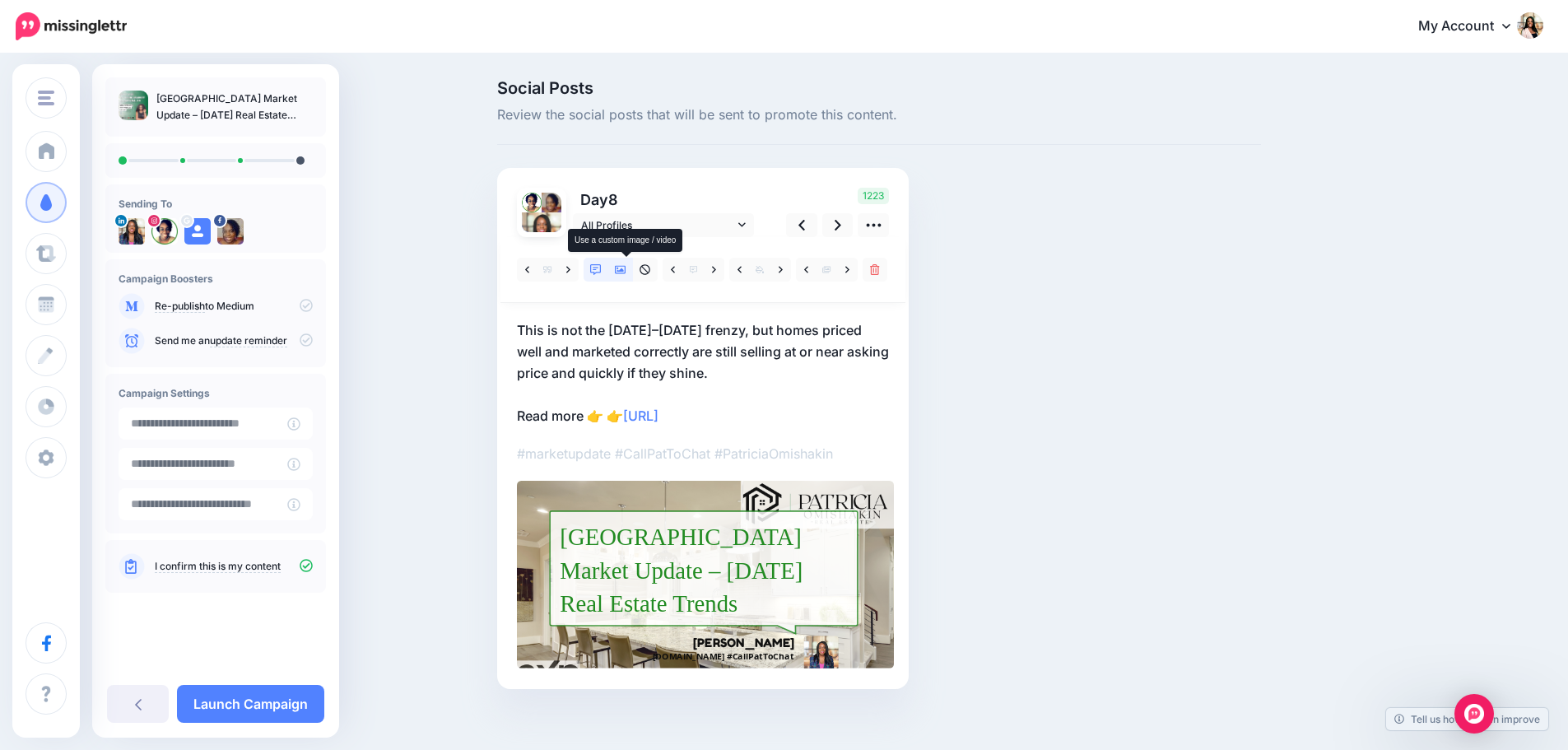
click at [621, 264] on icon at bounding box center [621, 270] width 12 height 12
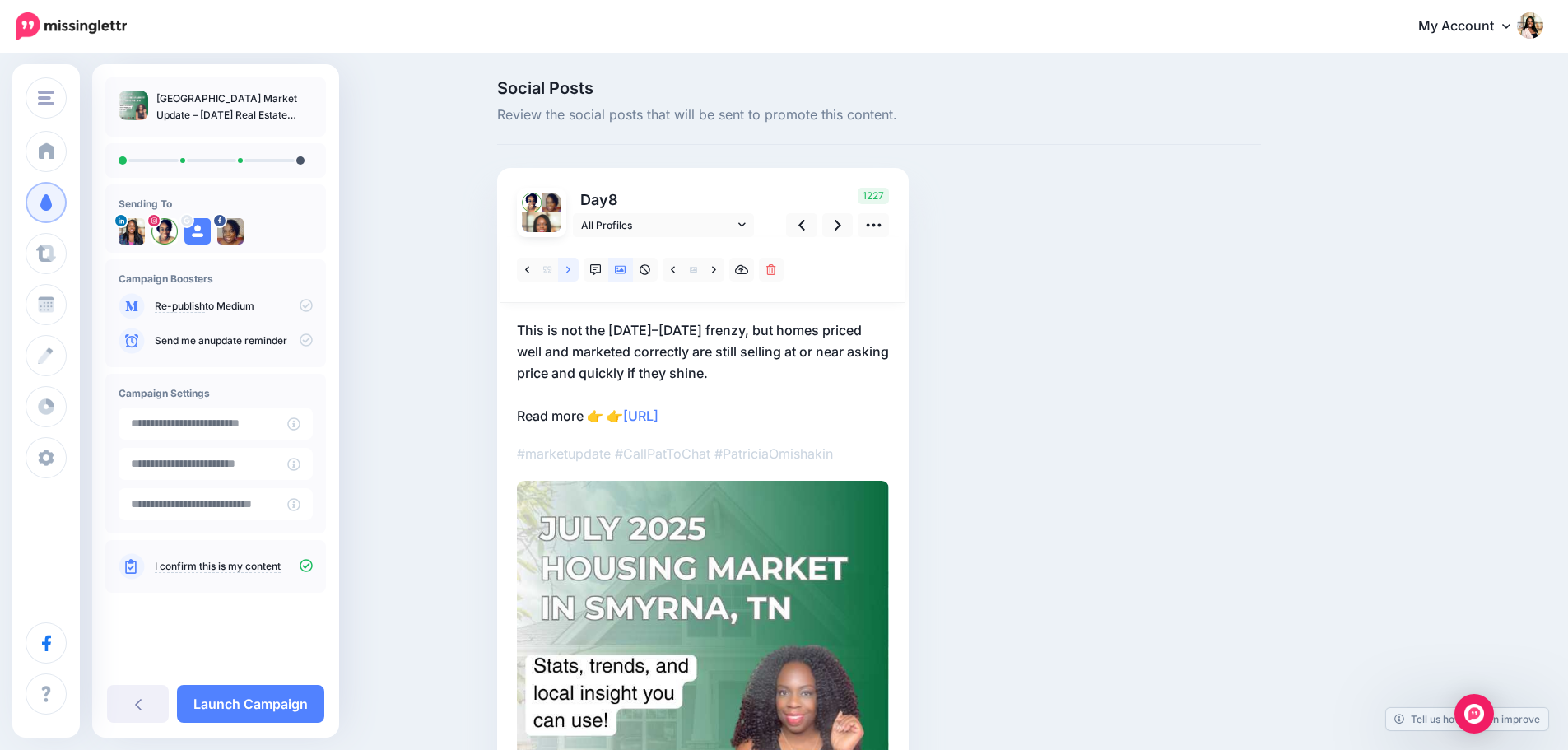
click at [571, 270] on icon at bounding box center [568, 270] width 4 height 12
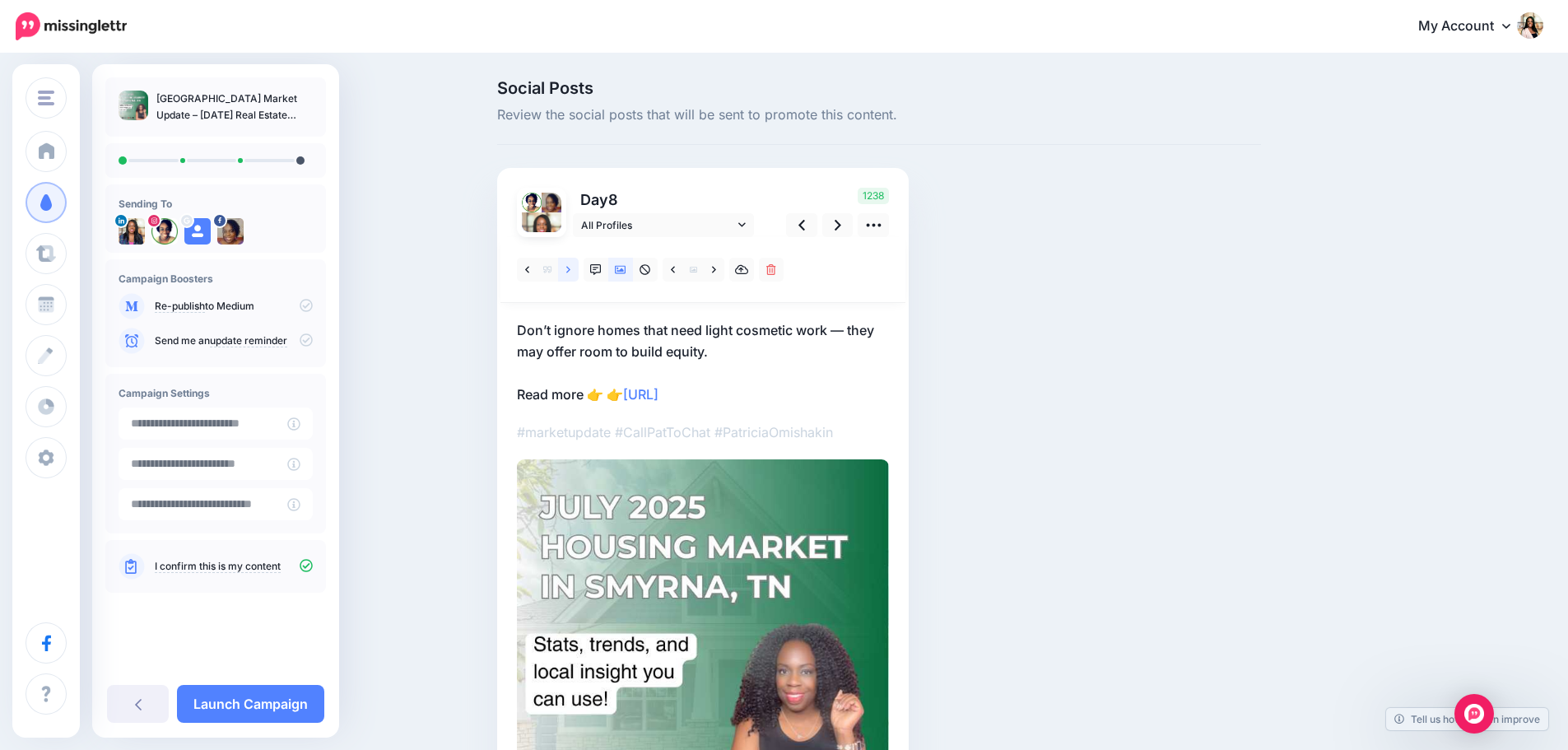
click at [571, 270] on icon at bounding box center [568, 270] width 4 height 12
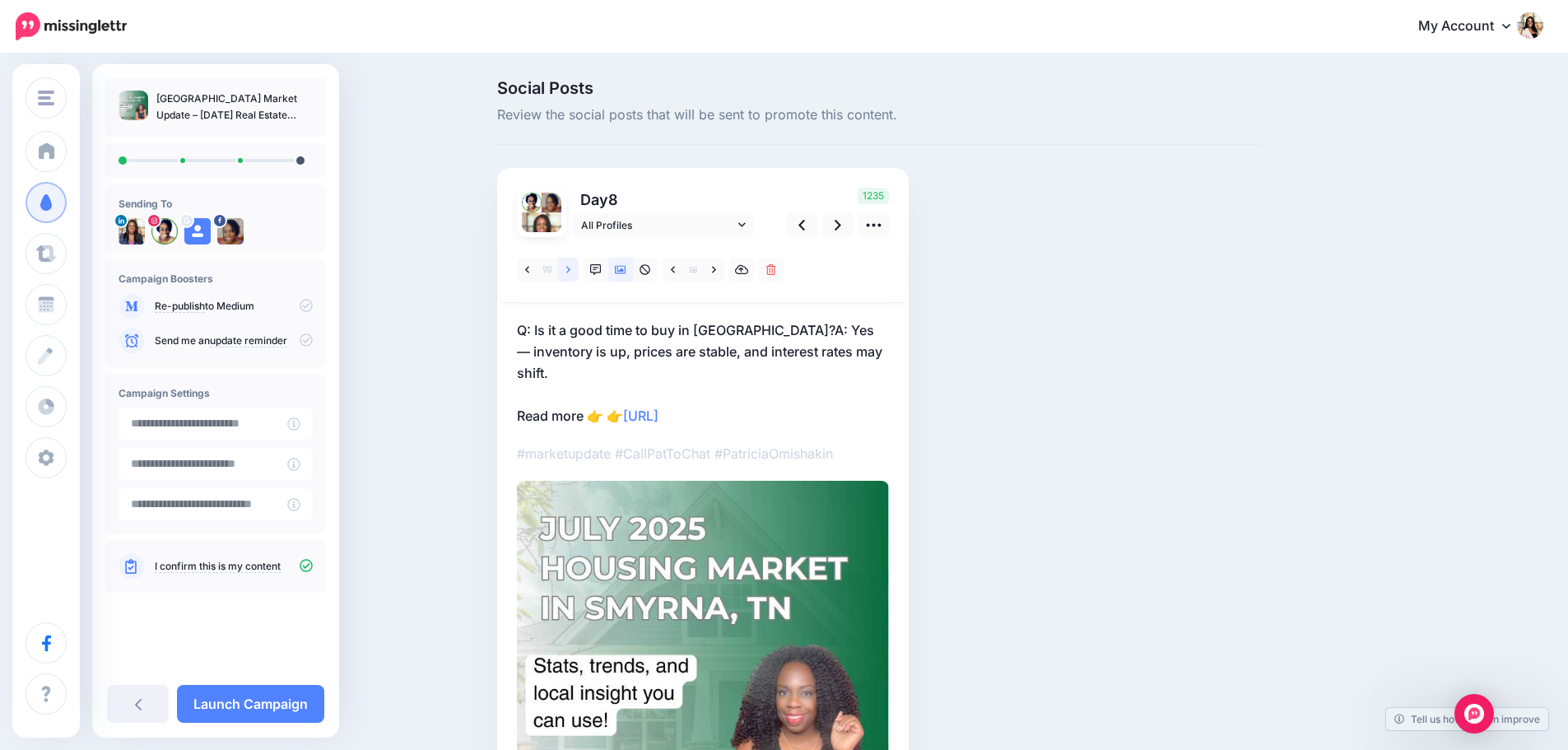
click at [571, 270] on icon at bounding box center [568, 270] width 4 height 12
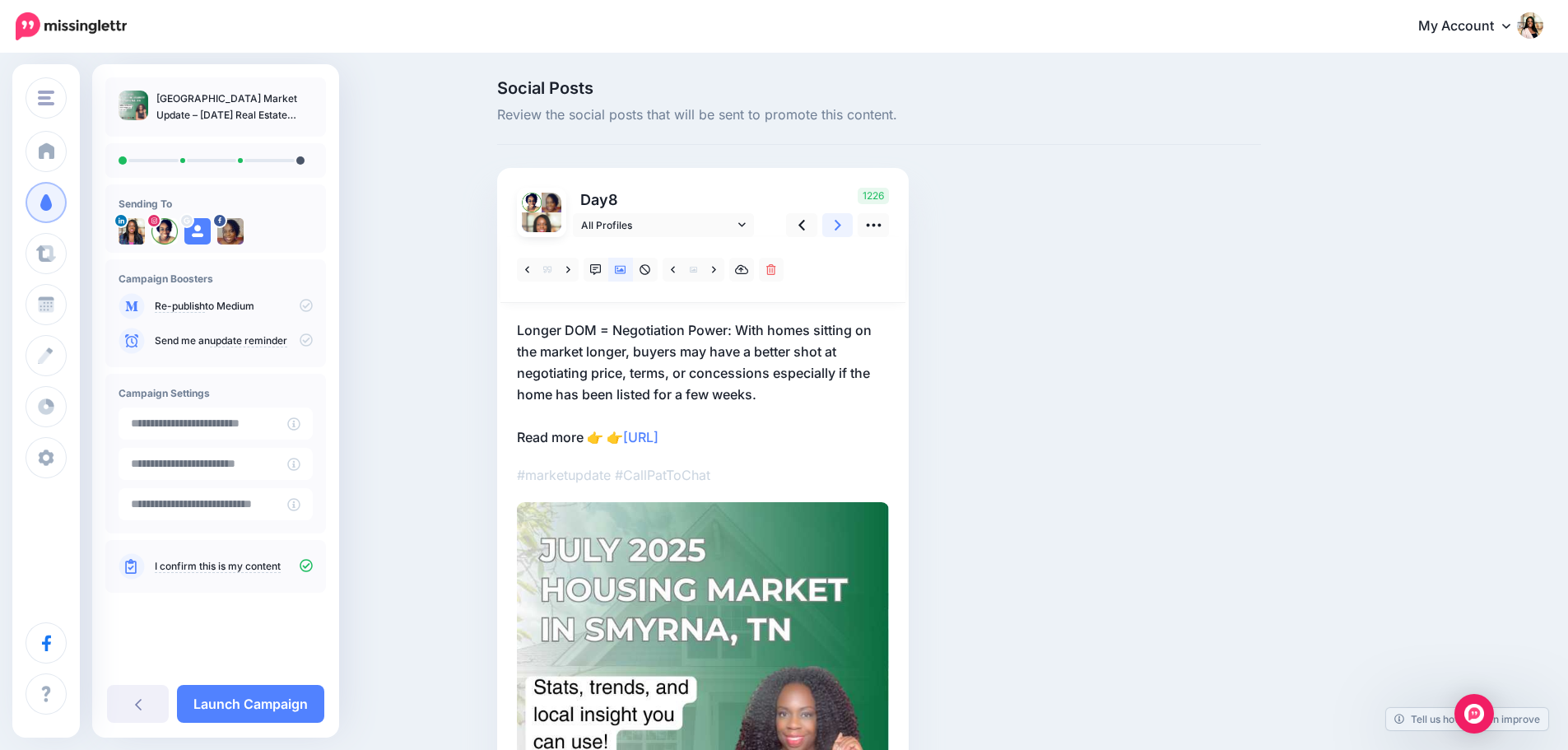
click at [839, 230] on link at bounding box center [838, 225] width 31 height 24
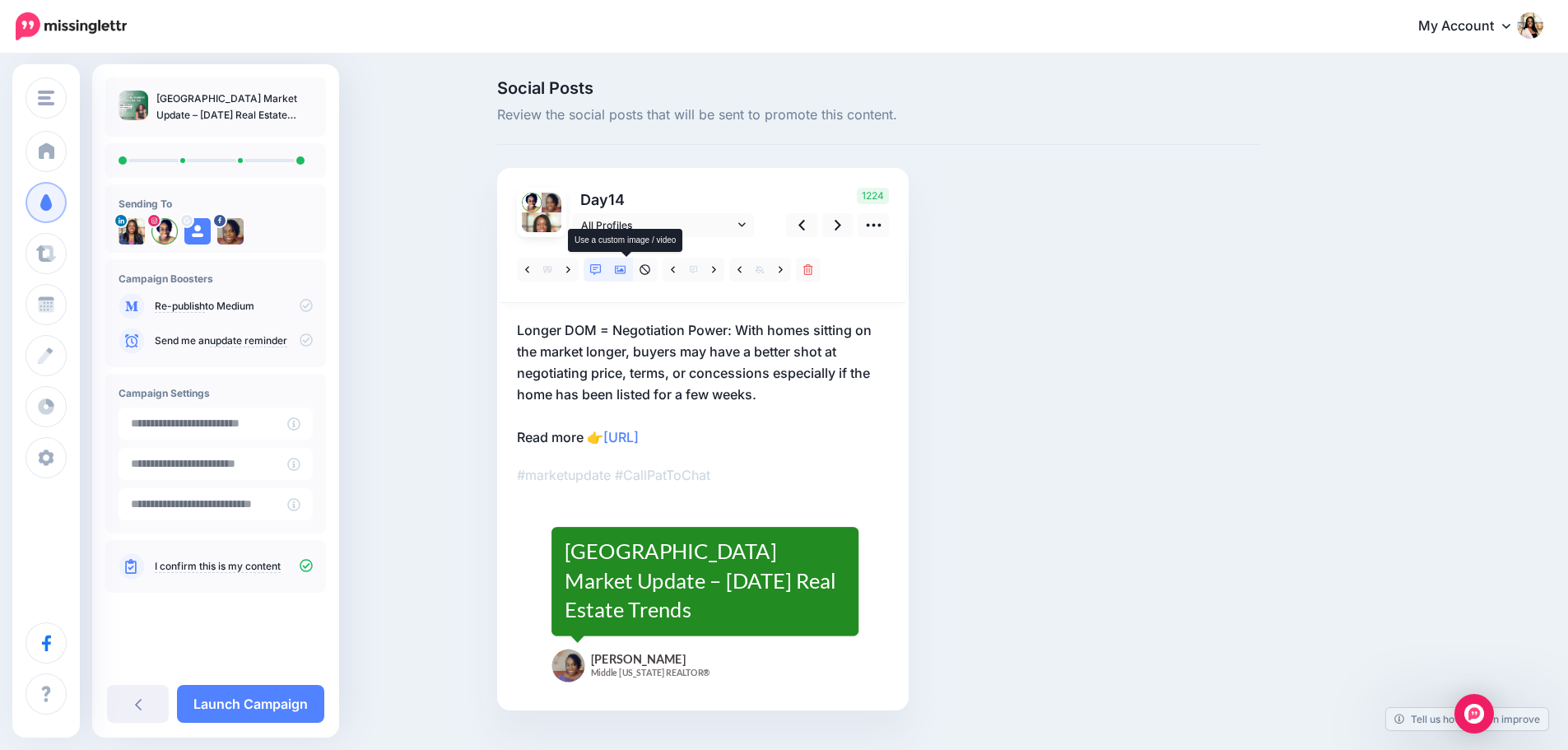
click at [622, 267] on icon at bounding box center [621, 270] width 12 height 9
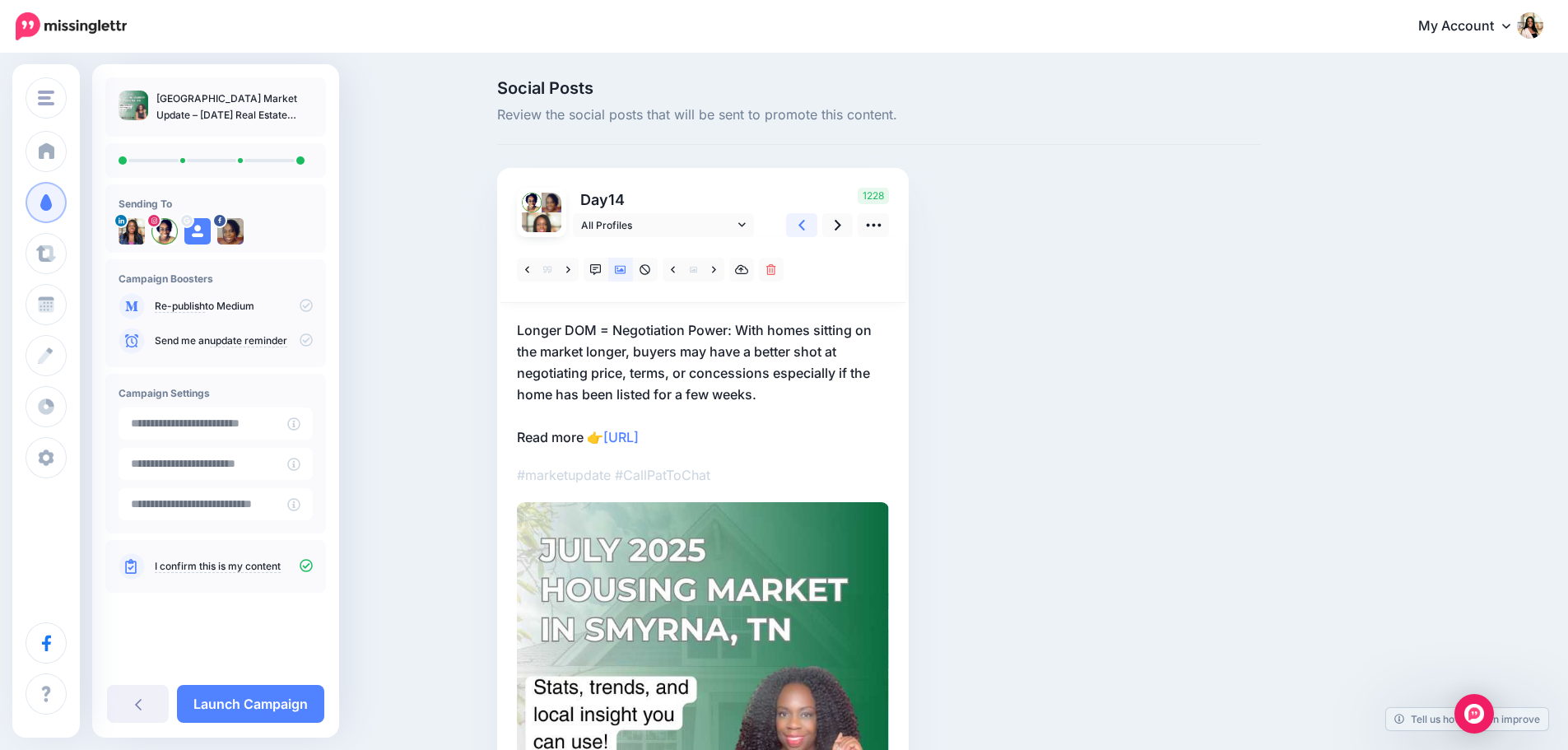
click at [802, 227] on link at bounding box center [802, 225] width 31 height 24
click at [841, 230] on icon at bounding box center [838, 225] width 7 height 17
click at [571, 270] on icon at bounding box center [568, 270] width 4 height 12
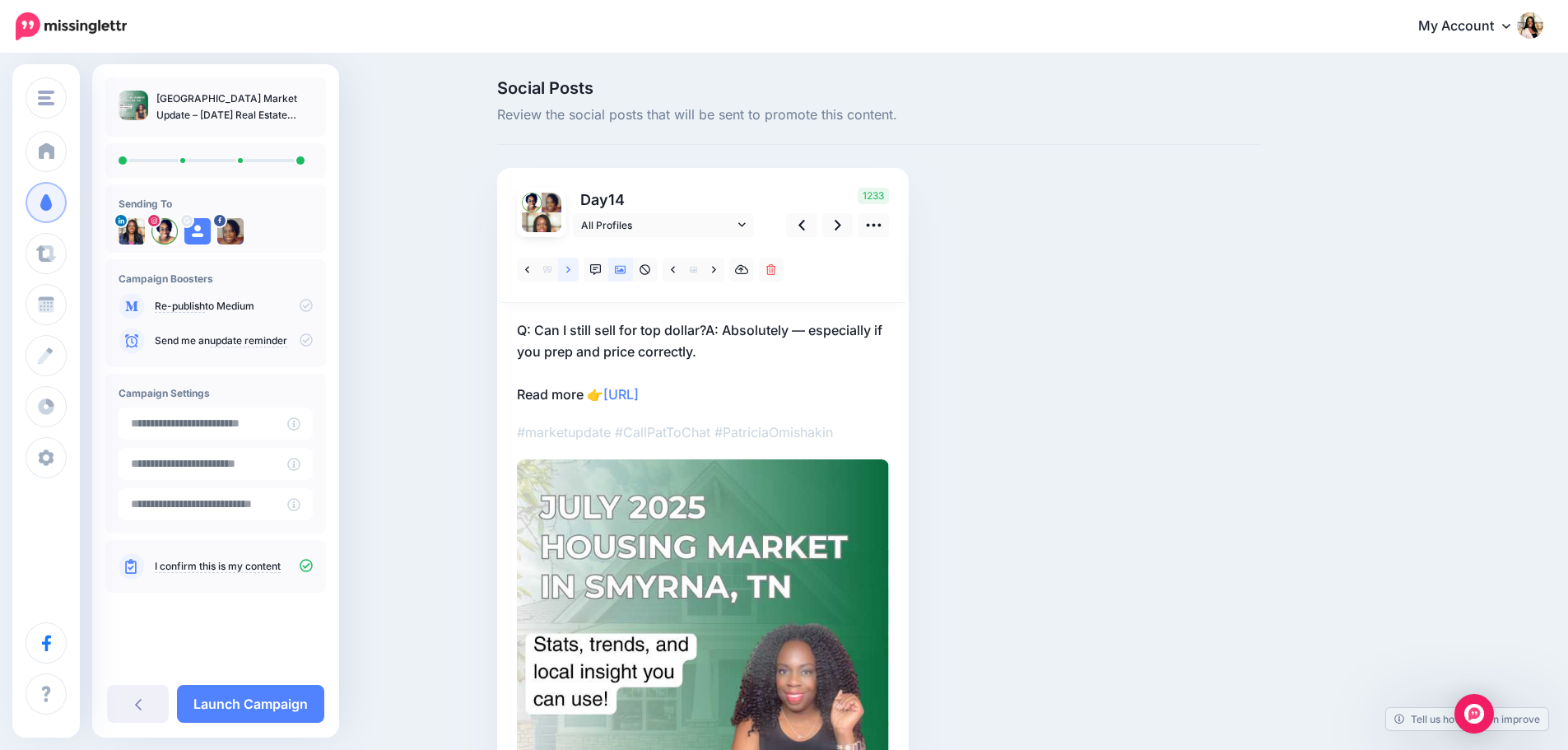
click at [571, 270] on icon at bounding box center [568, 270] width 4 height 12
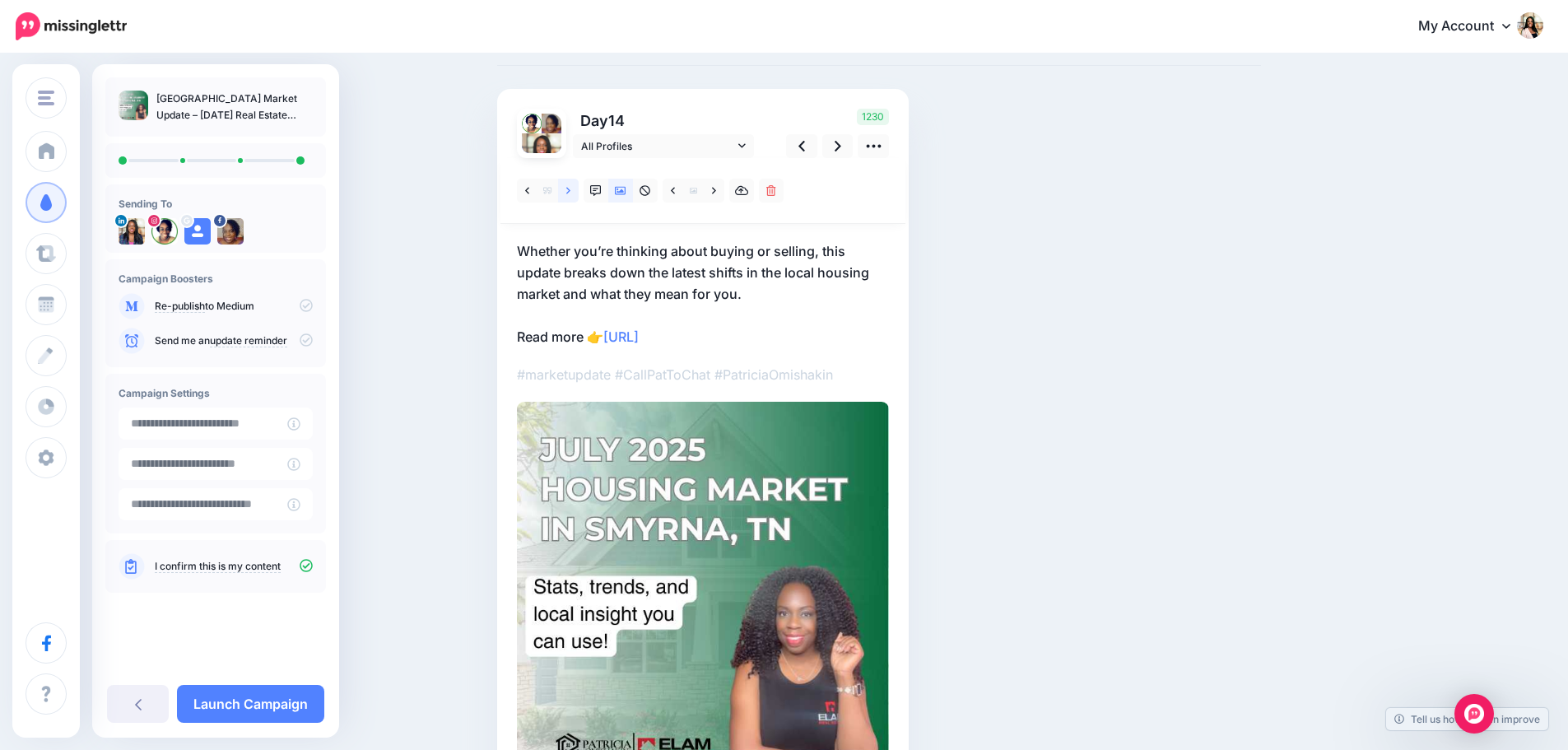
scroll to position [138, 0]
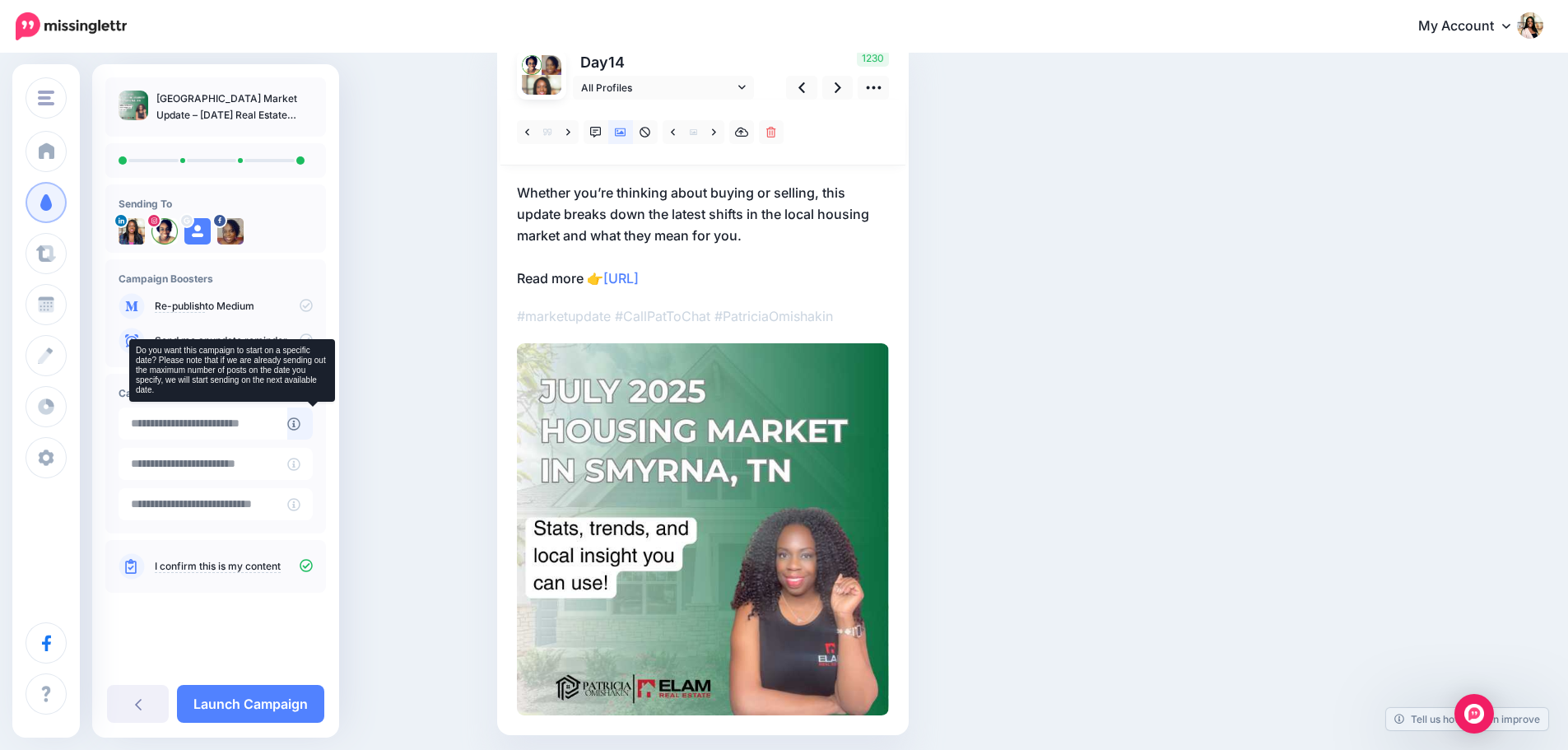
click at [300, 423] on icon at bounding box center [293, 423] width 13 height 13
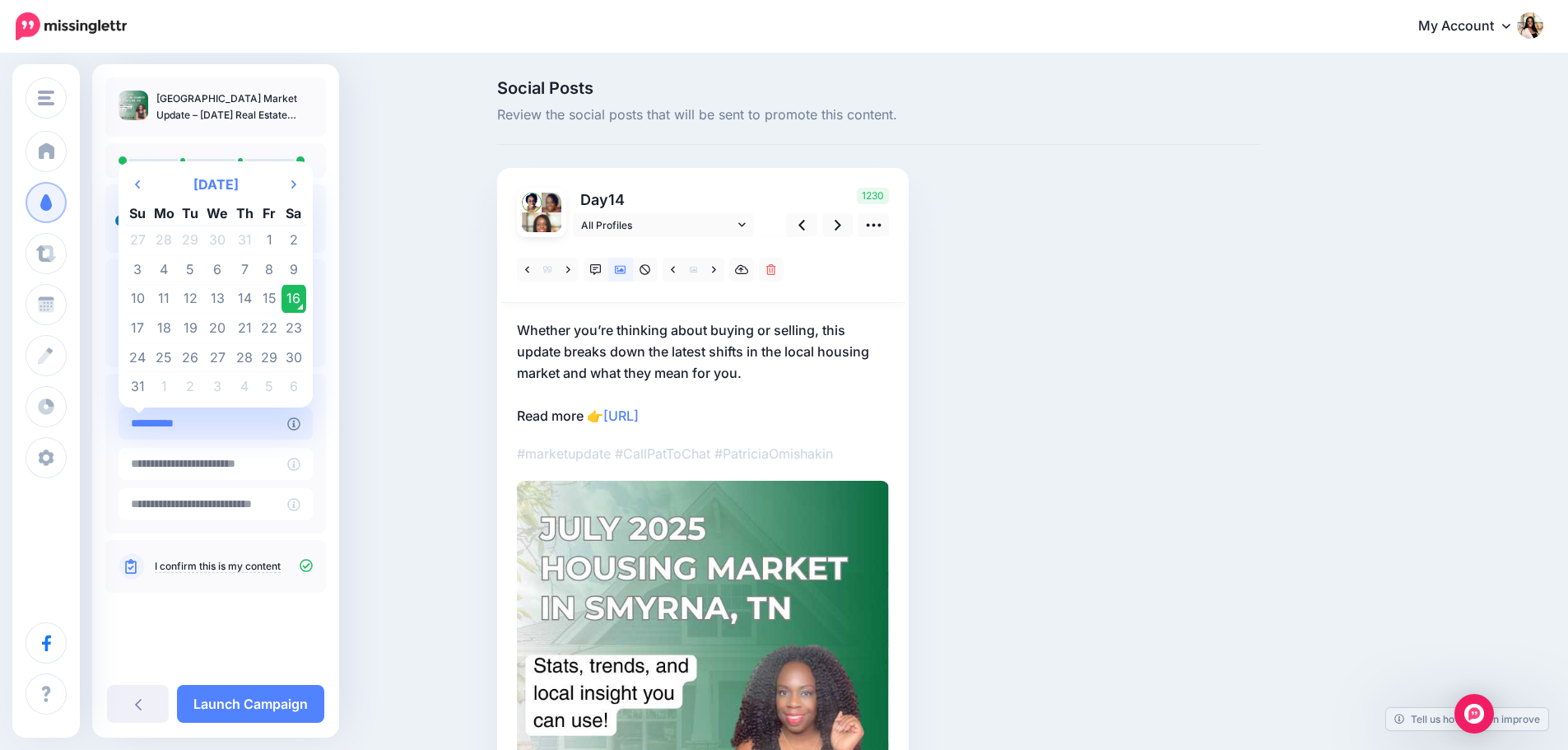
click at [258, 428] on input "**********" at bounding box center [202, 423] width 168 height 32
click at [162, 332] on td "18" at bounding box center [164, 328] width 29 height 30
type input "**********"
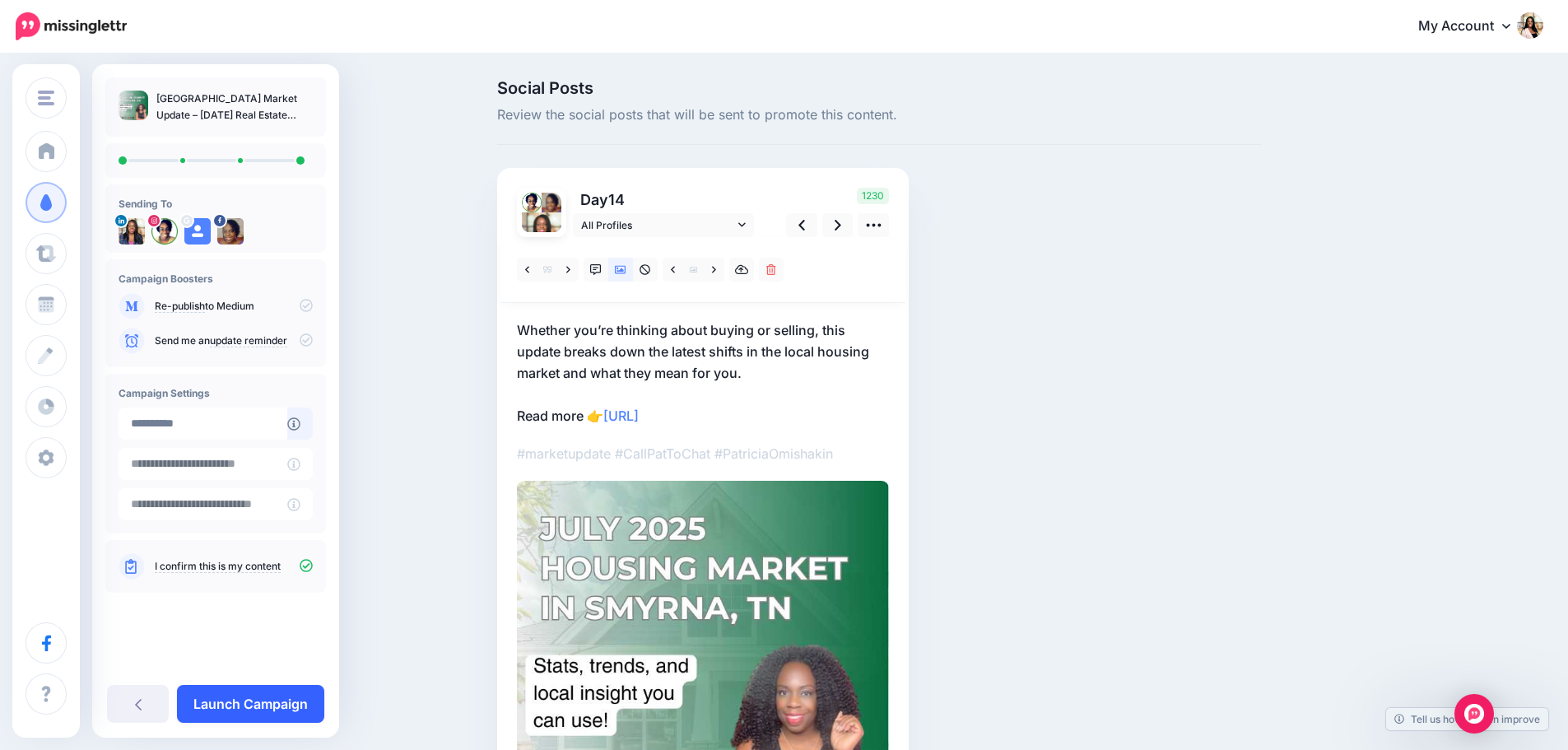
click at [251, 700] on link "Launch Campaign" at bounding box center [250, 704] width 147 height 38
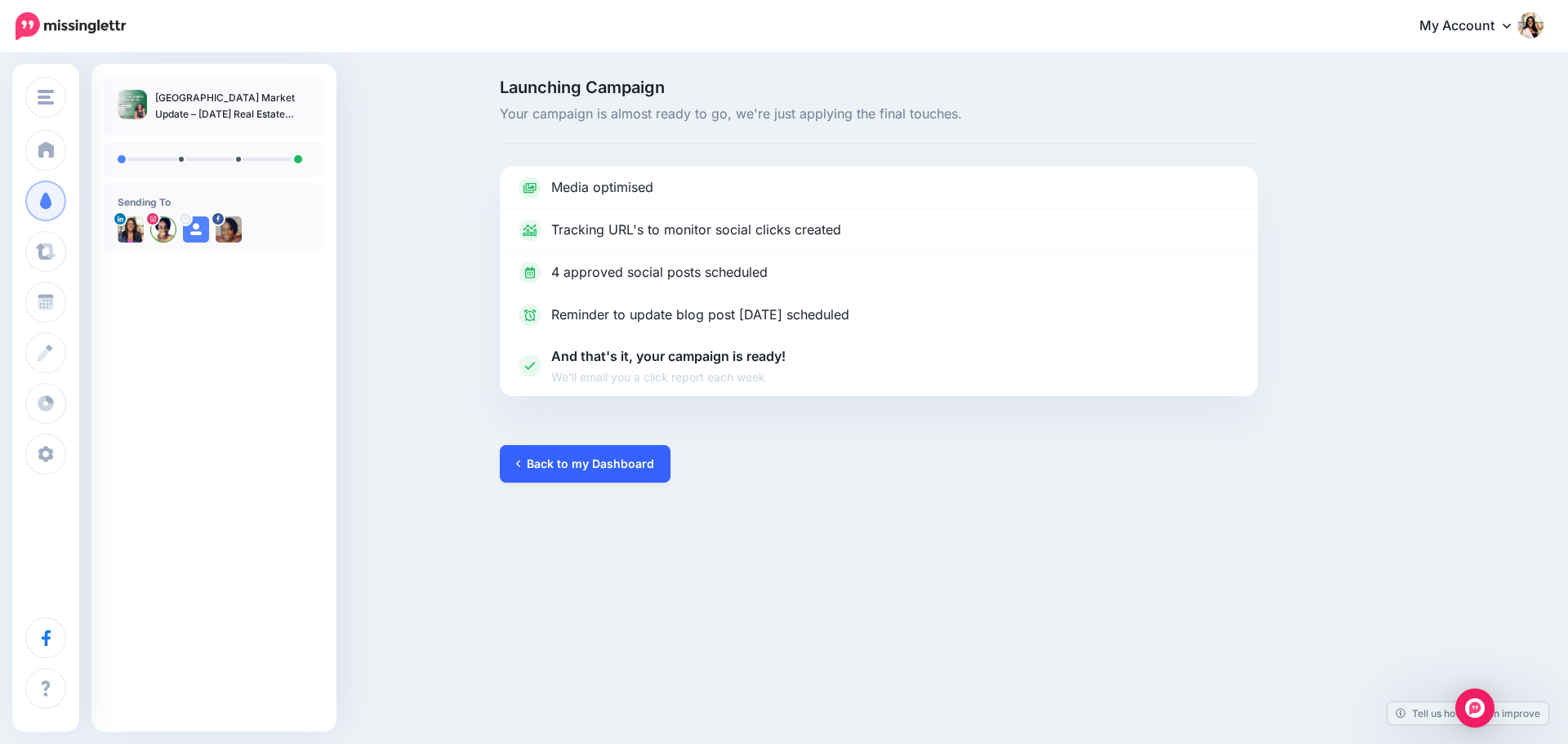
click at [578, 461] on link "Back to my Dashboard" at bounding box center [585, 464] width 170 height 38
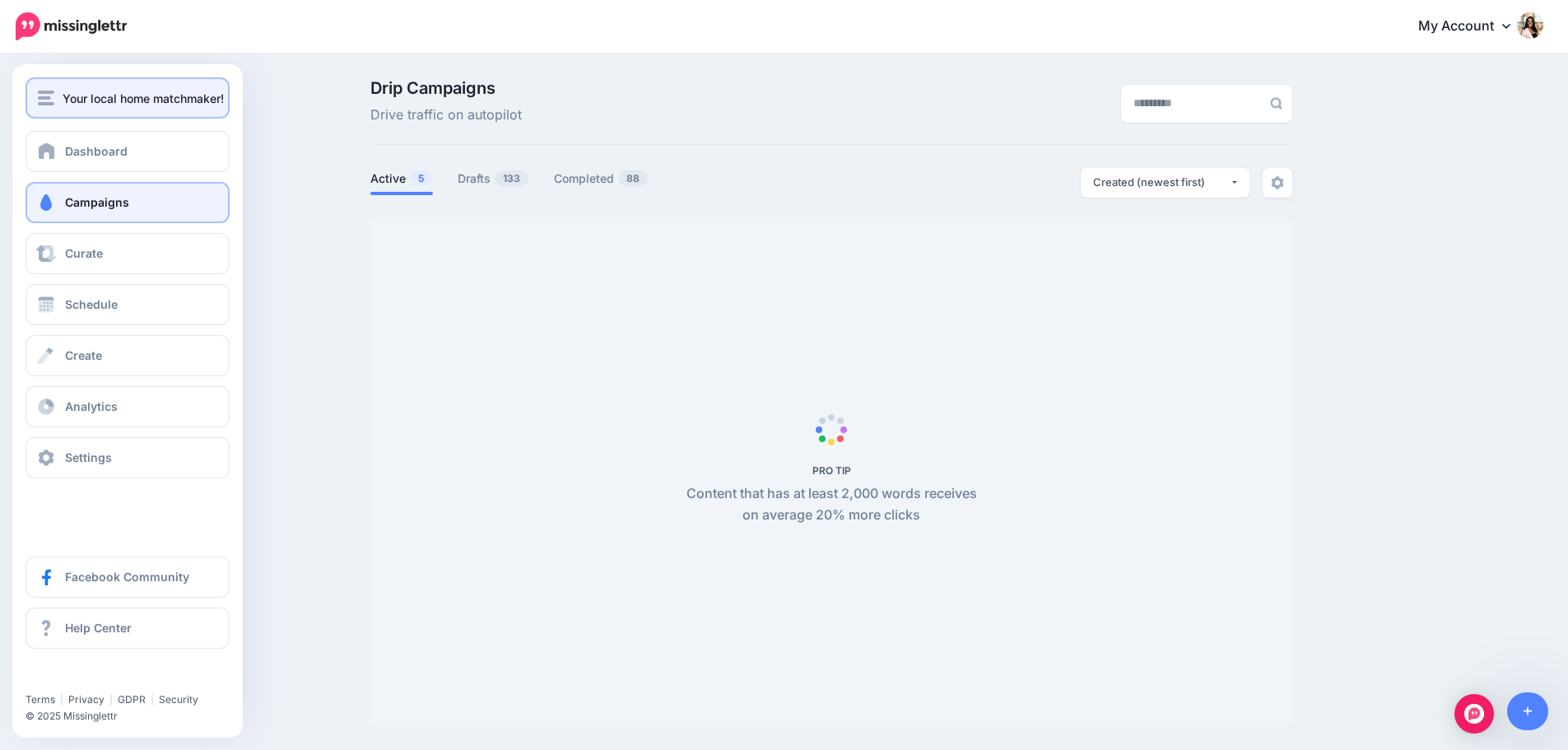
click at [74, 100] on span "Your local home matchmaker!" at bounding box center [144, 99] width 162 height 19
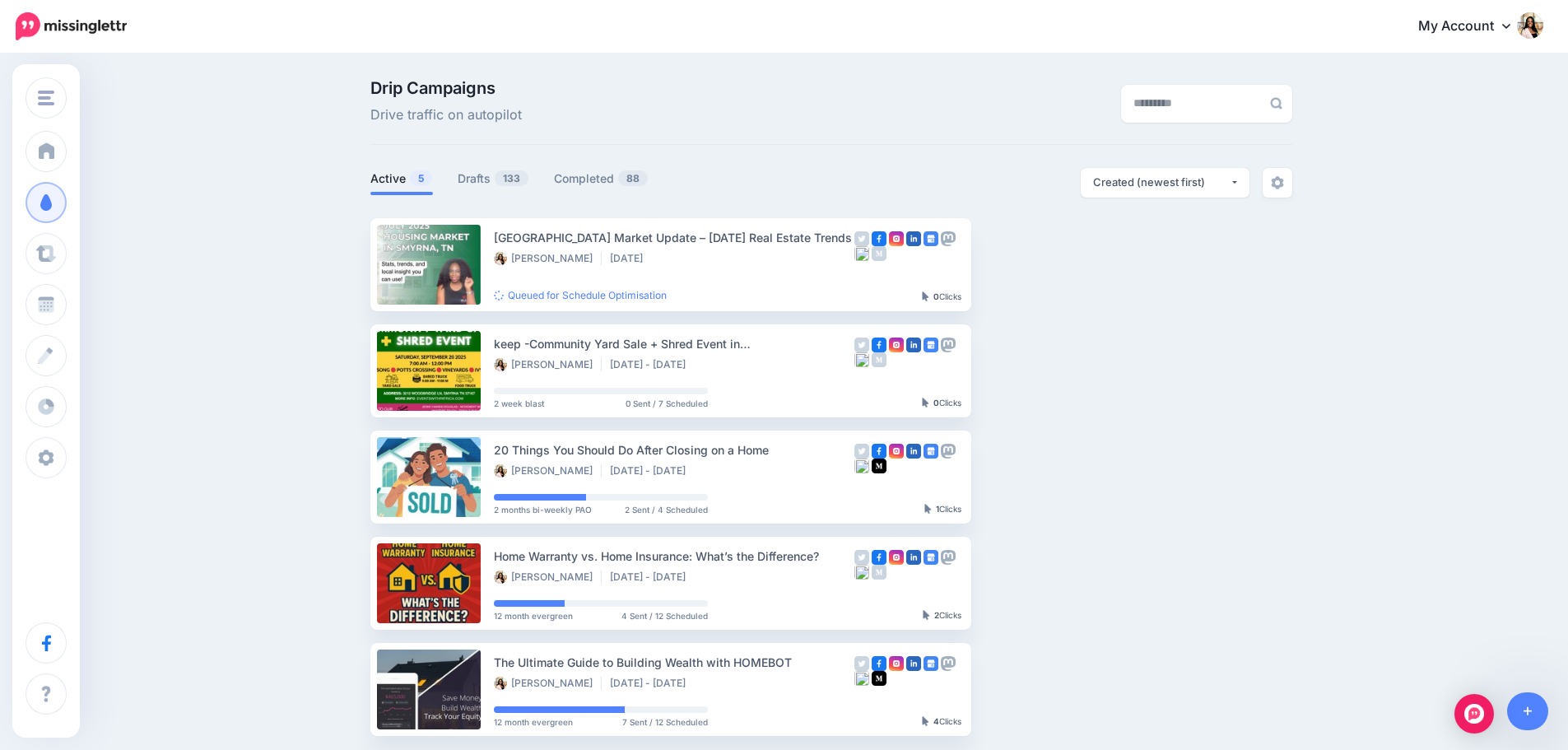
click at [1486, 26] on link "My Account" at bounding box center [1473, 26] width 142 height 40
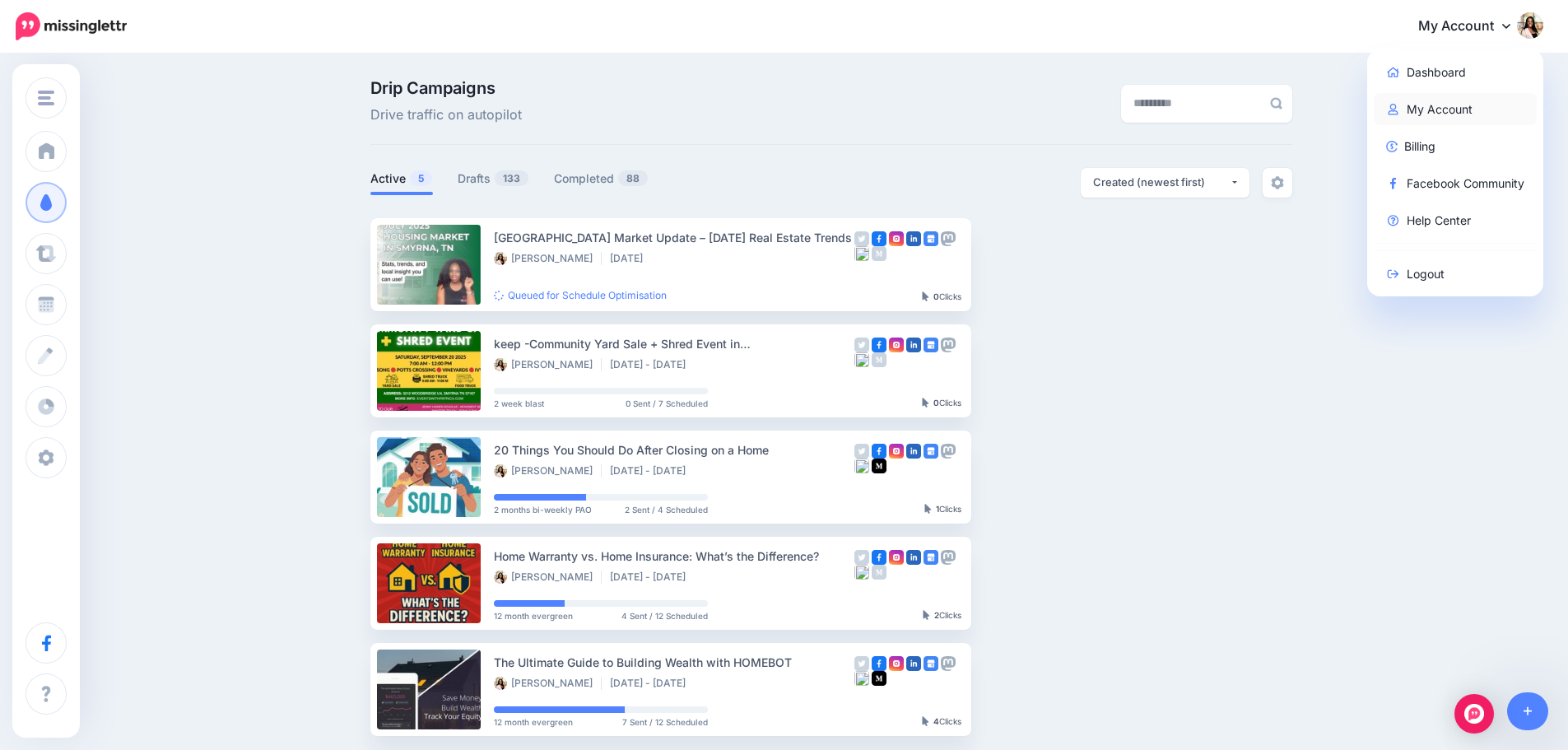
click at [1468, 107] on link "My Account" at bounding box center [1456, 109] width 164 height 32
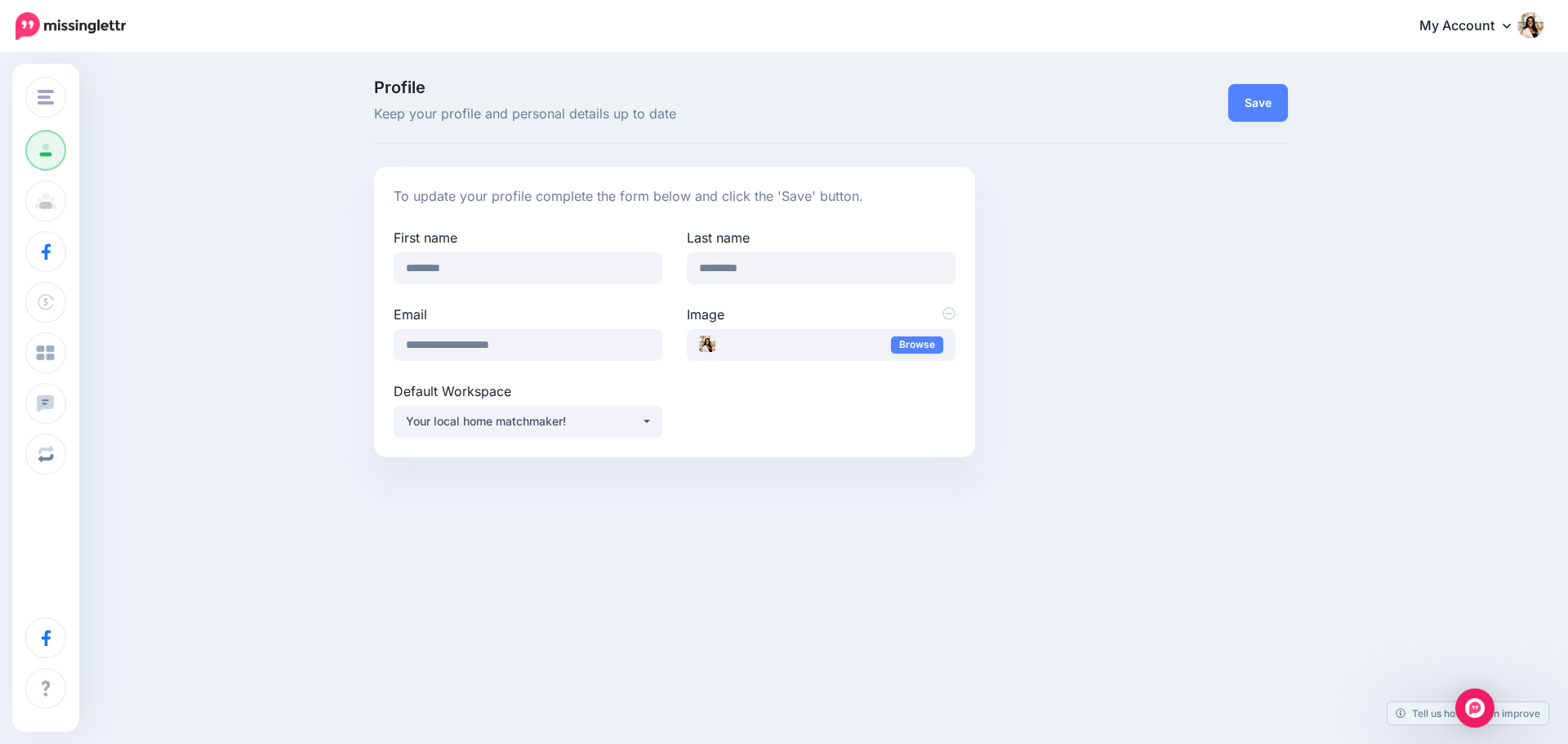
click at [1460, 22] on link "My Account" at bounding box center [1473, 26] width 141 height 40
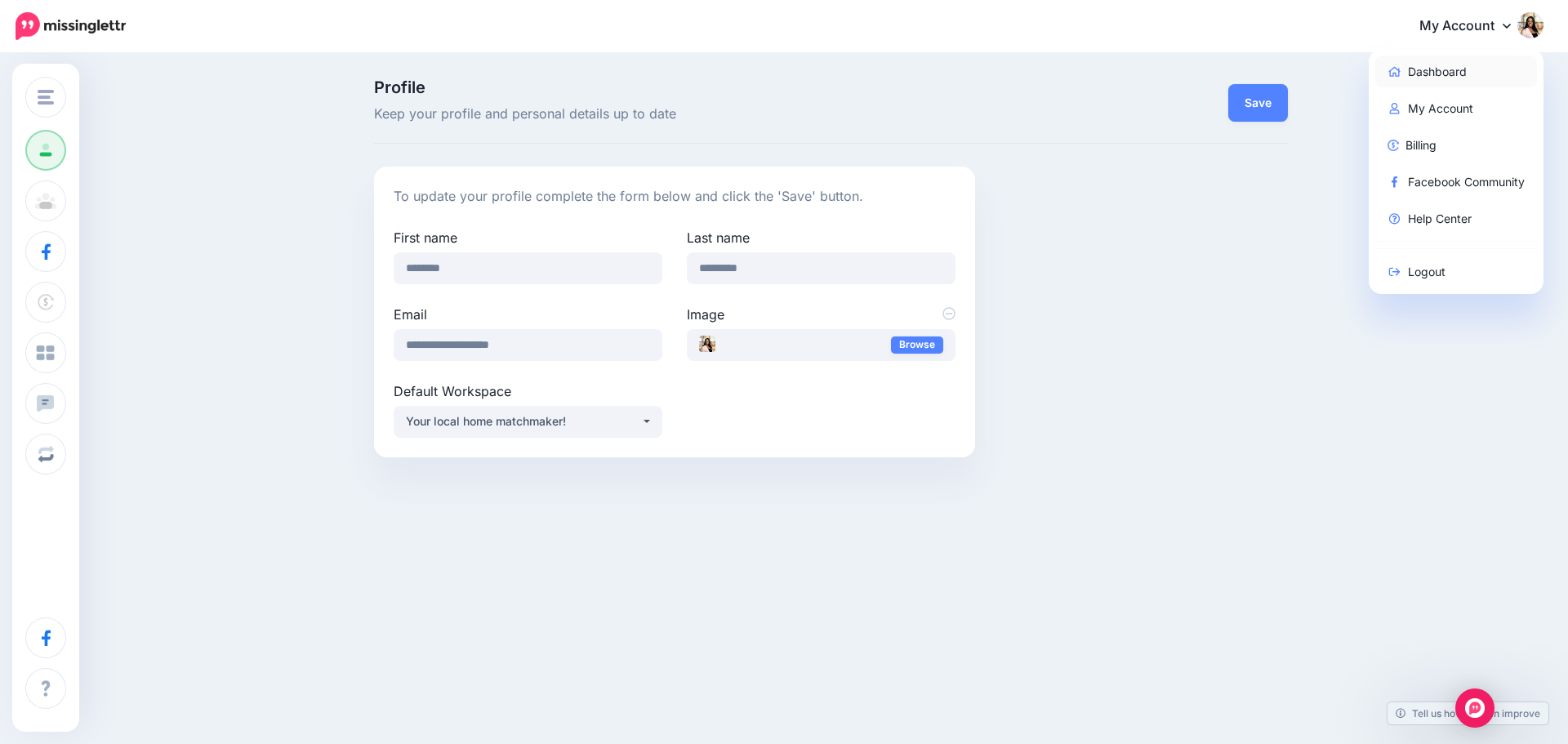
click at [1452, 67] on link "Dashboard" at bounding box center [1456, 72] width 163 height 32
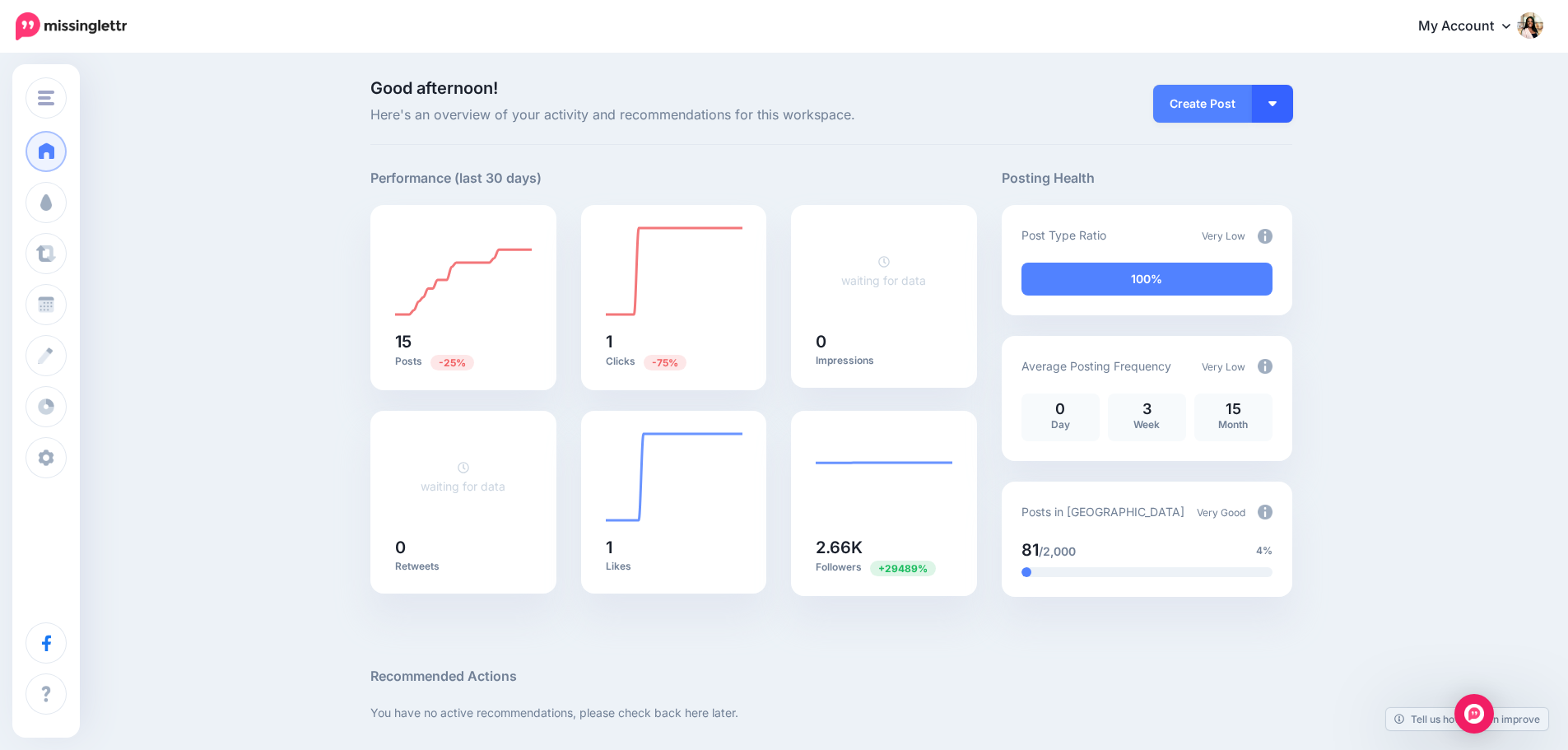
click at [1273, 101] on button "button" at bounding box center [1273, 104] width 41 height 38
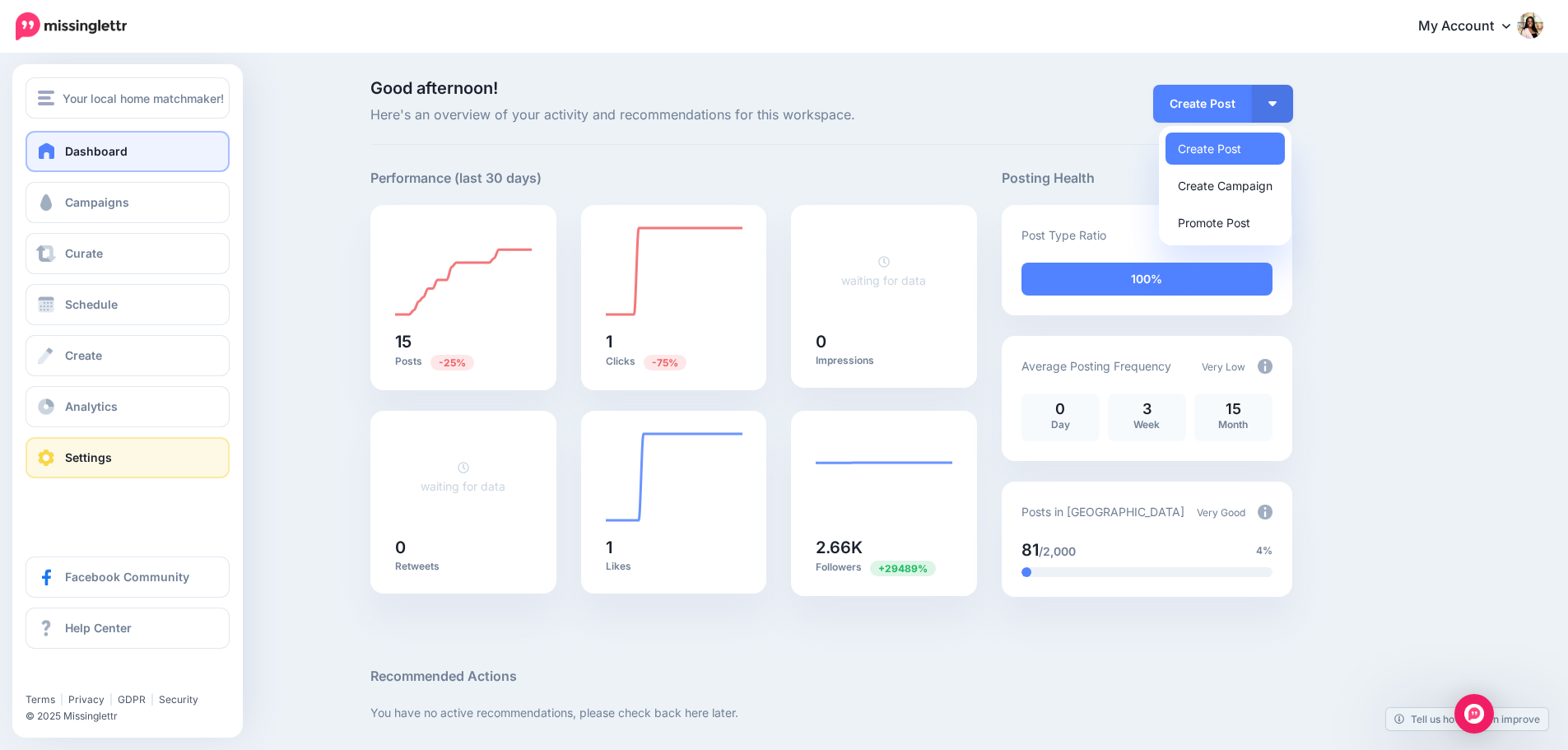
click at [105, 447] on link "Settings" at bounding box center [128, 457] width 204 height 41
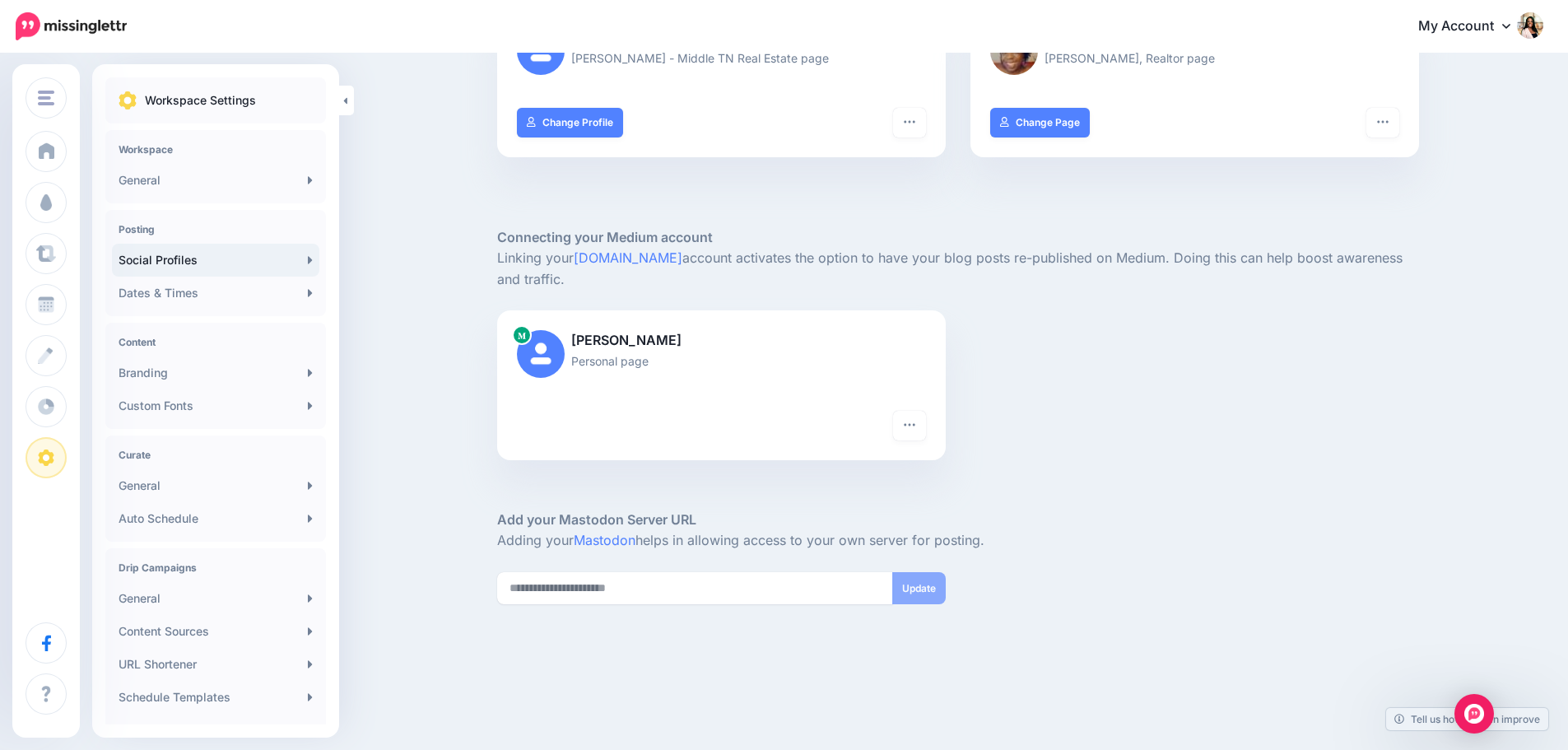
scroll to position [397, 0]
click at [910, 423] on icon "button" at bounding box center [909, 422] width 13 height 13
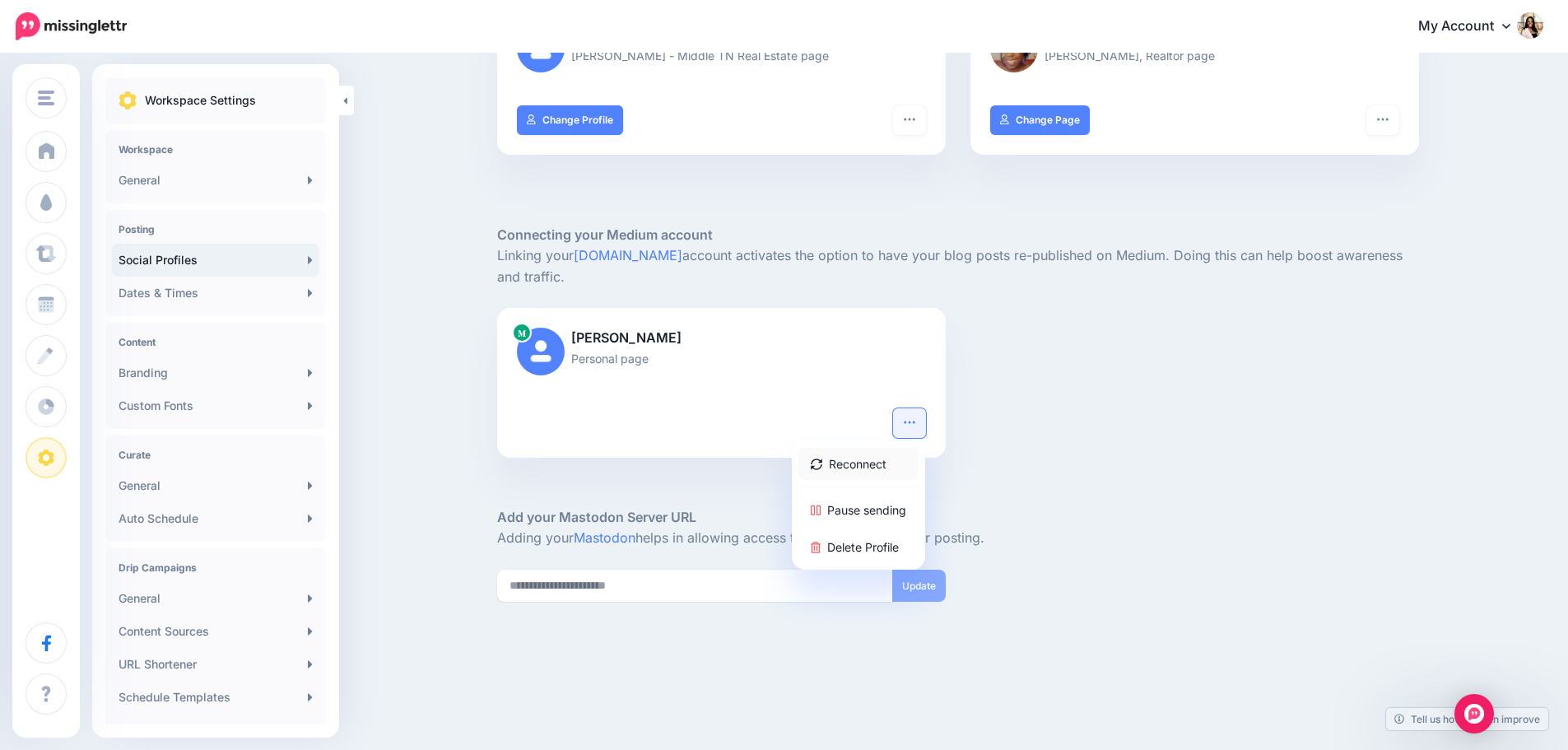
click at [876, 468] on link "Reconnect" at bounding box center [858, 464] width 120 height 32
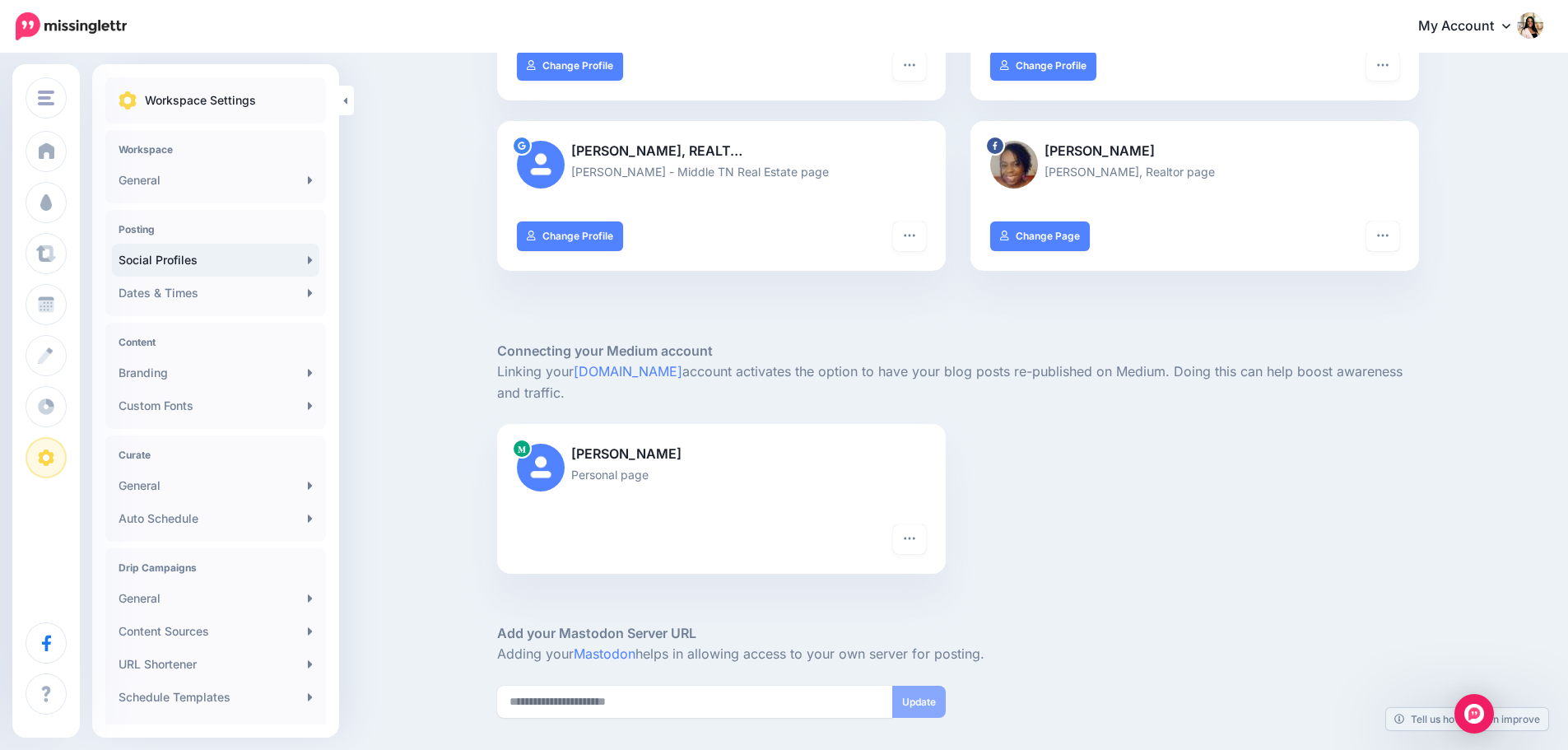
scroll to position [412, 0]
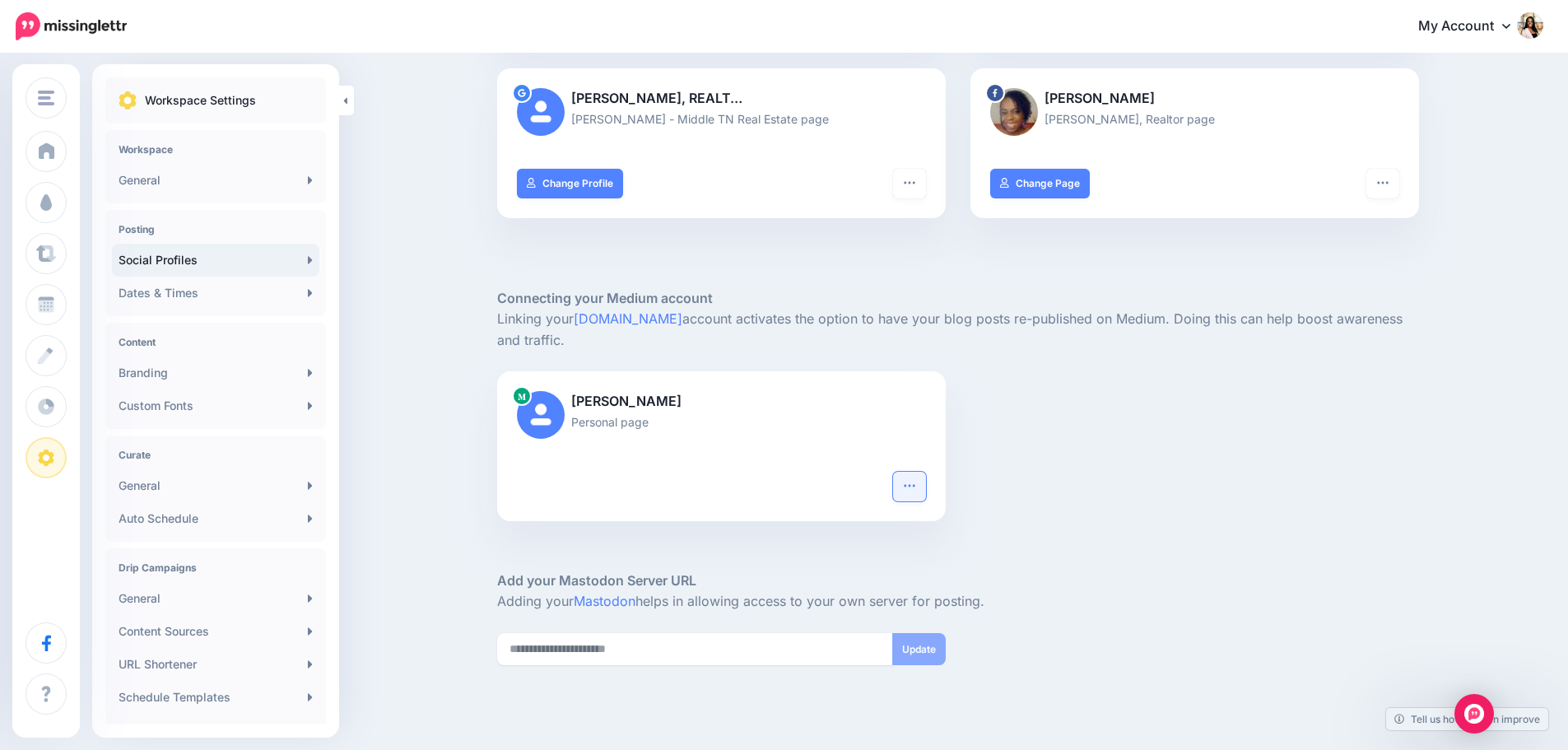
click at [914, 483] on icon "button" at bounding box center [909, 485] width 13 height 13
click at [1055, 519] on div "Patricia Omishakin Personal page Reconnect Pause sending Delete Profile" at bounding box center [957, 446] width 946 height 150
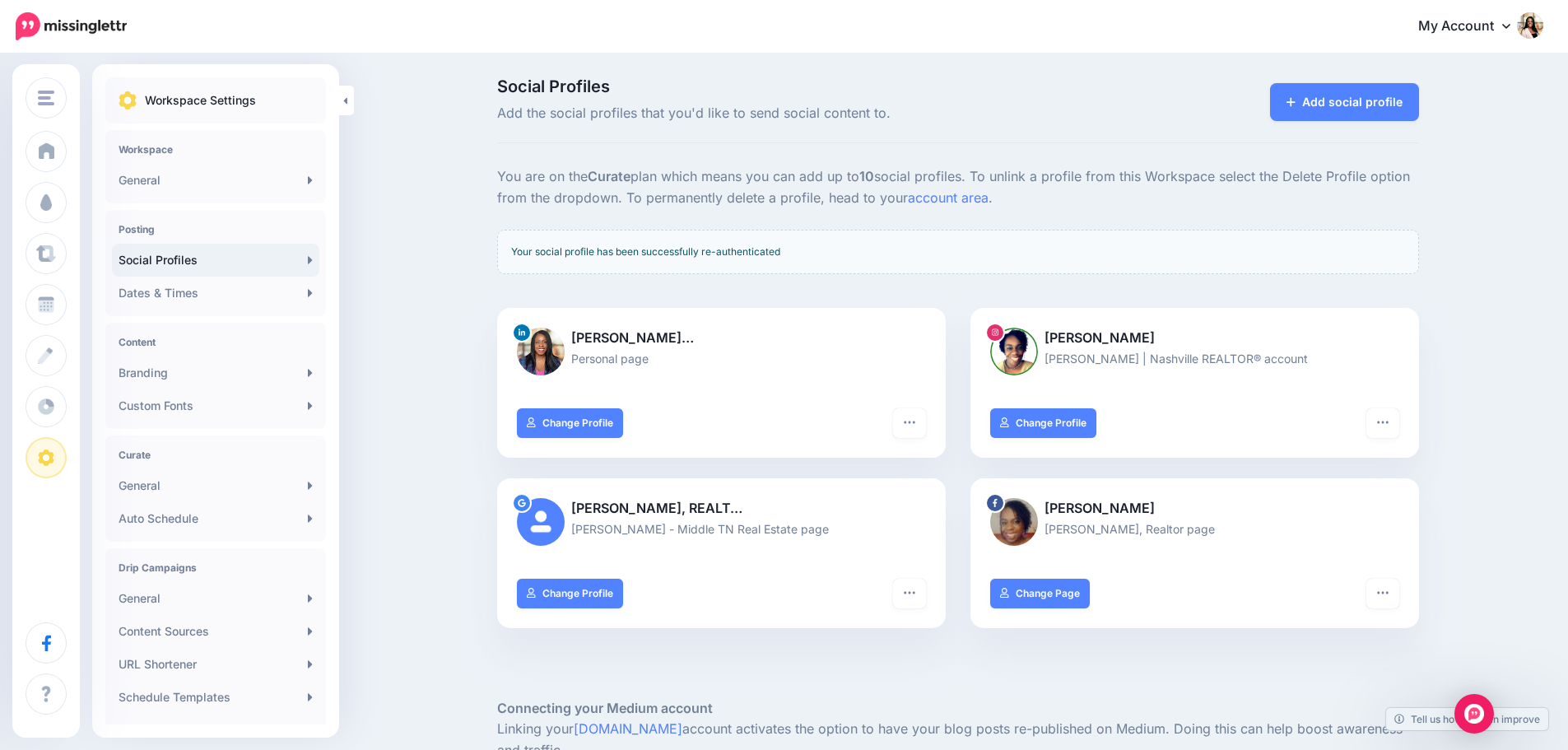
scroll to position [0, 0]
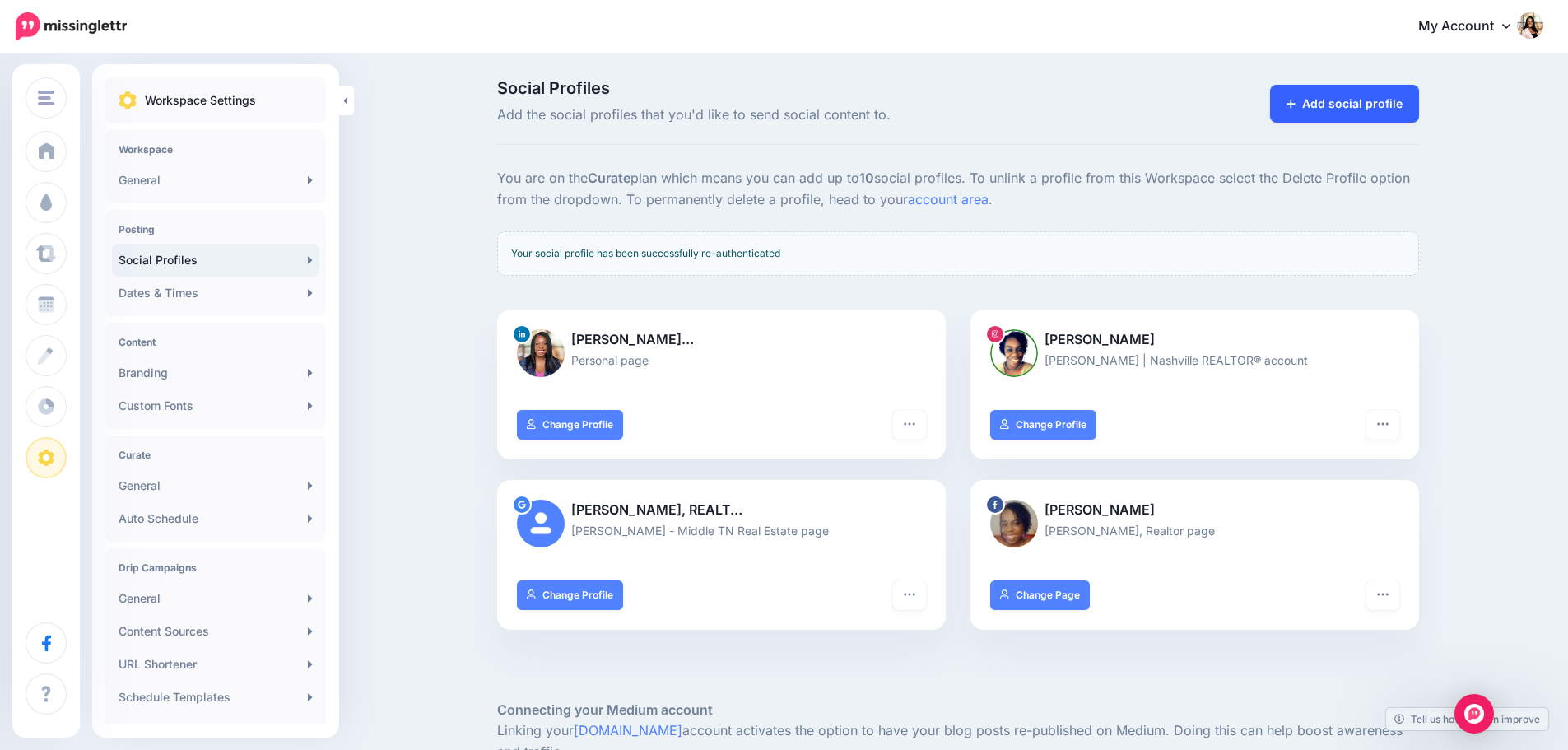
click at [1343, 109] on link "Add social profile" at bounding box center [1344, 104] width 149 height 38
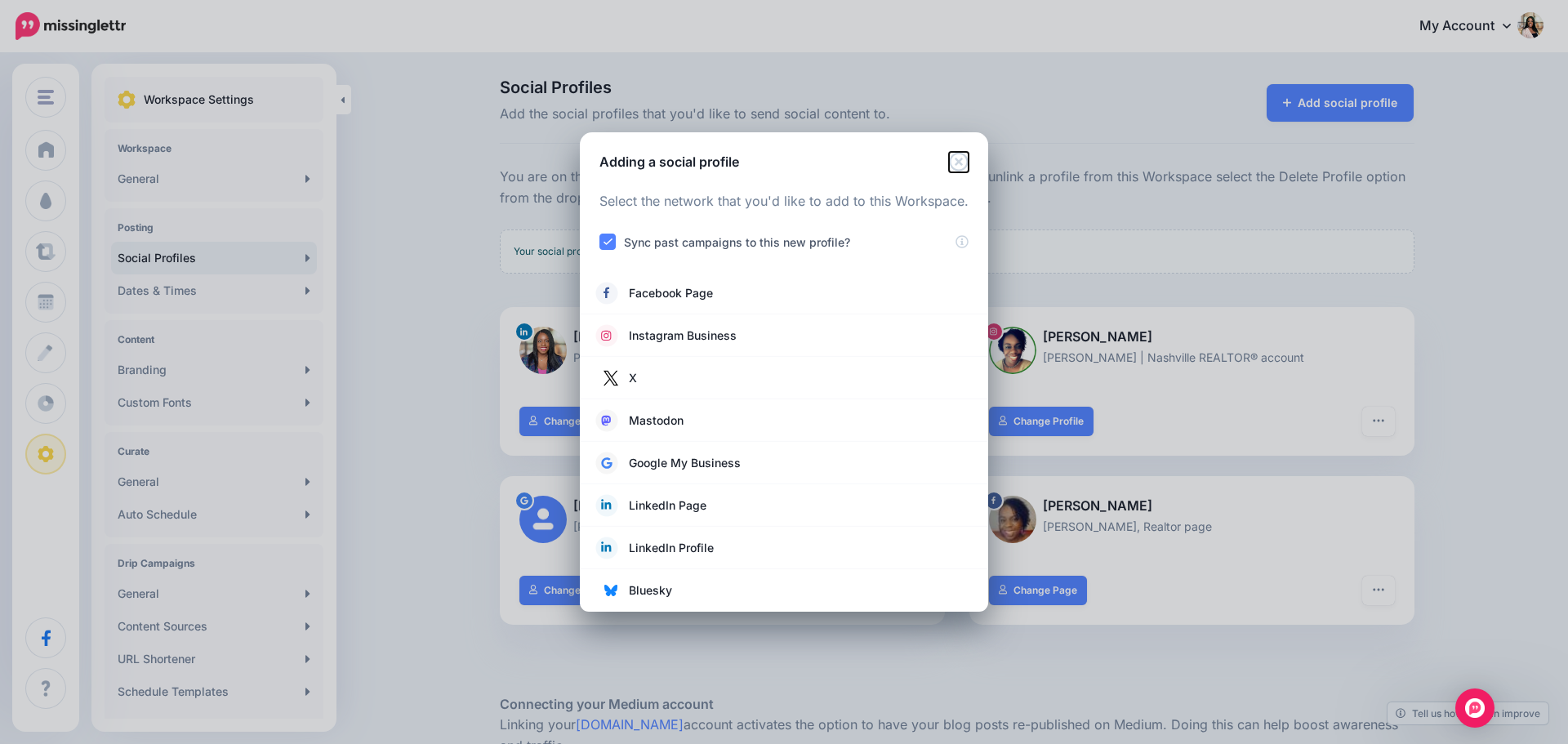
click at [963, 162] on icon "Close" at bounding box center [958, 161] width 19 height 19
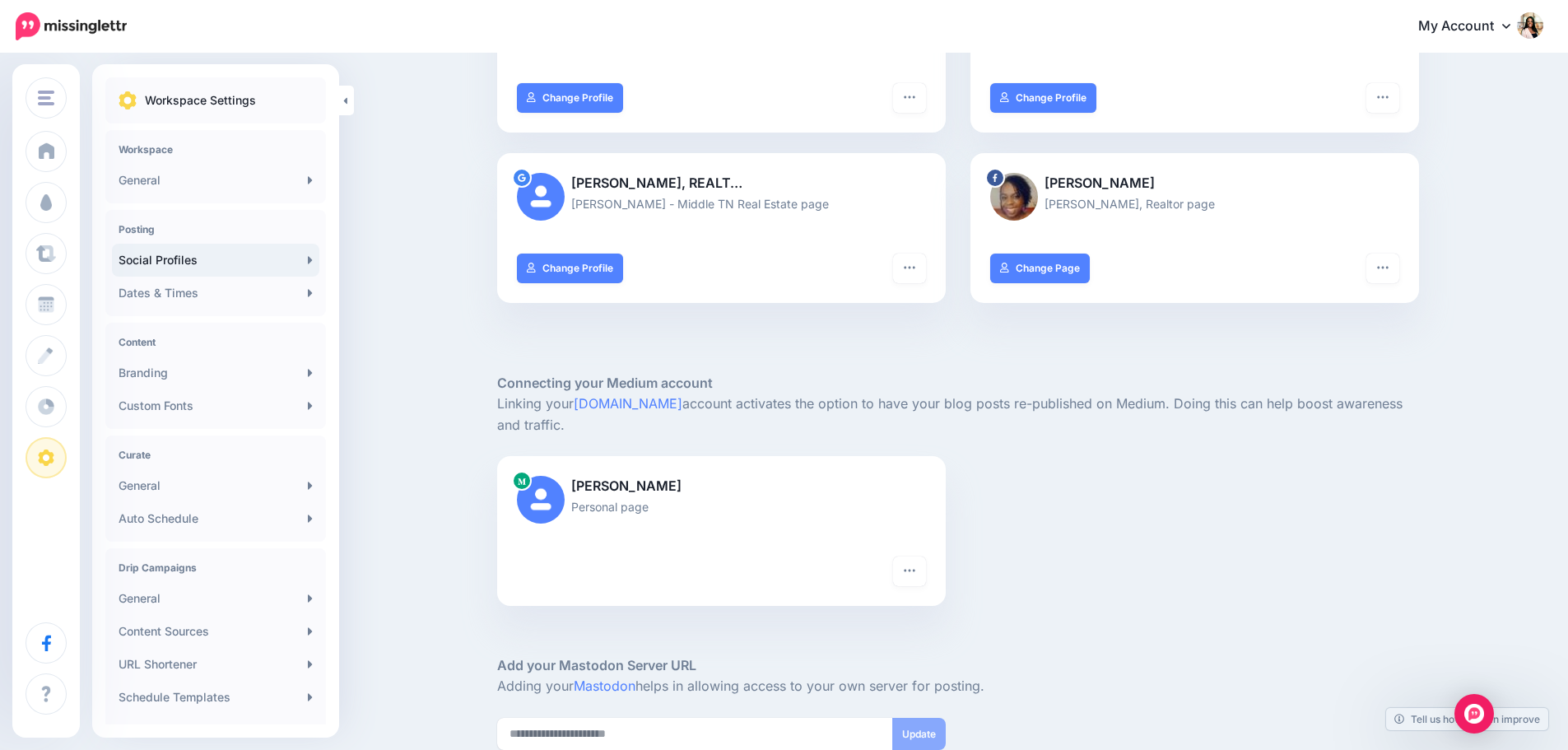
scroll to position [475, 0]
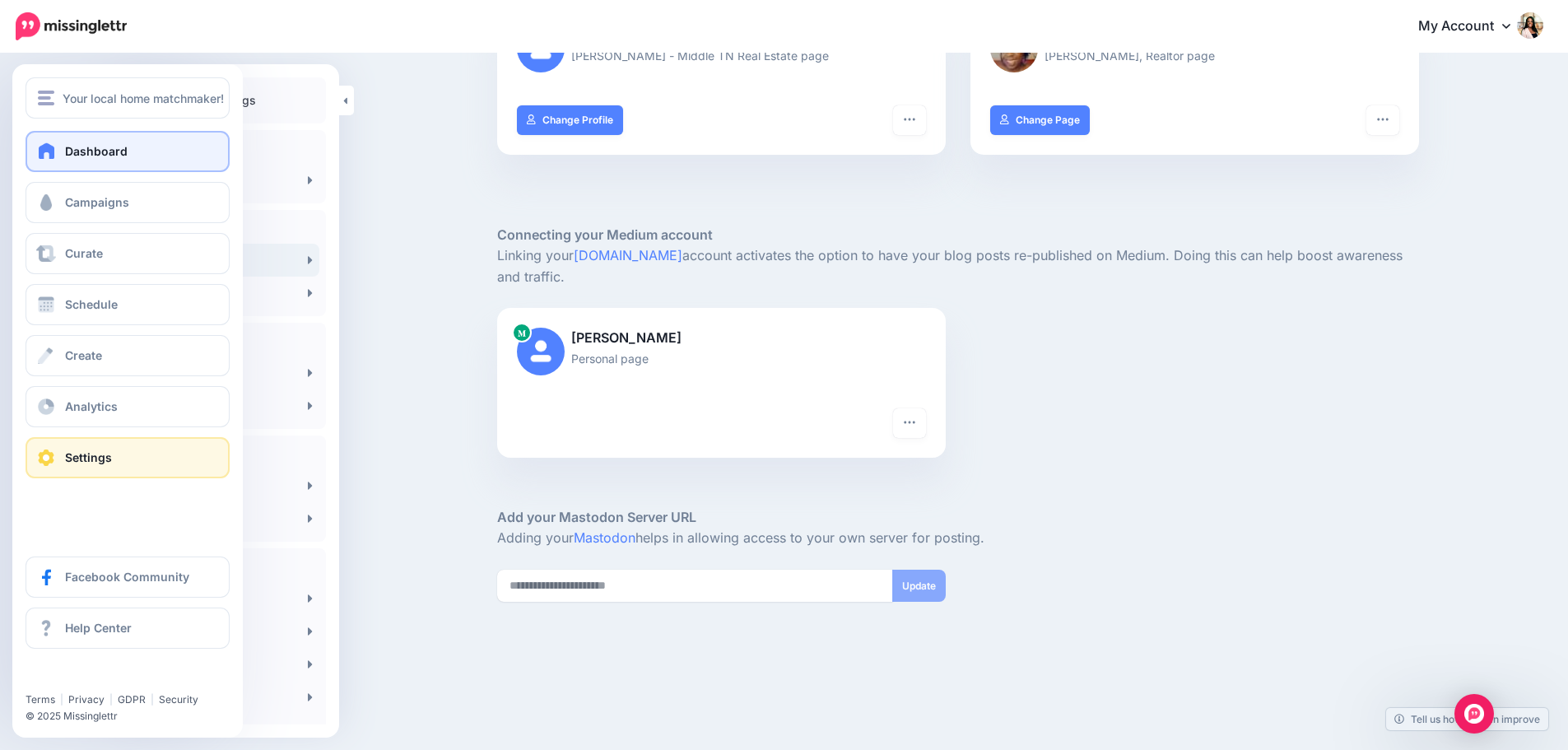
click at [124, 151] on span "Dashboard" at bounding box center [96, 151] width 63 height 14
